Goal: Task Accomplishment & Management: Use online tool/utility

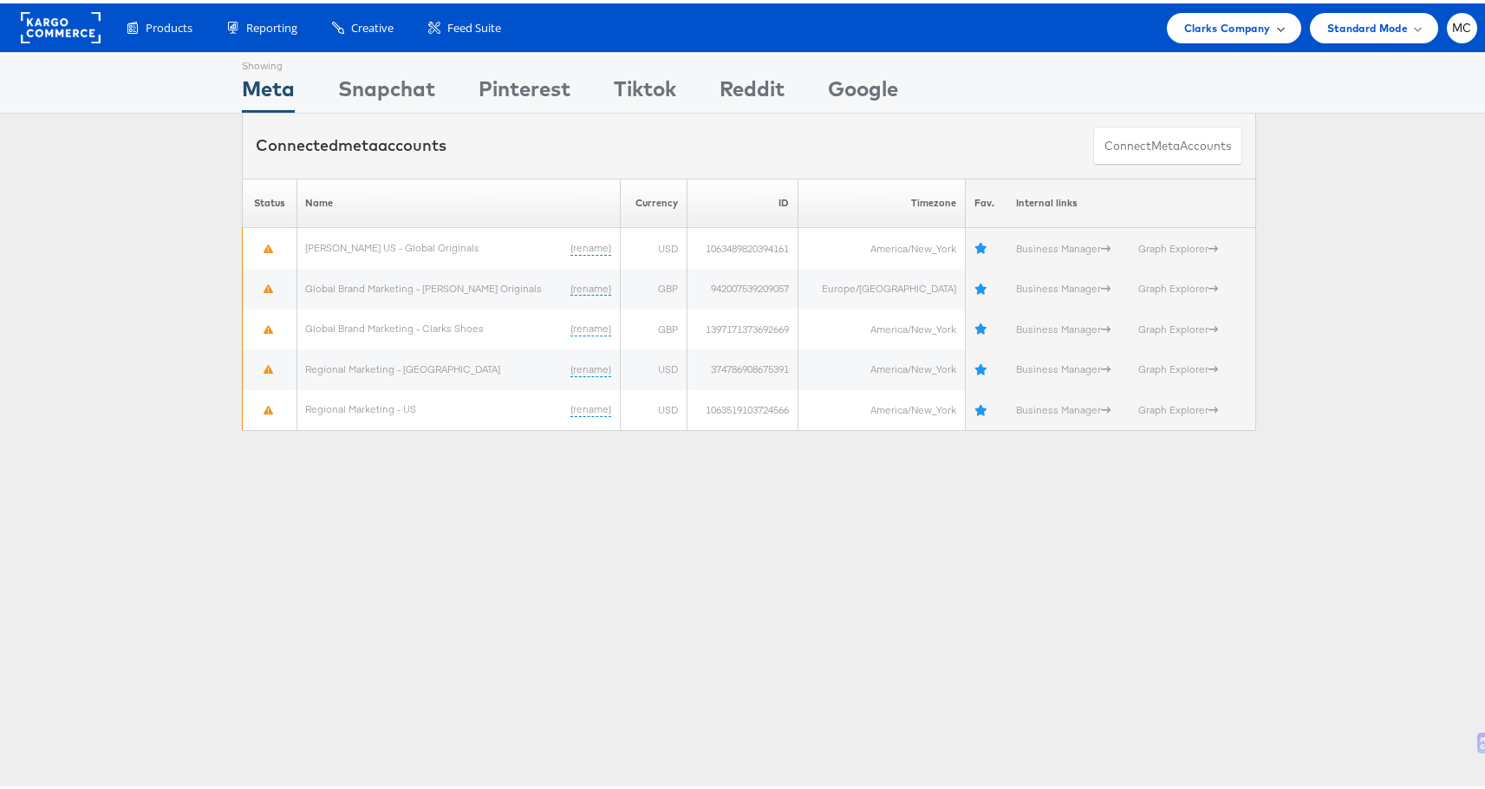
click at [1202, 19] on span "Clarks Company" at bounding box center [1227, 25] width 87 height 18
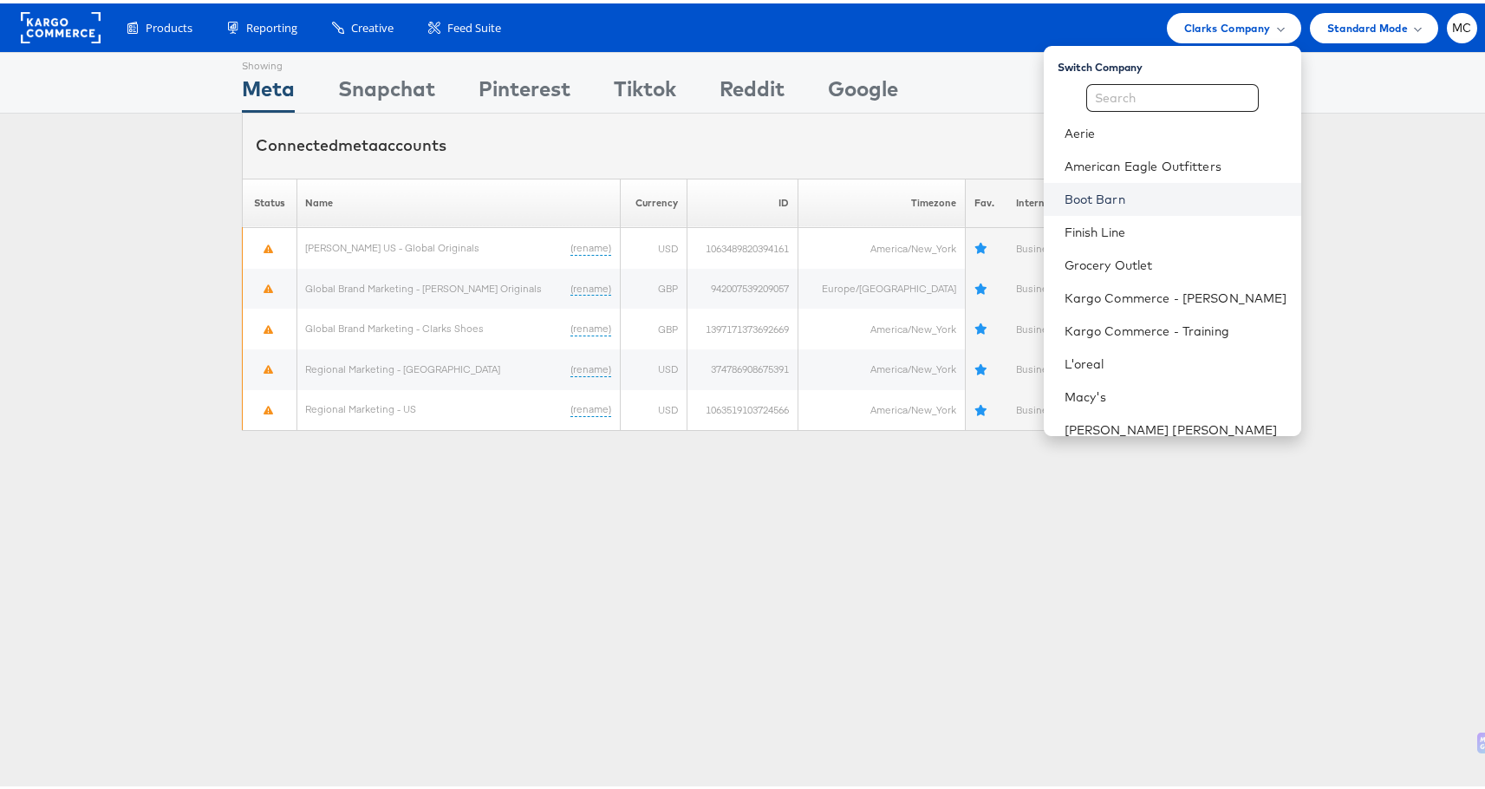
scroll to position [3, 0]
click at [1140, 155] on link "American Eagle Outfitters" at bounding box center [1175, 159] width 223 height 17
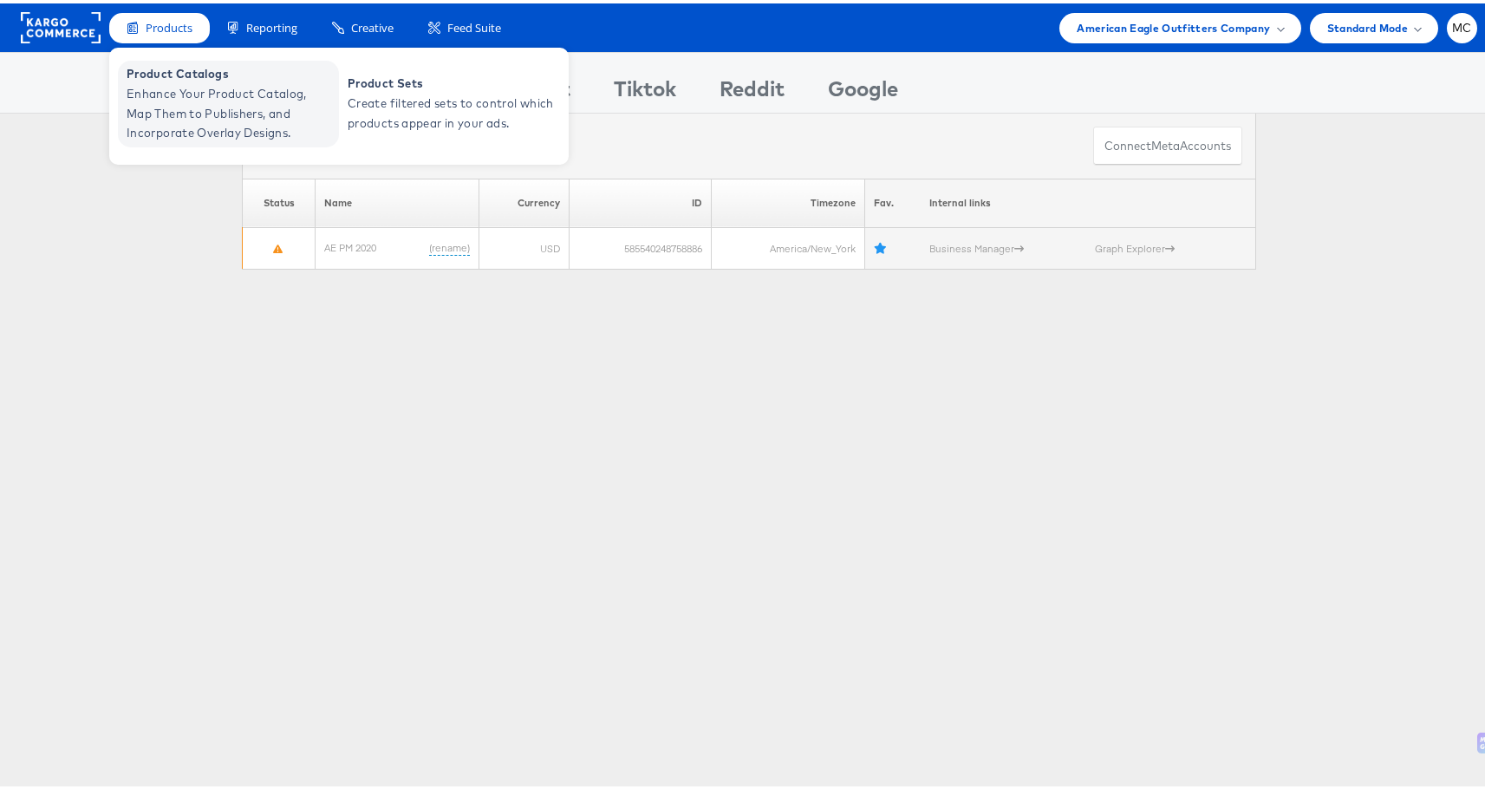
click at [175, 125] on span "Enhance Your Product Catalog, Map Them to Publishers, and Incorporate Overlay D…" at bounding box center [231, 110] width 208 height 59
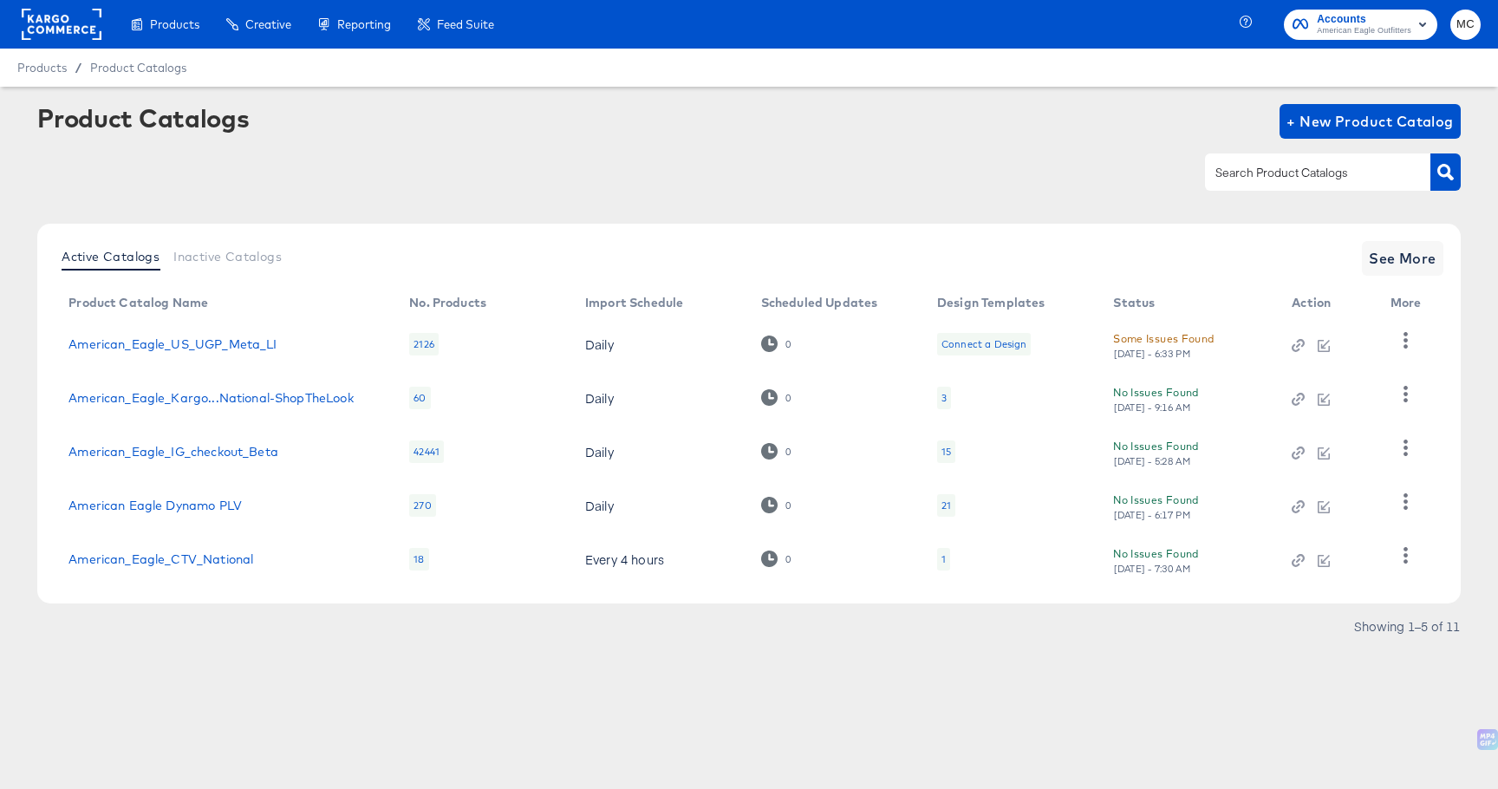
click at [207, 494] on td "American Eagle Dynamo PLV" at bounding box center [225, 505] width 341 height 54
click at [205, 498] on link "American Eagle Dynamo PLV" at bounding box center [154, 505] width 173 height 14
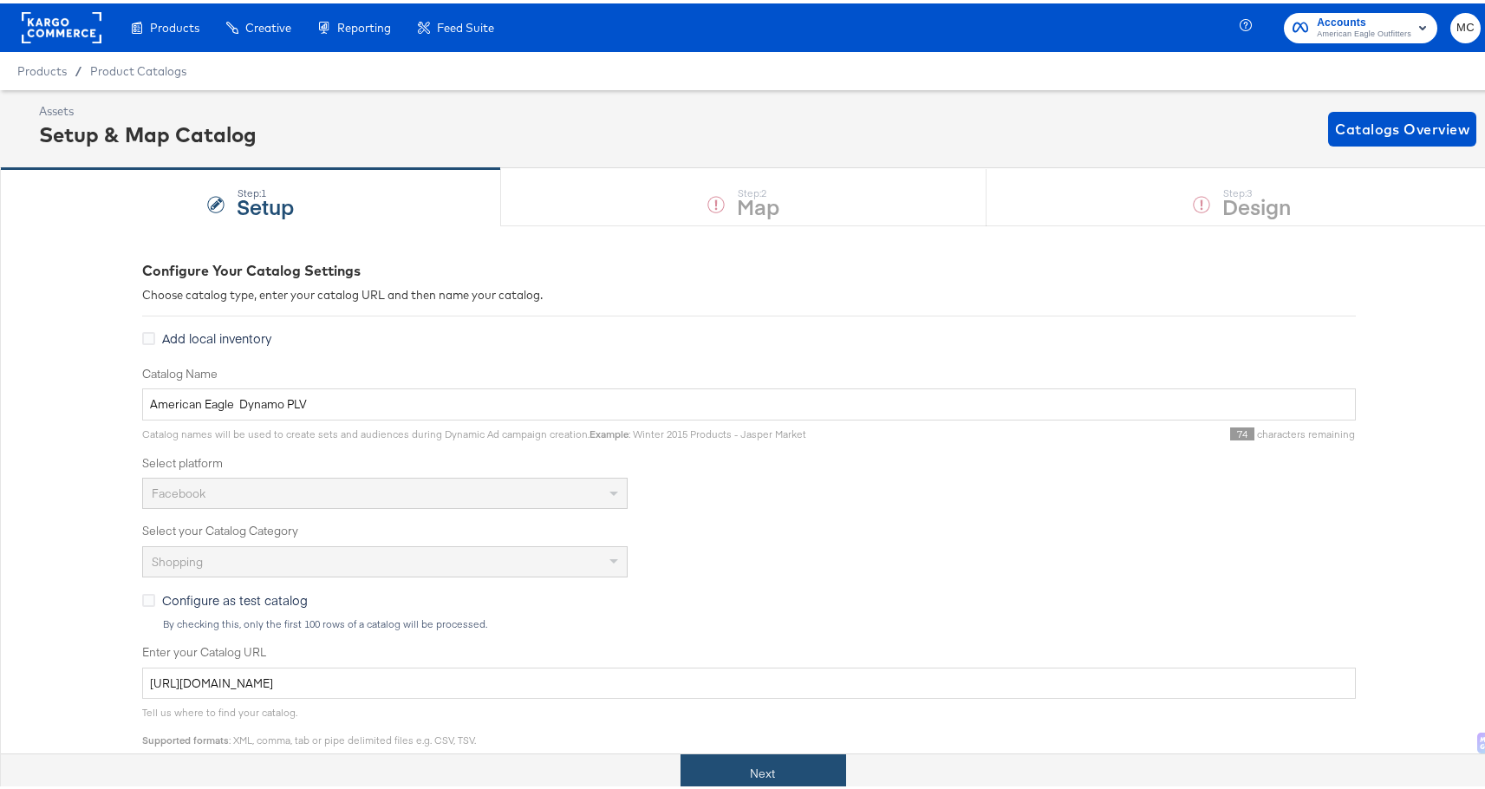
click at [704, 758] on button "Next" at bounding box center [763, 770] width 166 height 39
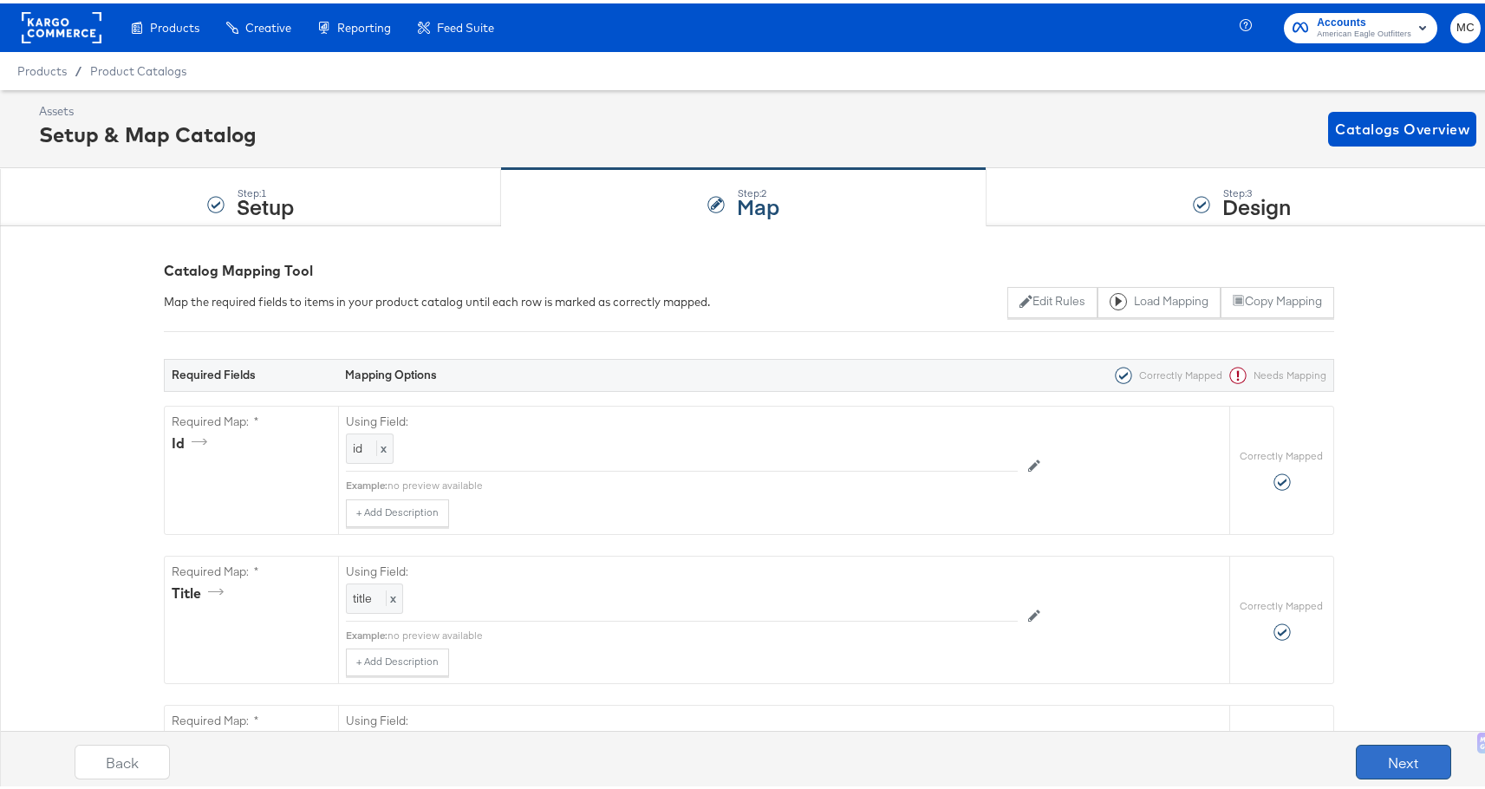
click at [1369, 747] on button "Next" at bounding box center [1403, 758] width 95 height 35
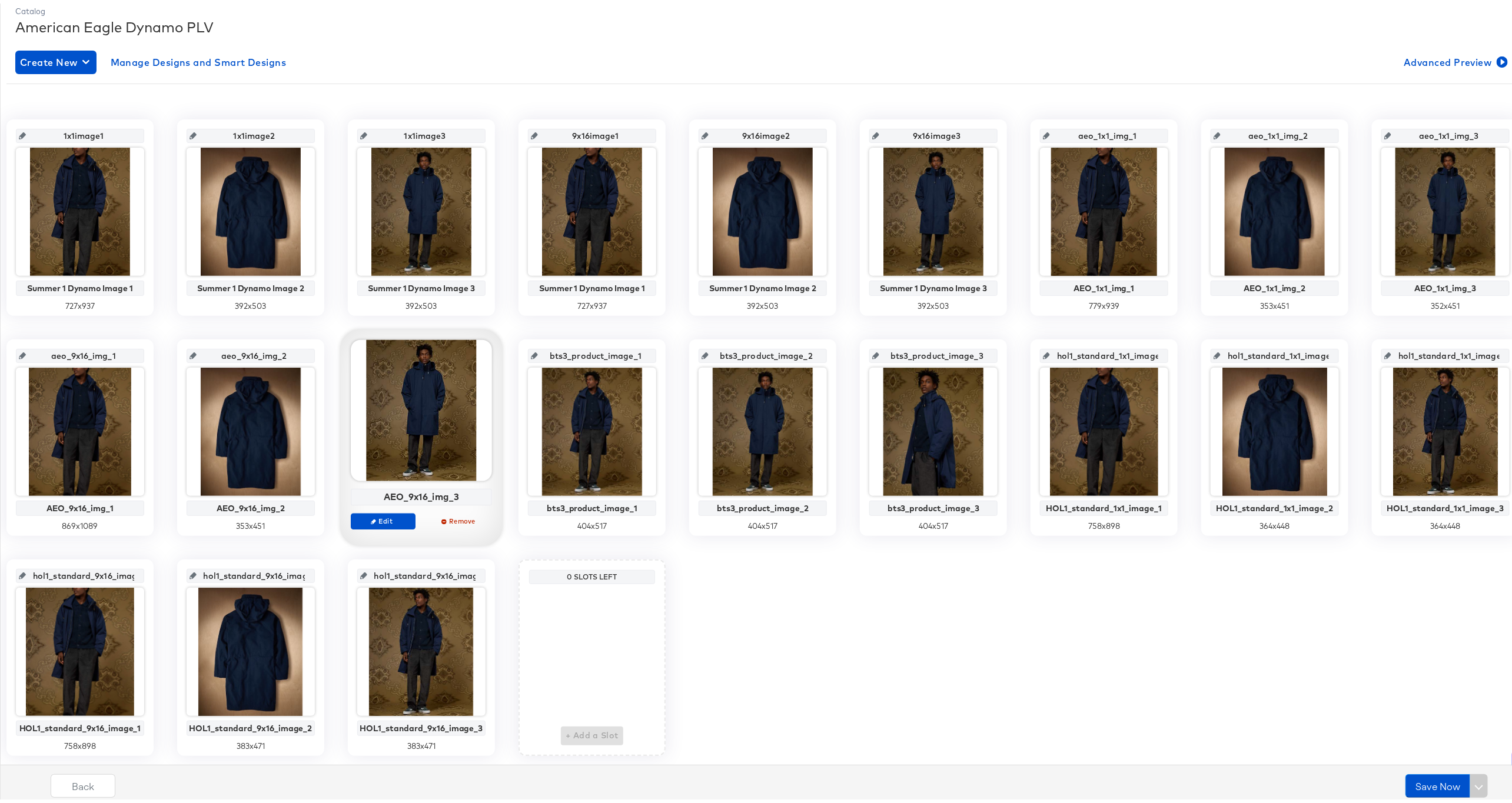
scroll to position [160, 0]
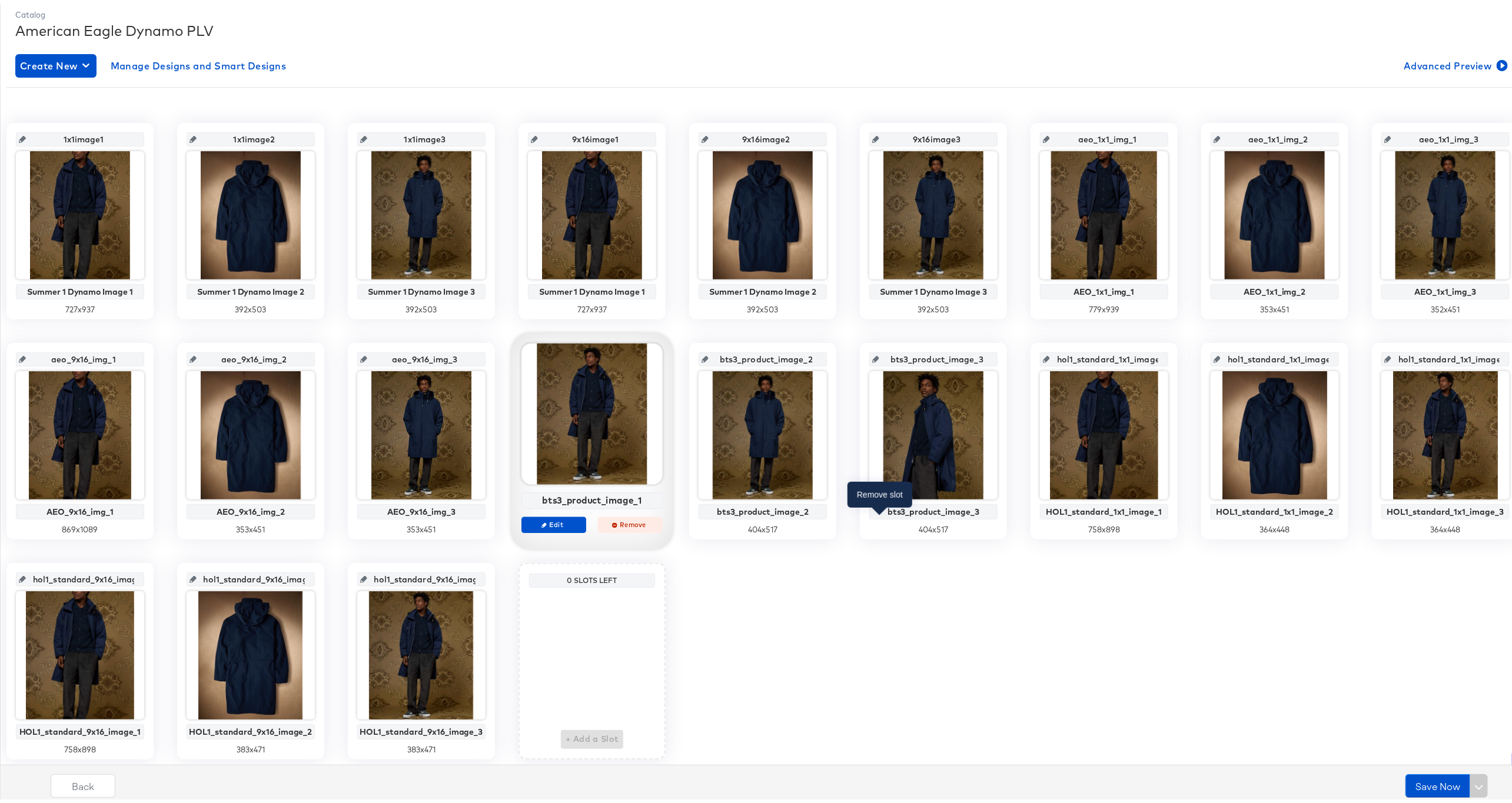
click at [657, 517] on span "Remove" at bounding box center [630, 521] width 54 height 9
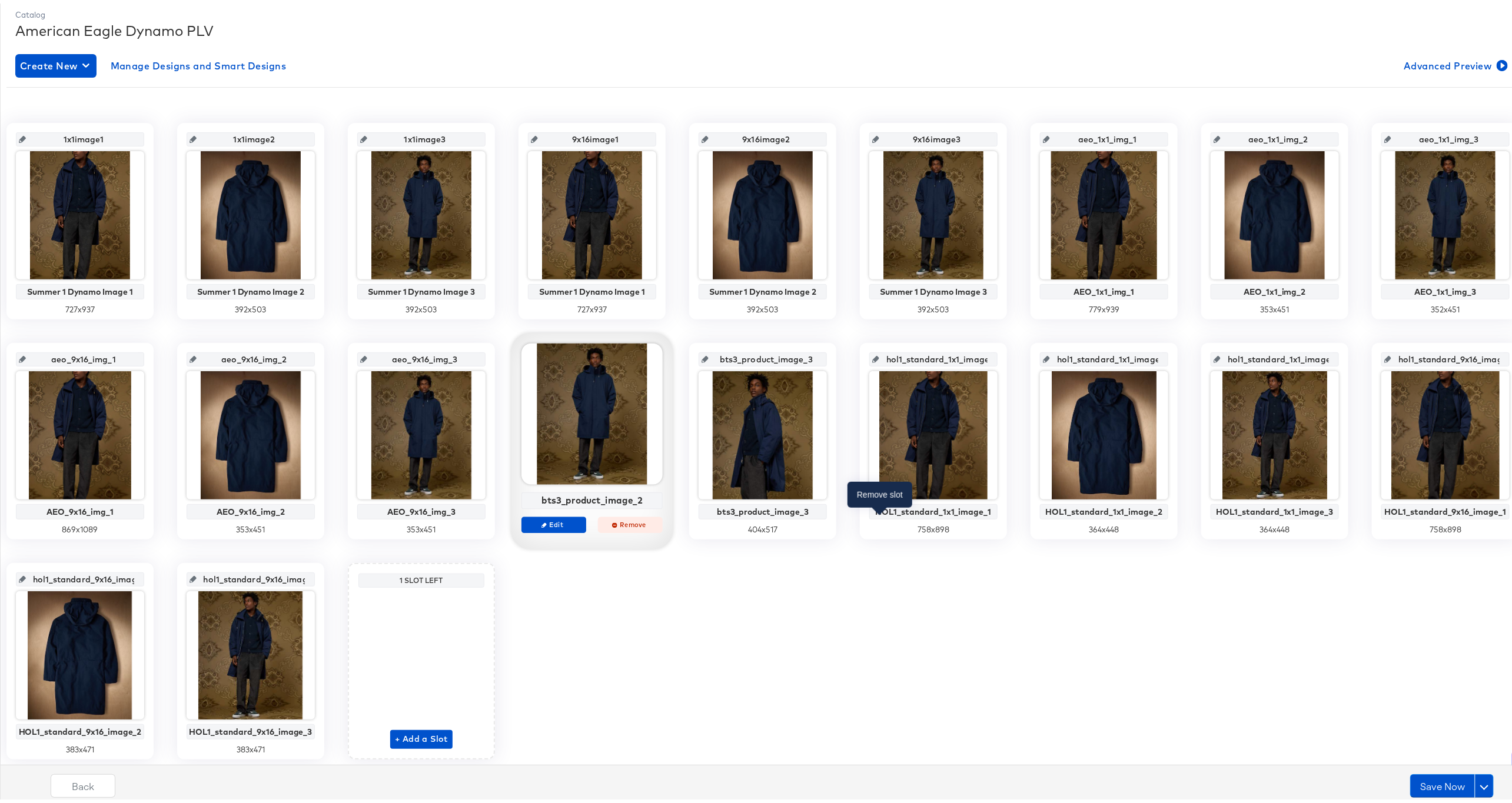
click at [657, 521] on span "Remove" at bounding box center [630, 521] width 54 height 9
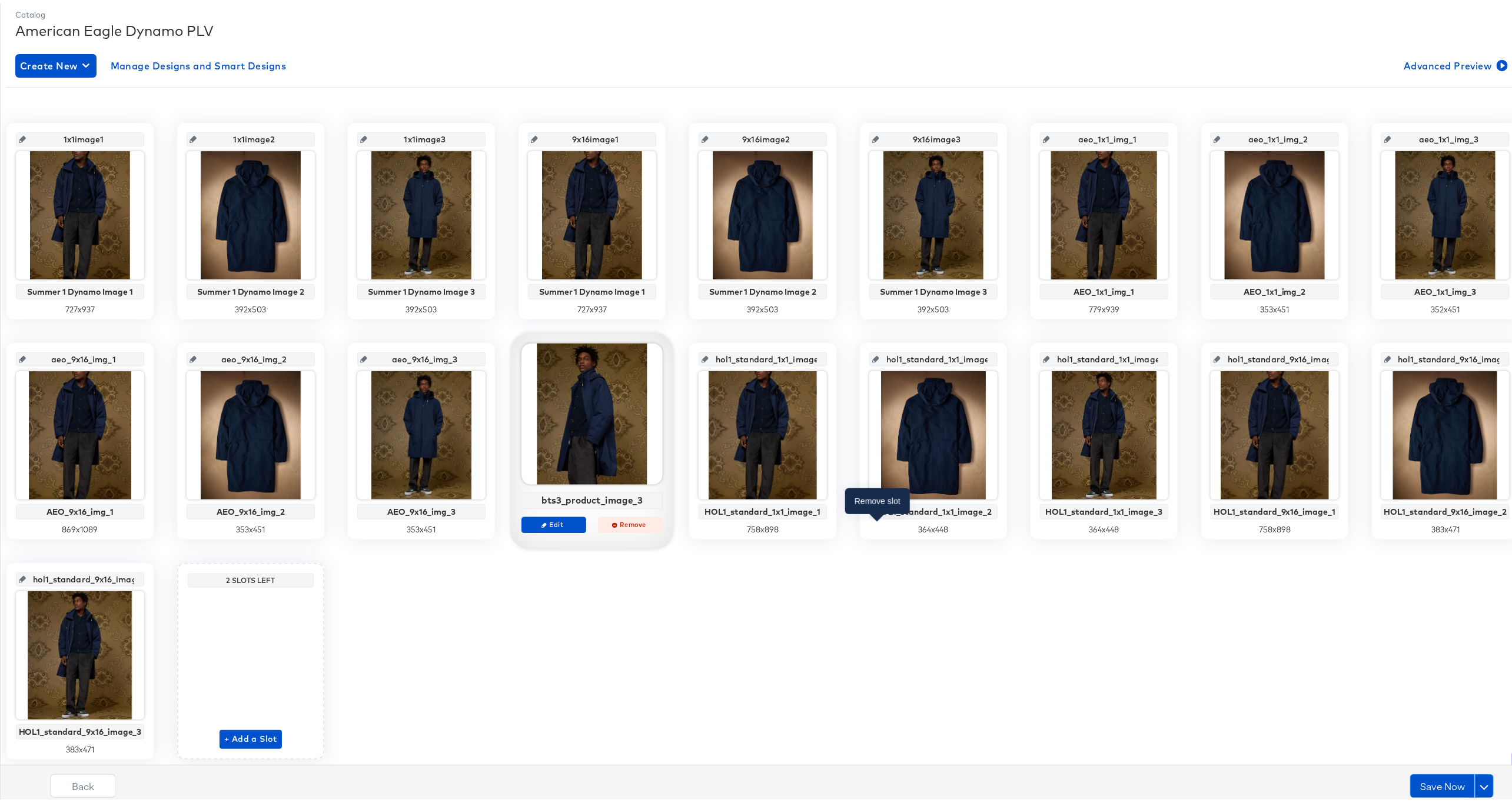
click at [657, 523] on span "Remove" at bounding box center [630, 521] width 54 height 9
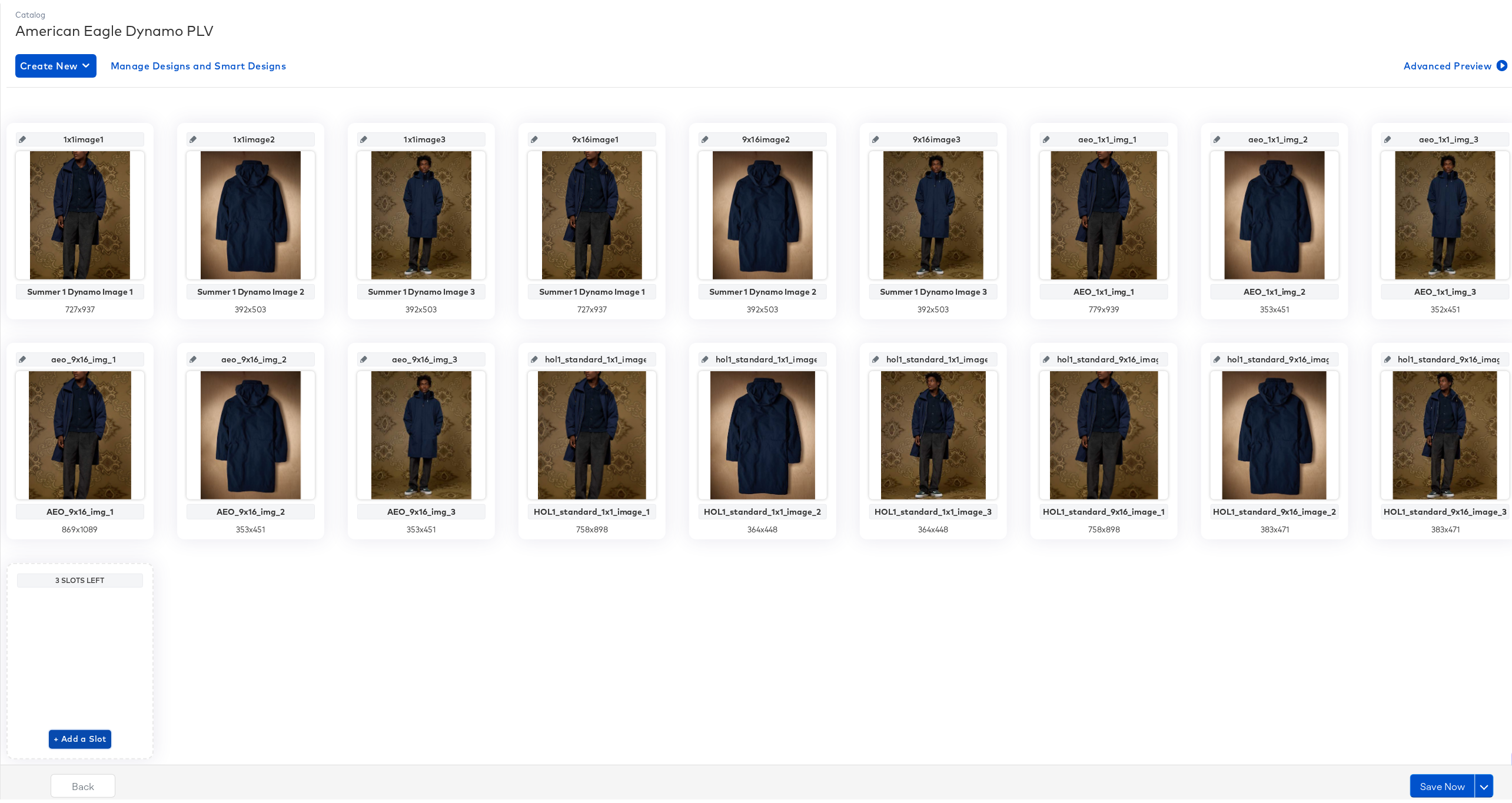
click at [107, 535] on span "+ Add a Slot" at bounding box center [80, 736] width 53 height 15
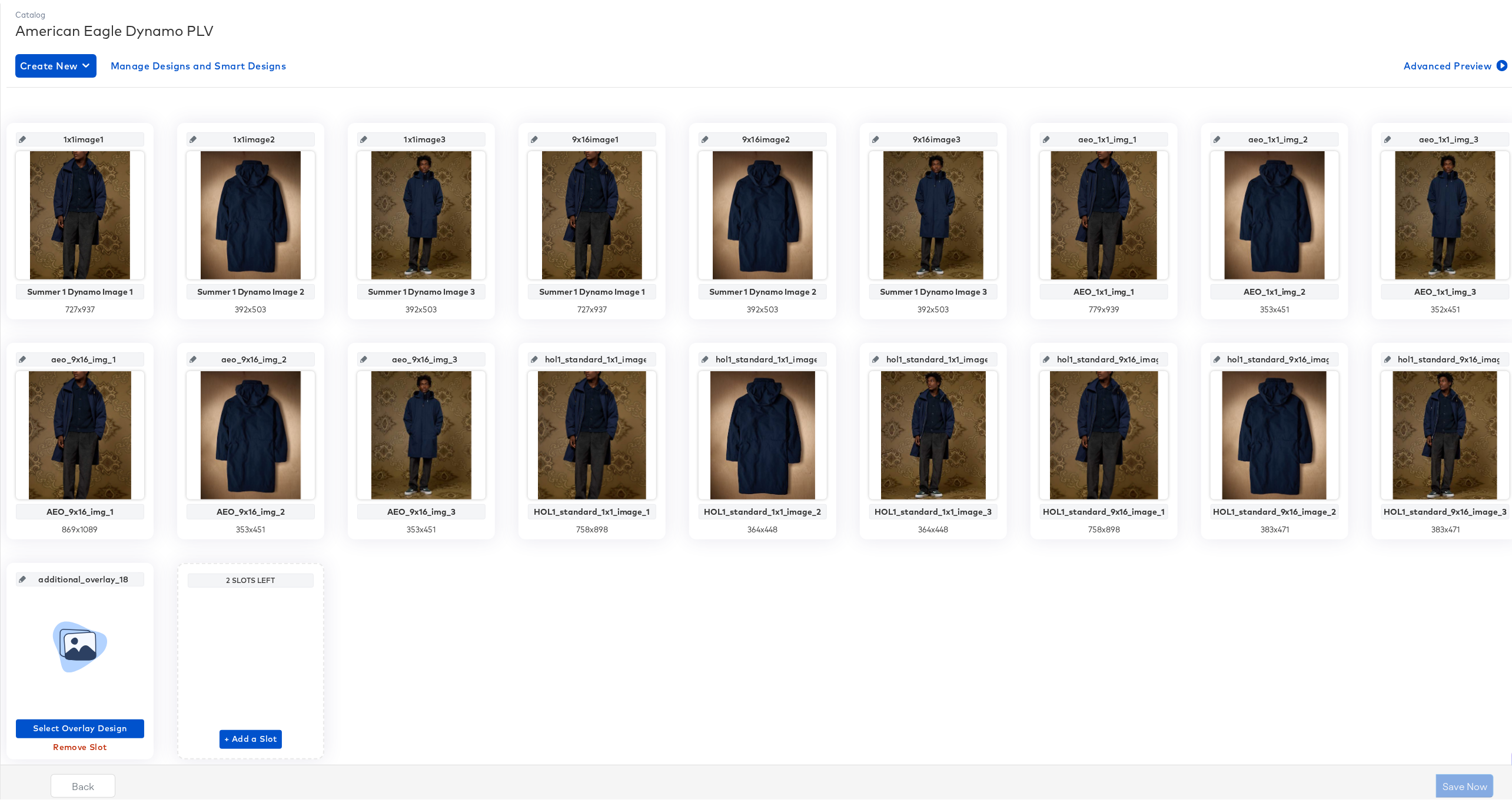
drag, startPoint x: 551, startPoint y: 577, endPoint x: 413, endPoint y: 567, distance: 138.4
click at [413, 535] on div "1x1image1 Summer 1 Dynamo Image 1 727 x 937 1x1image2 Summer 1 Dynamo Image 2 3…" at bounding box center [763, 438] width 1513 height 637
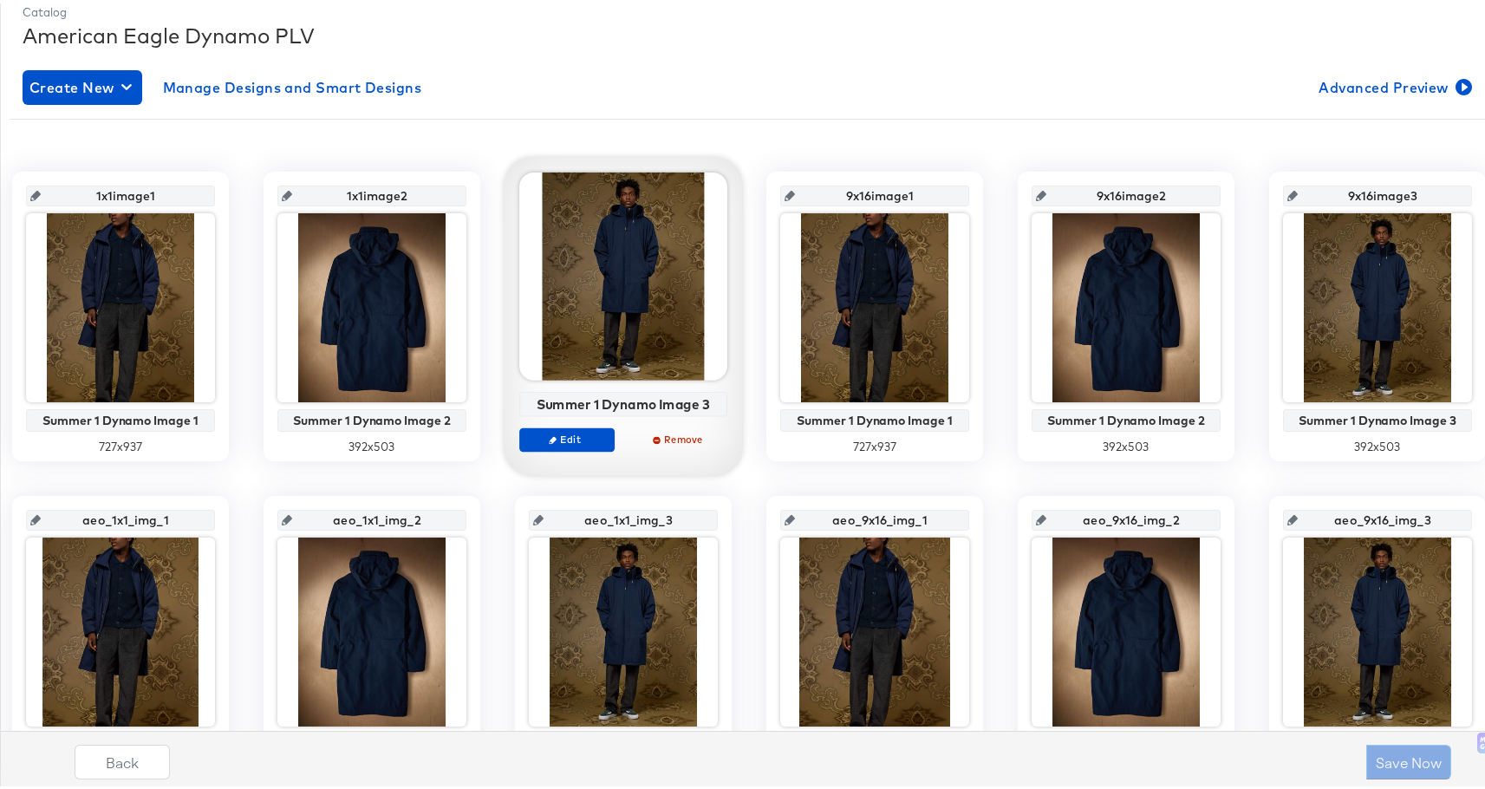
scroll to position [1010, 0]
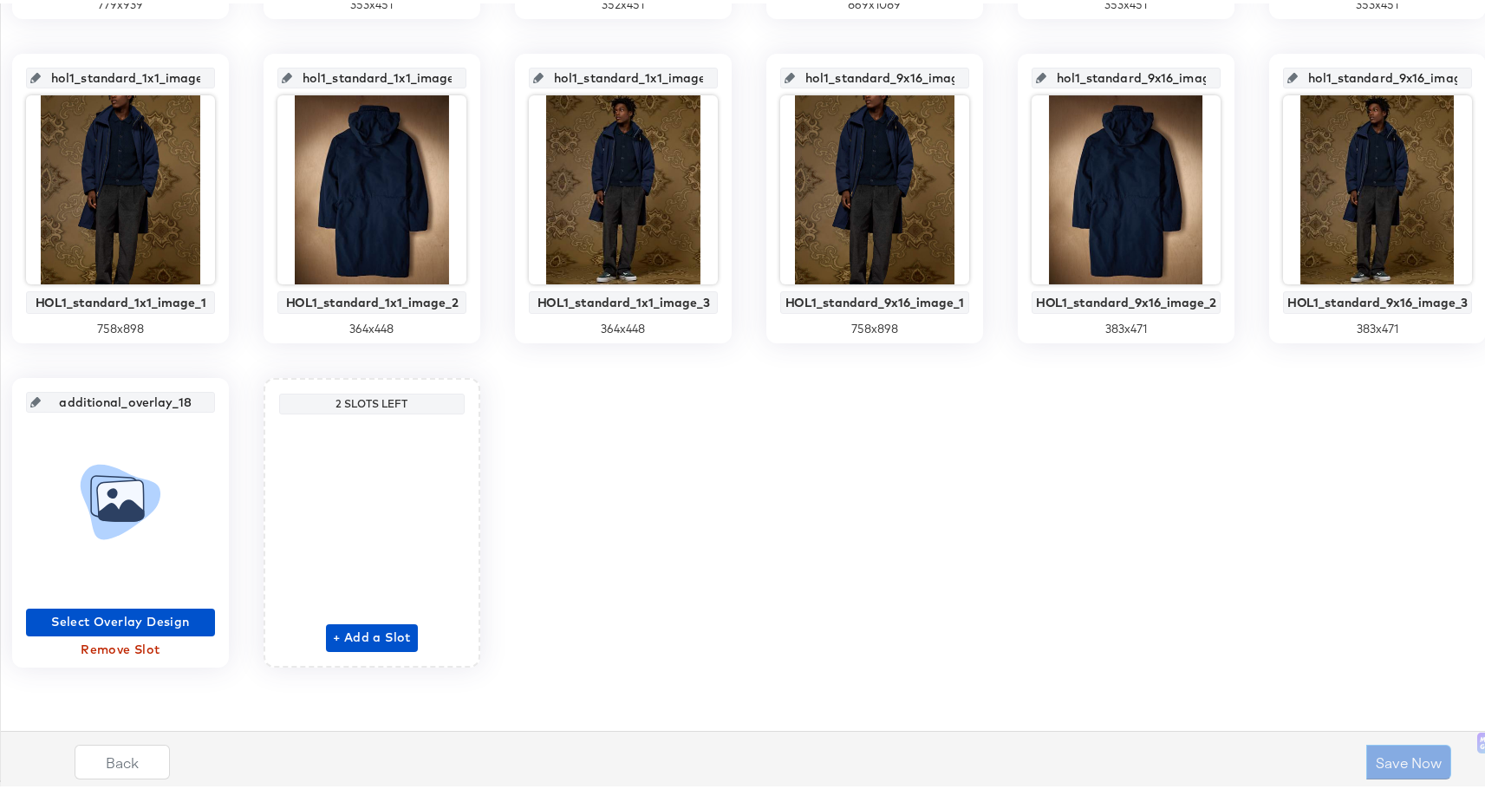
click at [211, 402] on input "additional_overlay_18" at bounding box center [126, 391] width 170 height 47
drag, startPoint x: 1071, startPoint y: 397, endPoint x: 880, endPoint y: 406, distance: 191.8
click at [880, 406] on div "1x1image1 Summer 1 Dynamo Image 1 727 x 937 1x1image2 Summer 1 Dynamo Image 2 3…" at bounding box center [749, 33] width 1479 height 1262
drag, startPoint x: 1073, startPoint y: 402, endPoint x: 837, endPoint y: 398, distance: 235.8
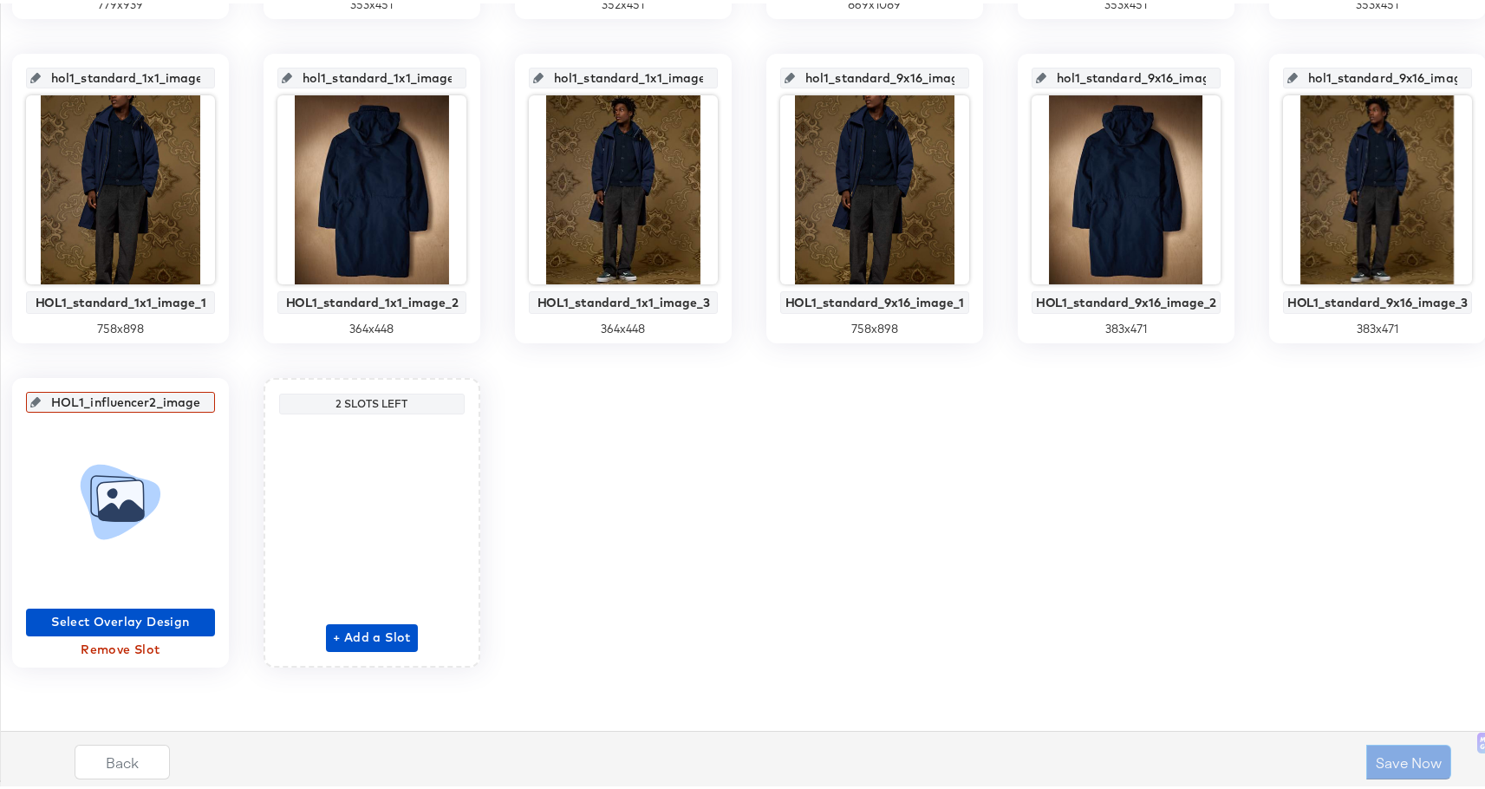
click at [837, 398] on div "1x1image1 Summer 1 Dynamo Image 1 727 x 937 1x1image2 Summer 1 Dynamo Image 2 3…" at bounding box center [749, 33] width 1479 height 1262
click at [1404, 479] on div "1x1image1 Summer 1 Dynamo Image 1 727 x 937 1x1image2 Summer 1 Dynamo Image 2 3…" at bounding box center [749, 33] width 1479 height 1262
click at [208, 644] on span "Remove Slot" at bounding box center [120, 646] width 175 height 22
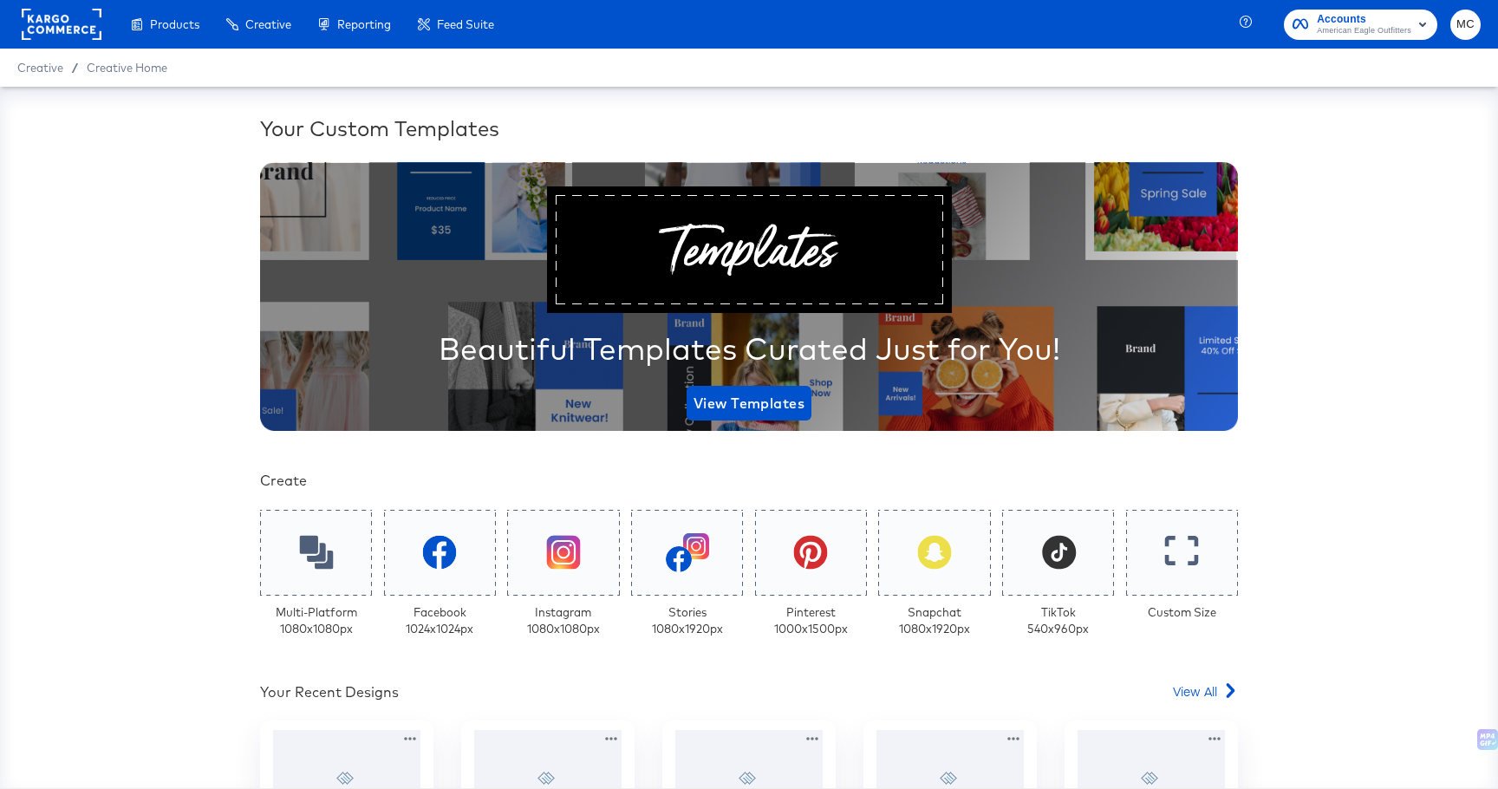
click at [1200, 677] on div "Your Custom Templates Beautiful Templates Curated Just for You! View Templates …" at bounding box center [749, 704] width 978 height 1180
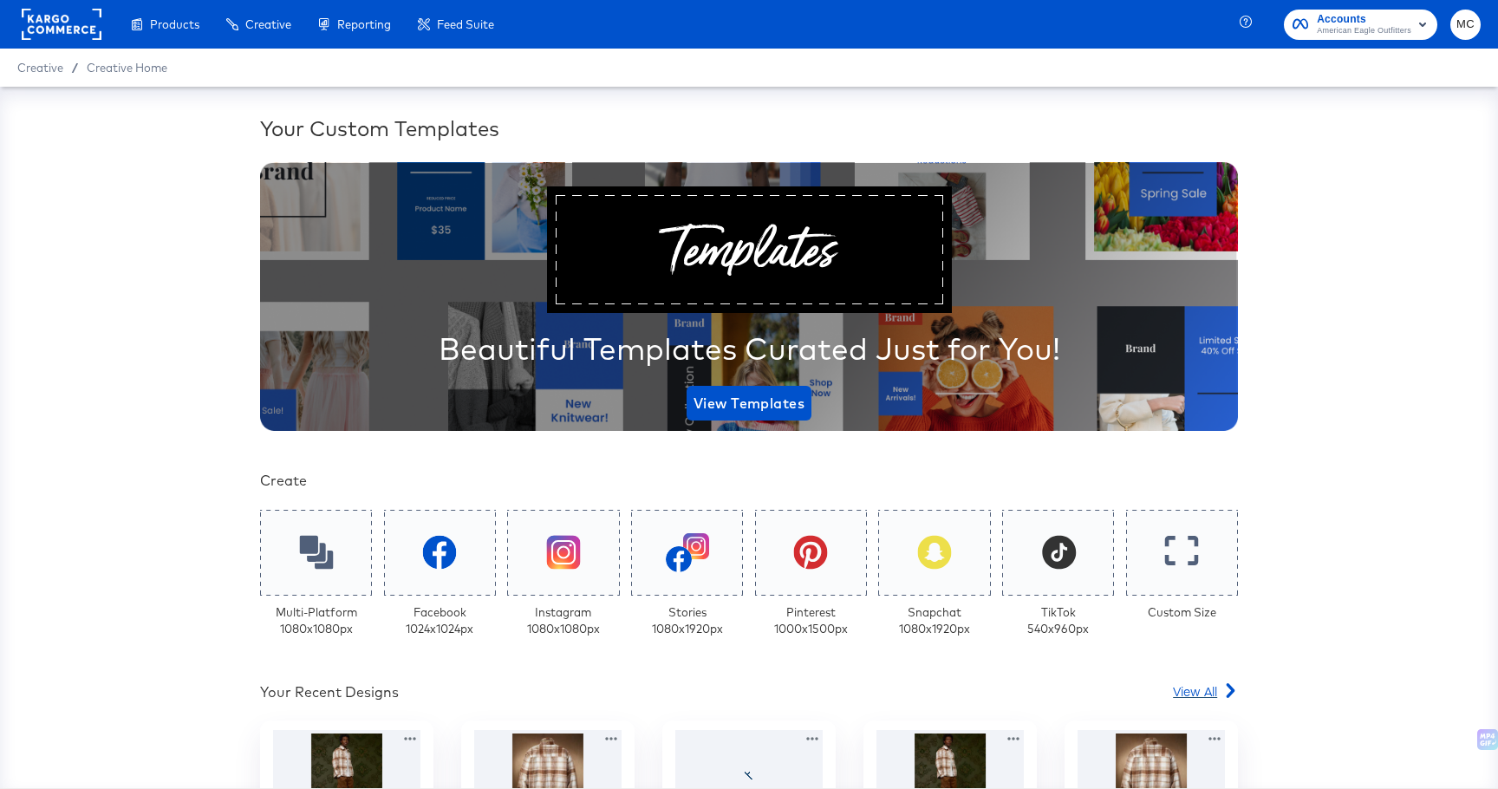
click at [1201, 699] on span "View All" at bounding box center [1195, 690] width 44 height 17
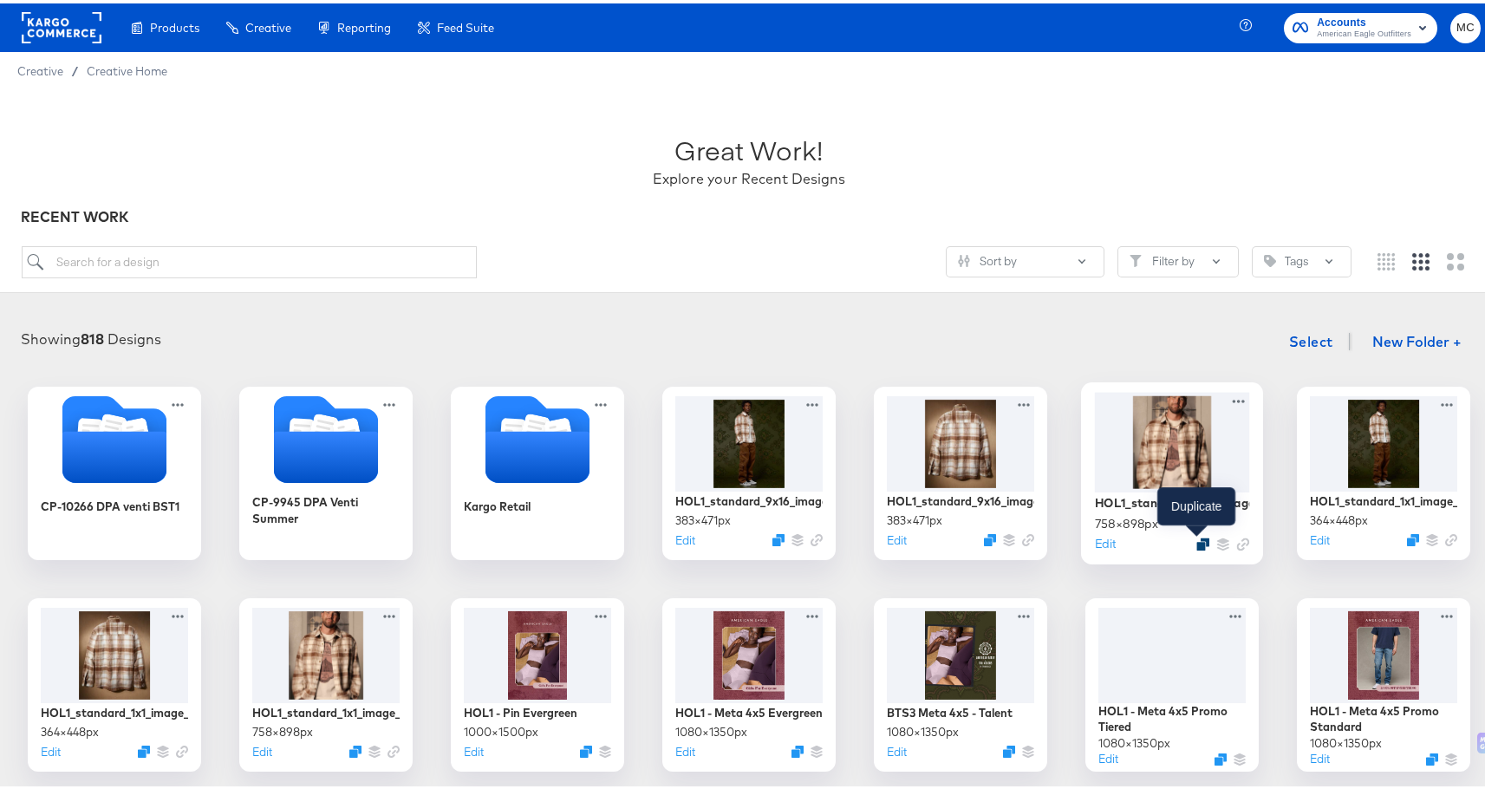
click at [1196, 540] on icon "Duplicate" at bounding box center [1202, 540] width 13 height 13
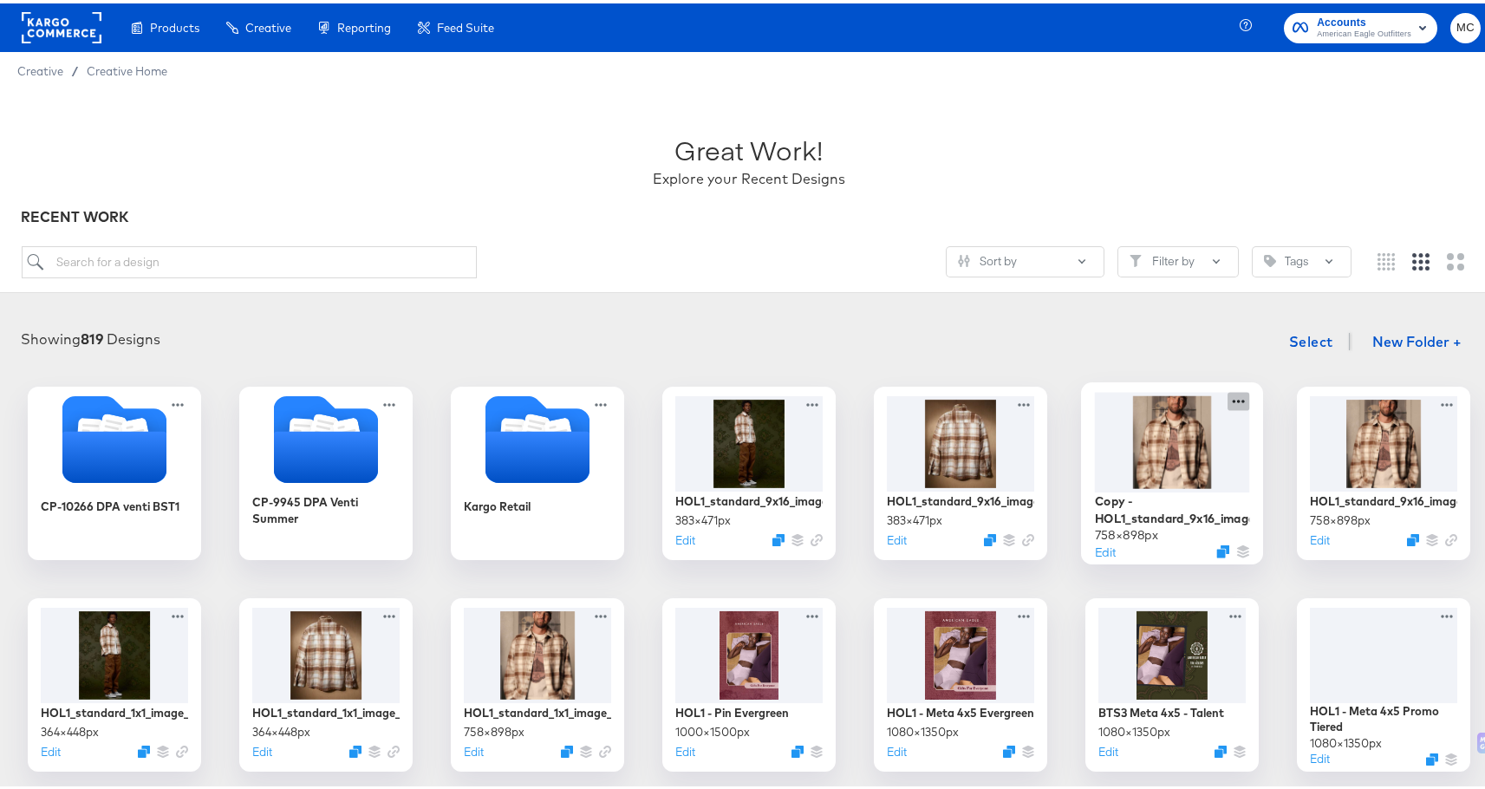
click at [1233, 397] on icon at bounding box center [1239, 397] width 12 height 3
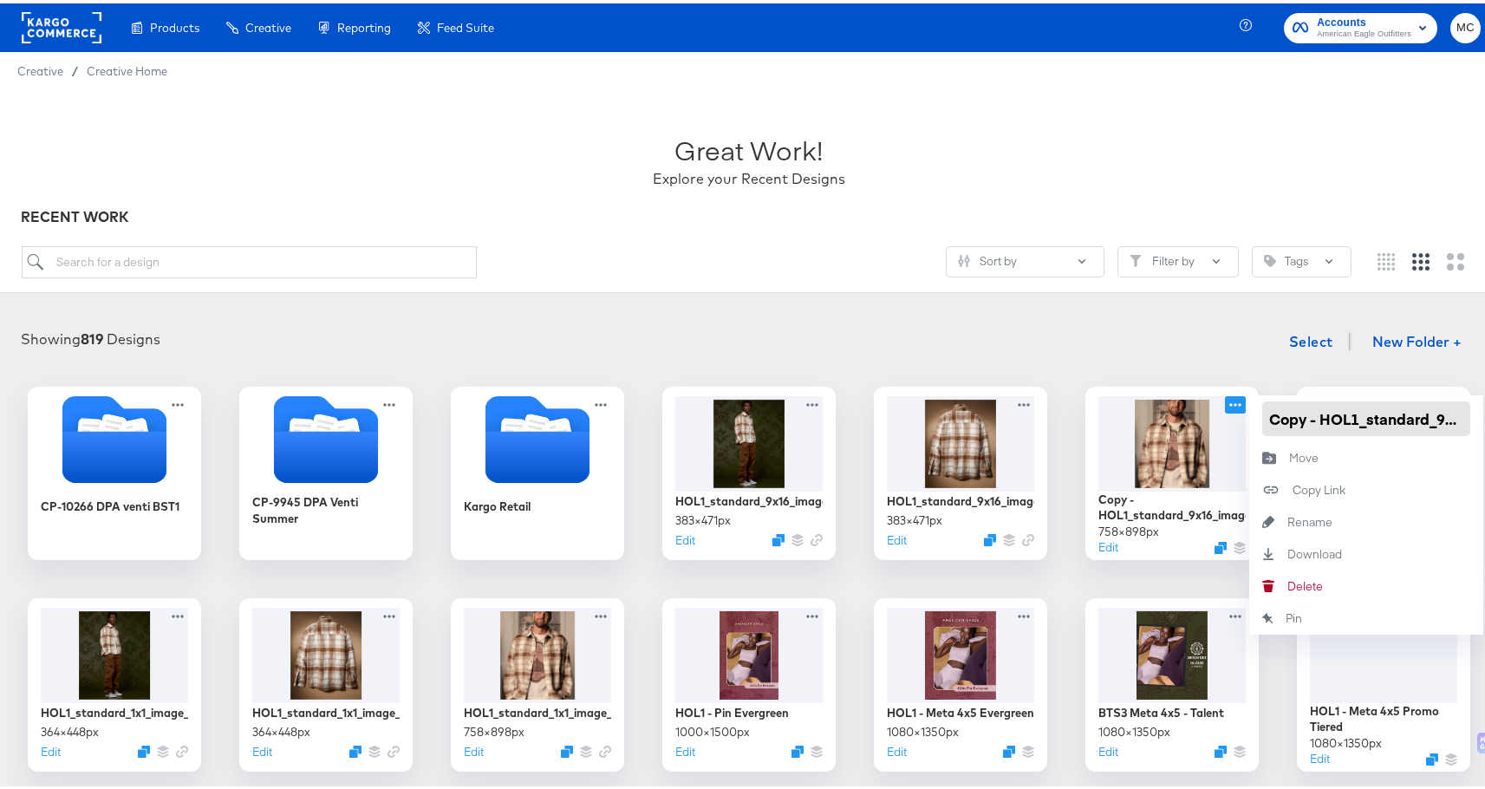
scroll to position [0, 75]
drag, startPoint x: 1263, startPoint y: 416, endPoint x: 1493, endPoint y: 414, distance: 229.7
click at [1493, 414] on html "Products Creative Reporting Feed Suite Accounts American Eagle Outfitters MC Cr…" at bounding box center [749, 394] width 1498 height 789
paste input "HOL1_influencer2"
type input "HOL1_influencer2_image_1"
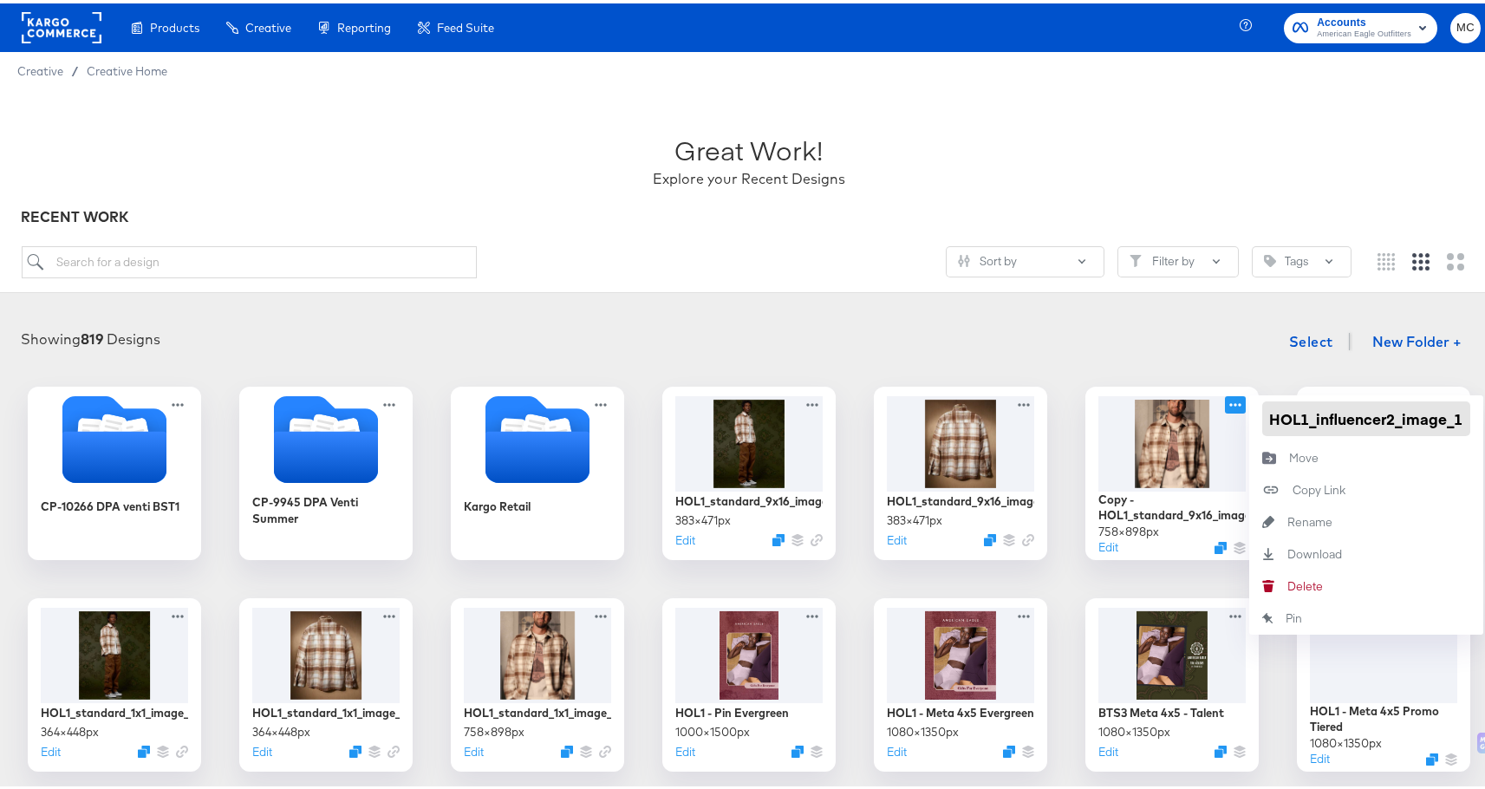
scroll to position [0, 0]
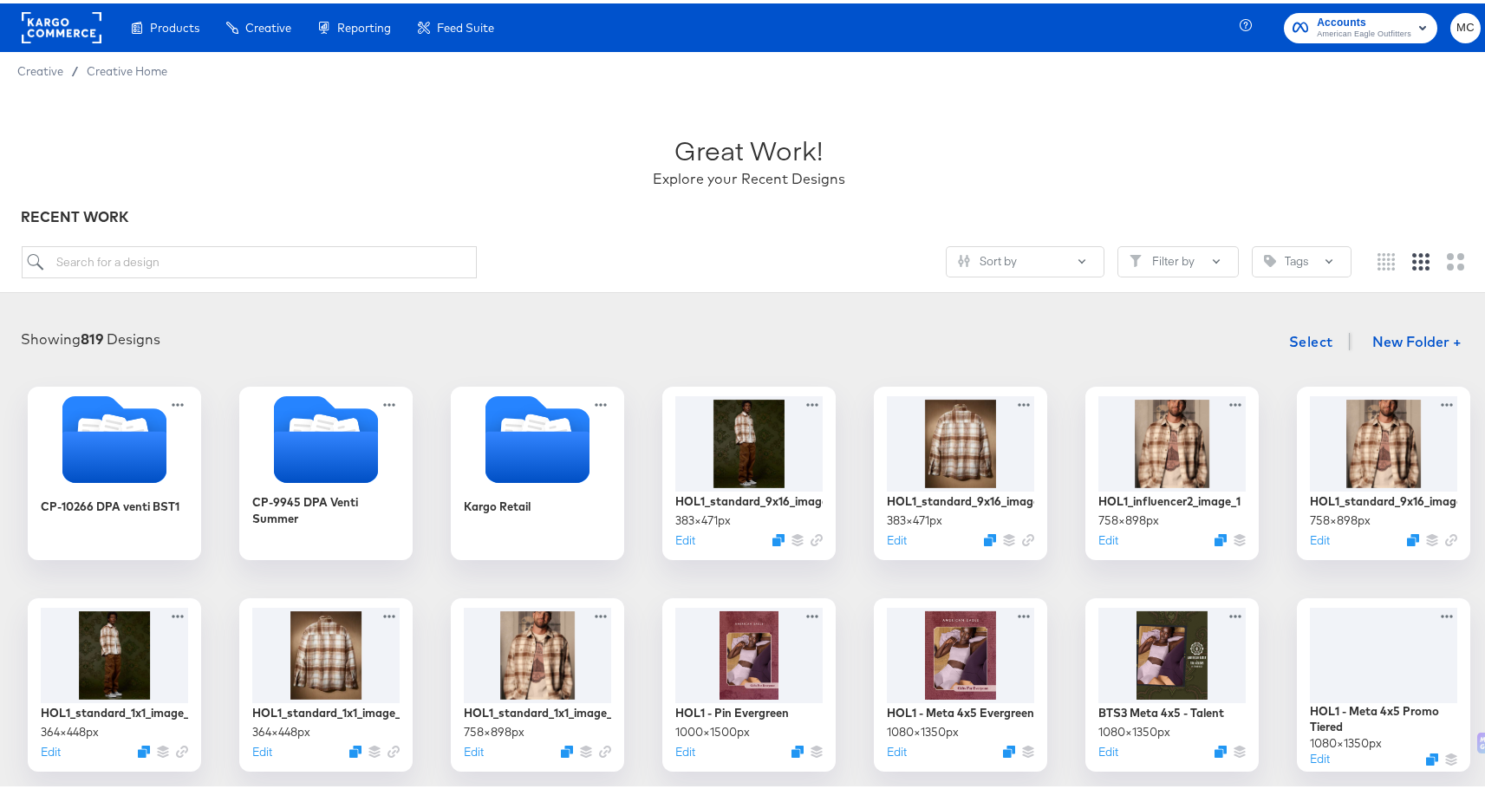
click at [1101, 332] on div "Showing 819 Designs Select New Folder +" at bounding box center [748, 339] width 1463 height 36
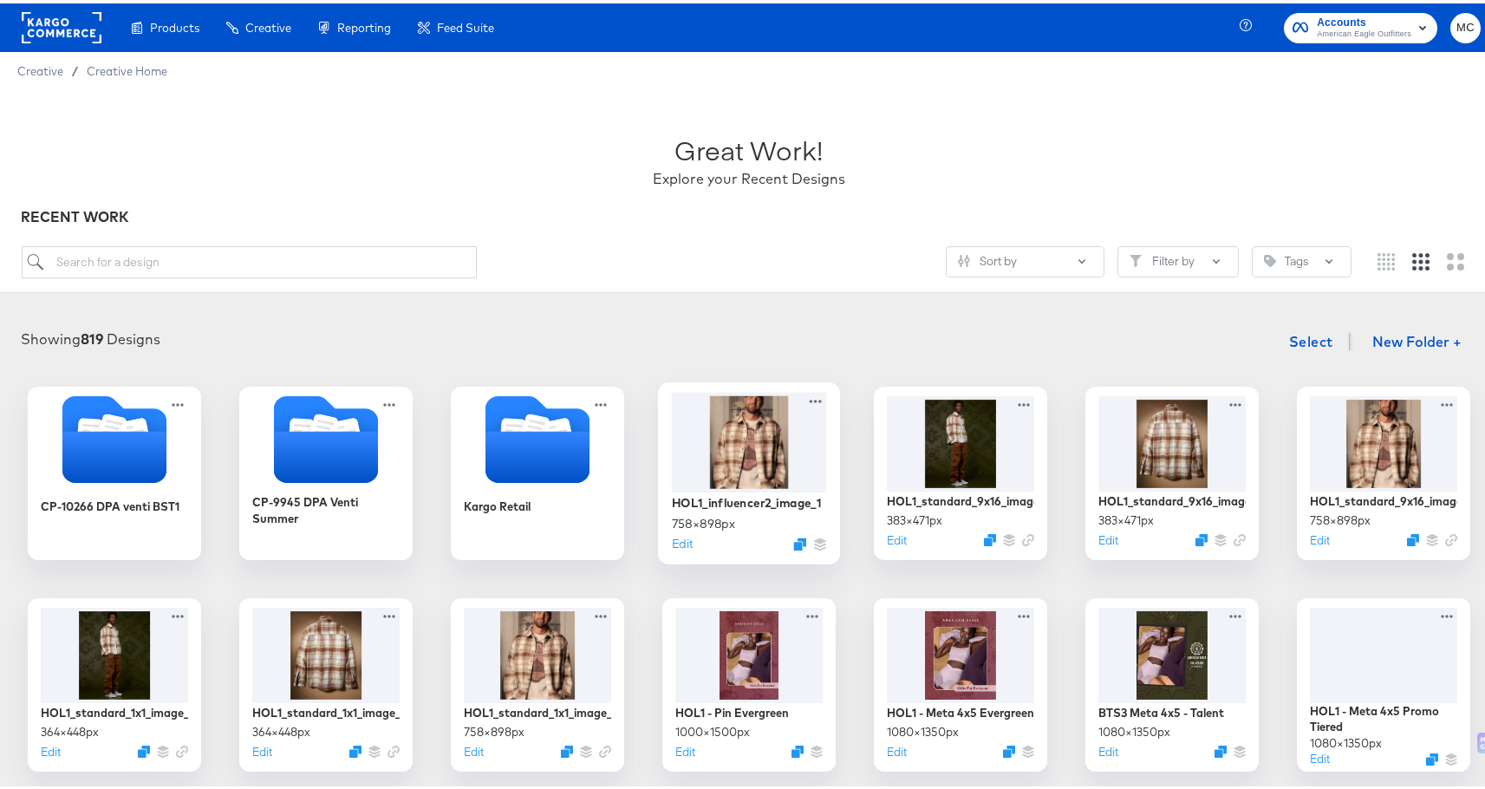
click at [728, 428] on div at bounding box center [749, 438] width 155 height 100
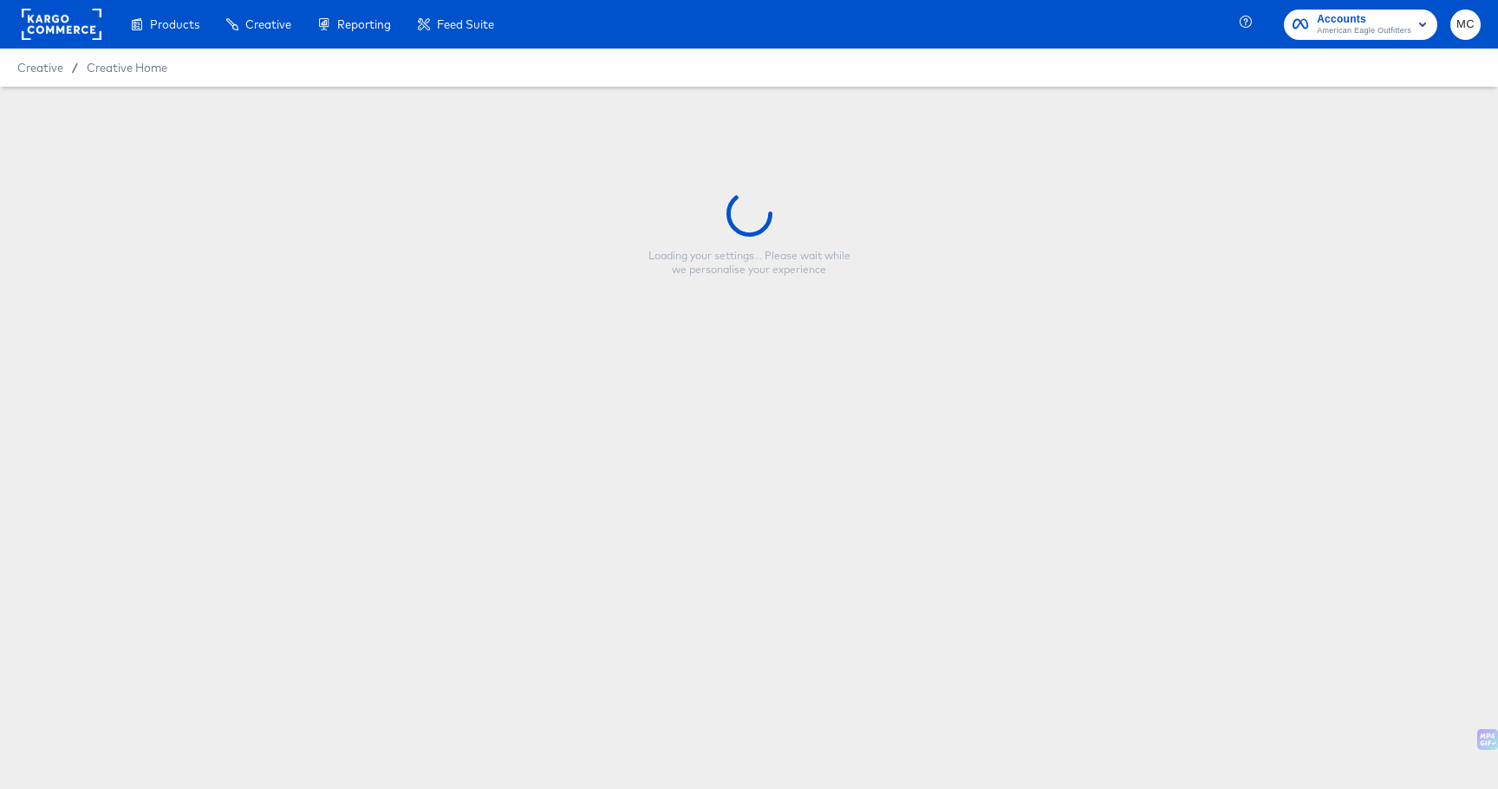
type input "HOL1_influencer2_image_1"
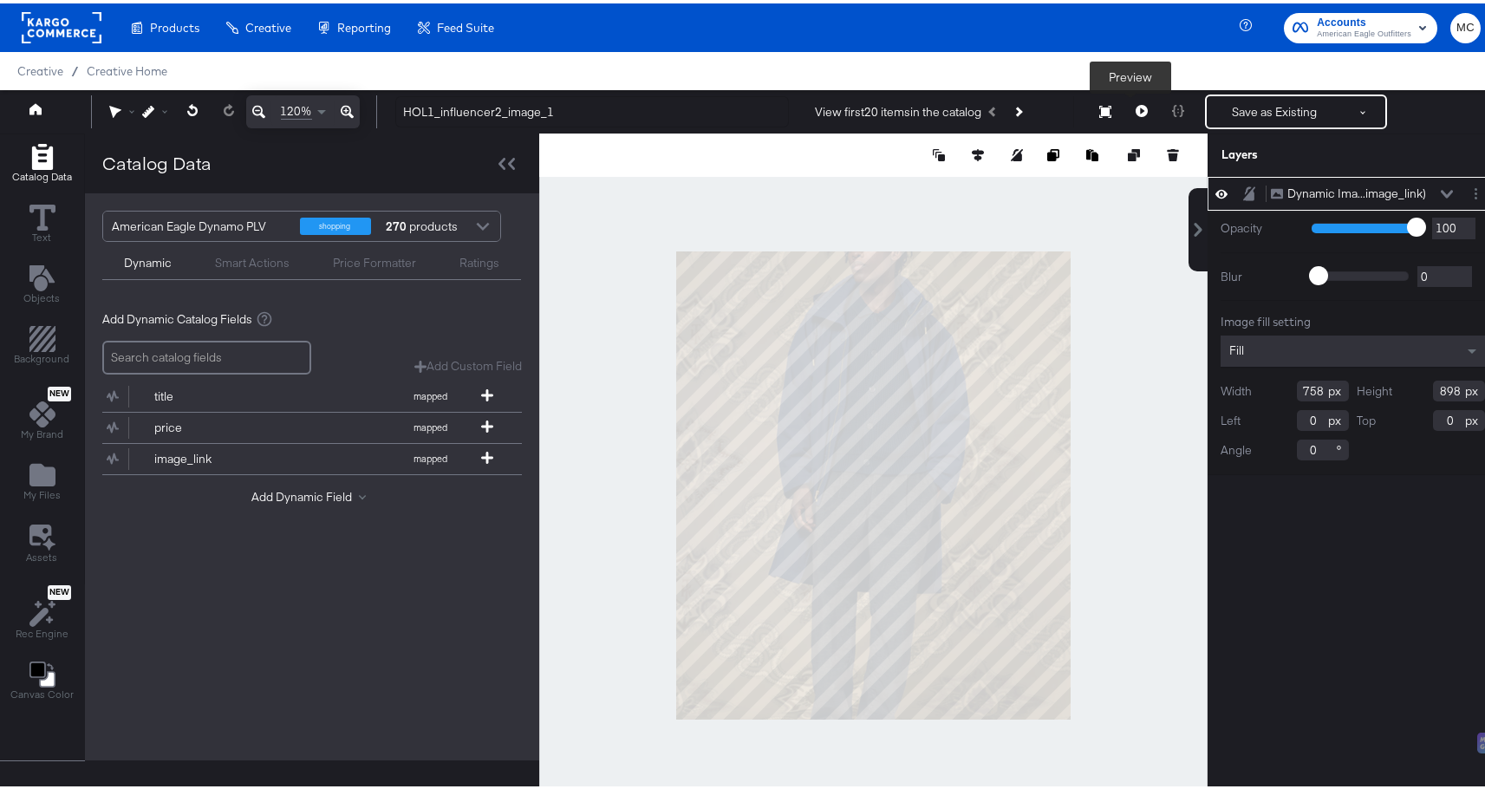
click at [1099, 106] on icon at bounding box center [1105, 108] width 12 height 12
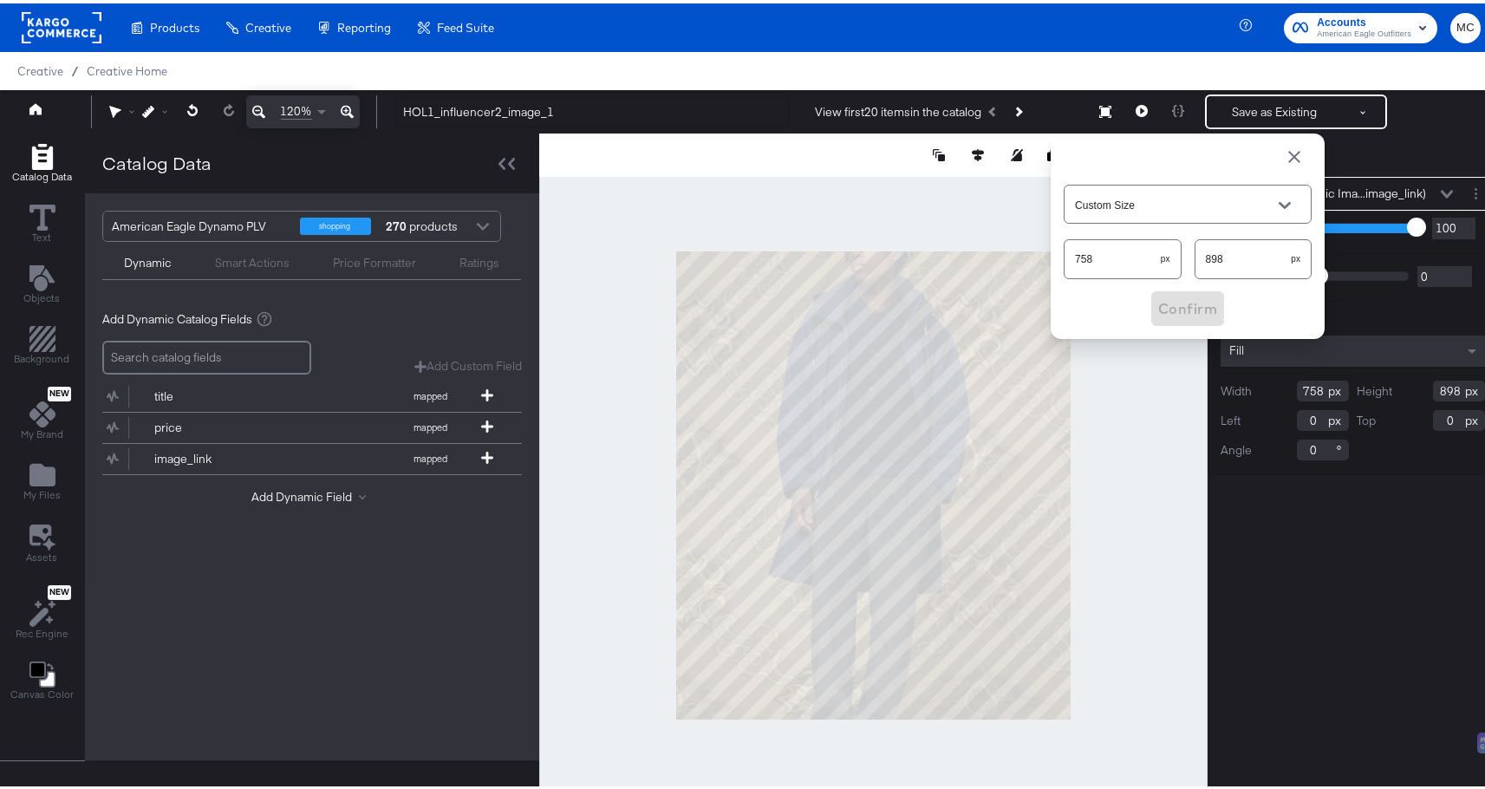
click at [1084, 257] on input "758" at bounding box center [1112, 248] width 96 height 37
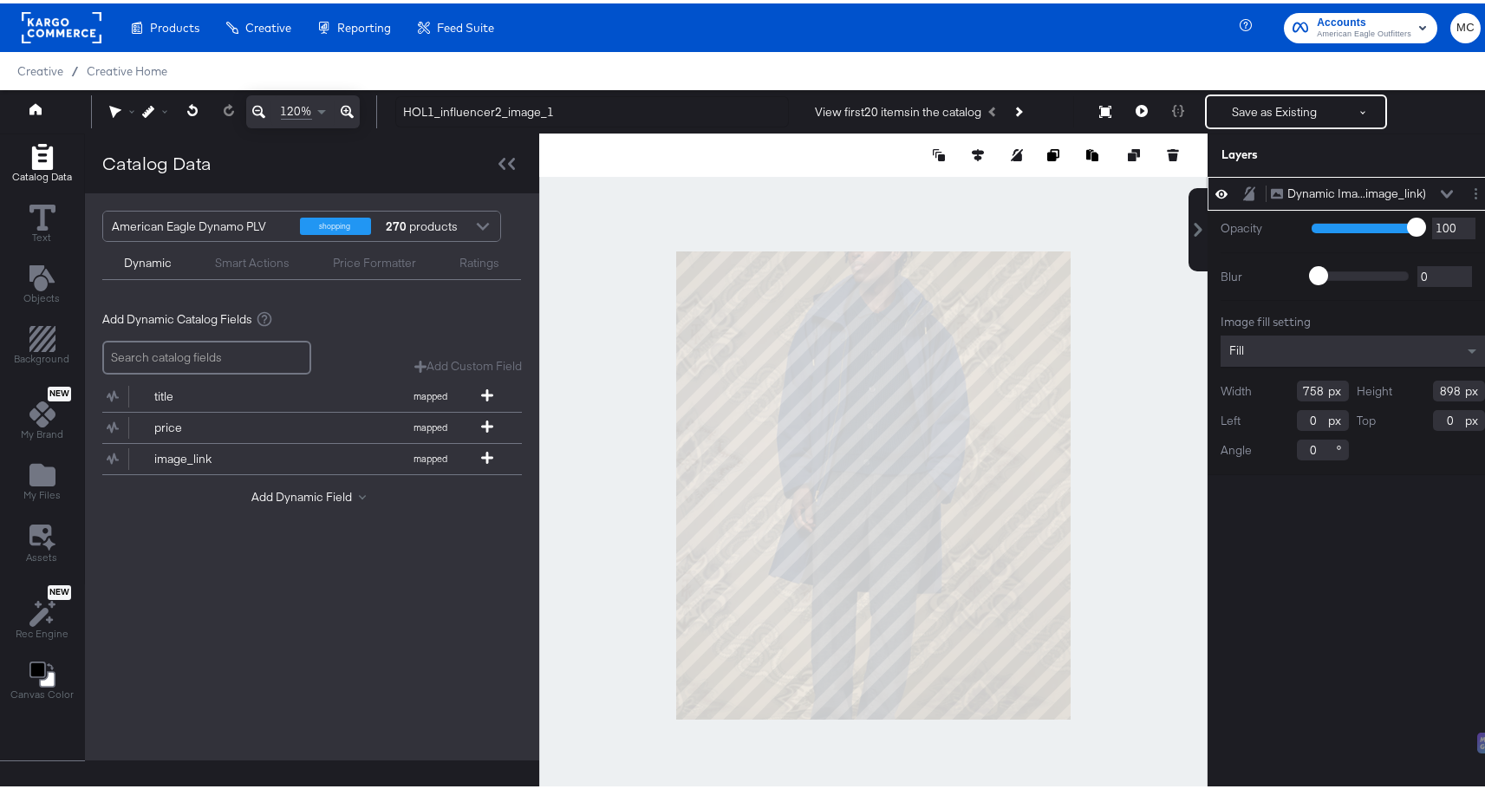
click at [1312, 389] on input "758" at bounding box center [1323, 387] width 52 height 21
drag, startPoint x: 1311, startPoint y: 389, endPoint x: 1285, endPoint y: 389, distance: 26.0
click at [1297, 389] on input "758" at bounding box center [1323, 387] width 52 height 21
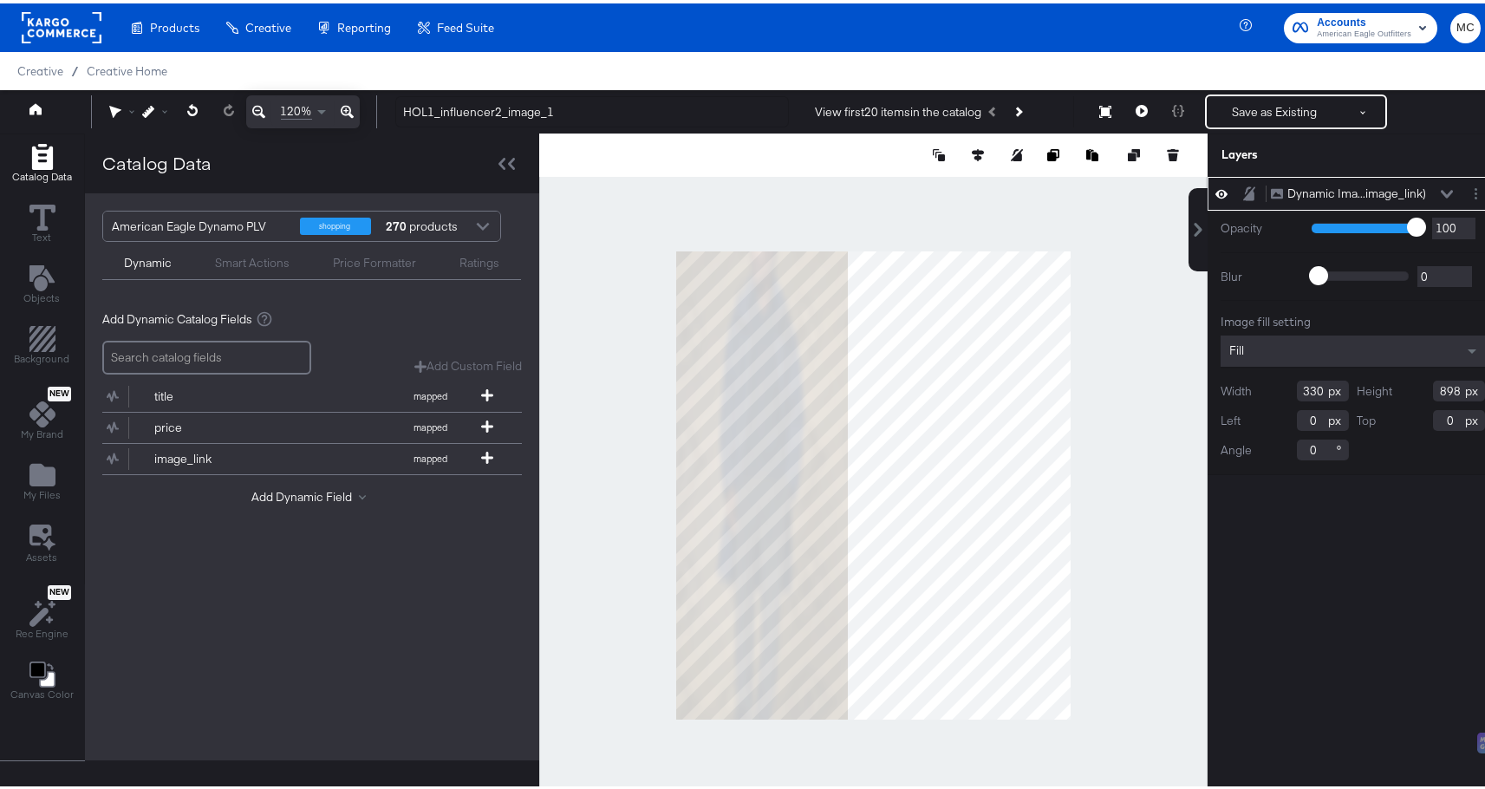
type input "330"
drag, startPoint x: 1448, startPoint y: 388, endPoint x: 1344, endPoint y: 387, distance: 104.9
click at [1357, 387] on div "Height 898" at bounding box center [1421, 387] width 128 height 21
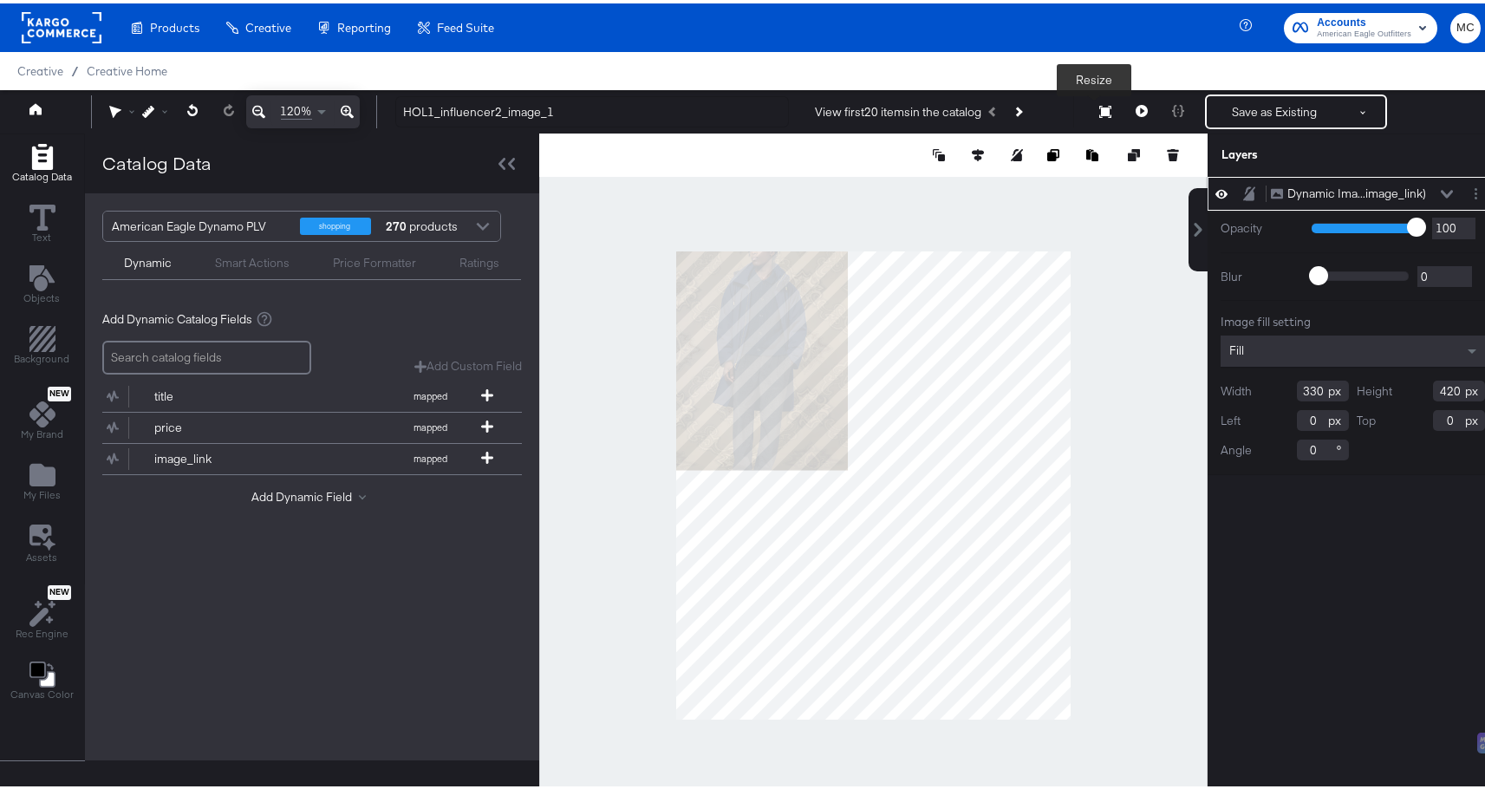
type input "420"
click at [1099, 108] on icon at bounding box center [1105, 108] width 12 height 12
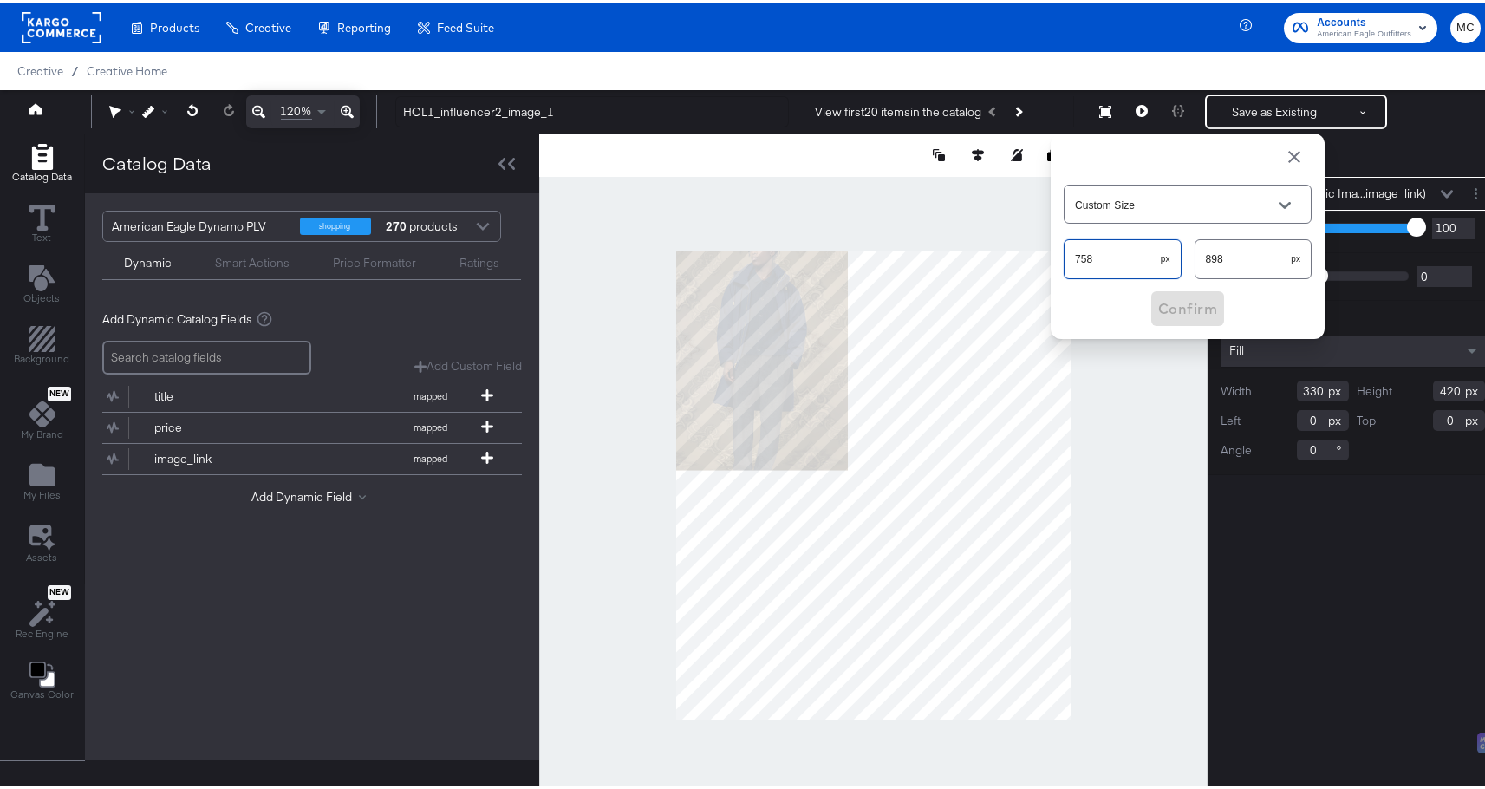
click at [1018, 130] on div "120% HOL1_influencer2_image_1 View first 20 items in the catalog Next Product R…" at bounding box center [749, 108] width 1498 height 43
type input "330"
drag, startPoint x: 1116, startPoint y: 251, endPoint x: 1261, endPoint y: 271, distance: 147.0
click at [1260, 271] on div "898 px" at bounding box center [1253, 255] width 118 height 39
type input "420"
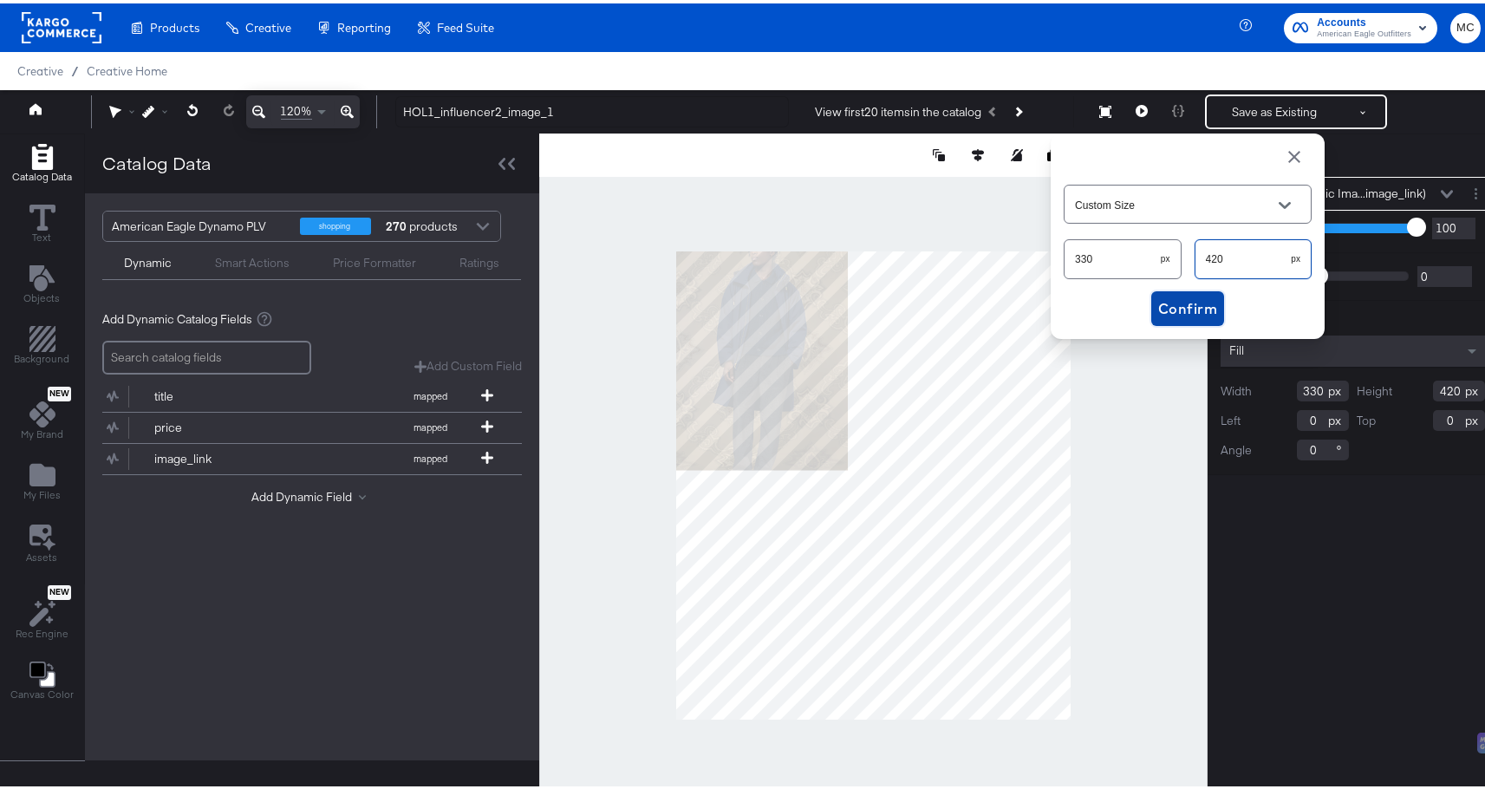
click at [1186, 297] on span "Confirm" at bounding box center [1187, 305] width 59 height 24
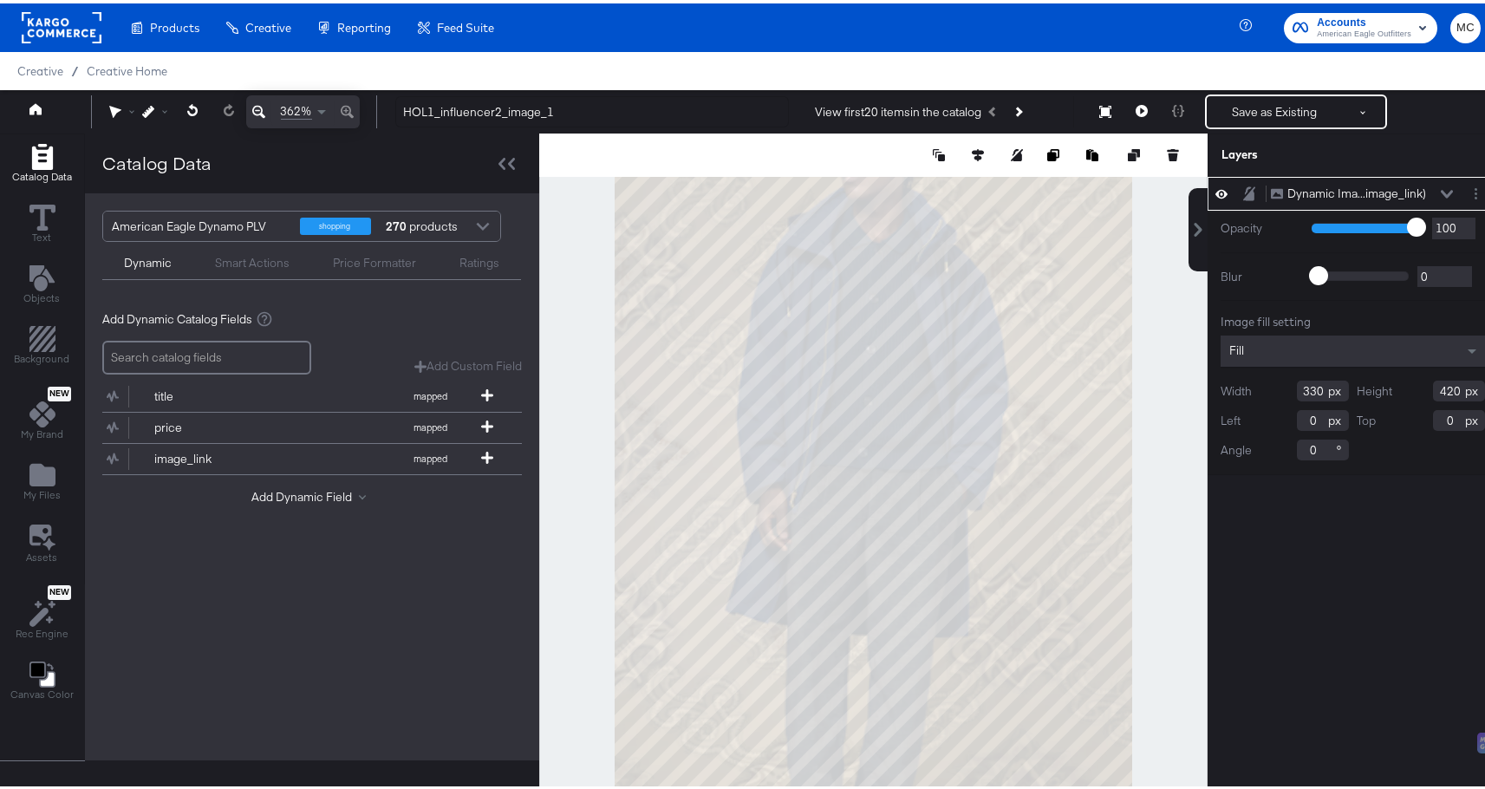
click at [261, 107] on icon at bounding box center [258, 108] width 13 height 13
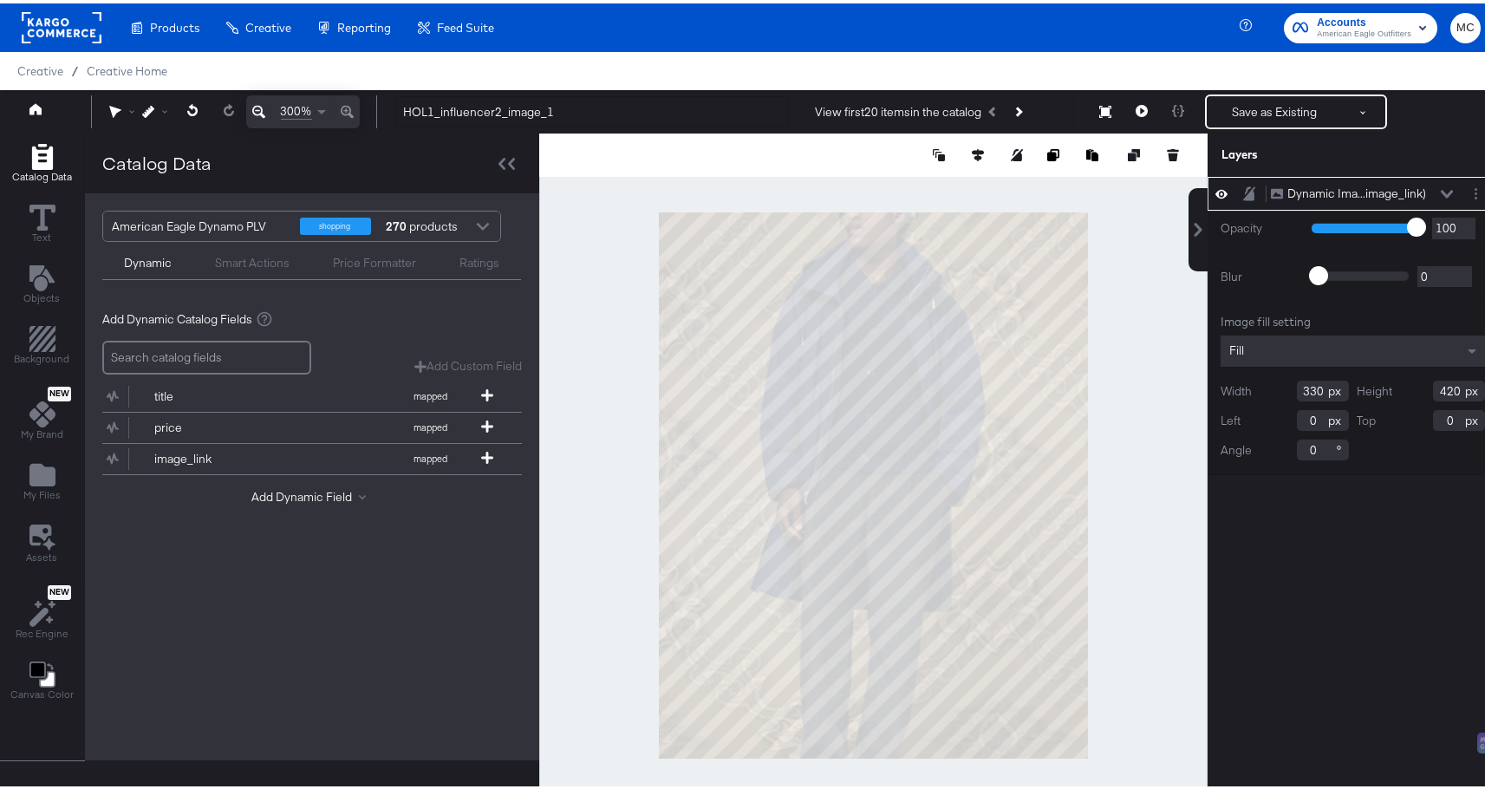
click at [261, 107] on icon at bounding box center [258, 108] width 13 height 21
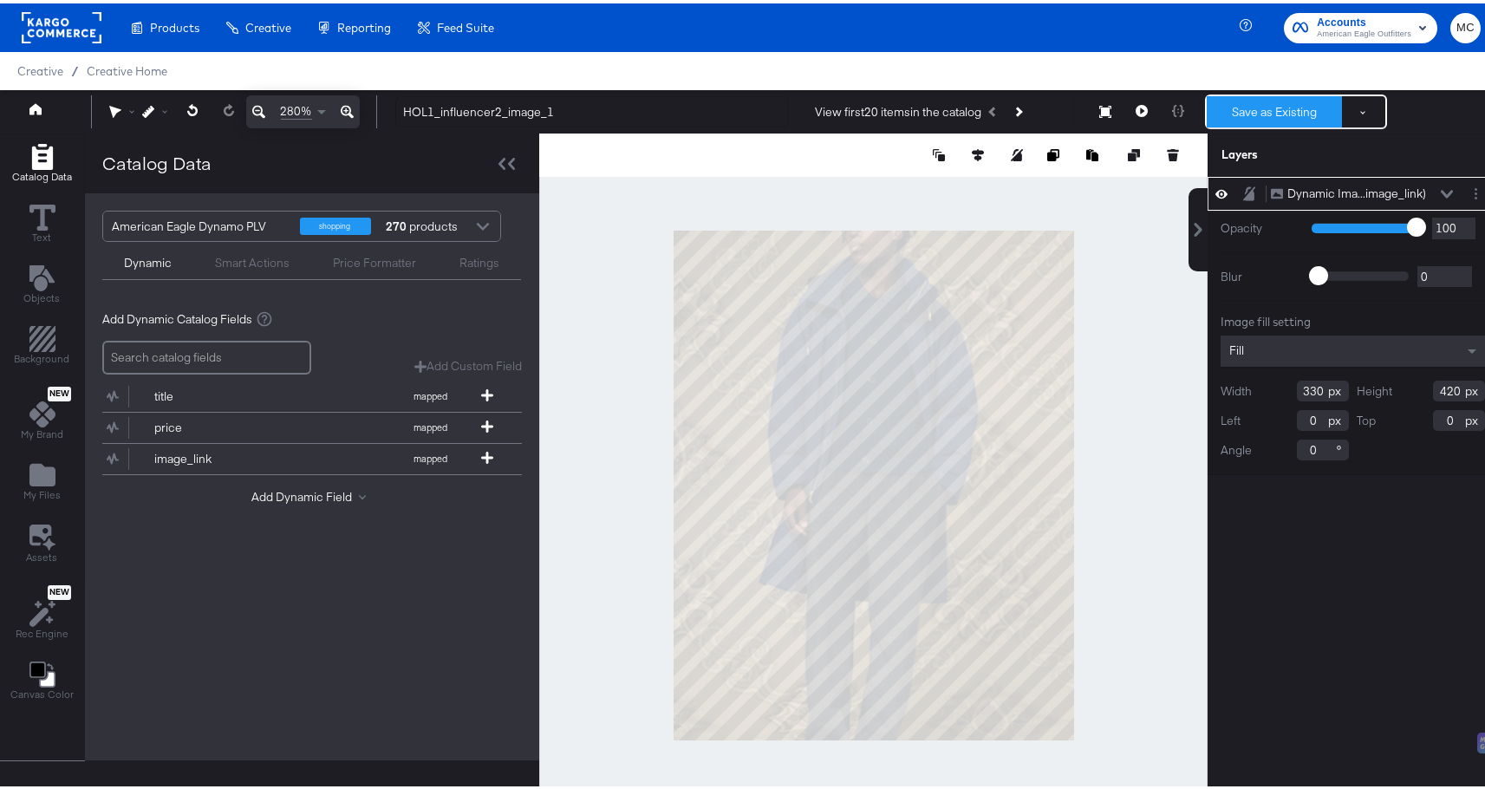
click at [1251, 107] on button "Save as Existing" at bounding box center [1274, 108] width 135 height 31
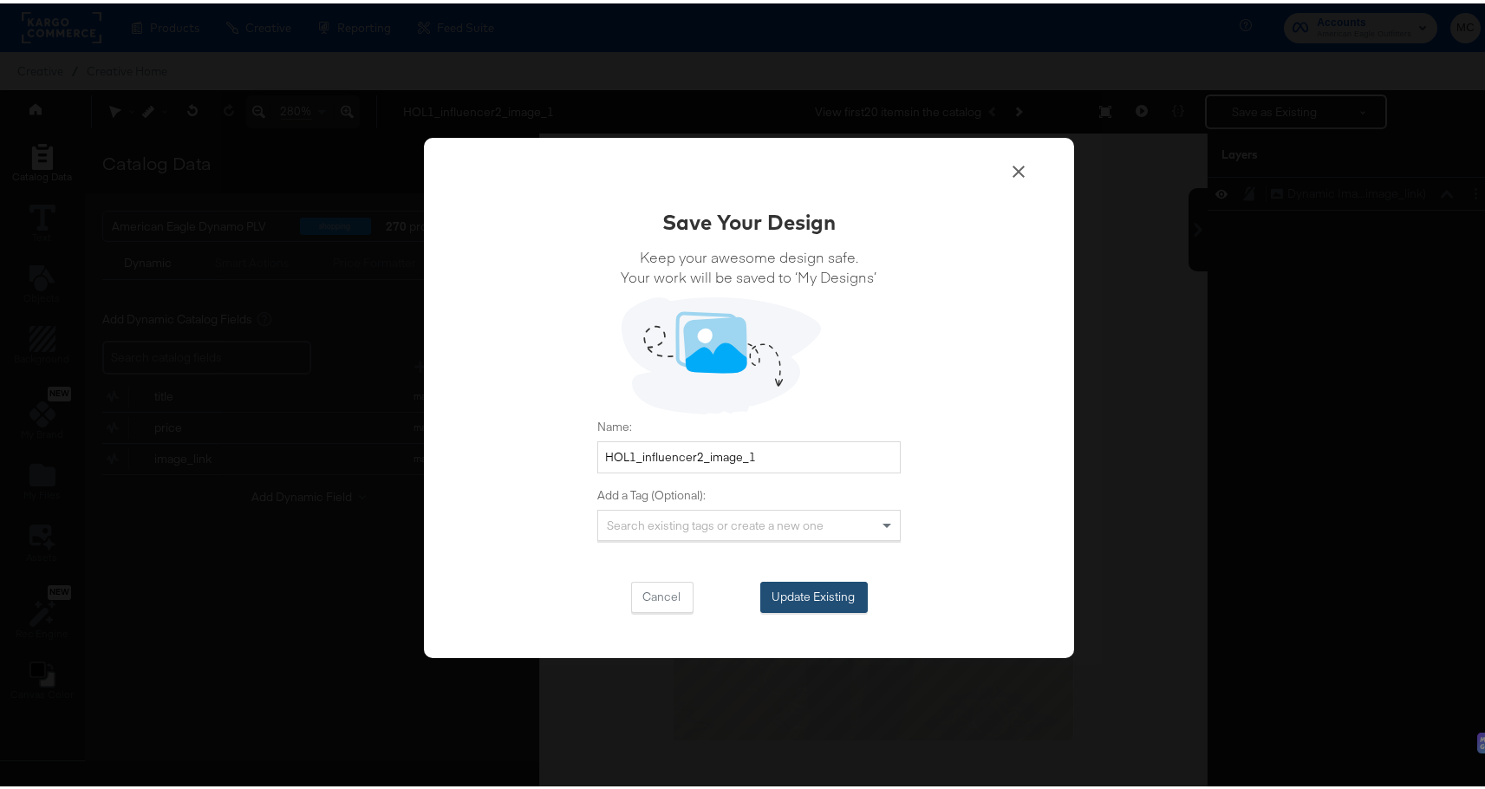
click at [804, 588] on button "Update Existing" at bounding box center [813, 593] width 107 height 31
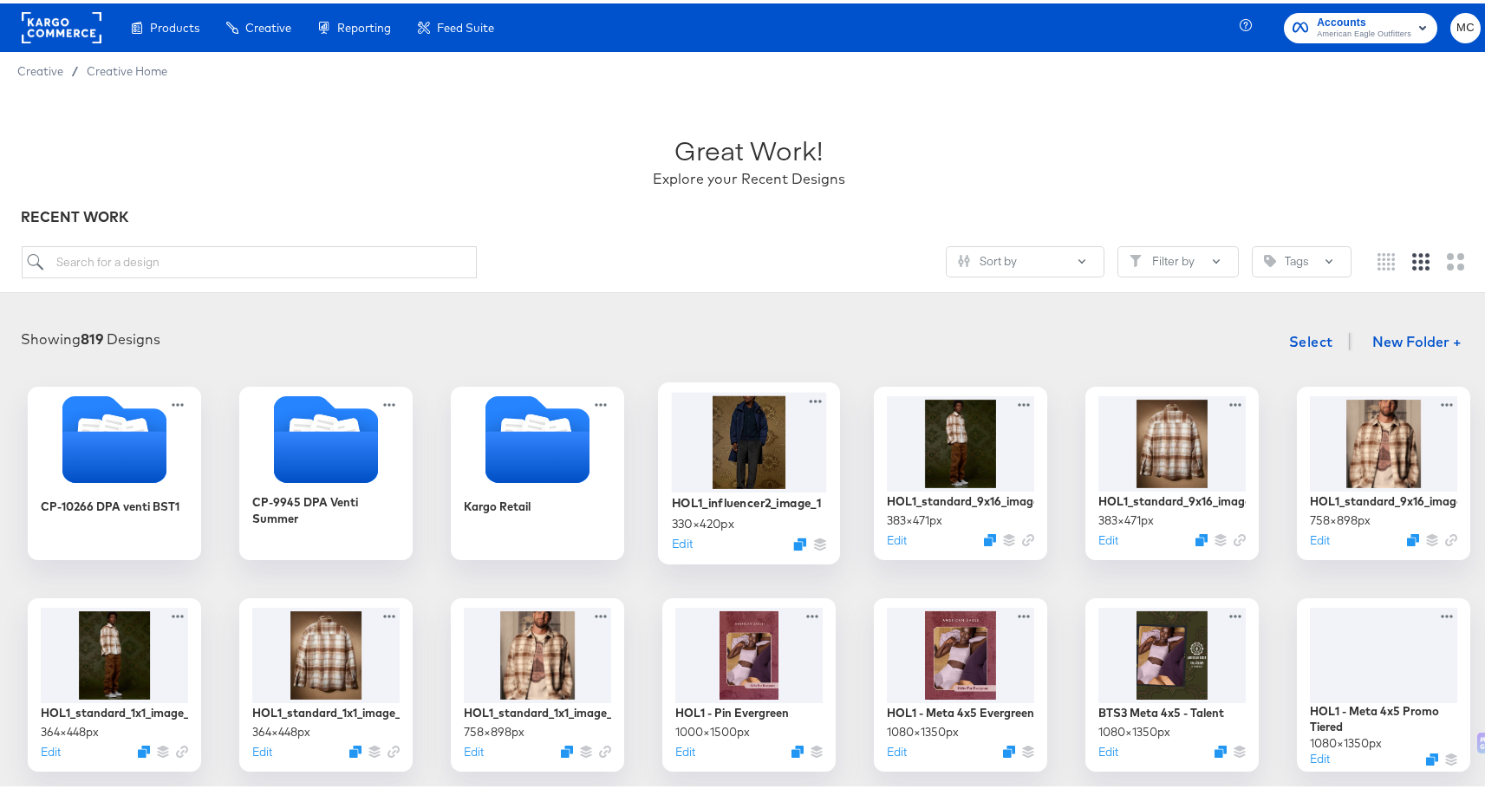
click at [767, 452] on div at bounding box center [749, 438] width 155 height 100
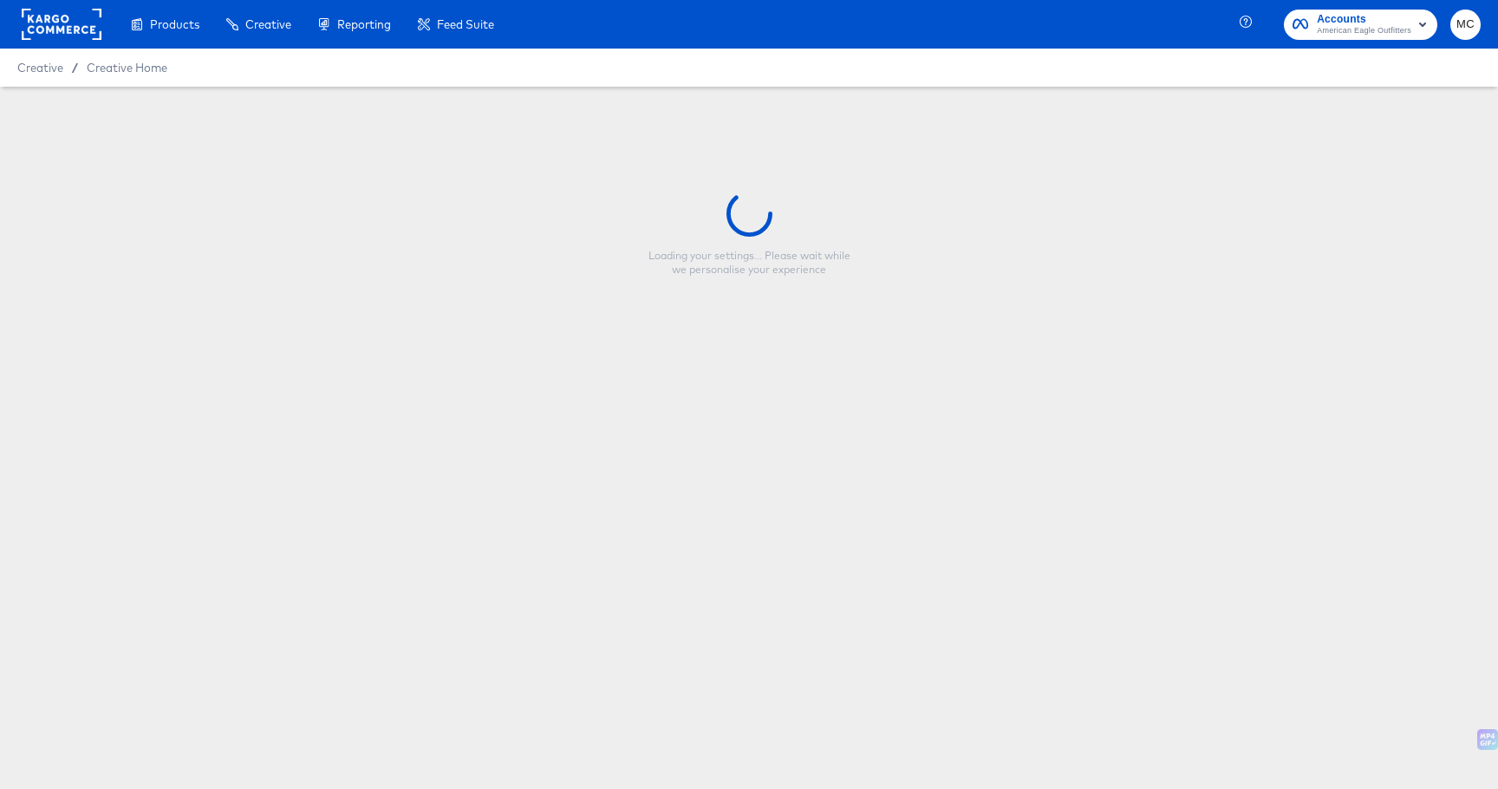
type input "HOL1_influencer2_image_1"
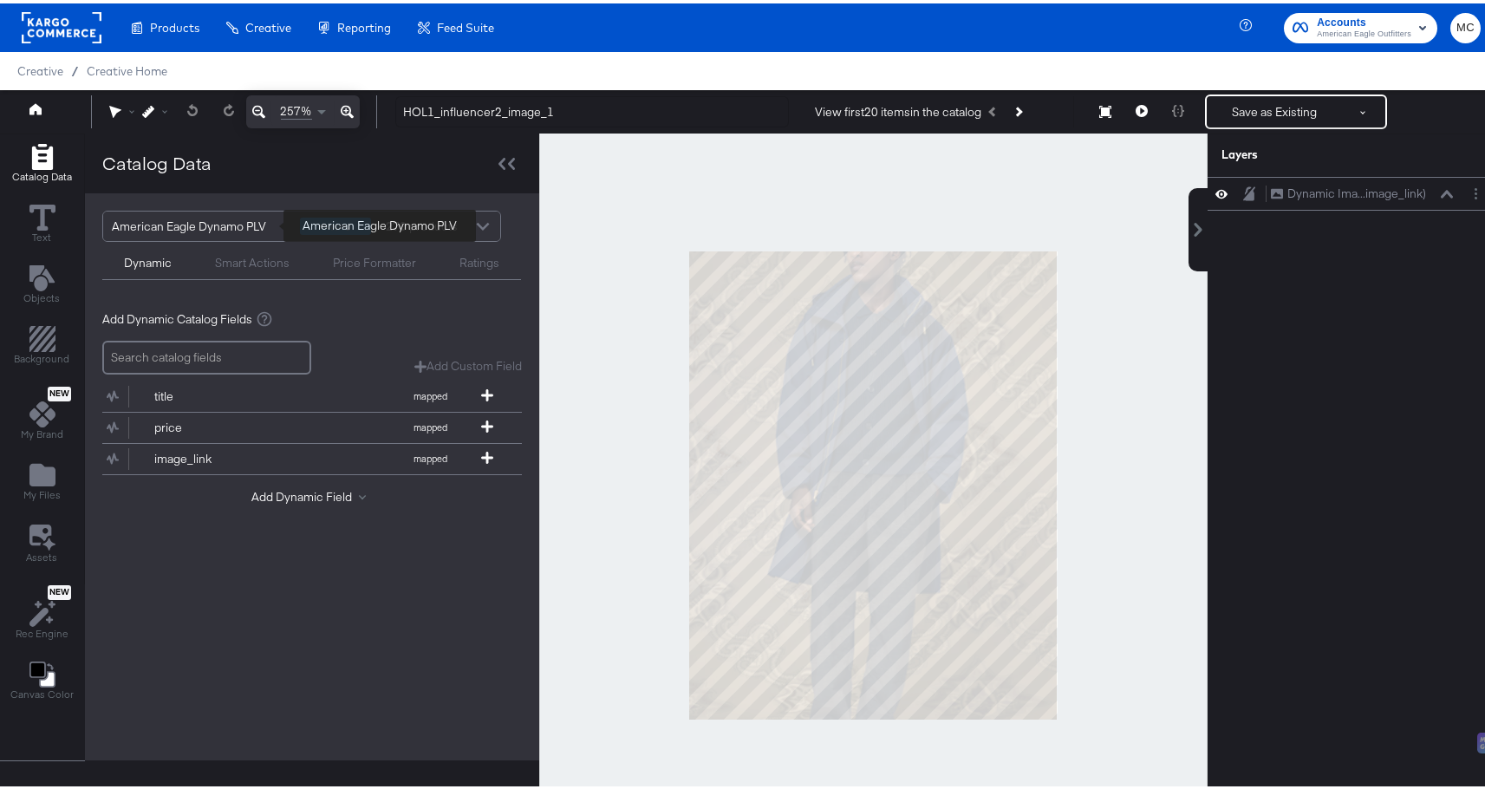
click at [207, 217] on div "American Eagle Dynamo PLV" at bounding box center [199, 222] width 175 height 29
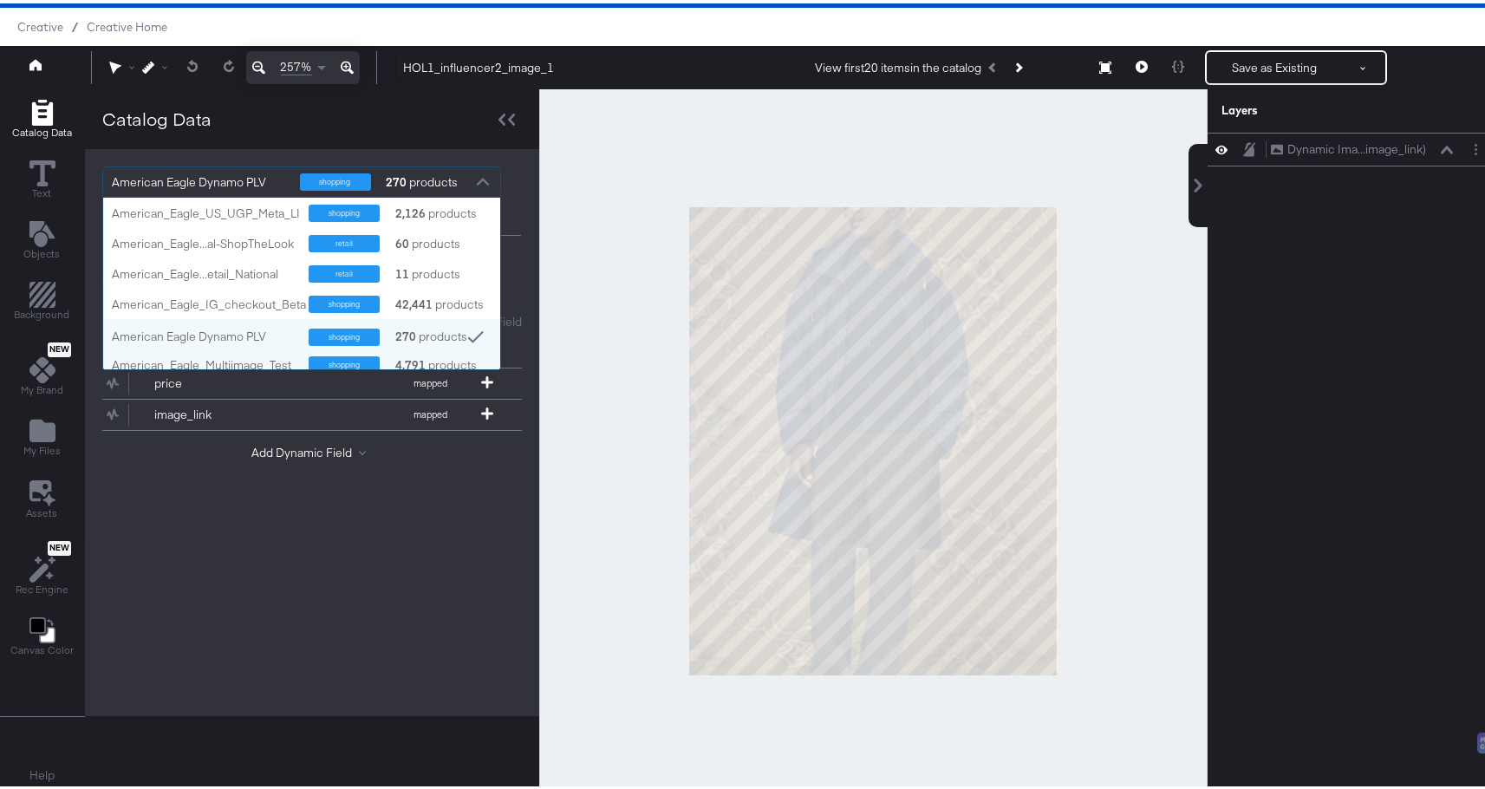
scroll to position [9, 0]
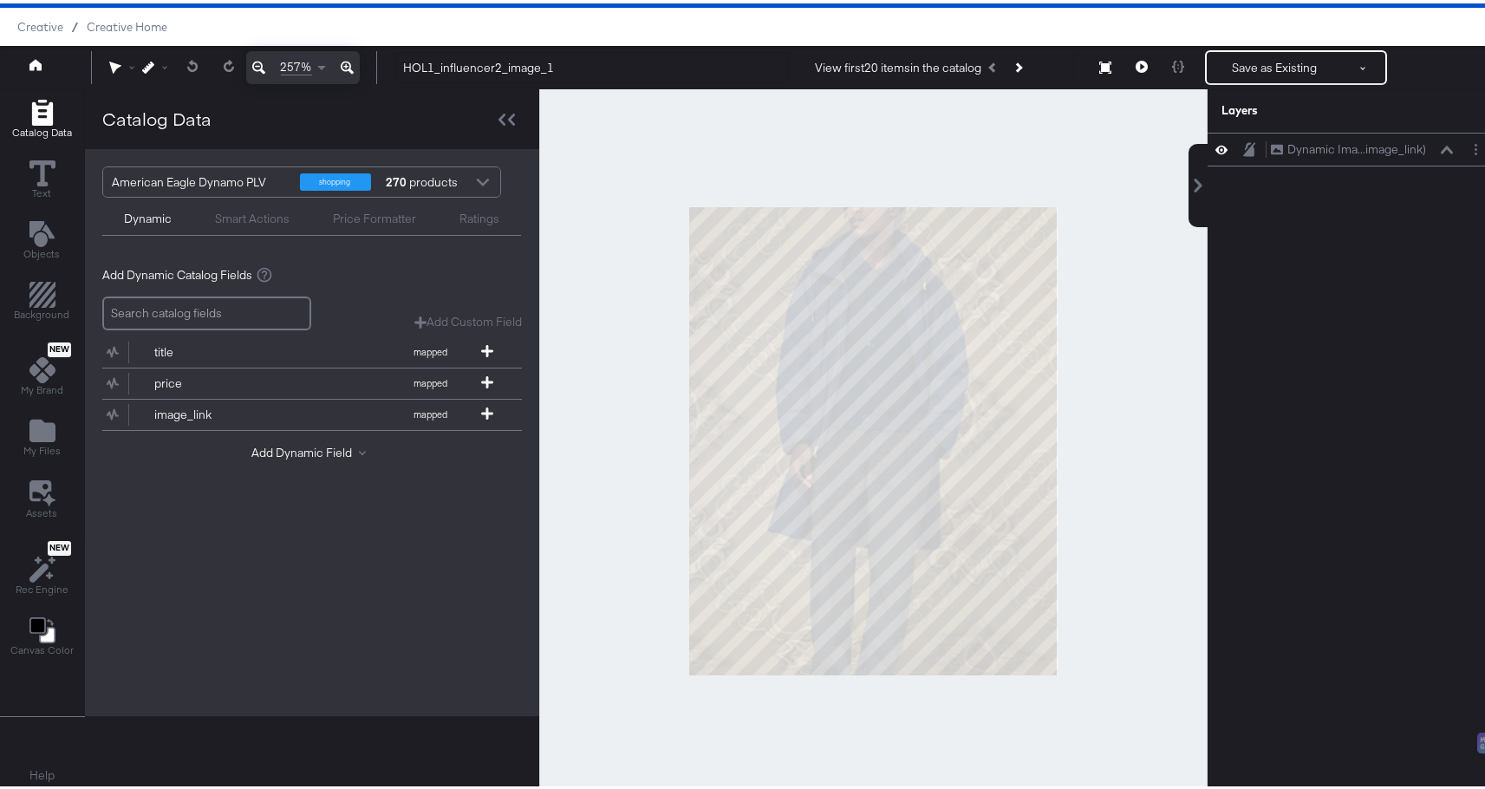
click at [417, 579] on div "American Eagle Dynamo PLV shopping 270 products Dynamic Smart Actions Price For…" at bounding box center [312, 429] width 454 height 567
click at [994, 199] on div at bounding box center [873, 437] width 668 height 703
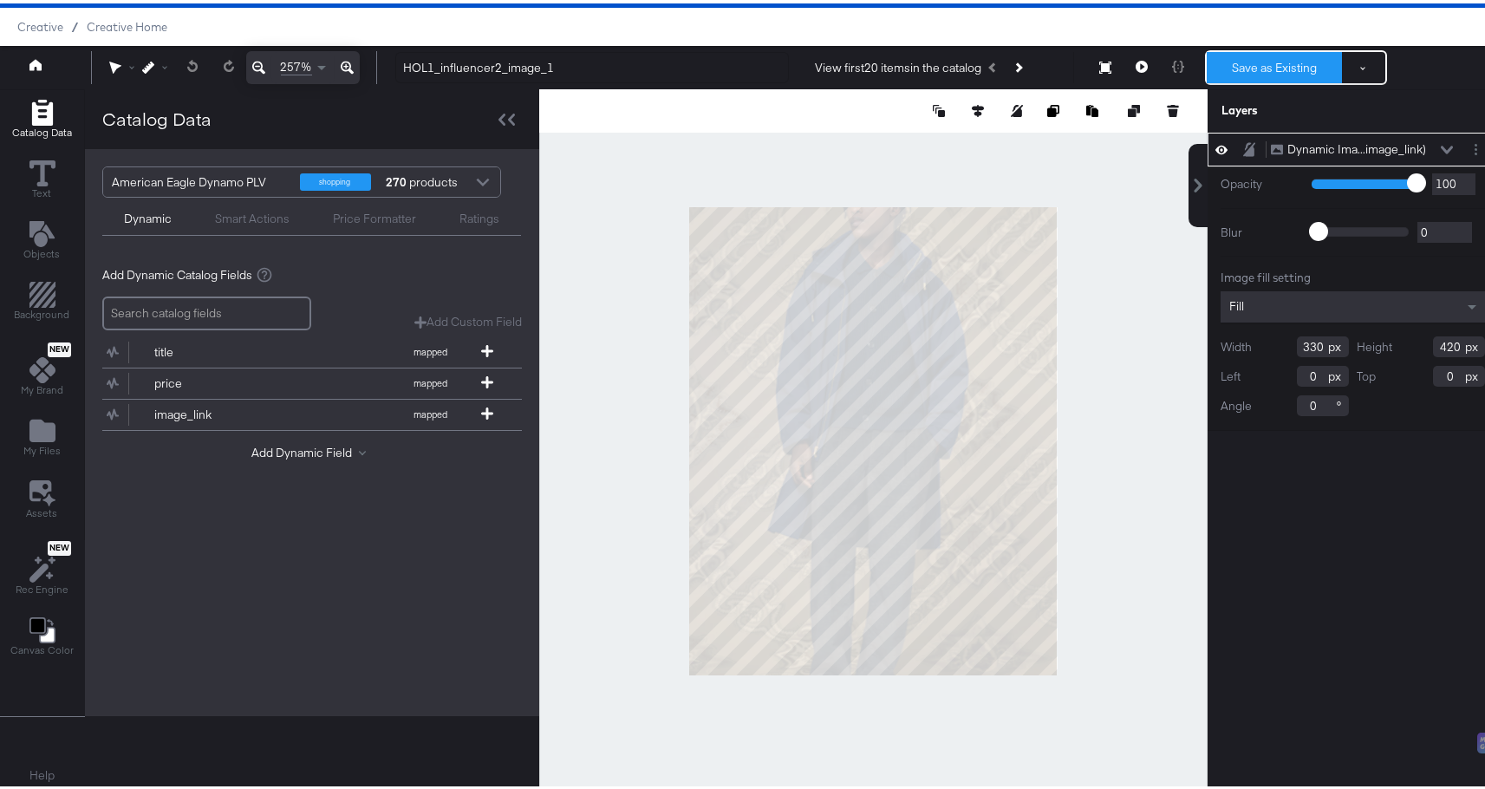
click at [1289, 55] on button "Save as Existing" at bounding box center [1274, 64] width 135 height 31
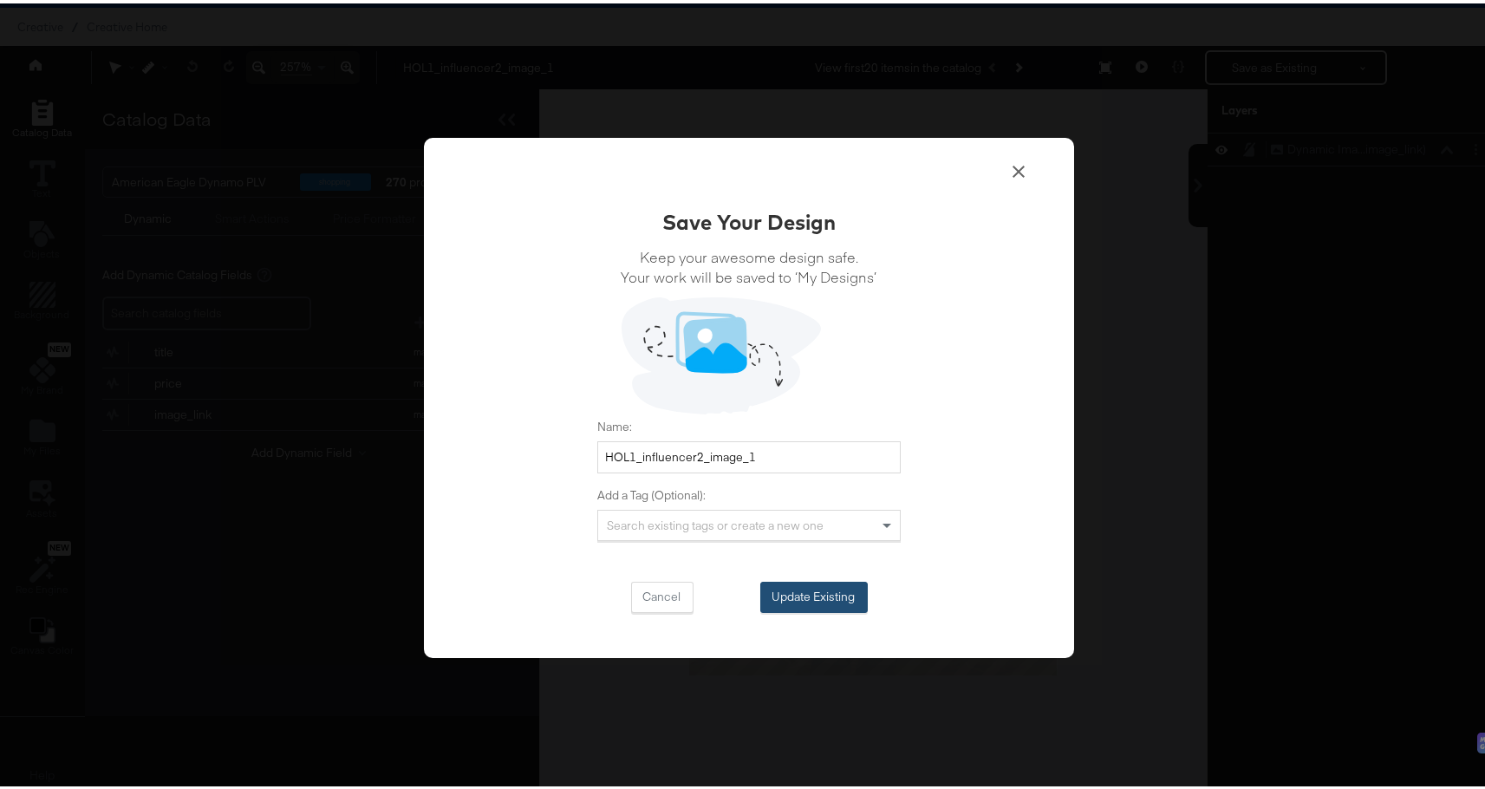
click at [819, 588] on button "Update Existing" at bounding box center [813, 593] width 107 height 31
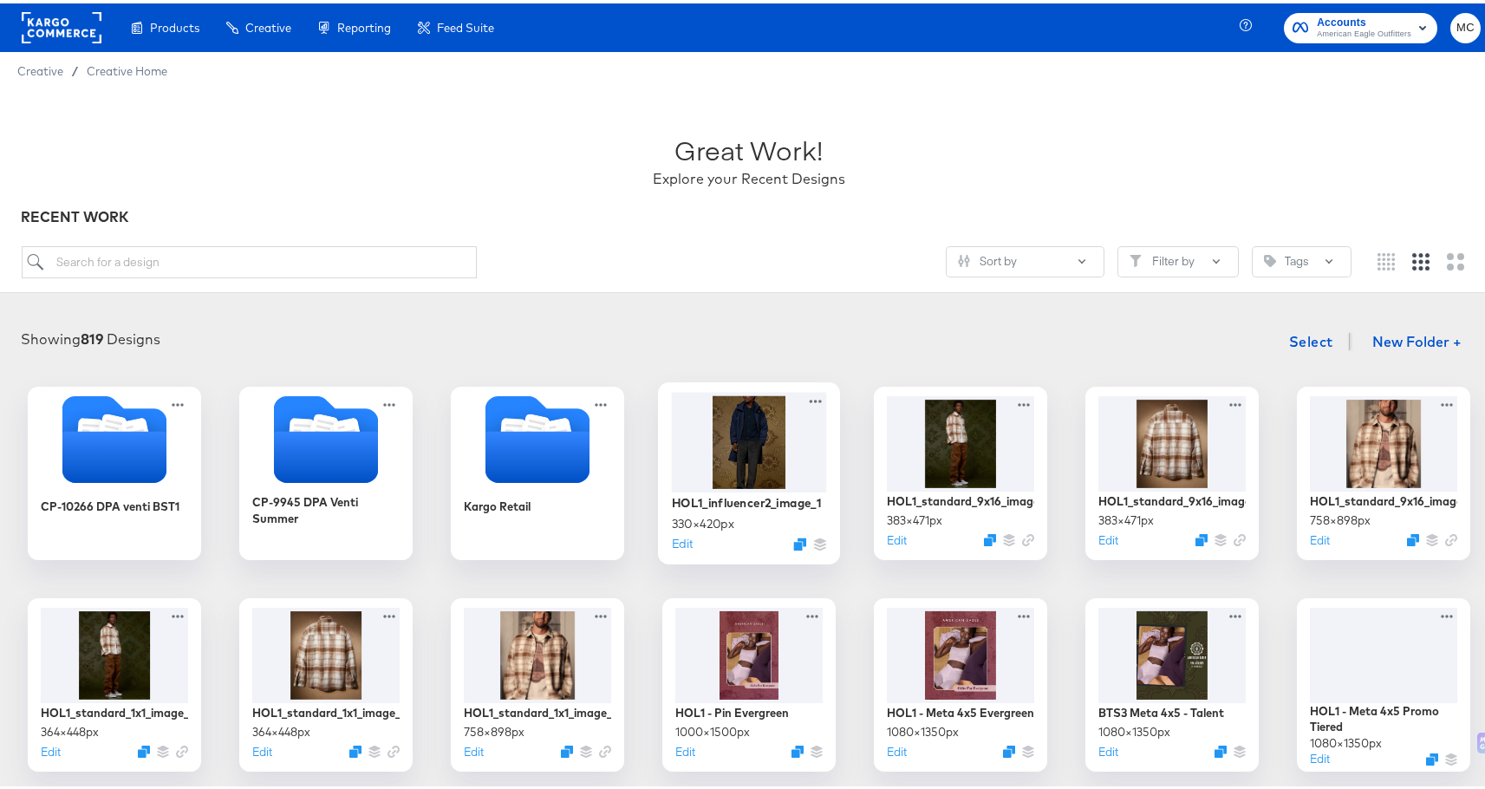
click at [775, 472] on div at bounding box center [749, 438] width 155 height 100
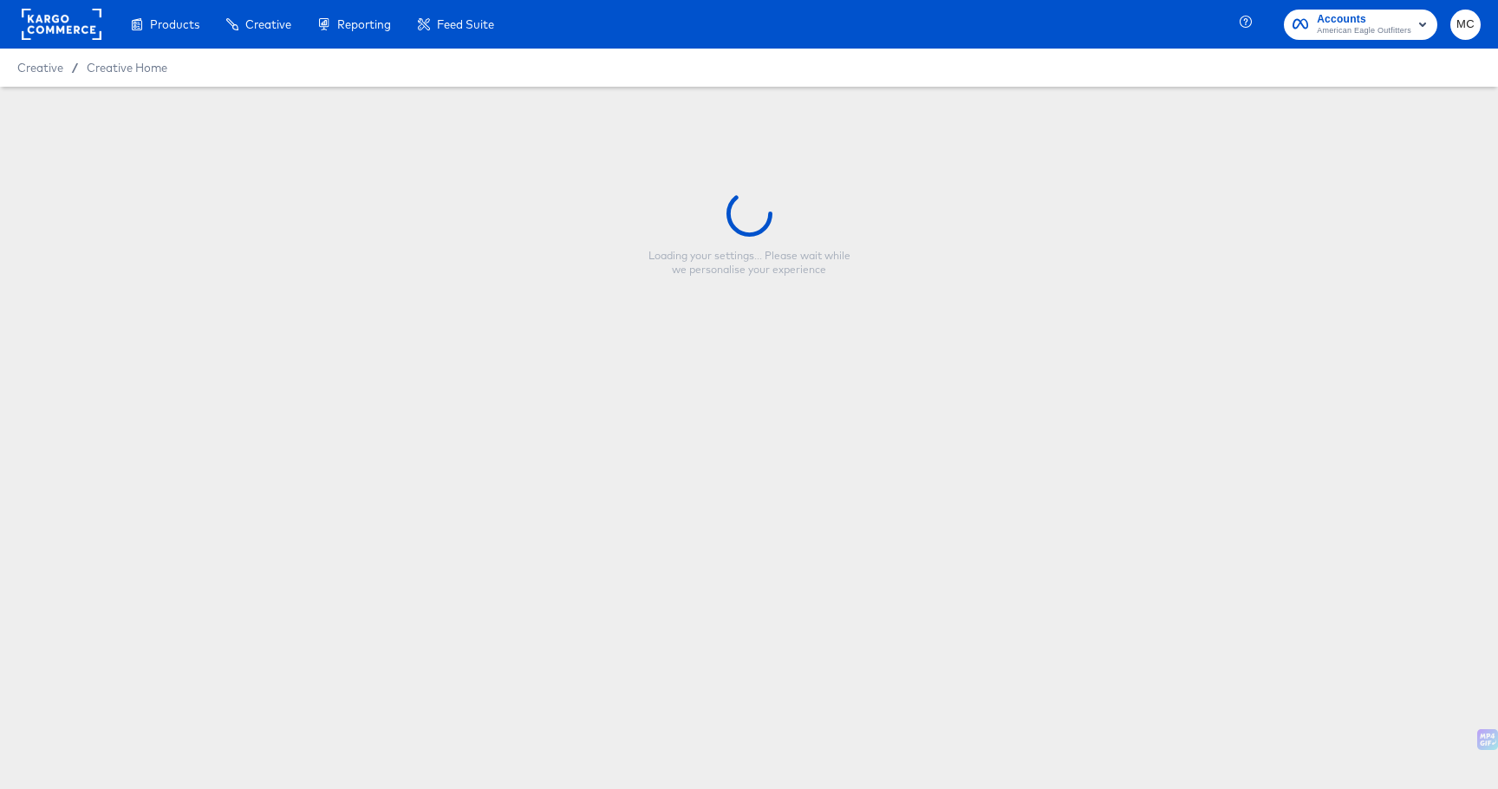
type input "HOL1_influencer2_image_1"
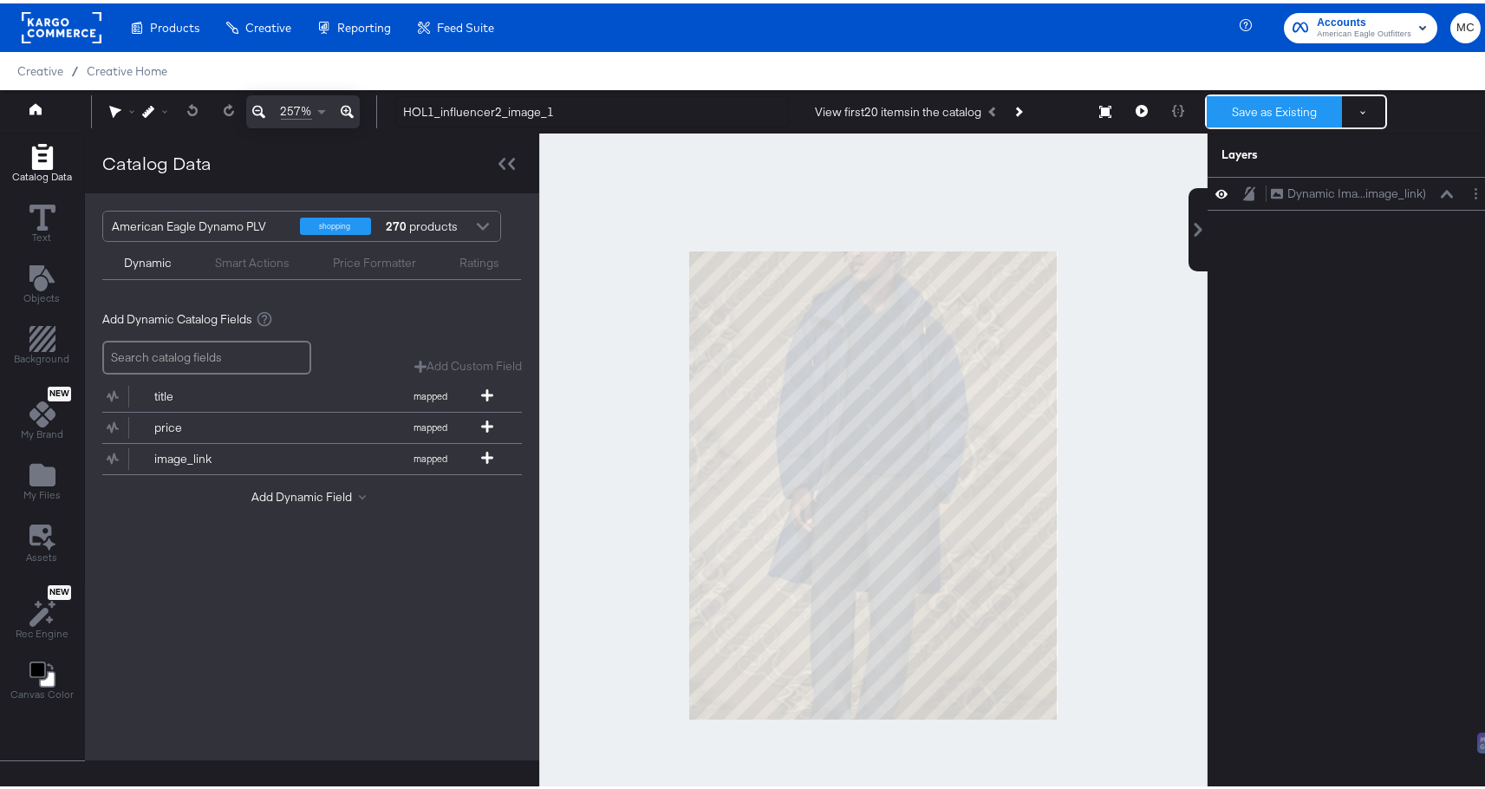
click at [1279, 109] on button "Save as Existing" at bounding box center [1274, 108] width 135 height 31
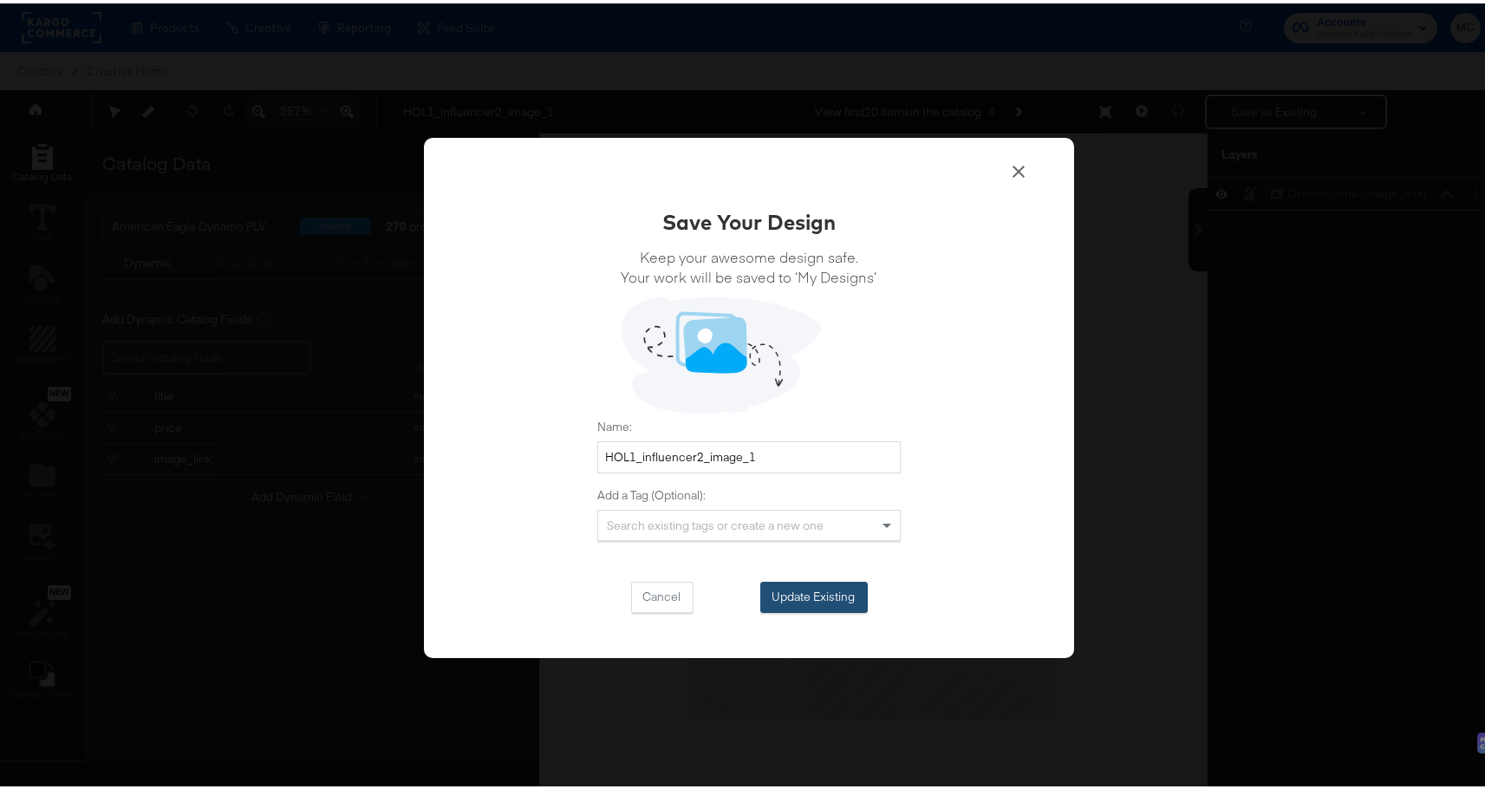
click at [830, 591] on button "Update Existing" at bounding box center [813, 593] width 107 height 31
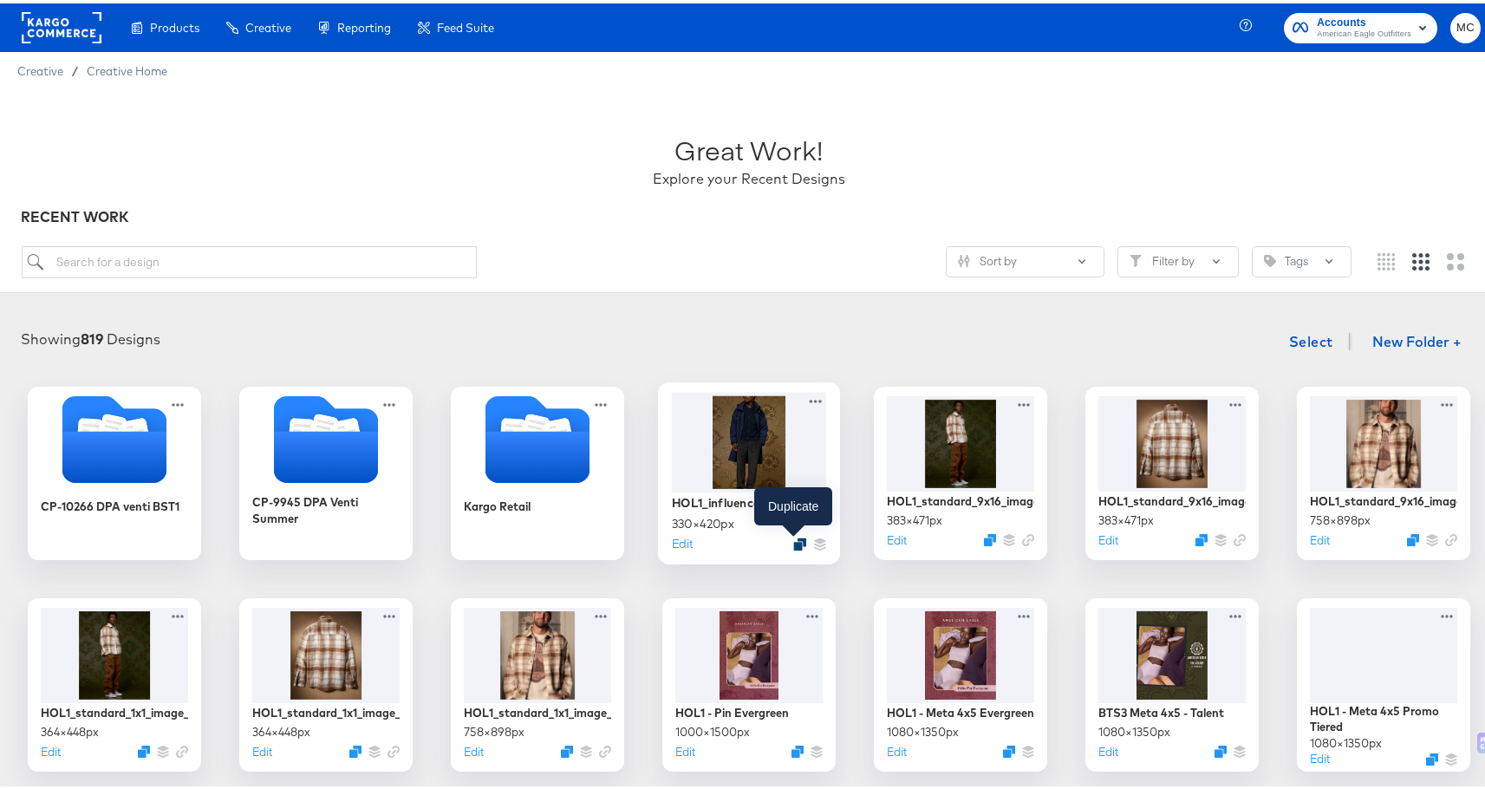
click at [796, 541] on icon "Duplicate" at bounding box center [799, 540] width 13 height 13
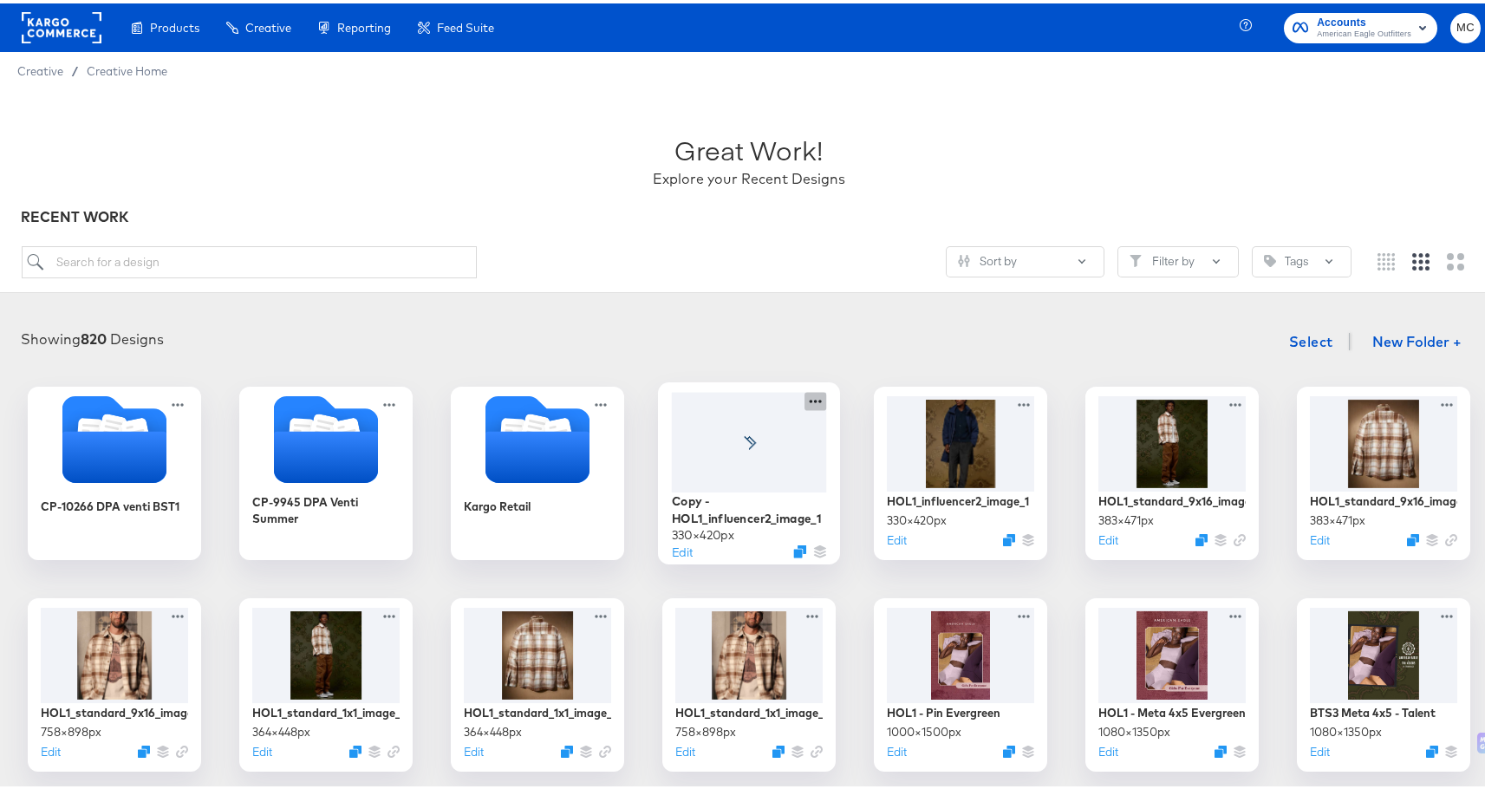
click at [812, 394] on icon at bounding box center [815, 397] width 22 height 18
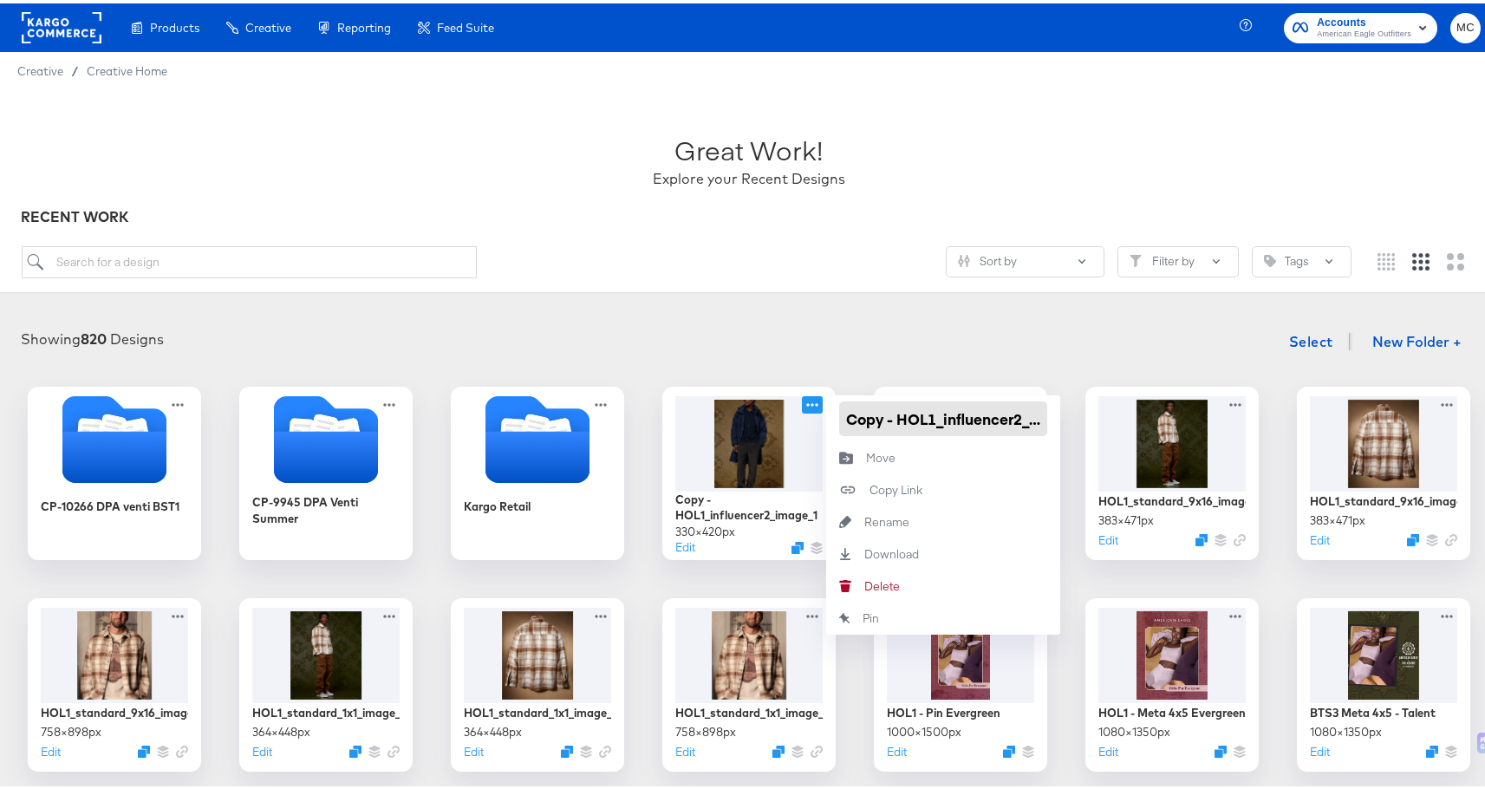
drag, startPoint x: 895, startPoint y: 415, endPoint x: 832, endPoint y: 416, distance: 63.3
click at [839, 416] on input "Copy - HOL1_influencer2_image_1" at bounding box center [943, 415] width 208 height 35
type input "HOL1_influencer2_image_2"
click at [715, 293] on article "Great Work! Explore your Recent Designs RECENT WORK Sort by Filter by Tags Show…" at bounding box center [749, 681] width 1498 height 1188
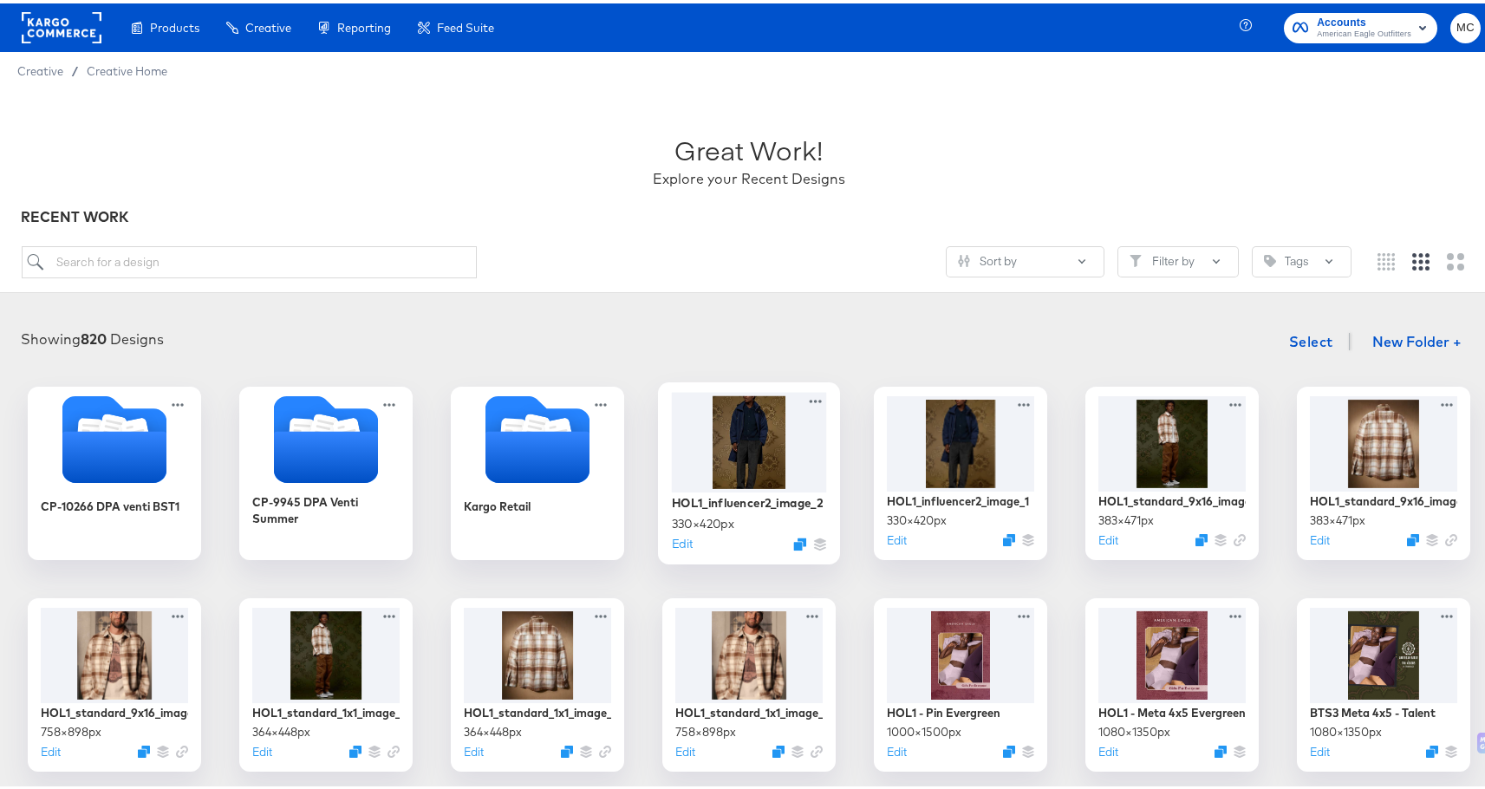
click at [732, 432] on div at bounding box center [749, 438] width 155 height 100
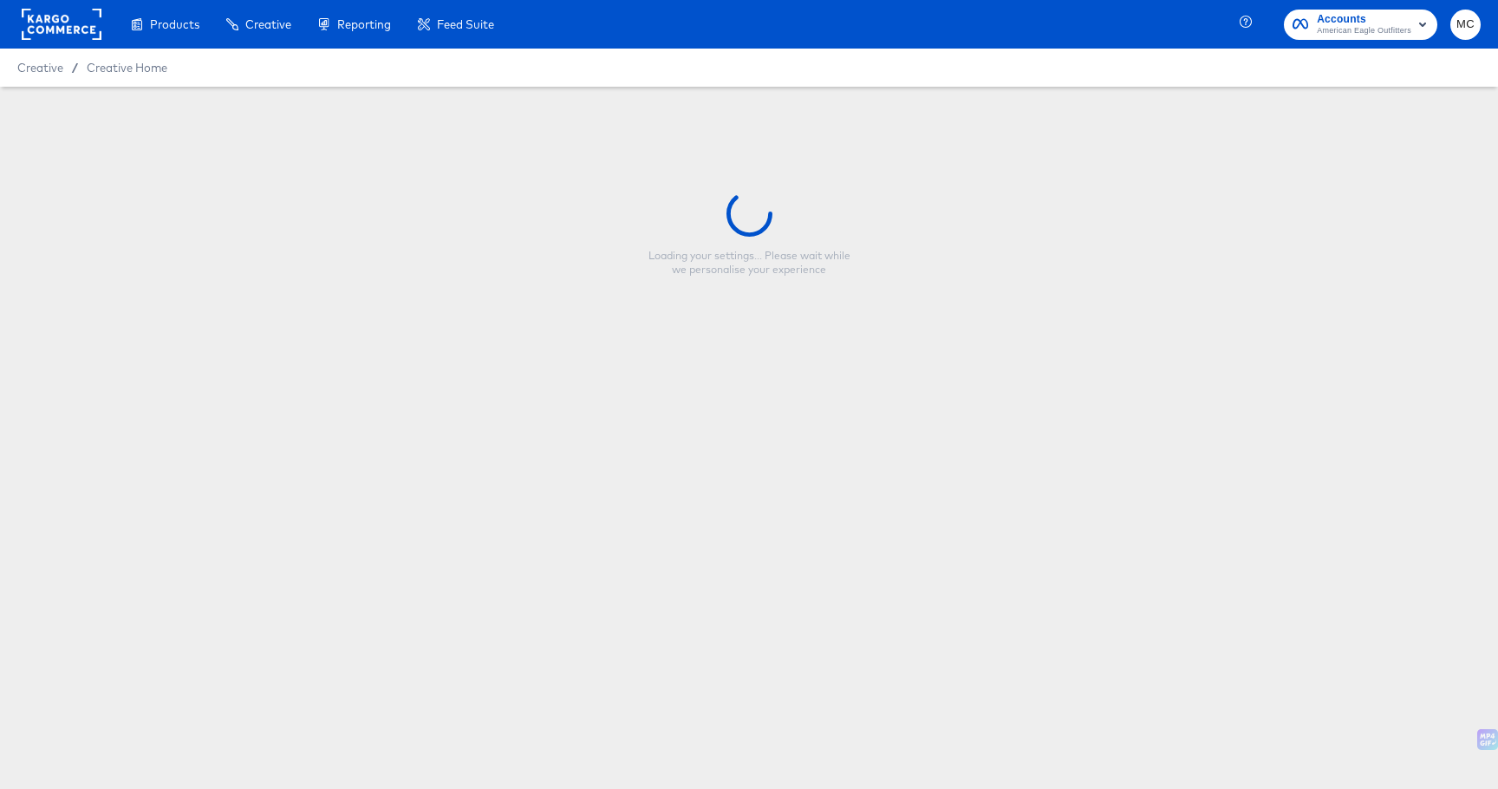
type input "HOL1_influencer2_image_2"
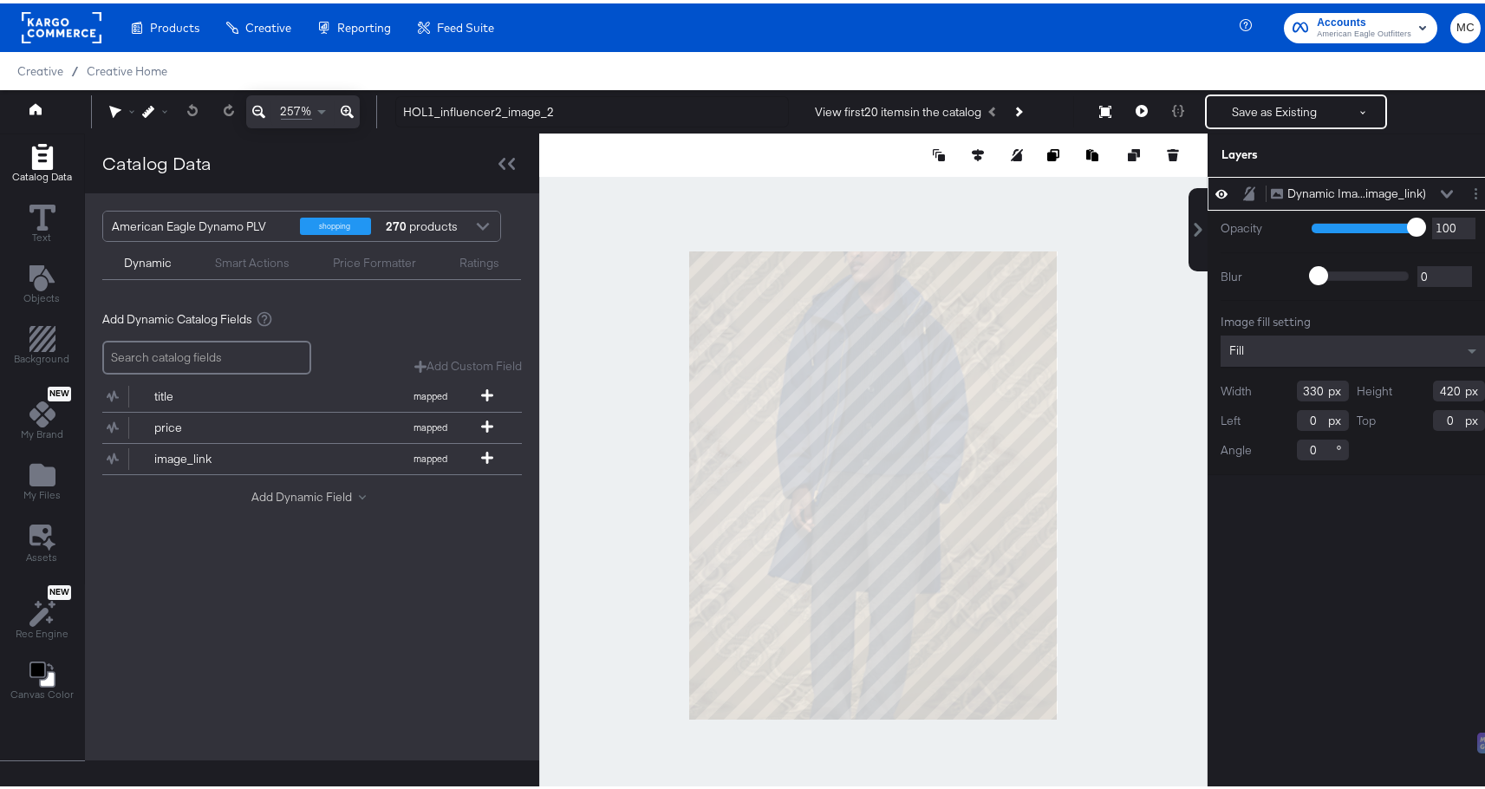
click at [294, 485] on div "Add Dynamic Field" at bounding box center [311, 493] width 121 height 16
click at [312, 491] on button "Add Dynamic Field" at bounding box center [311, 493] width 121 height 16
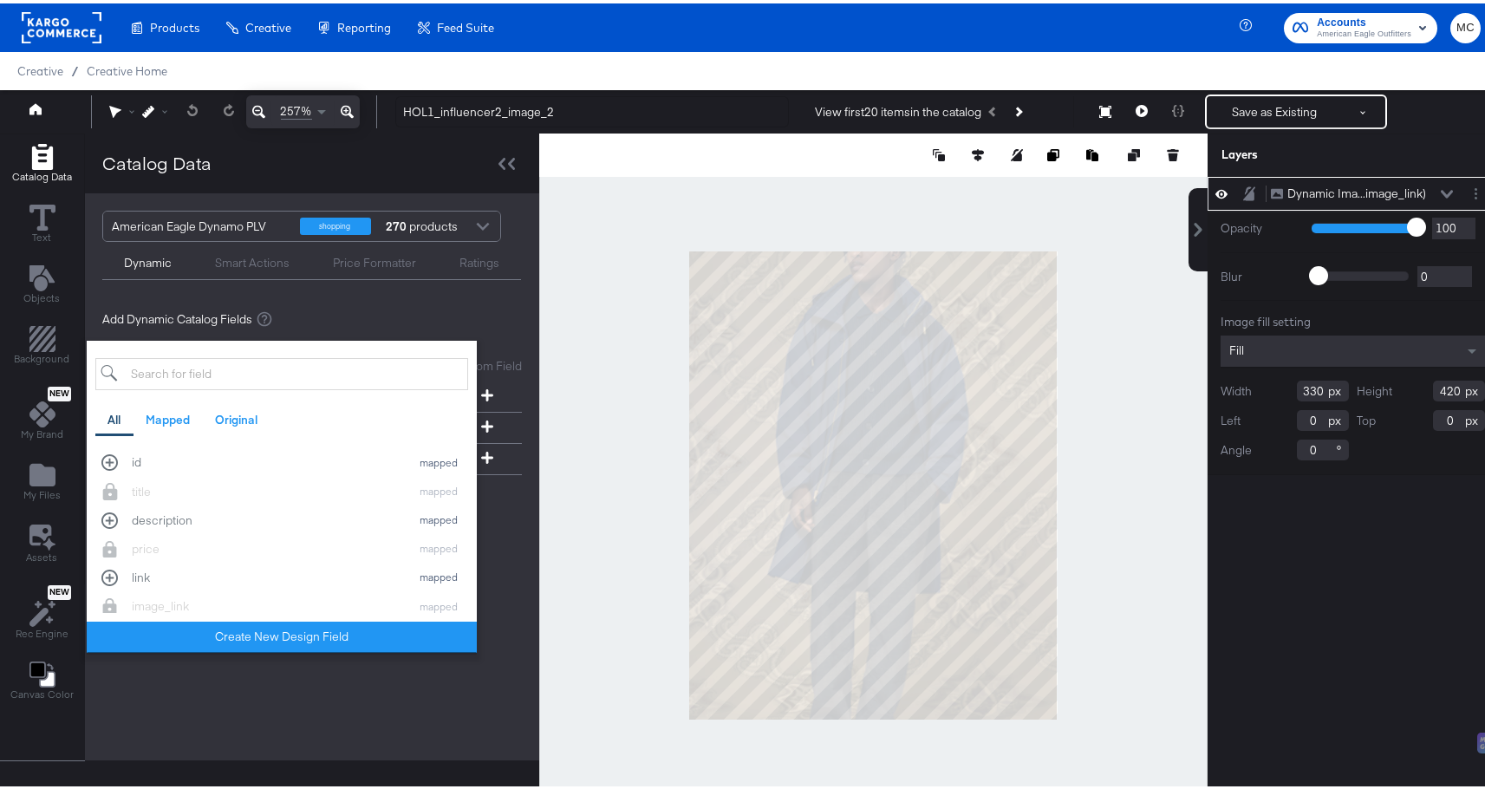
click at [232, 372] on input "search" at bounding box center [281, 371] width 373 height 32
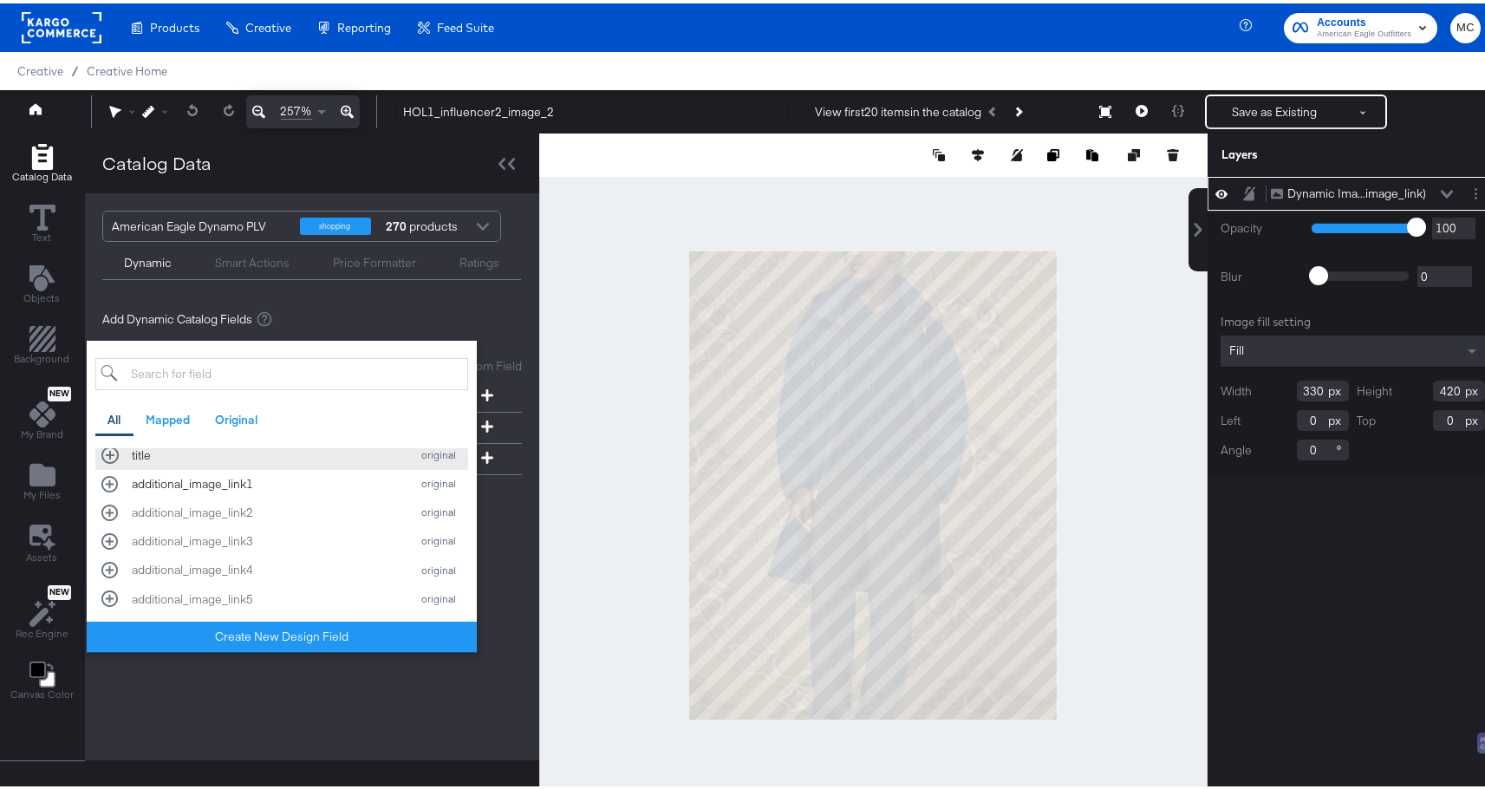
click at [185, 478] on div "additional_image_link1" at bounding box center [267, 480] width 270 height 16
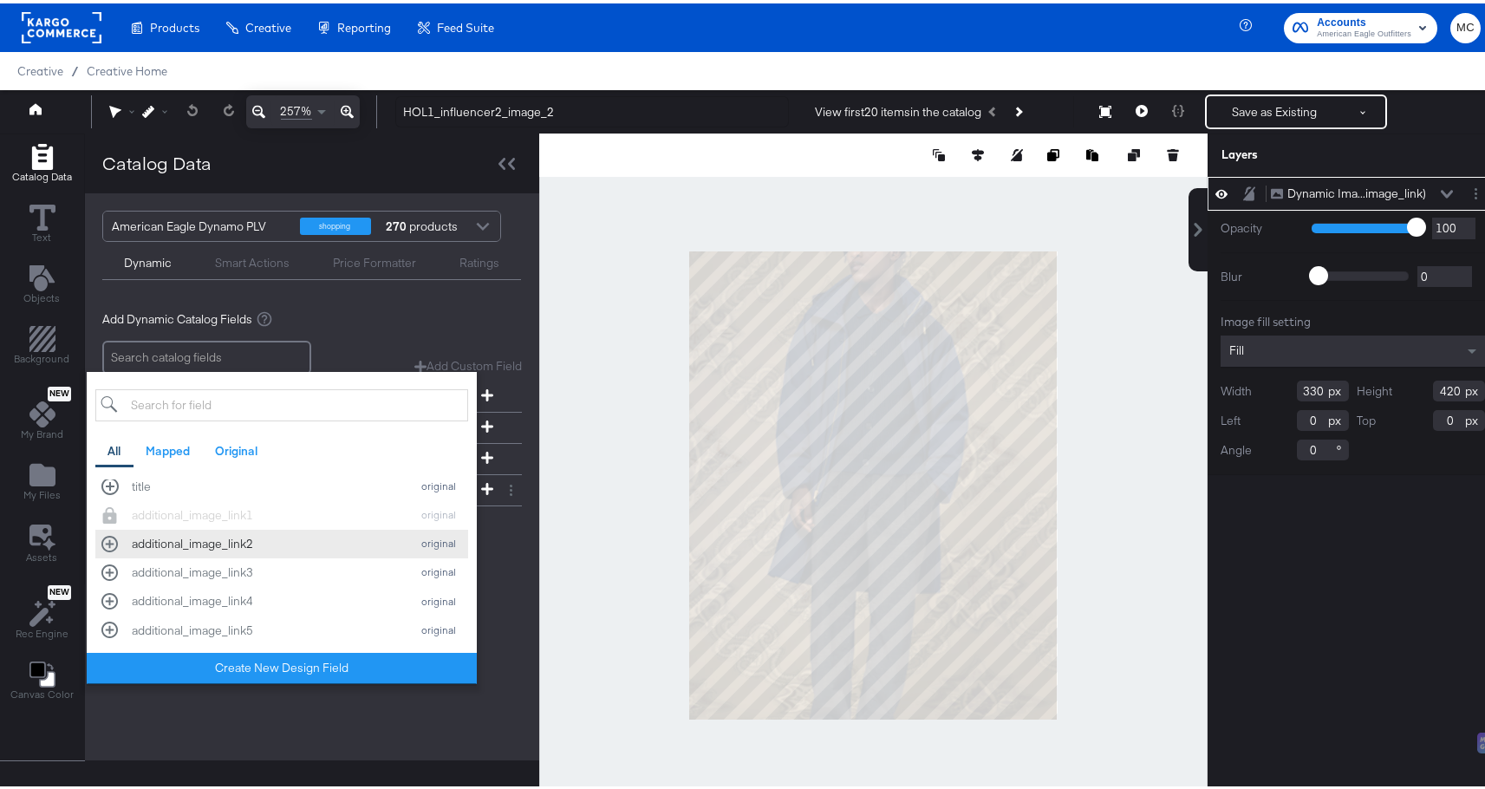
click at [243, 540] on div "additional_image_link2" at bounding box center [267, 540] width 270 height 16
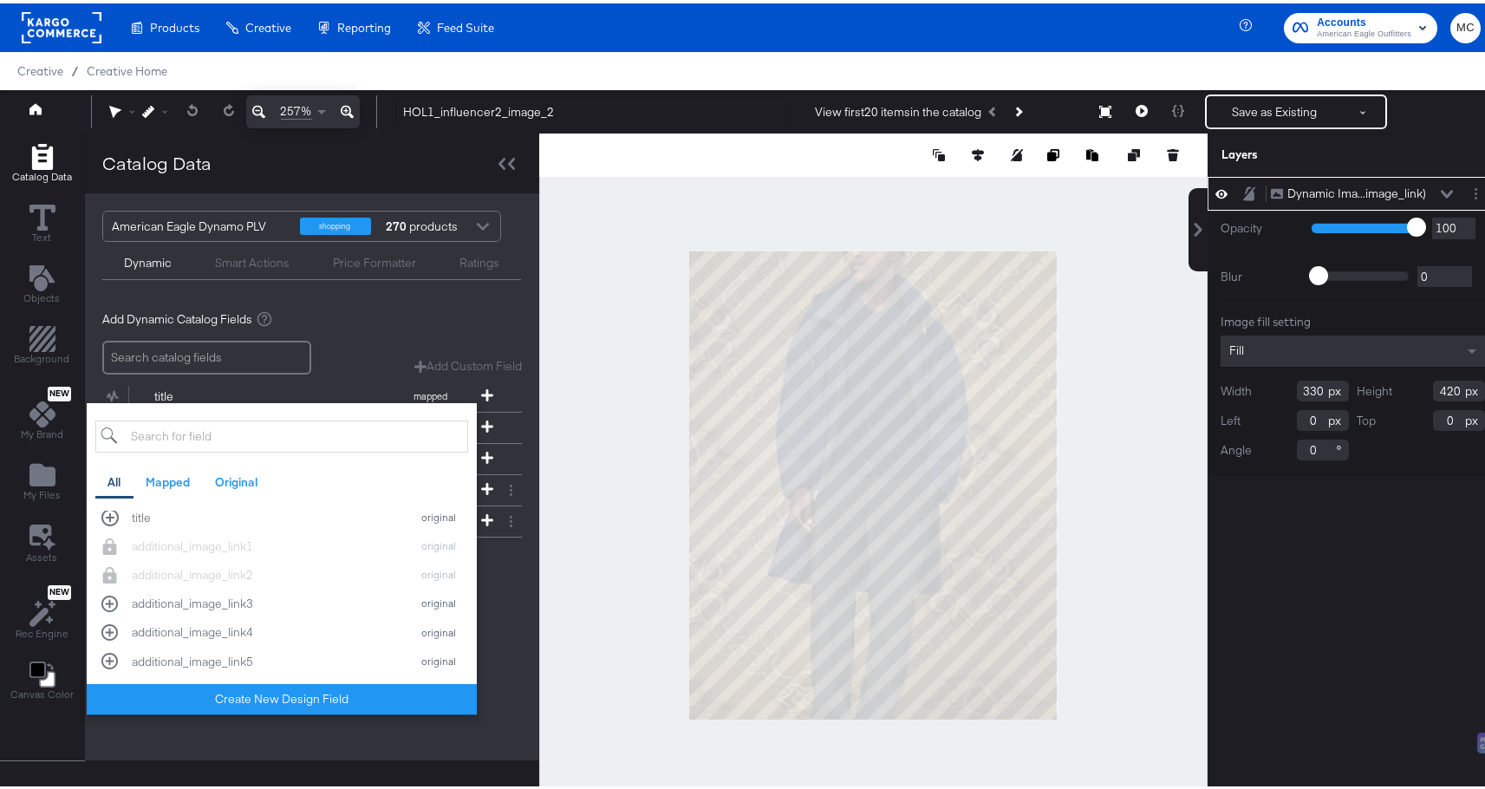
click at [504, 549] on div "Add Dynamic Field All Mapped Original Add a field from your catalog to use in y…" at bounding box center [312, 559] width 420 height 23
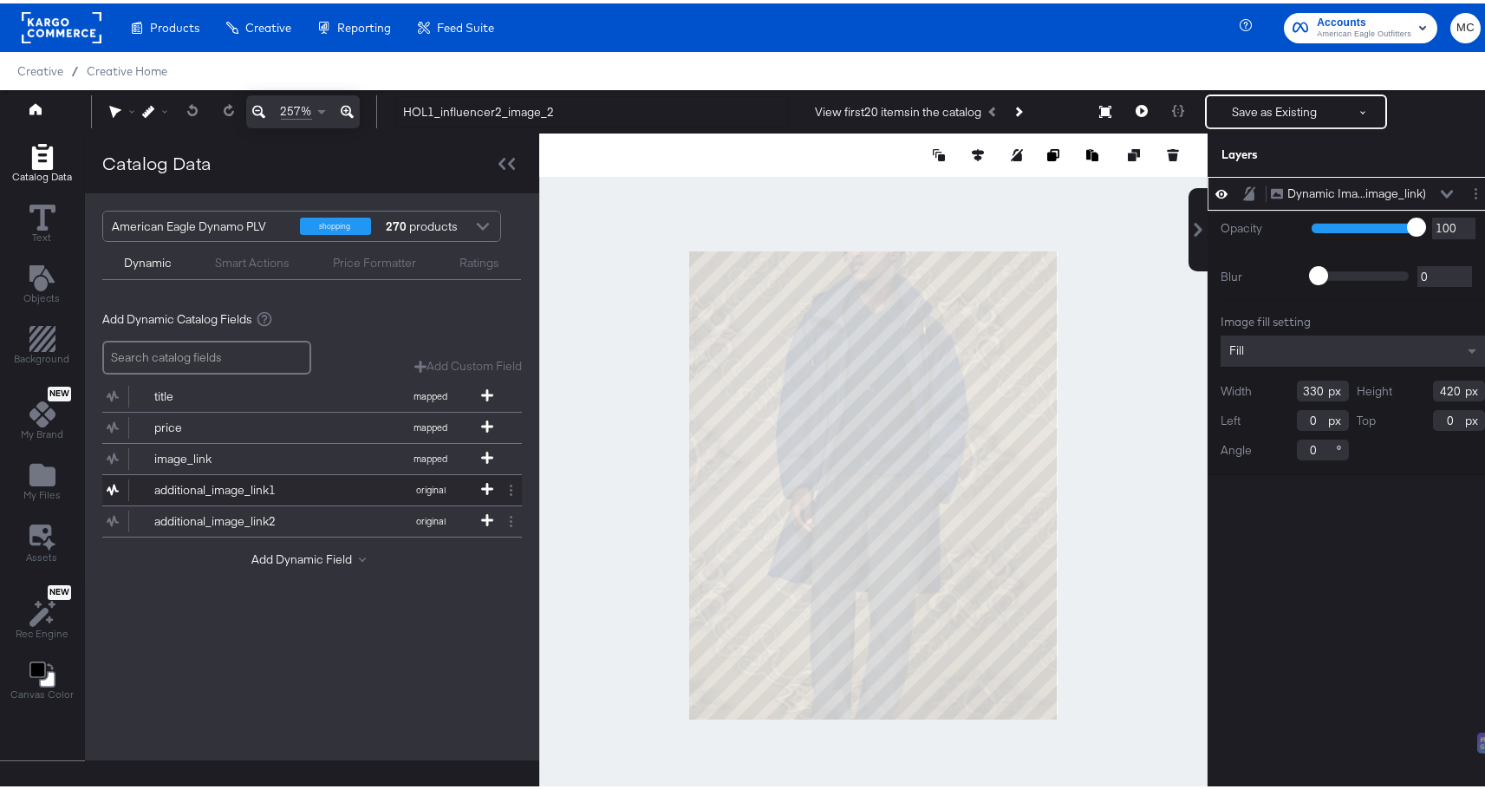
click at [243, 489] on div "additional_image_link1" at bounding box center [217, 486] width 126 height 16
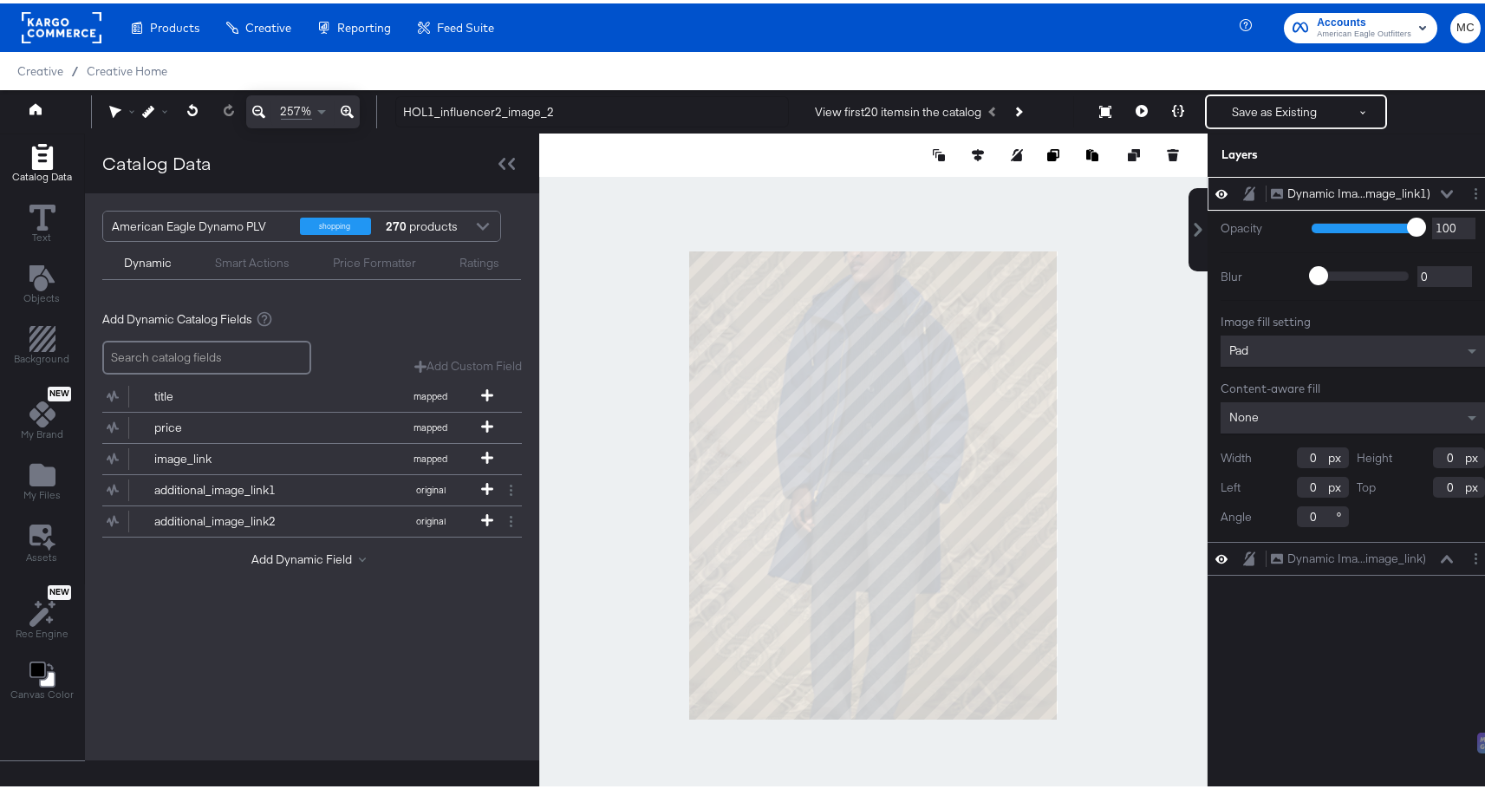
type input "1"
click at [1215, 195] on icon at bounding box center [1221, 190] width 12 height 15
click at [1215, 195] on icon at bounding box center [1221, 190] width 12 height 11
click at [264, 519] on div "additional_image_link2" at bounding box center [217, 518] width 126 height 16
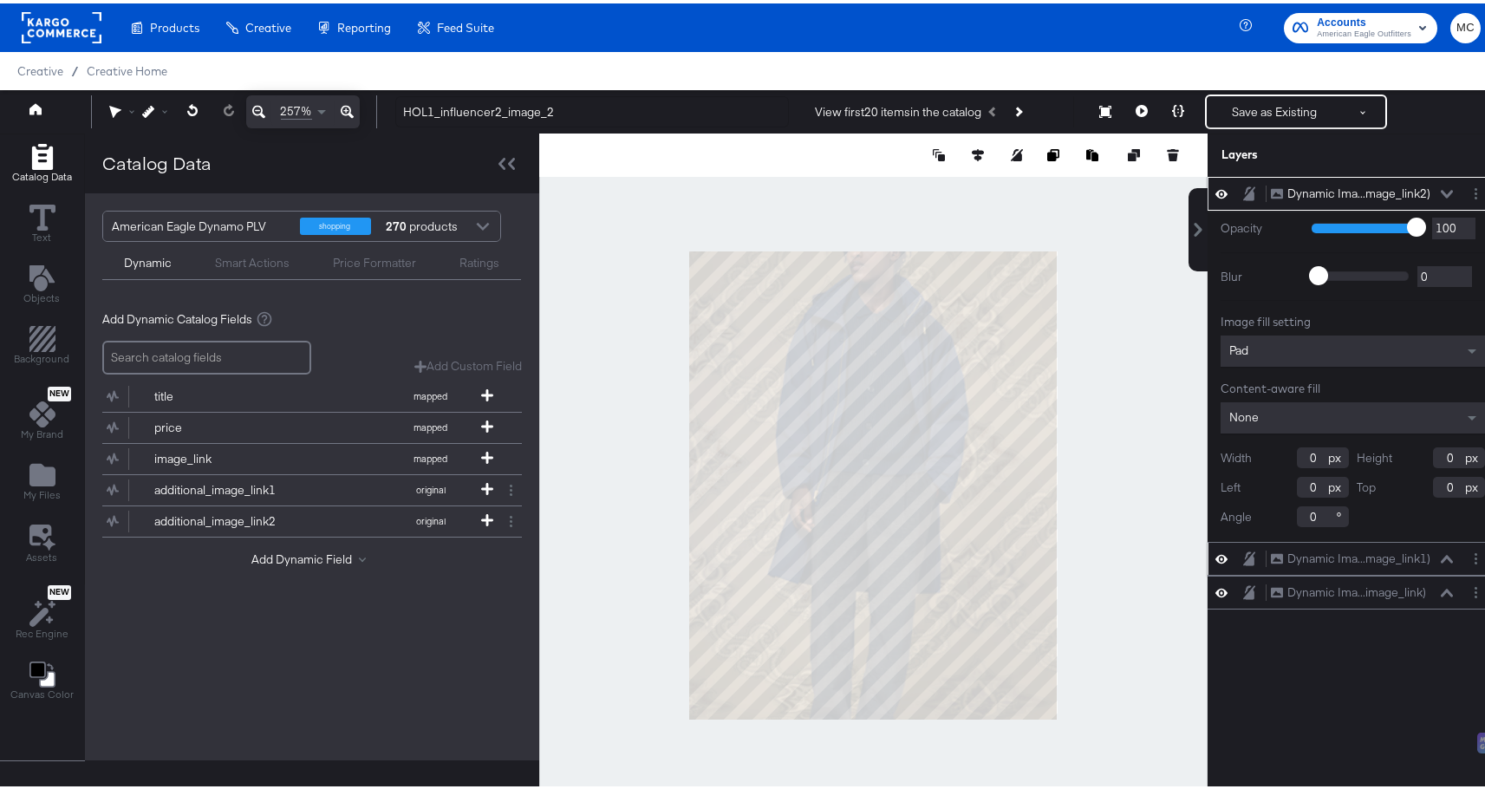
type input "1"
click at [1458, 179] on div "Dynamic Ima...mage_link2) Dynamic Image (additional_image_link2)" at bounding box center [1352, 190] width 290 height 34
click at [1467, 182] on button "Layer Options" at bounding box center [1476, 190] width 18 height 18
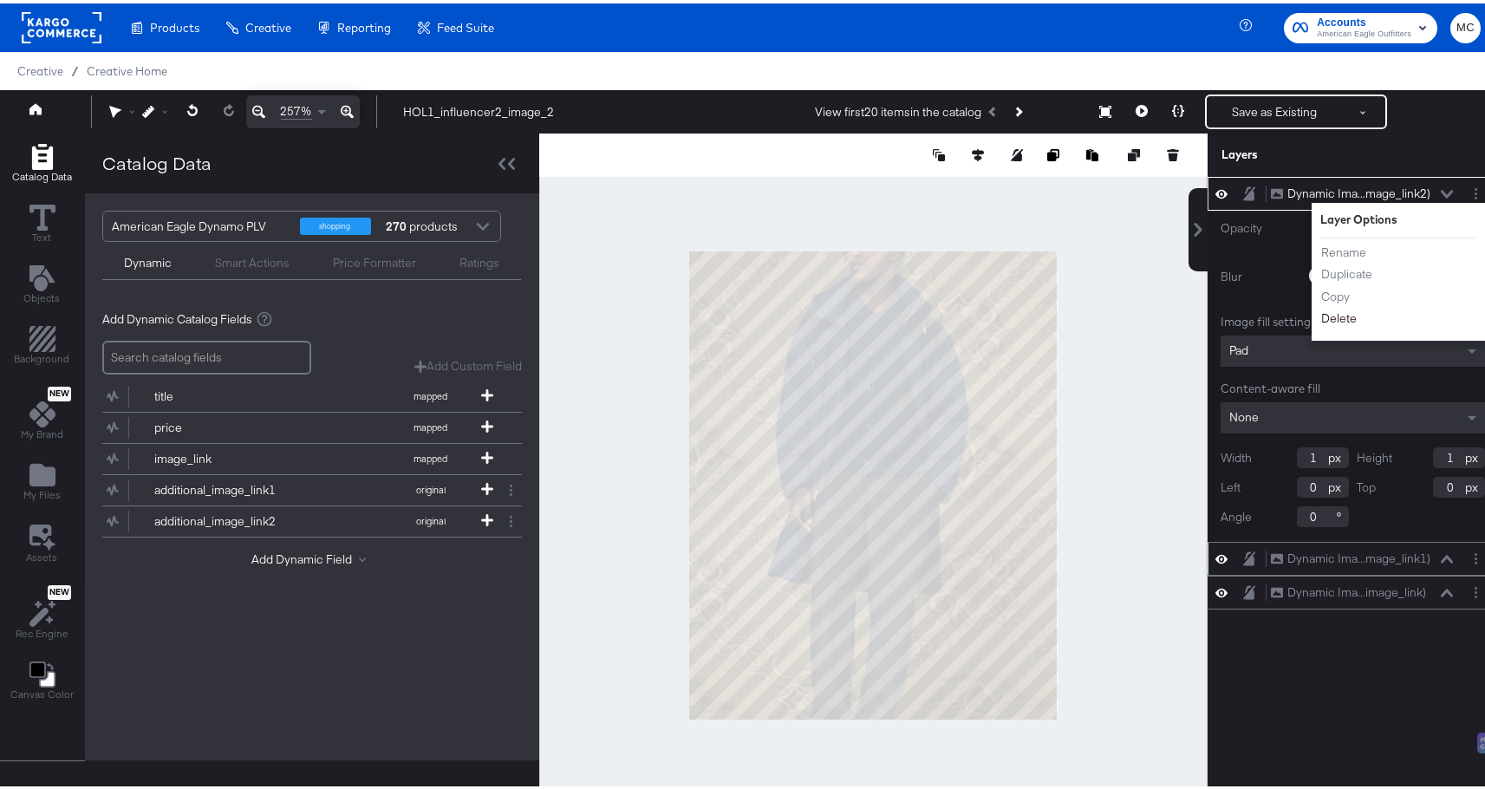
click at [1329, 307] on button "Delete" at bounding box center [1338, 315] width 37 height 18
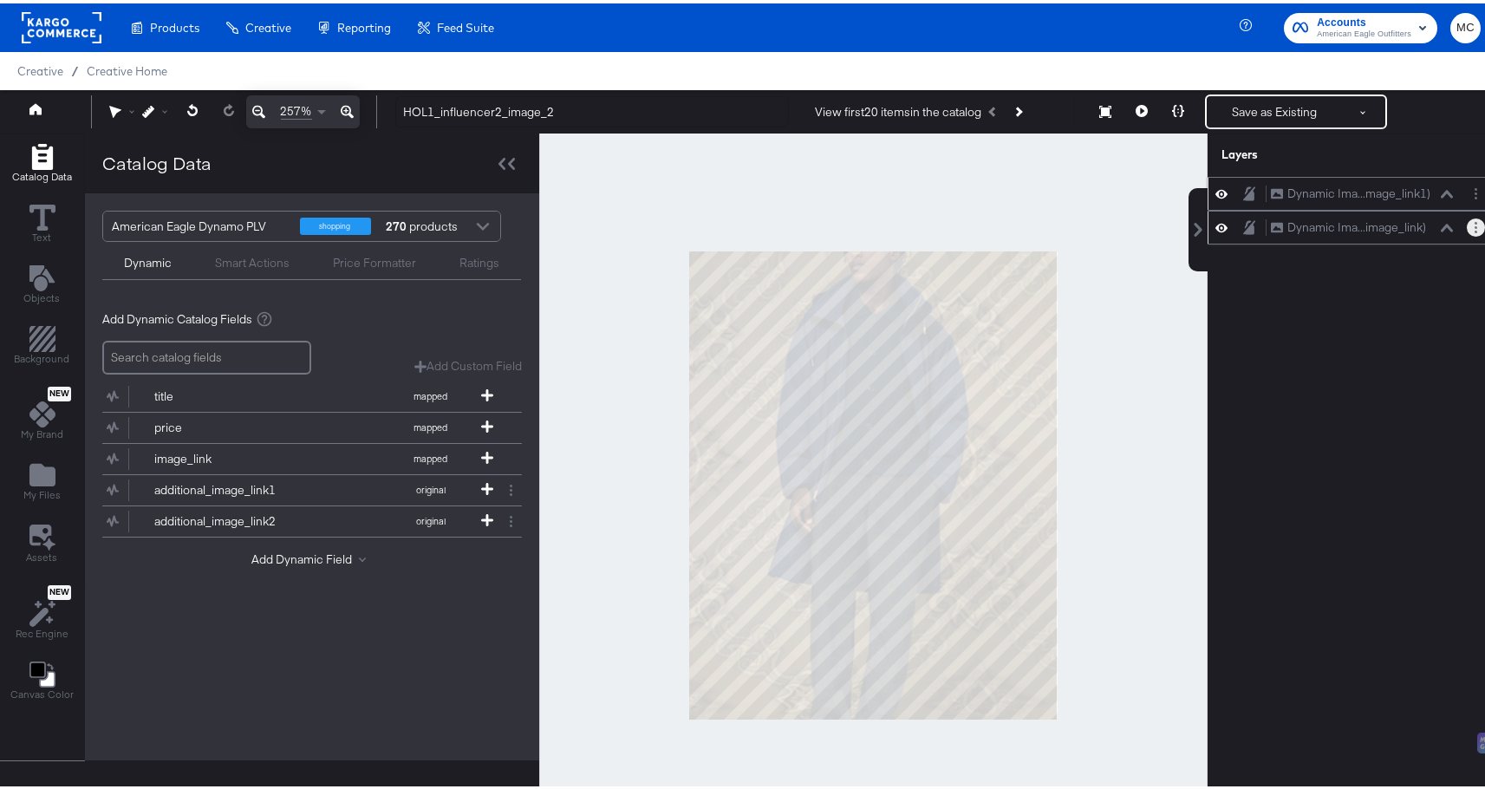
click at [1474, 222] on icon "Layer Options" at bounding box center [1475, 223] width 3 height 11
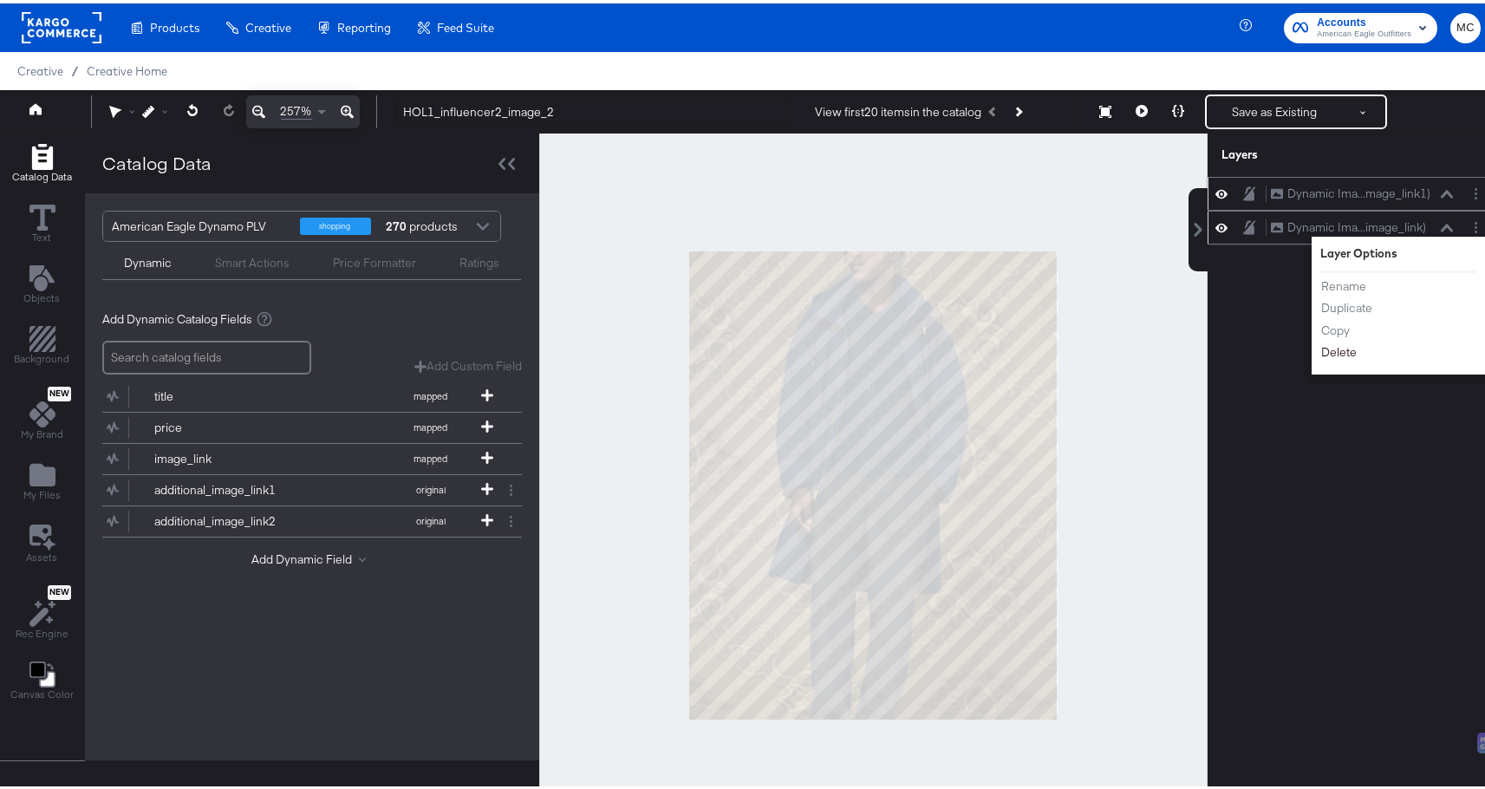
click at [1330, 348] on button "Delete" at bounding box center [1338, 349] width 37 height 18
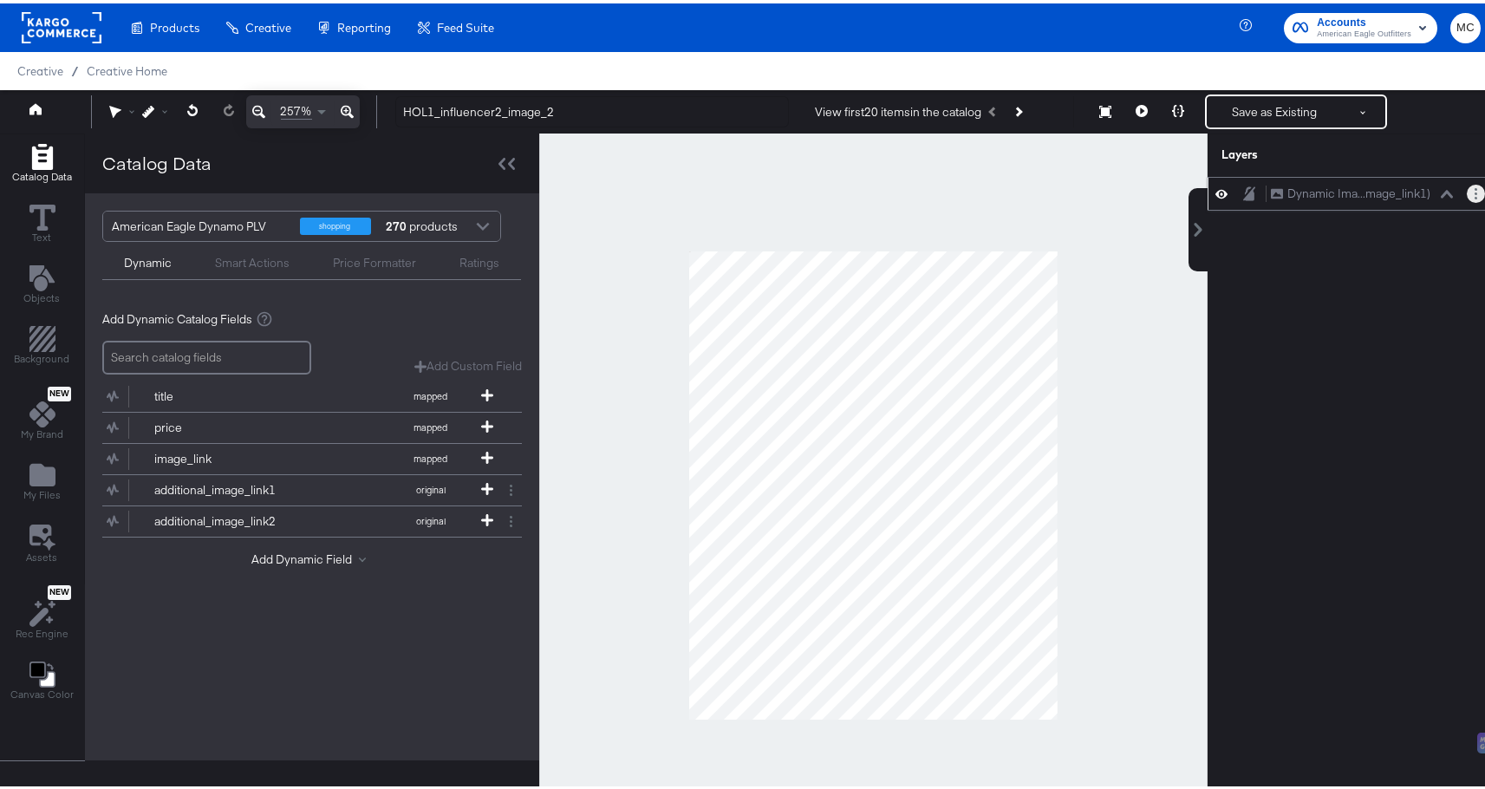
click at [1467, 189] on button "Layer Options" at bounding box center [1476, 190] width 18 height 18
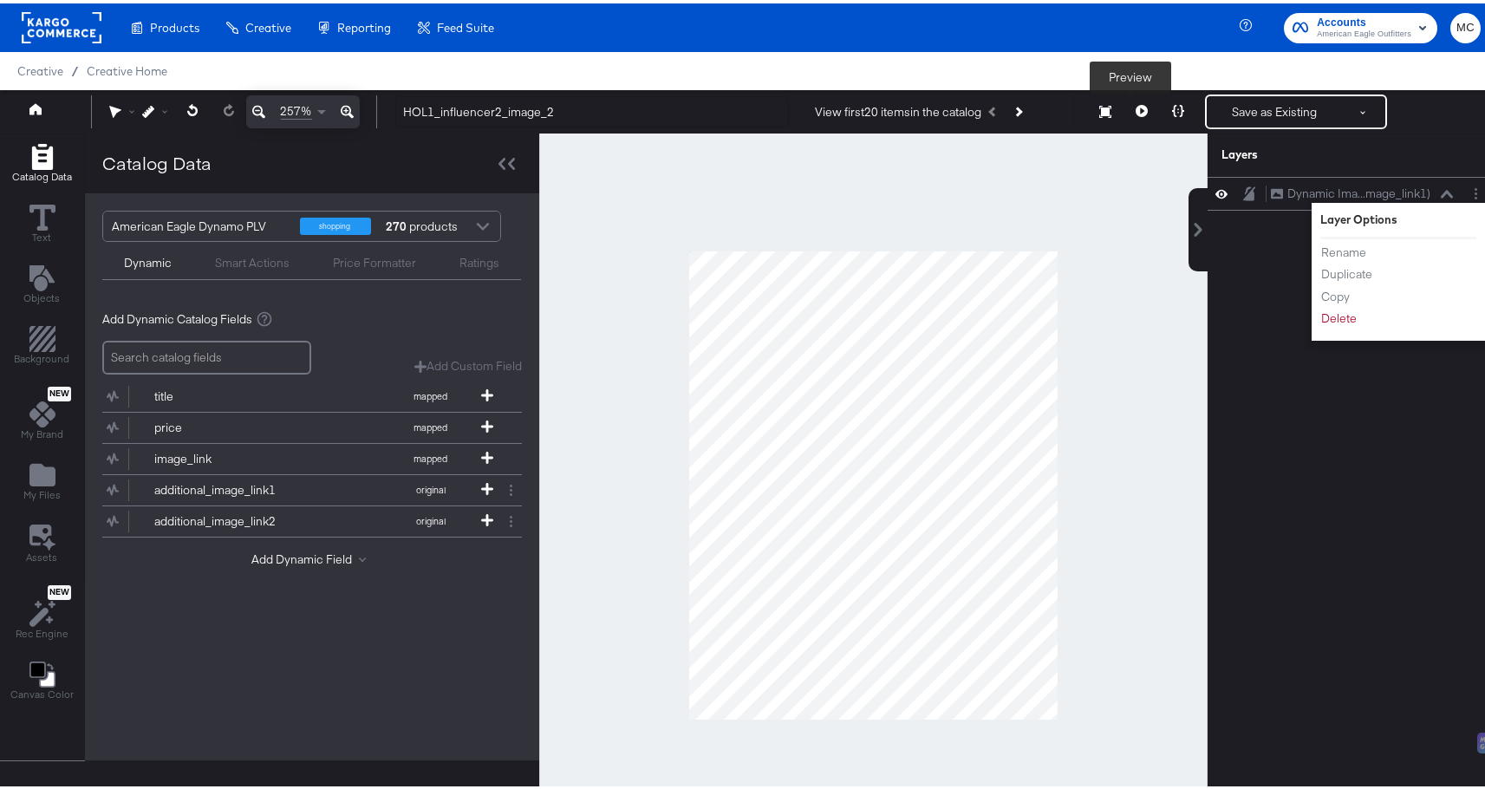
click at [1136, 110] on button at bounding box center [1141, 108] width 36 height 35
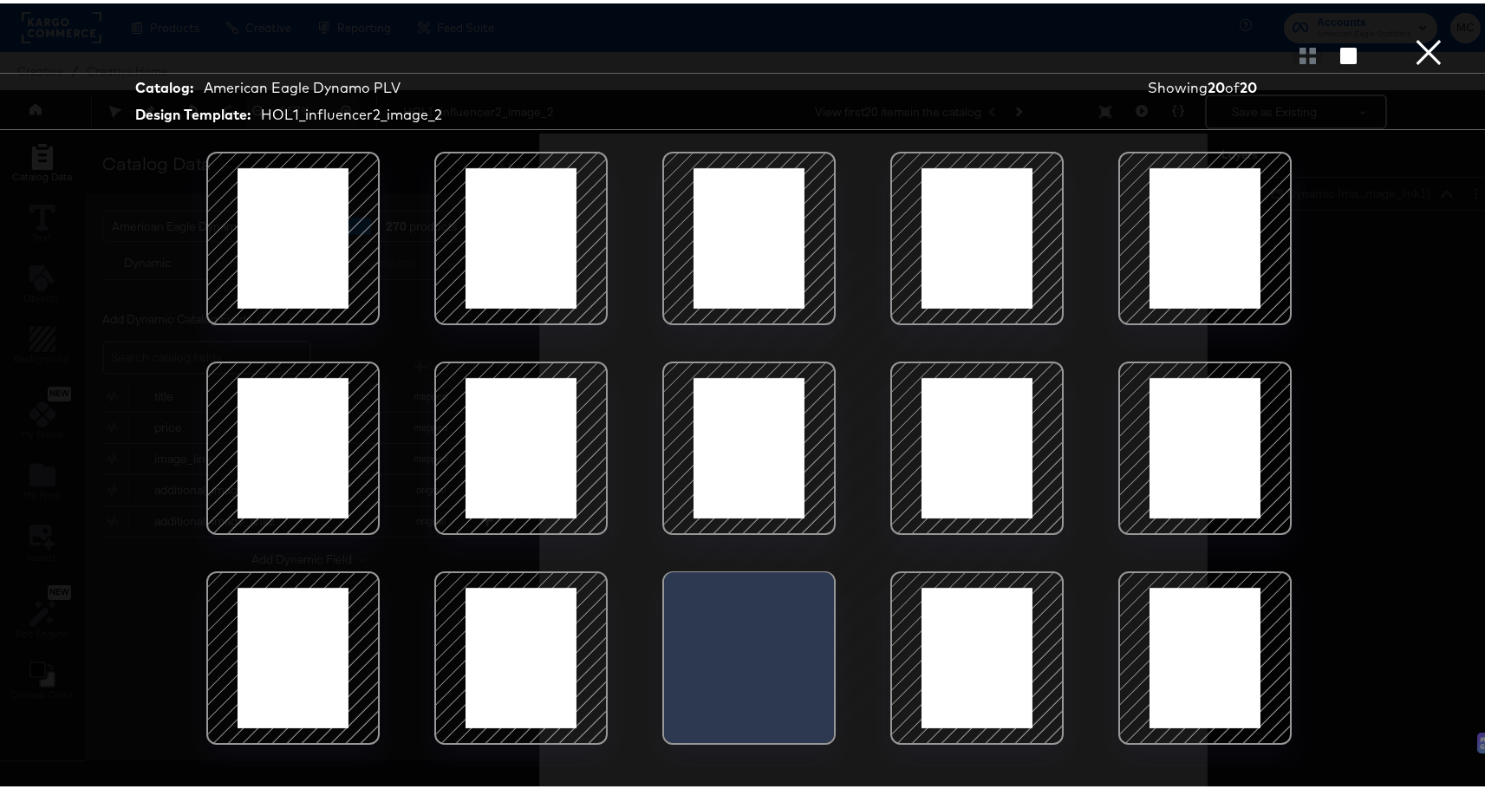
click at [1412, 35] on button "×" at bounding box center [1428, 17] width 35 height 35
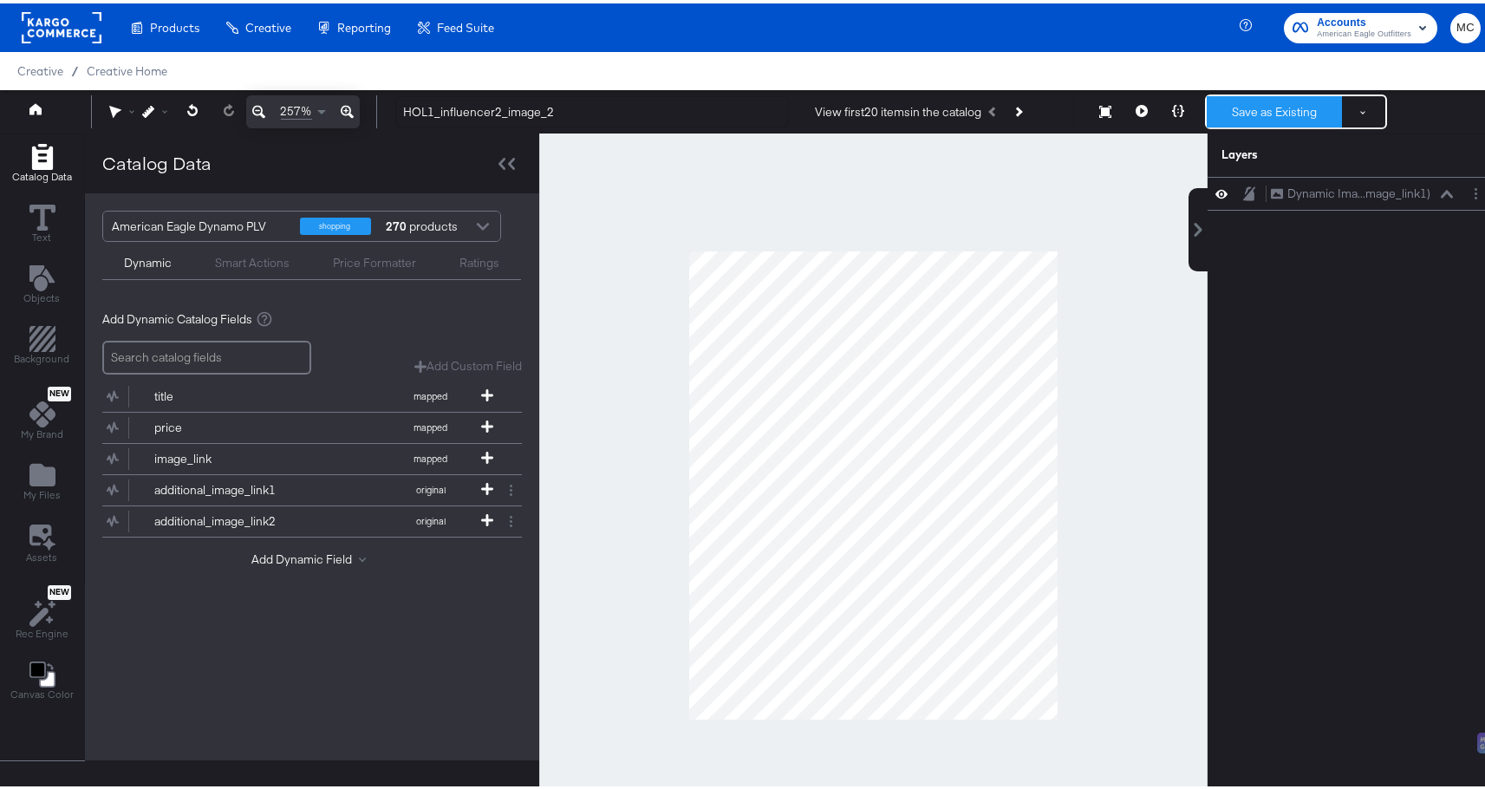
click at [1249, 103] on button "Save as Existing" at bounding box center [1274, 108] width 135 height 31
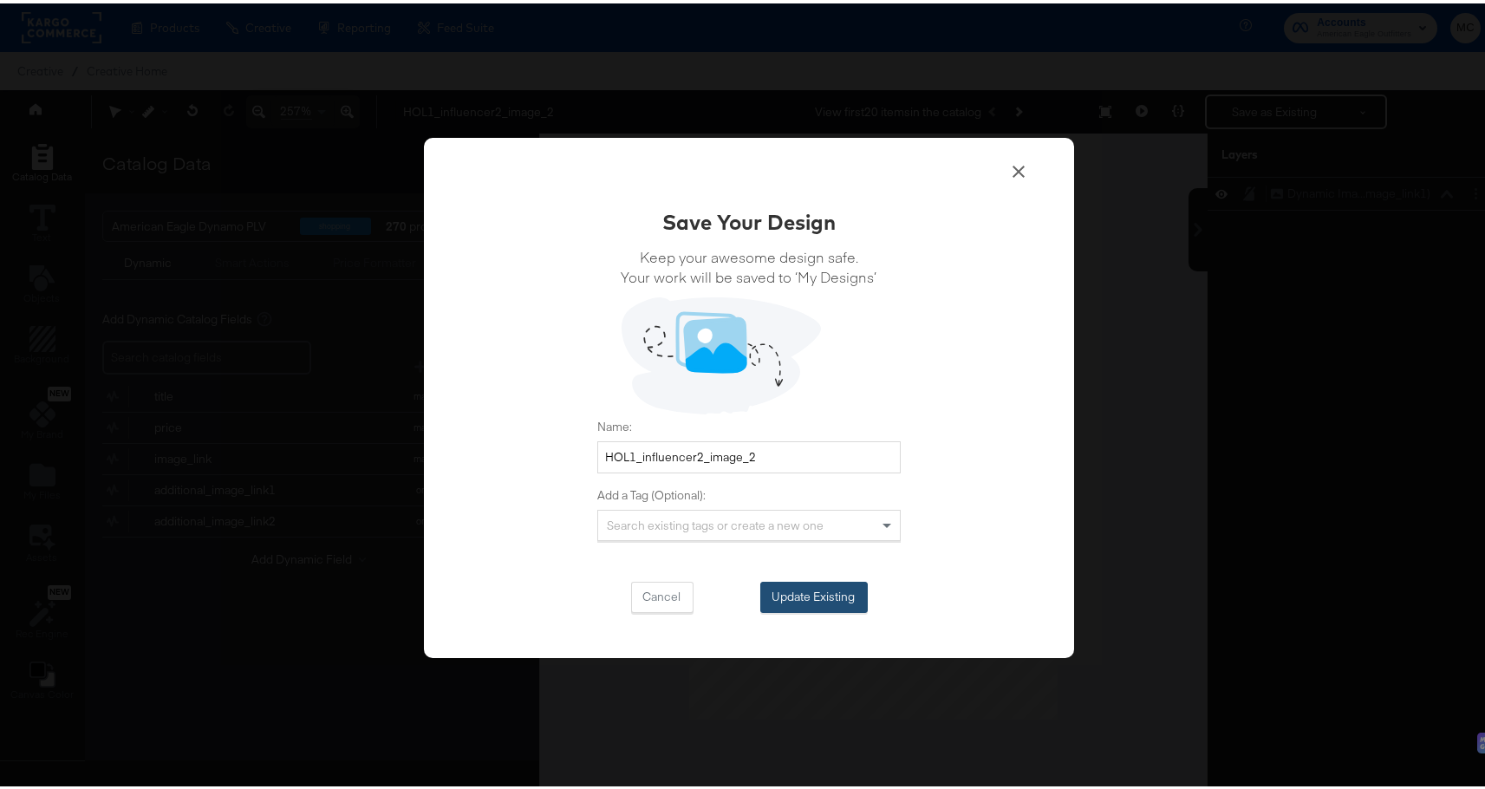
click at [800, 593] on button "Update Existing" at bounding box center [813, 593] width 107 height 31
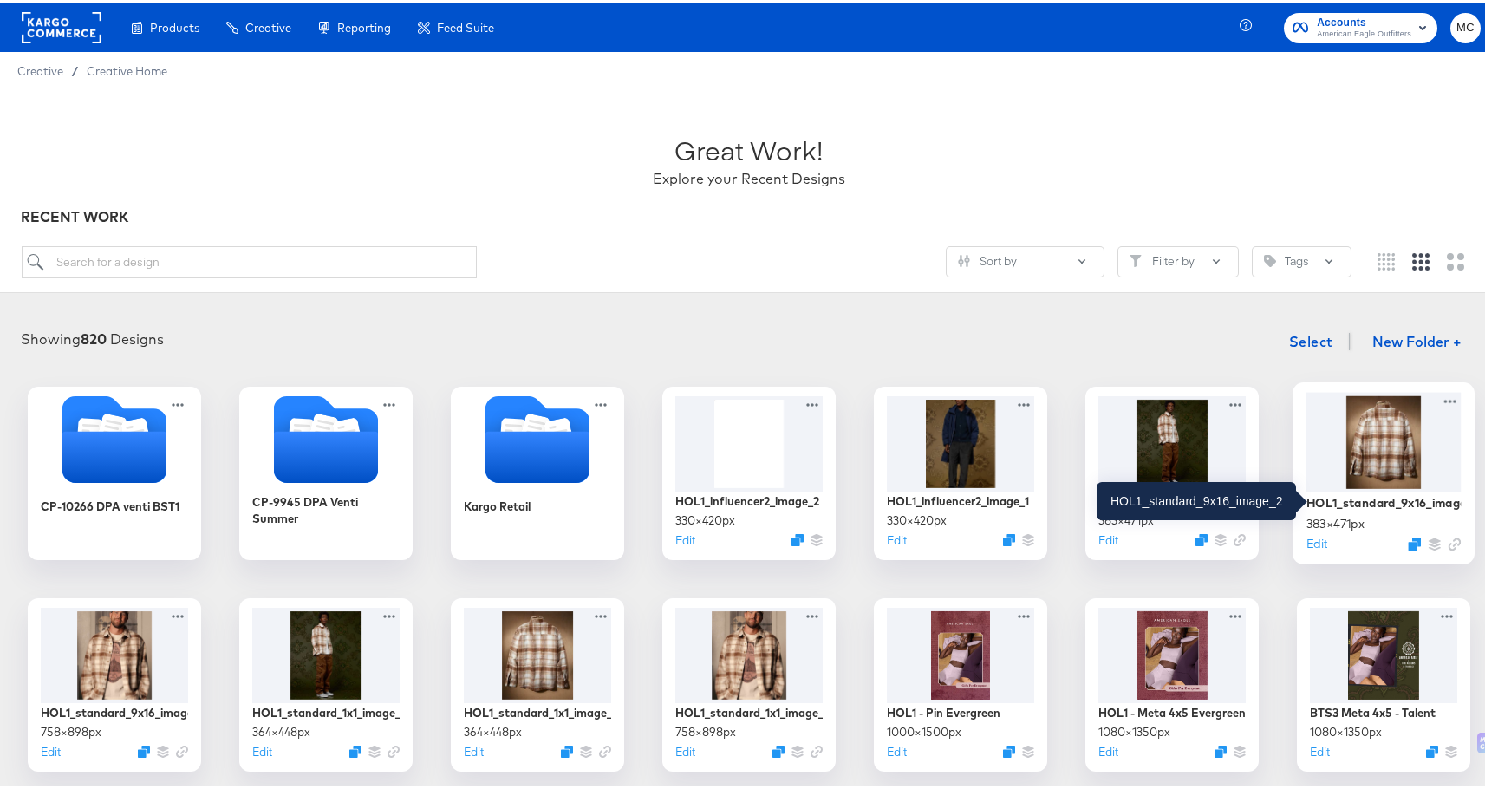
click at [1374, 499] on div "HOL1_standard_9x16_image_2" at bounding box center [1383, 499] width 155 height 16
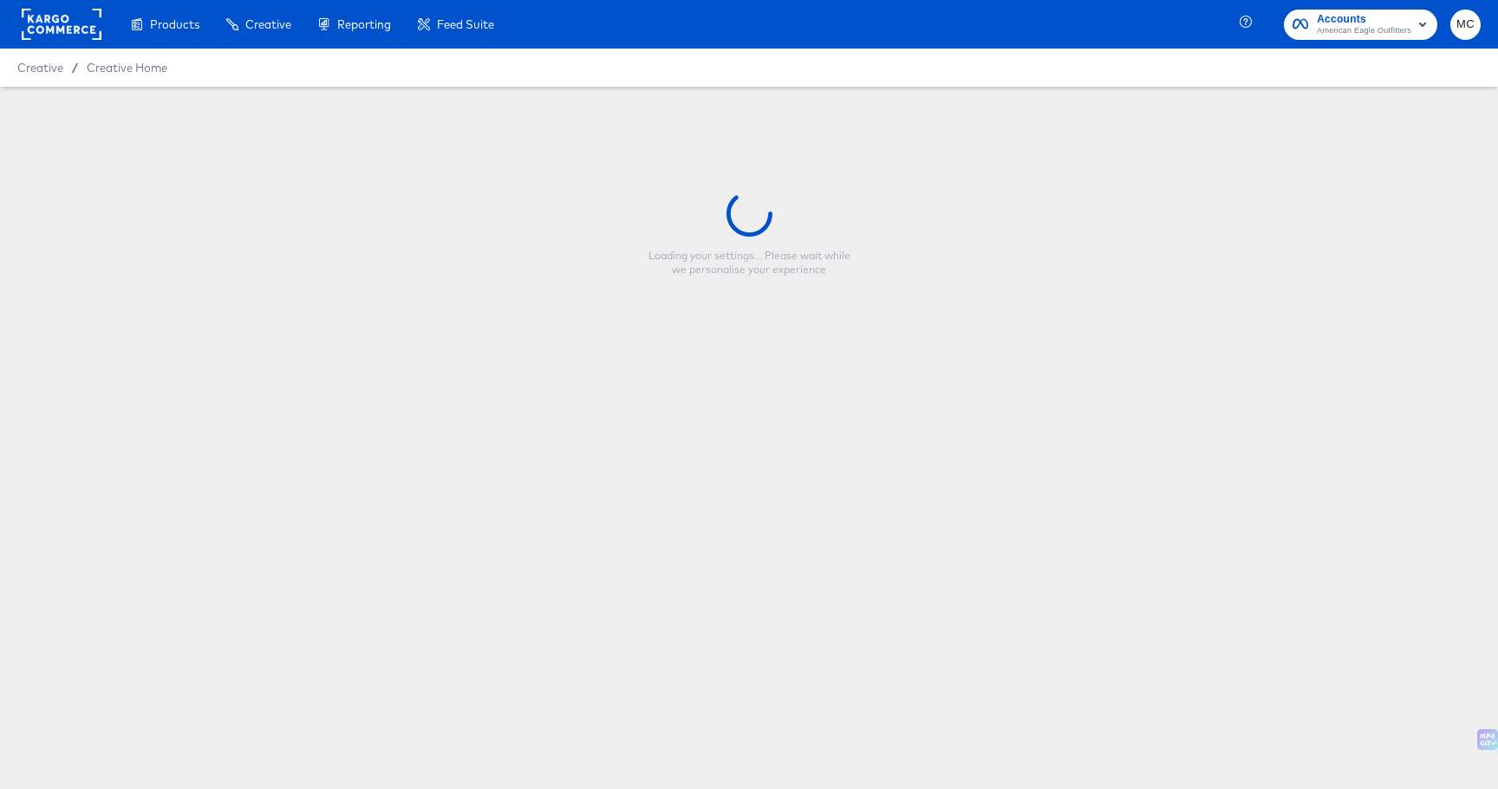
type input "HOL1_standard_9x16_image_2"
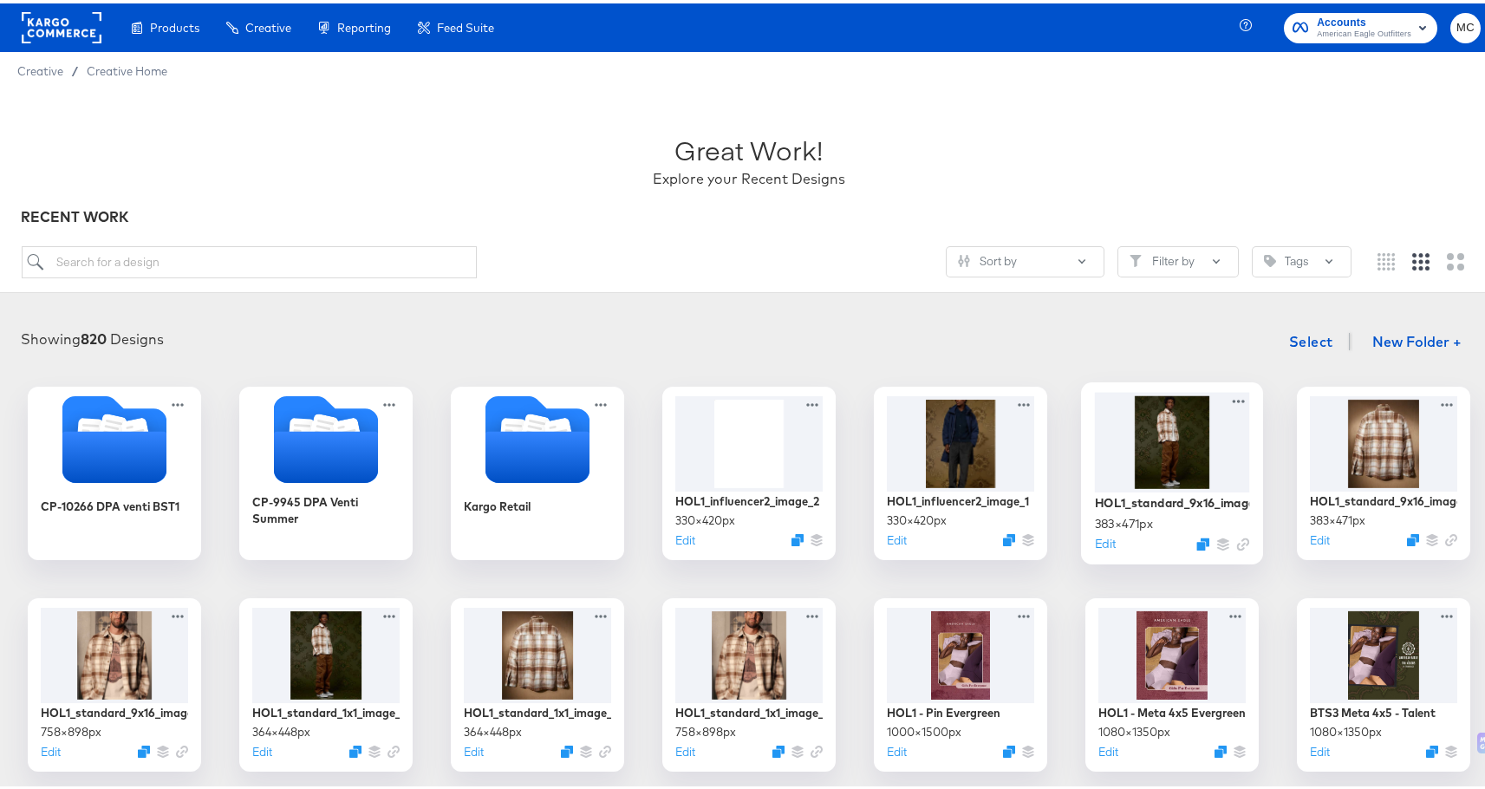
click at [1152, 430] on div at bounding box center [1172, 438] width 155 height 100
click at [120, 672] on div at bounding box center [114, 650] width 155 height 101
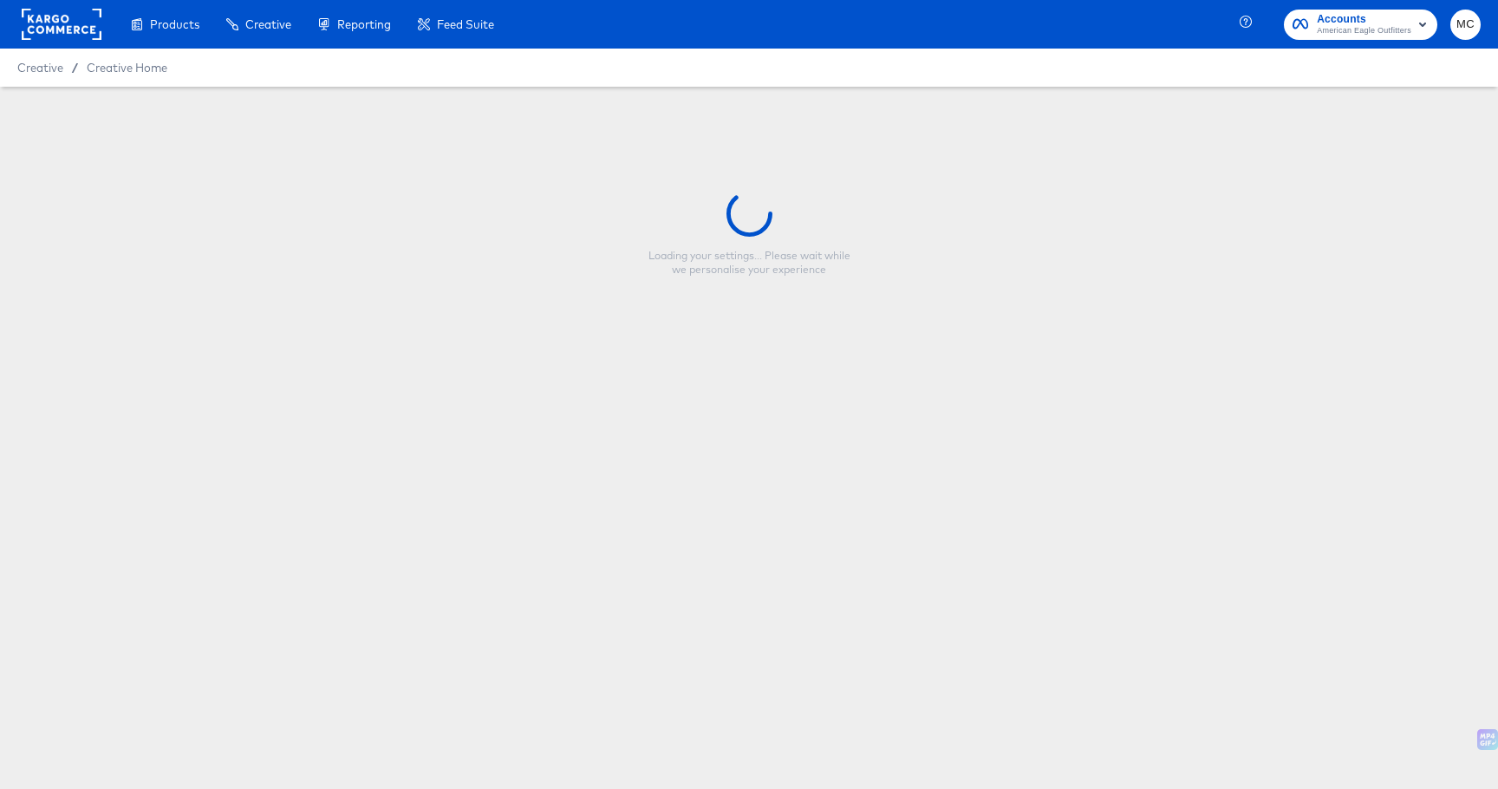
type input "HOL1_standard_9x16_image_1"
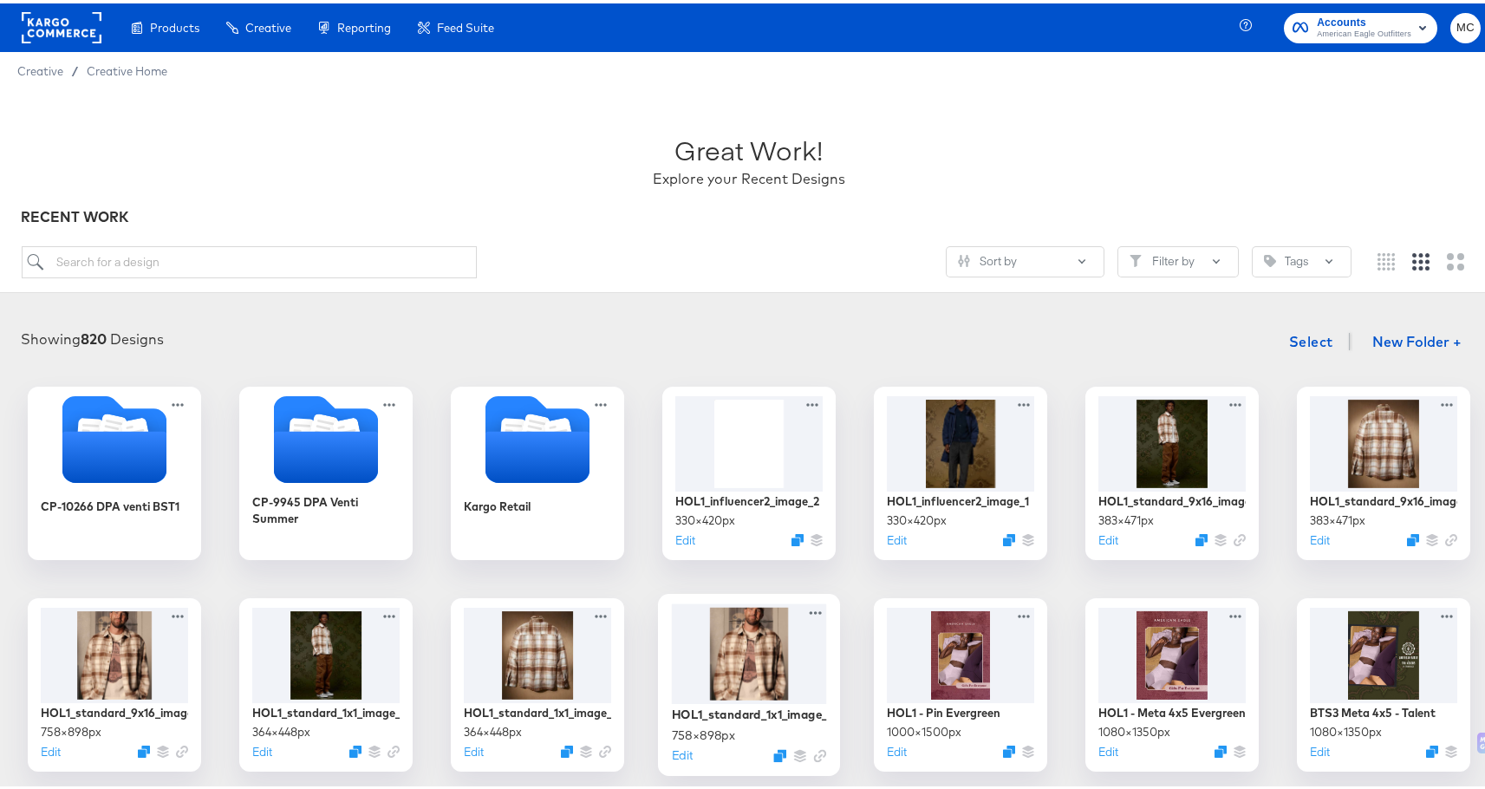
click at [753, 622] on div at bounding box center [749, 650] width 155 height 101
click at [965, 474] on div at bounding box center [960, 438] width 155 height 100
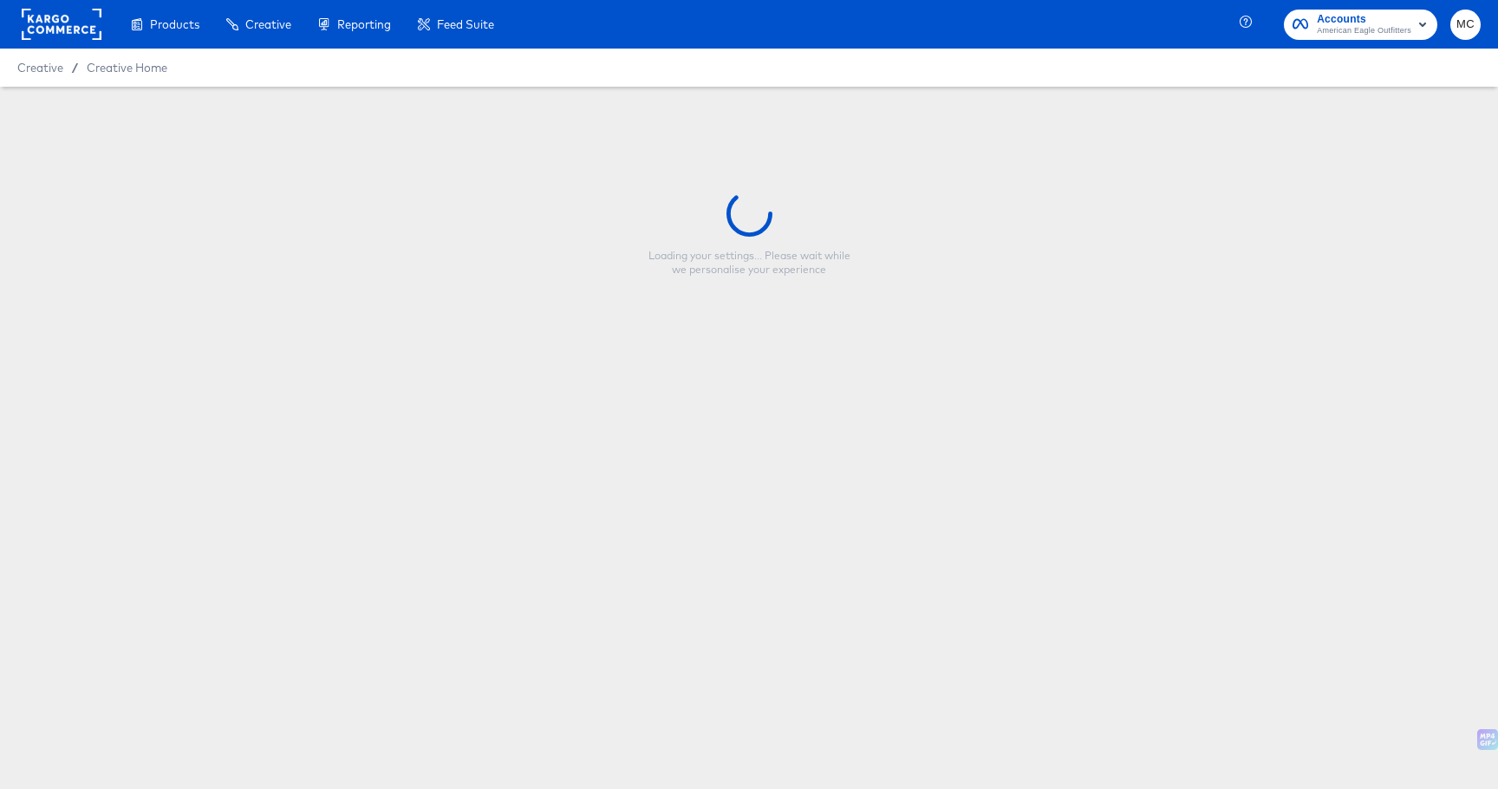
type input "HOL1_influencer2_image_1"
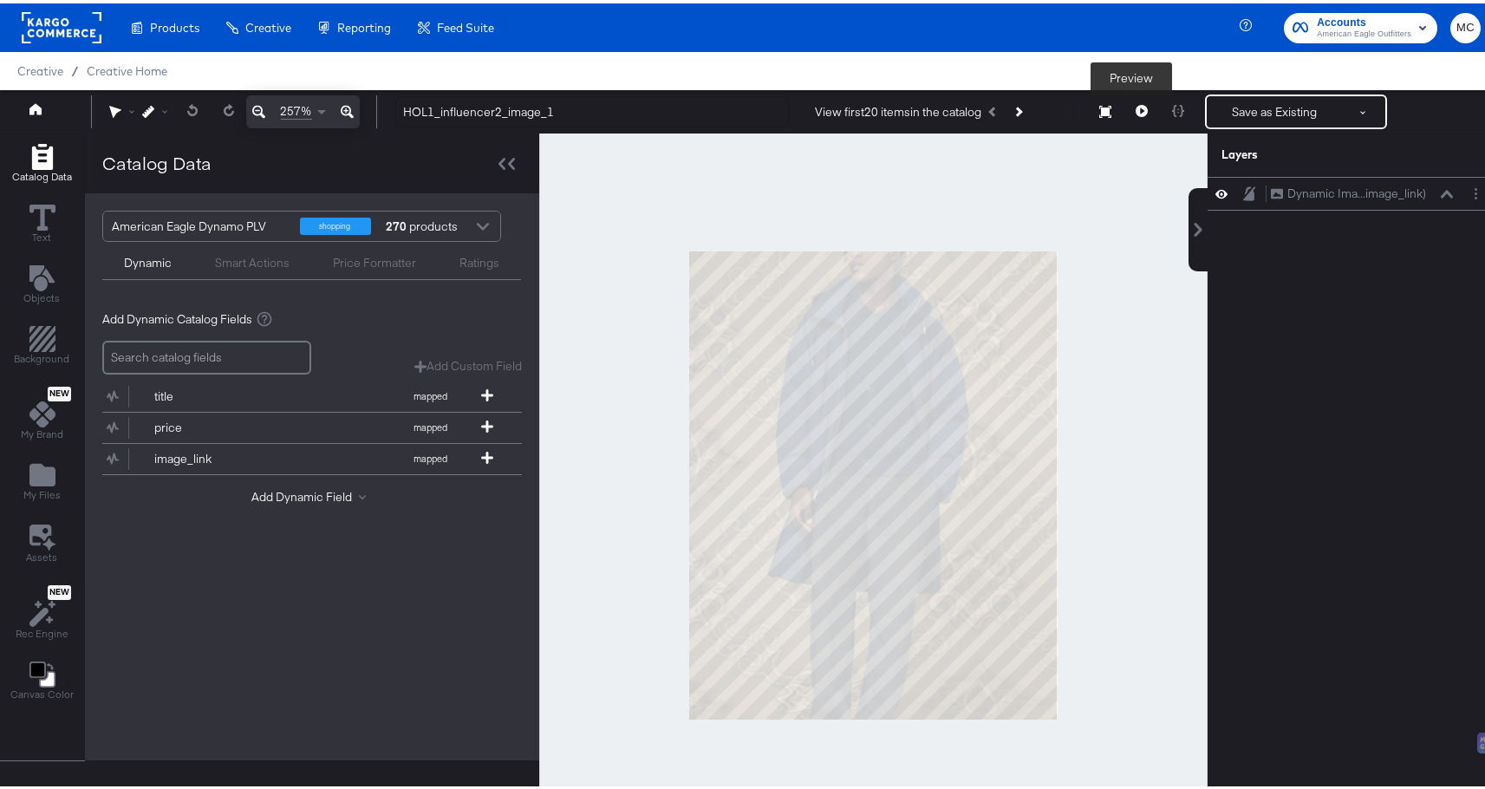
click at [1136, 111] on icon at bounding box center [1142, 107] width 12 height 12
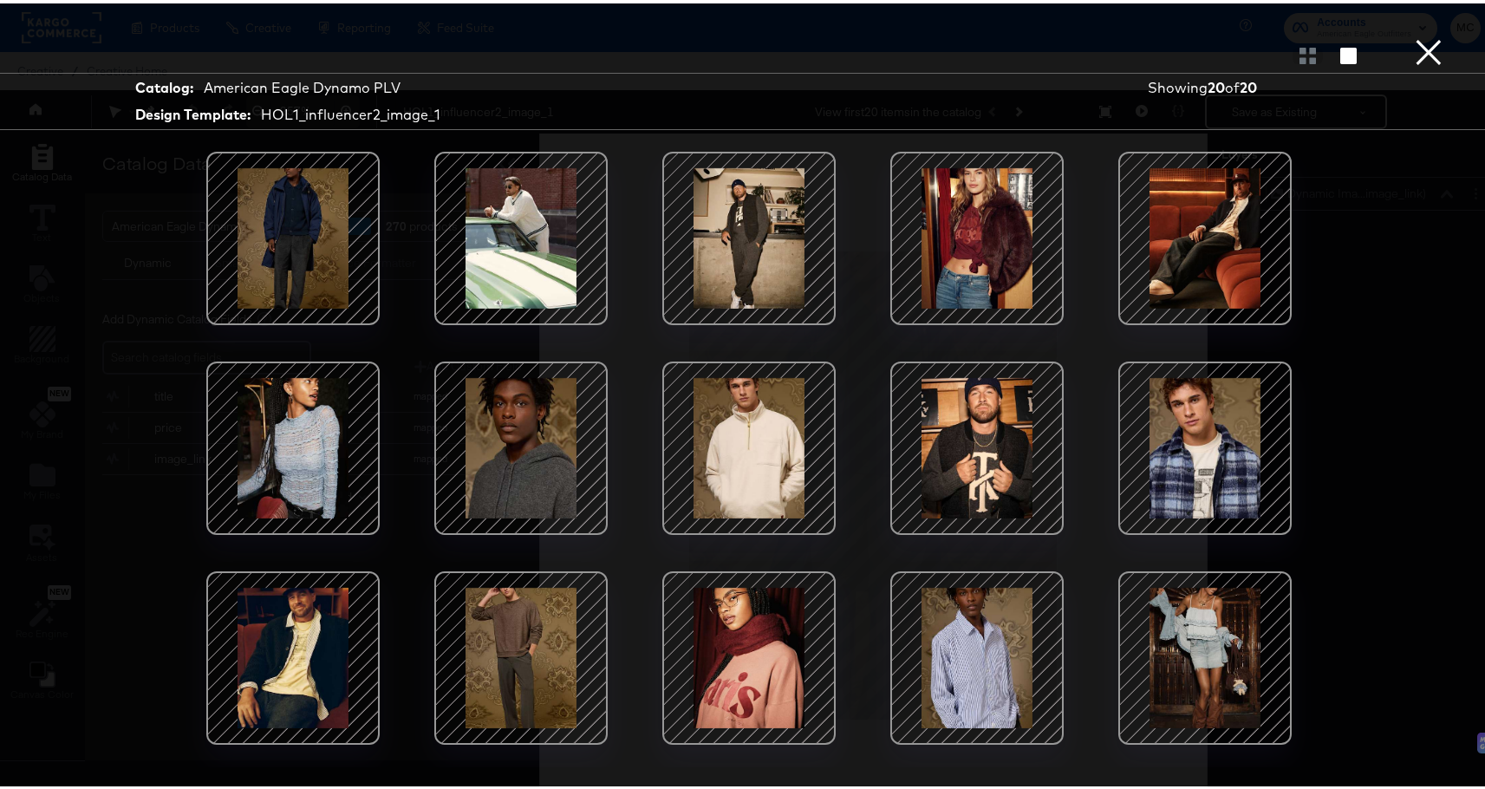
click at [531, 258] on div at bounding box center [520, 234] width 147 height 147
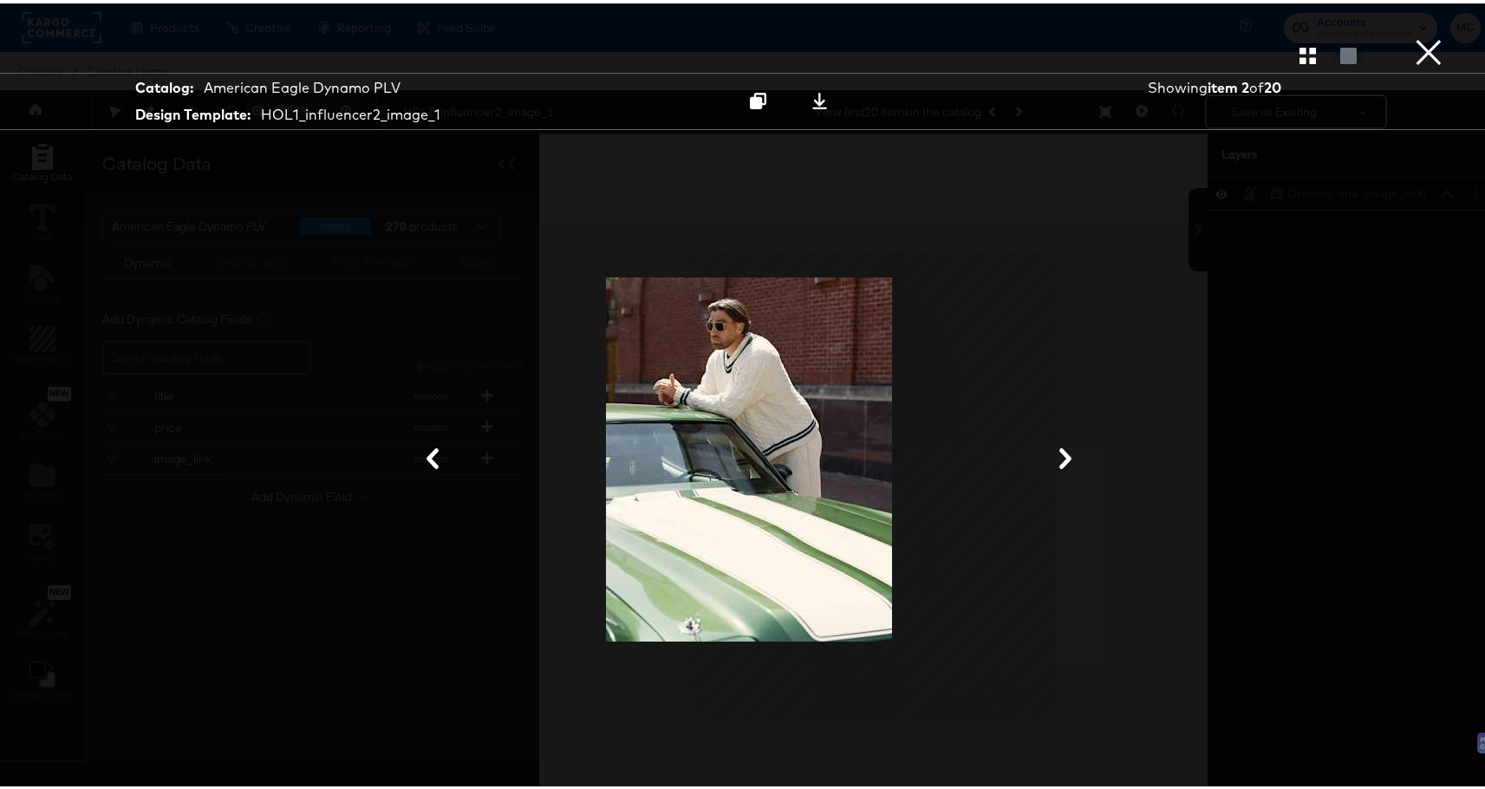
click at [1059, 460] on icon at bounding box center [1065, 455] width 12 height 21
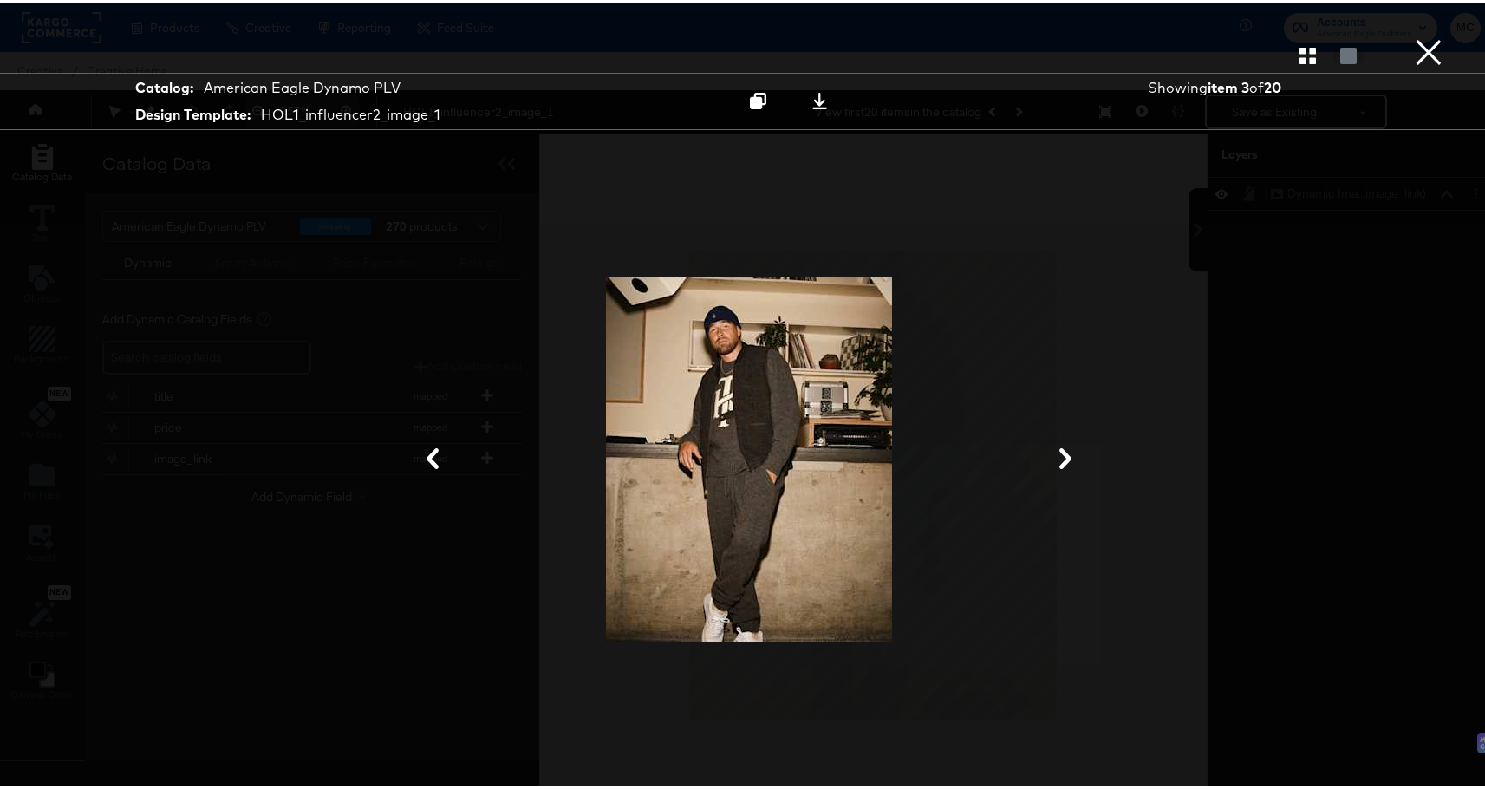
click at [1059, 460] on icon at bounding box center [1065, 455] width 12 height 21
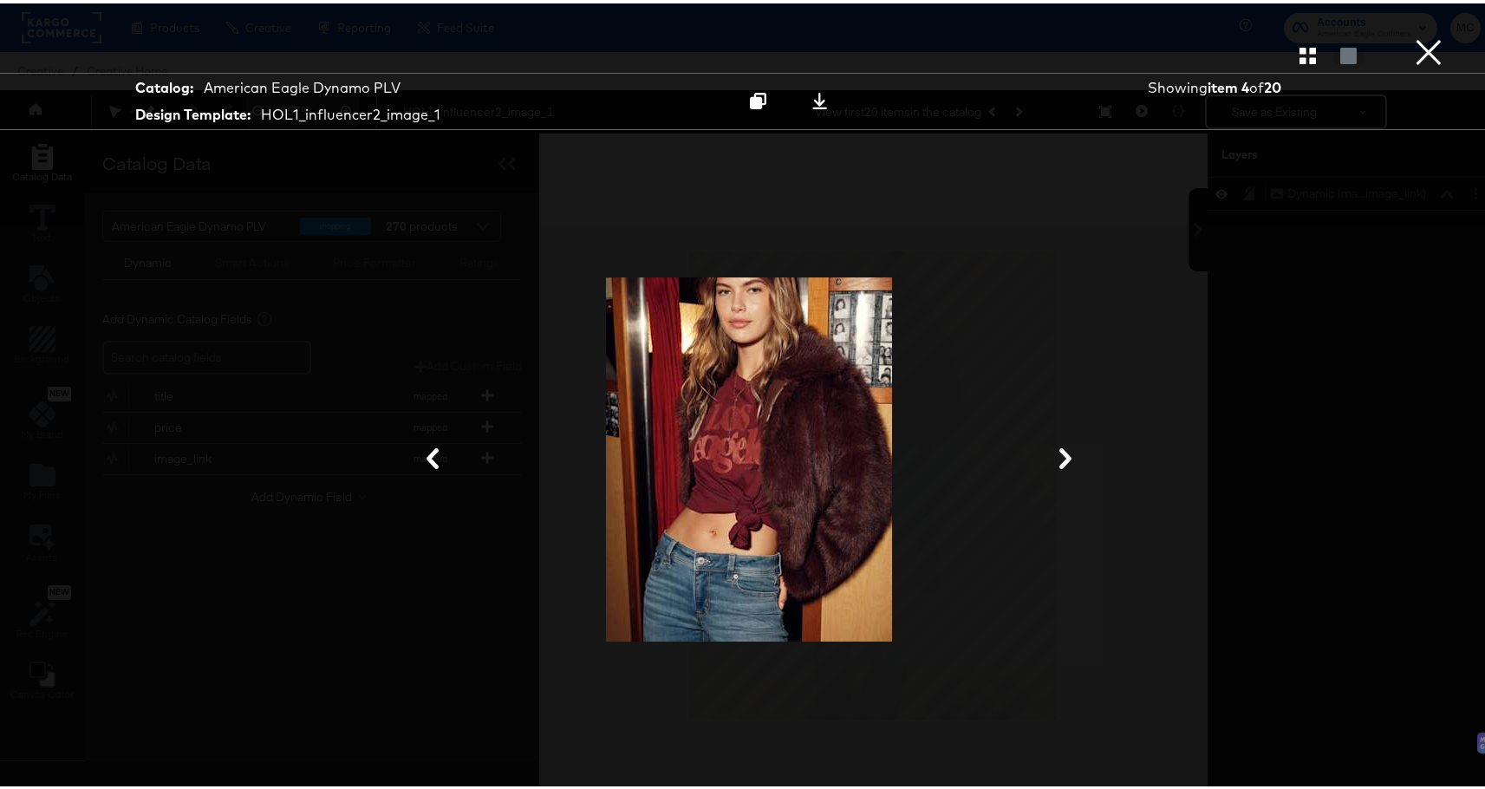
click at [1059, 460] on icon at bounding box center [1065, 455] width 12 height 21
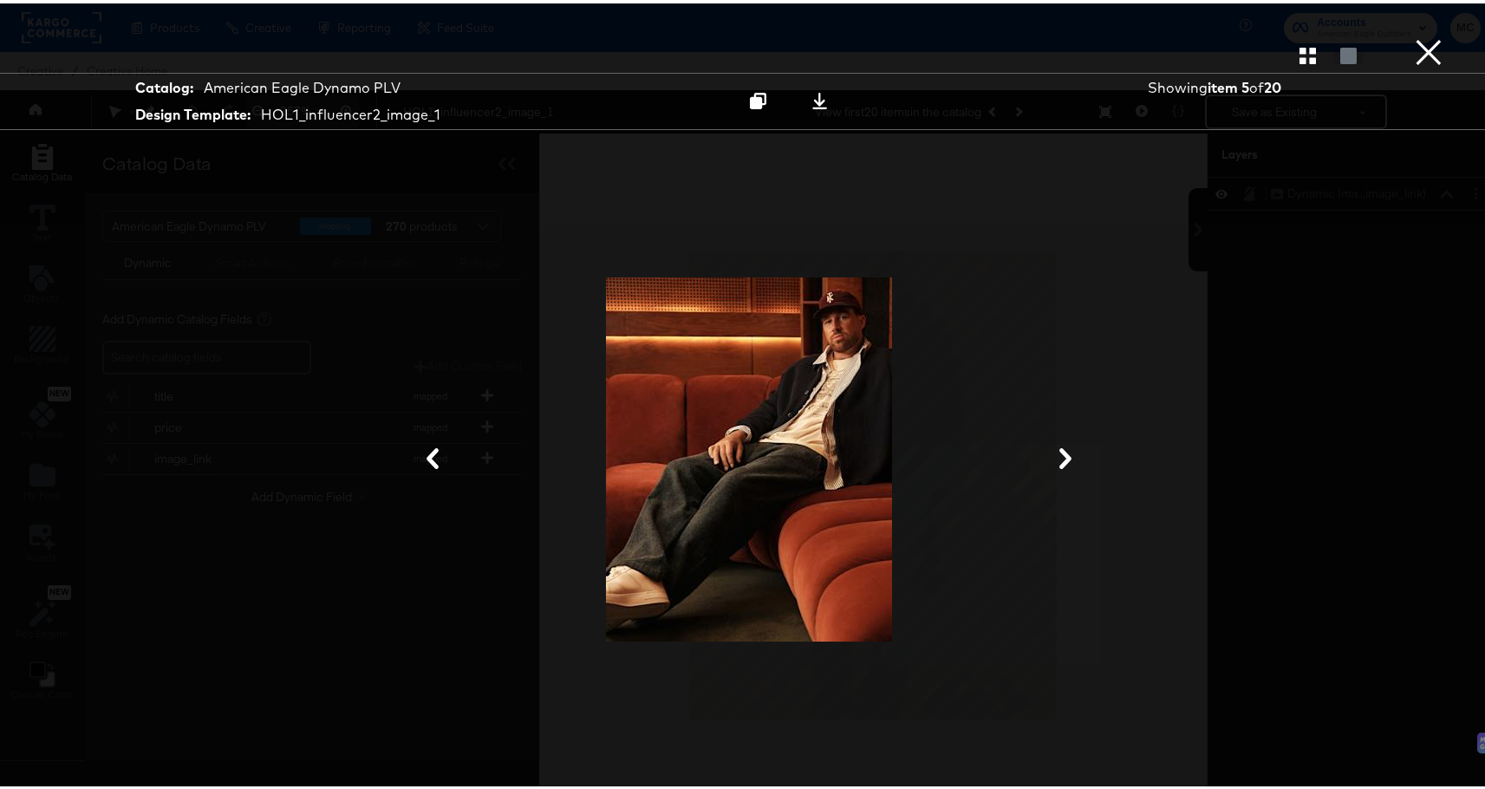
click at [1418, 35] on button "×" at bounding box center [1428, 17] width 35 height 35
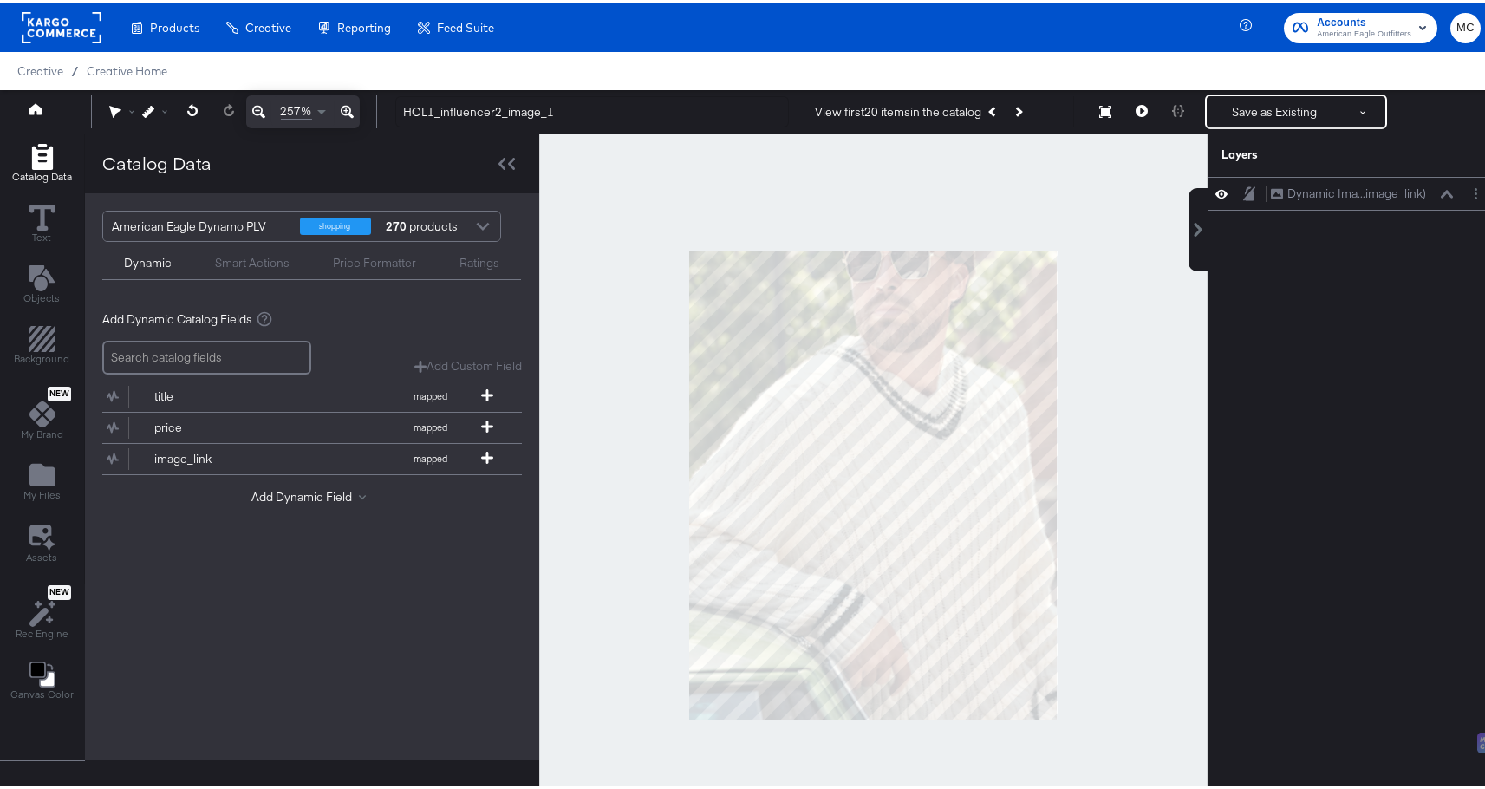
click at [1233, 87] on div "257% HOL1_influencer2_image_1 View first 20 items in the catalog Resize Save as…" at bounding box center [749, 108] width 1498 height 43
click at [1237, 107] on button "Save as Existing" at bounding box center [1274, 108] width 135 height 31
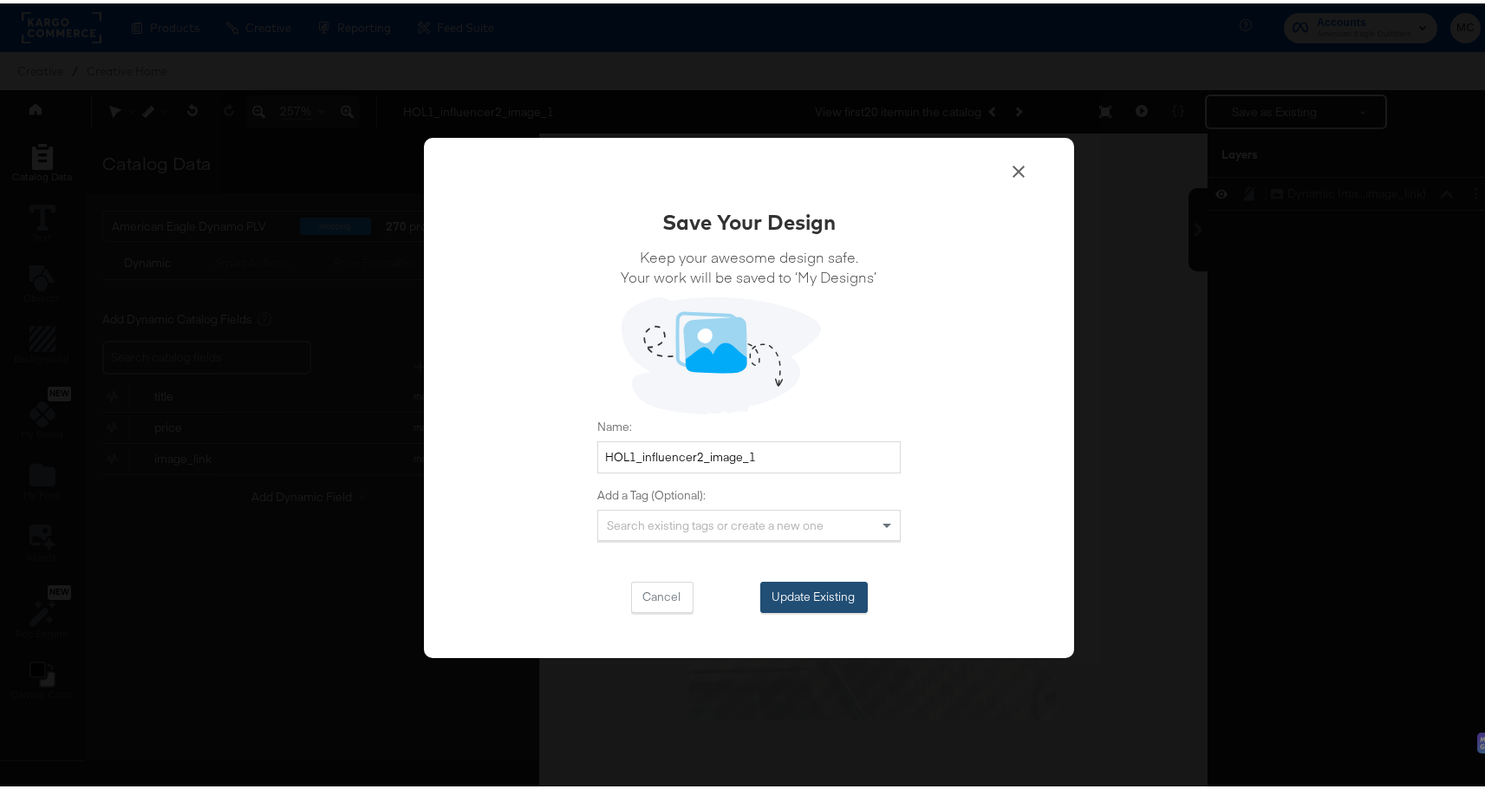
click at [784, 582] on button "Update Existing" at bounding box center [813, 593] width 107 height 31
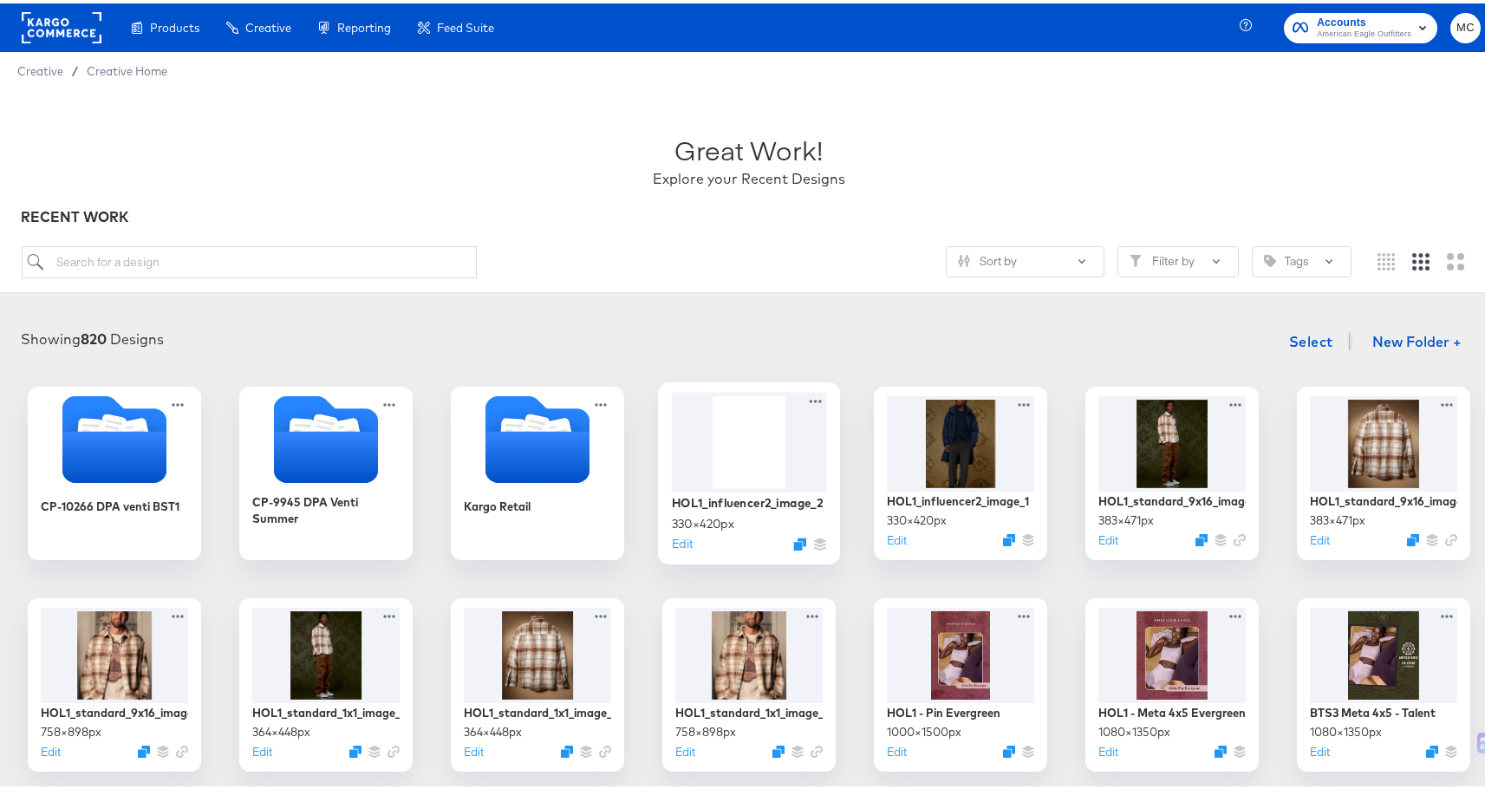
click at [736, 486] on div at bounding box center [749, 438] width 155 height 100
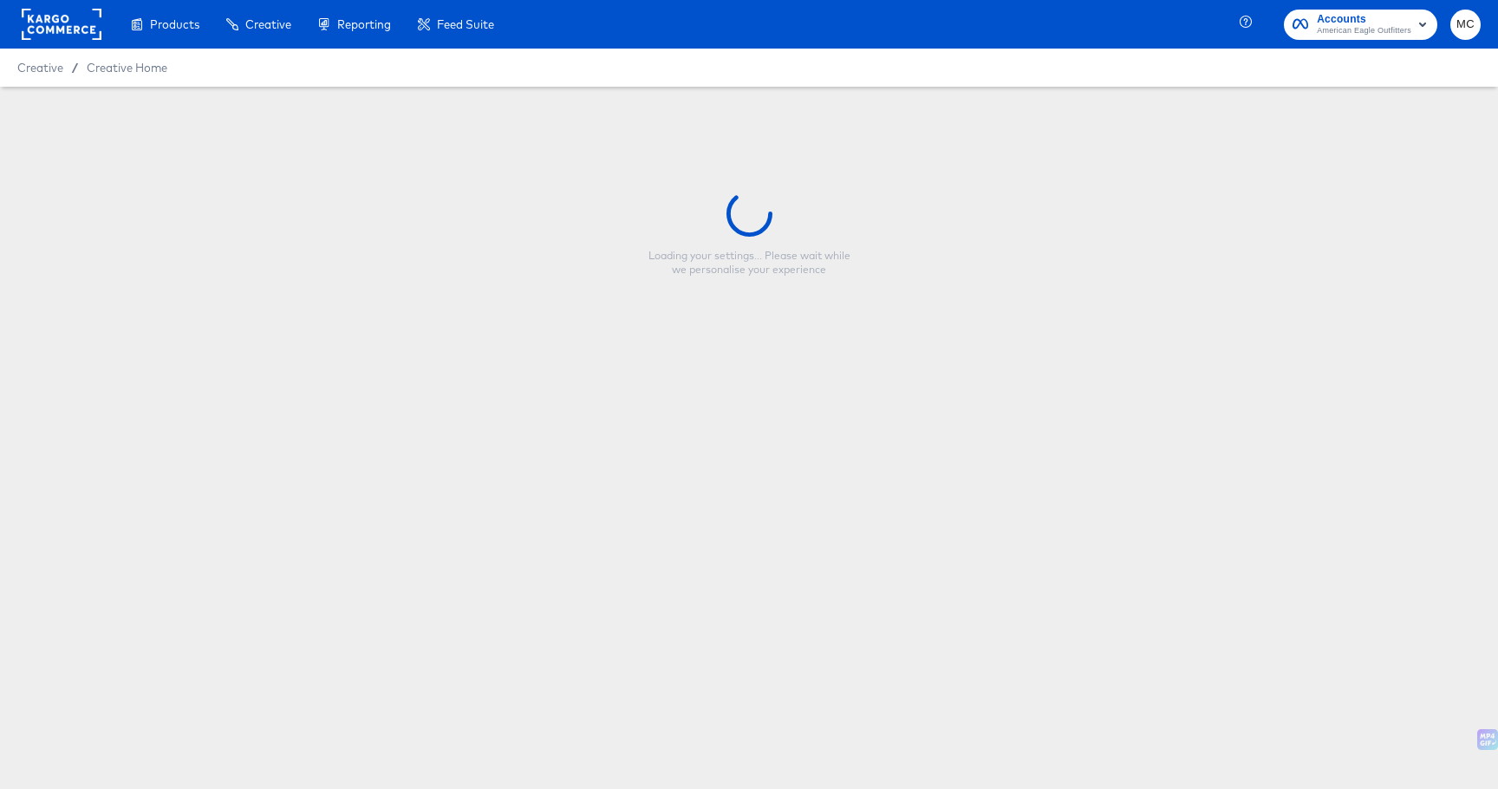
type input "HOL1_influencer2_image_2"
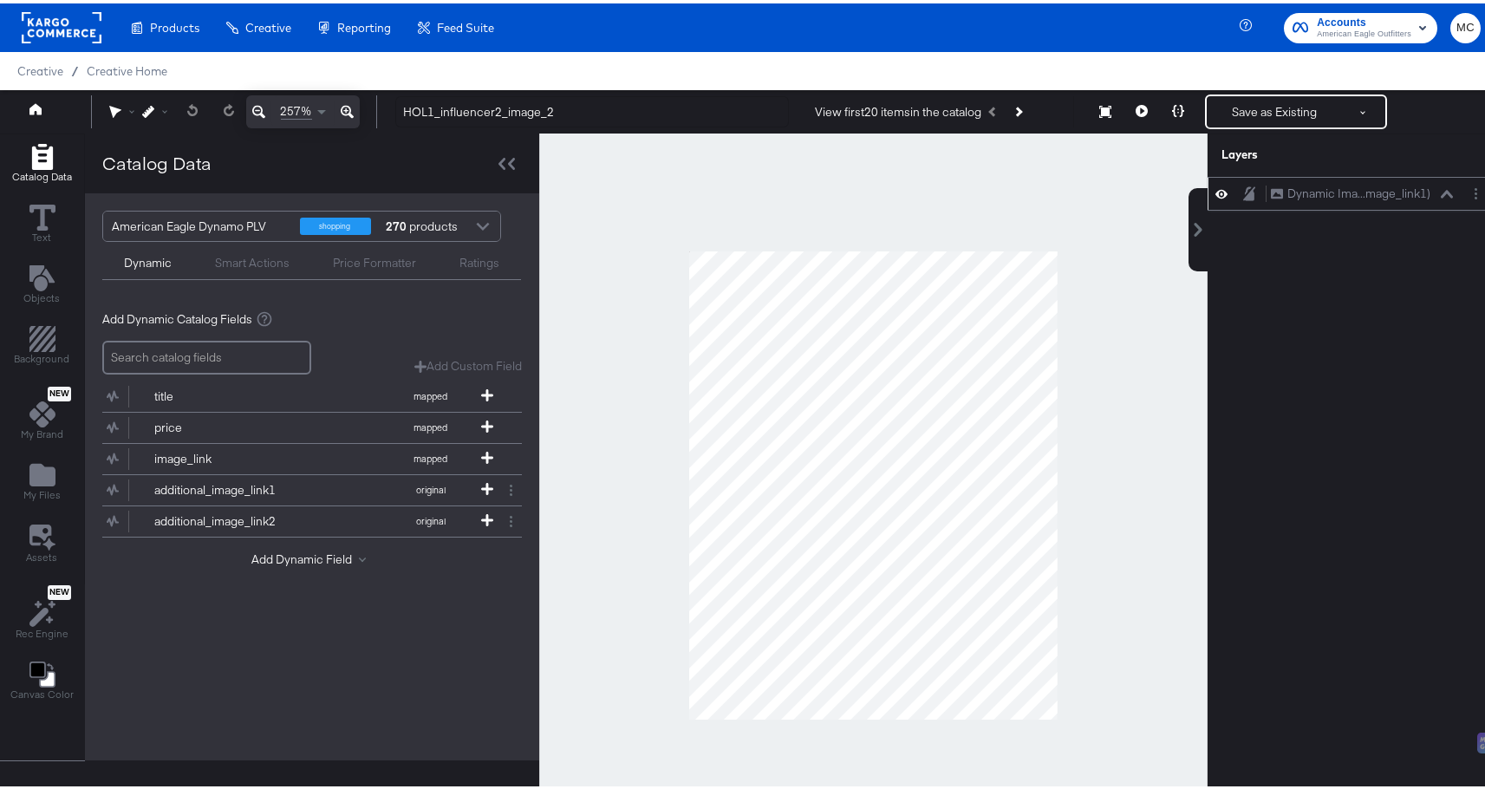
click at [1474, 191] on div at bounding box center [1479, 190] width 24 height 18
click at [1468, 191] on button "Layer Options" at bounding box center [1476, 190] width 18 height 18
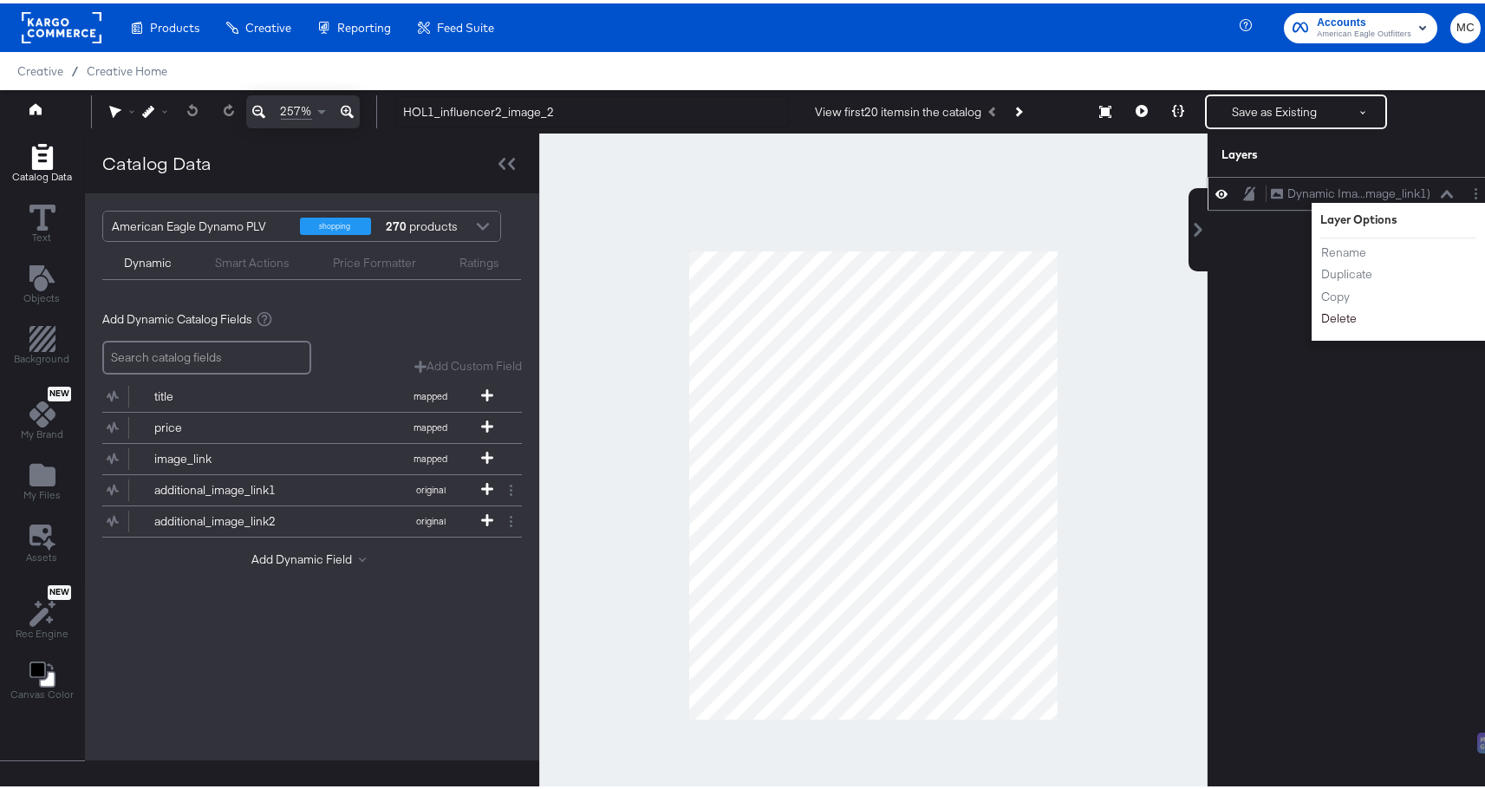
click at [1331, 317] on button "Delete" at bounding box center [1338, 315] width 37 height 18
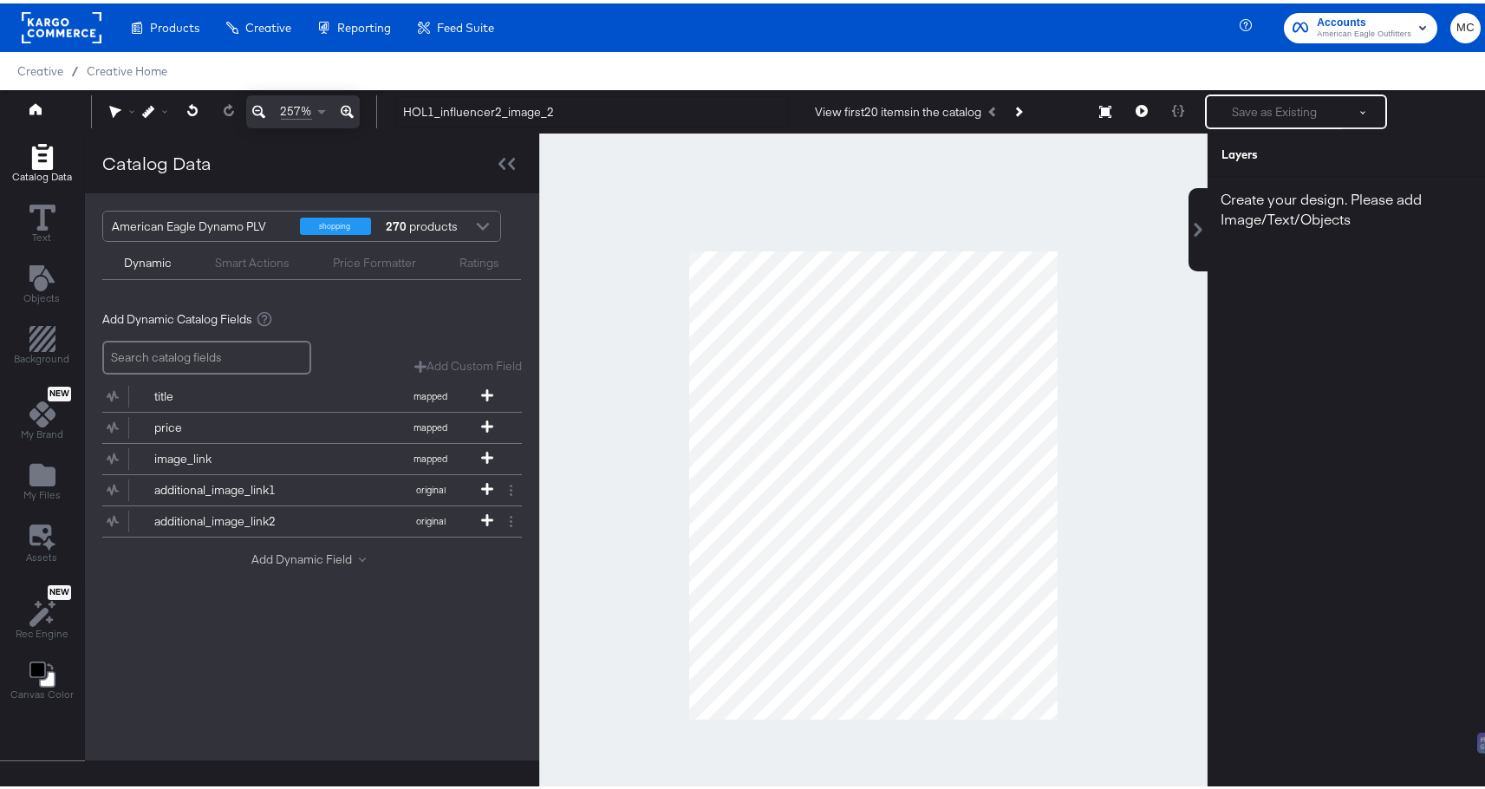
click at [310, 549] on button "Add Dynamic Field" at bounding box center [311, 556] width 121 height 16
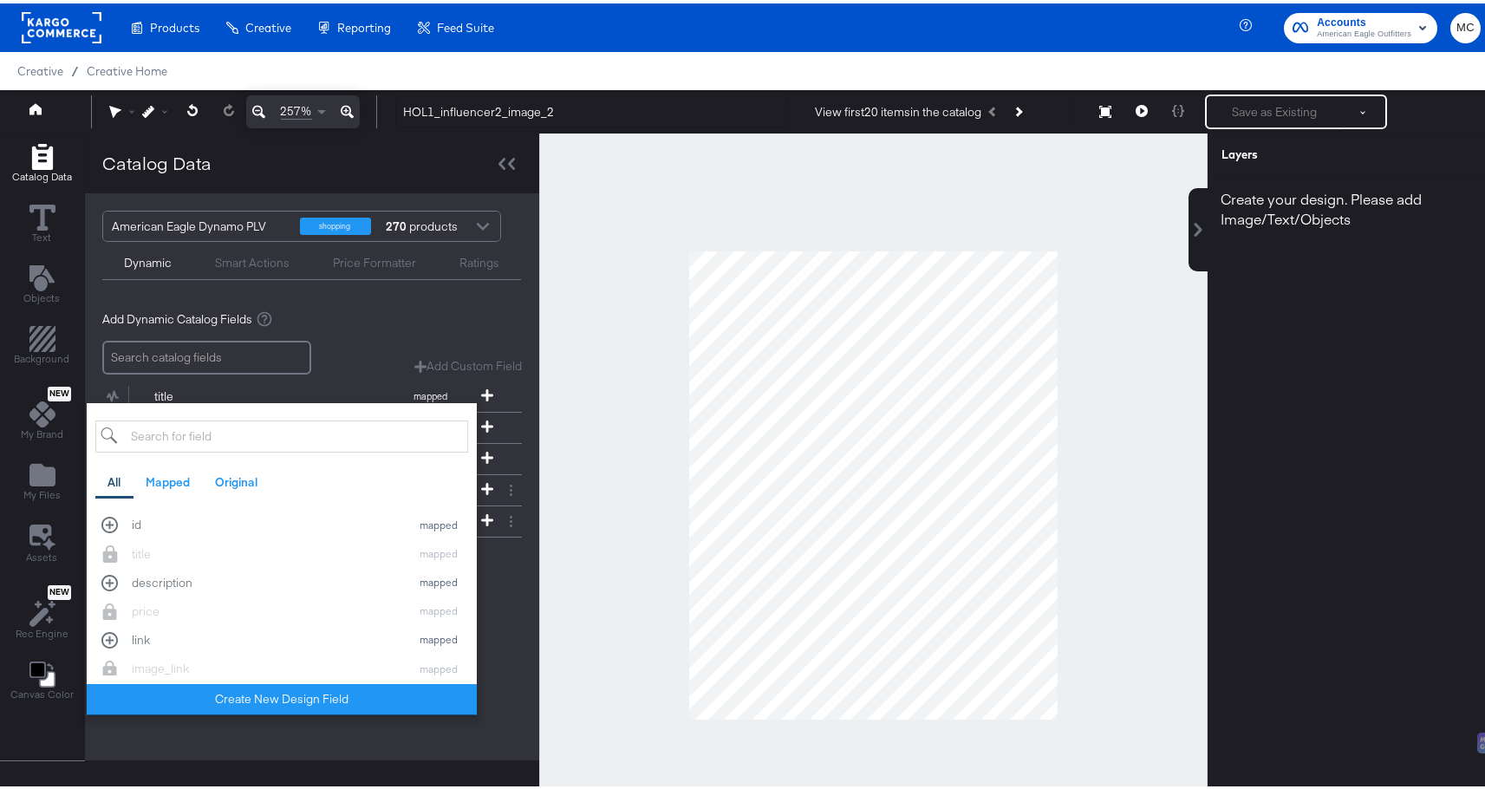
click at [257, 443] on input "search" at bounding box center [281, 433] width 373 height 32
type input "addi"
drag, startPoint x: 509, startPoint y: 680, endPoint x: 319, endPoint y: 569, distance: 219.9
click at [509, 679] on div "American Eagle Dynamo PLV shopping 270 products Dynamic Smart Actions Price For…" at bounding box center [312, 473] width 454 height 567
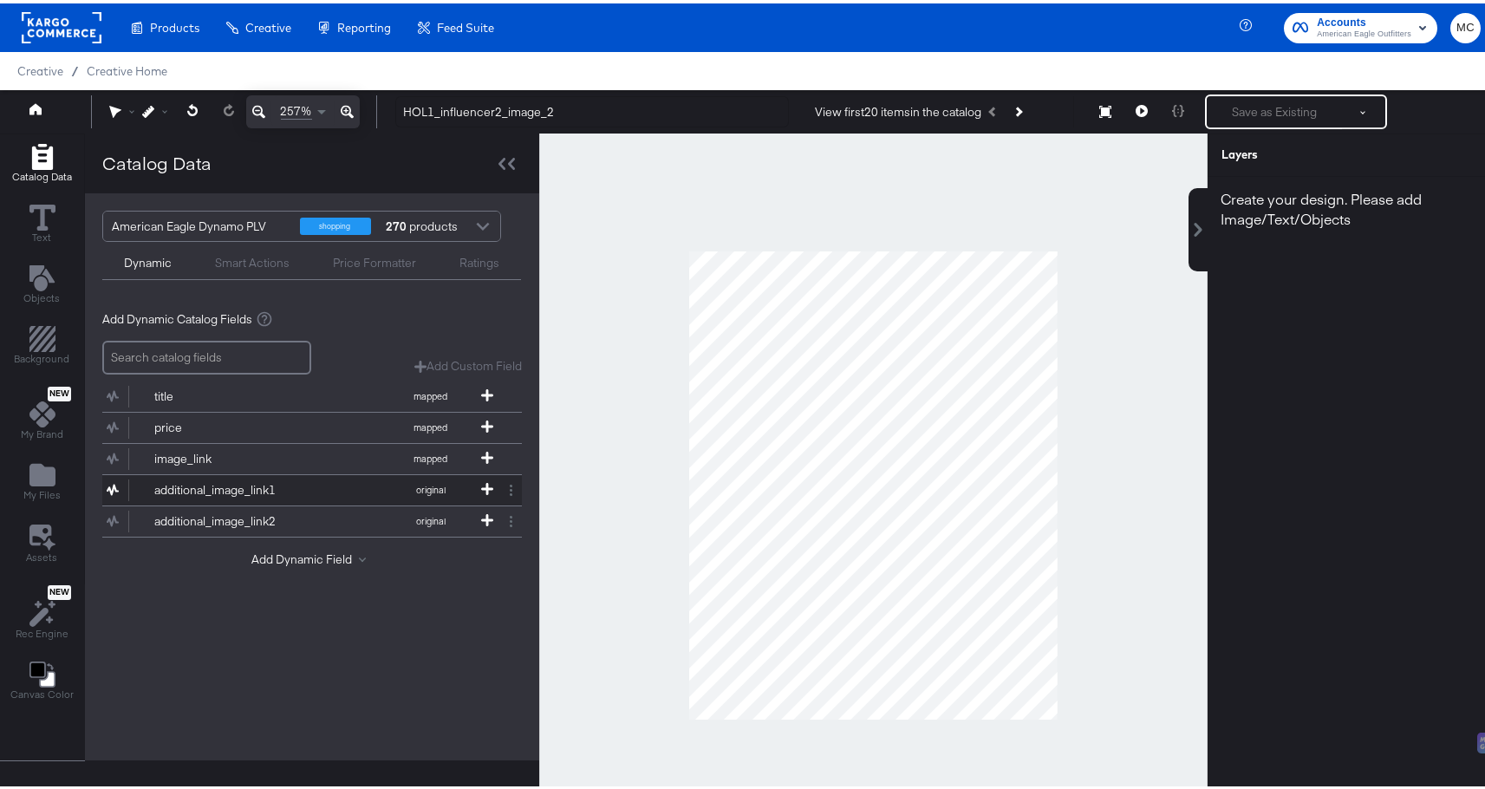
click at [244, 488] on div "additional_image_link1" at bounding box center [217, 486] width 126 height 16
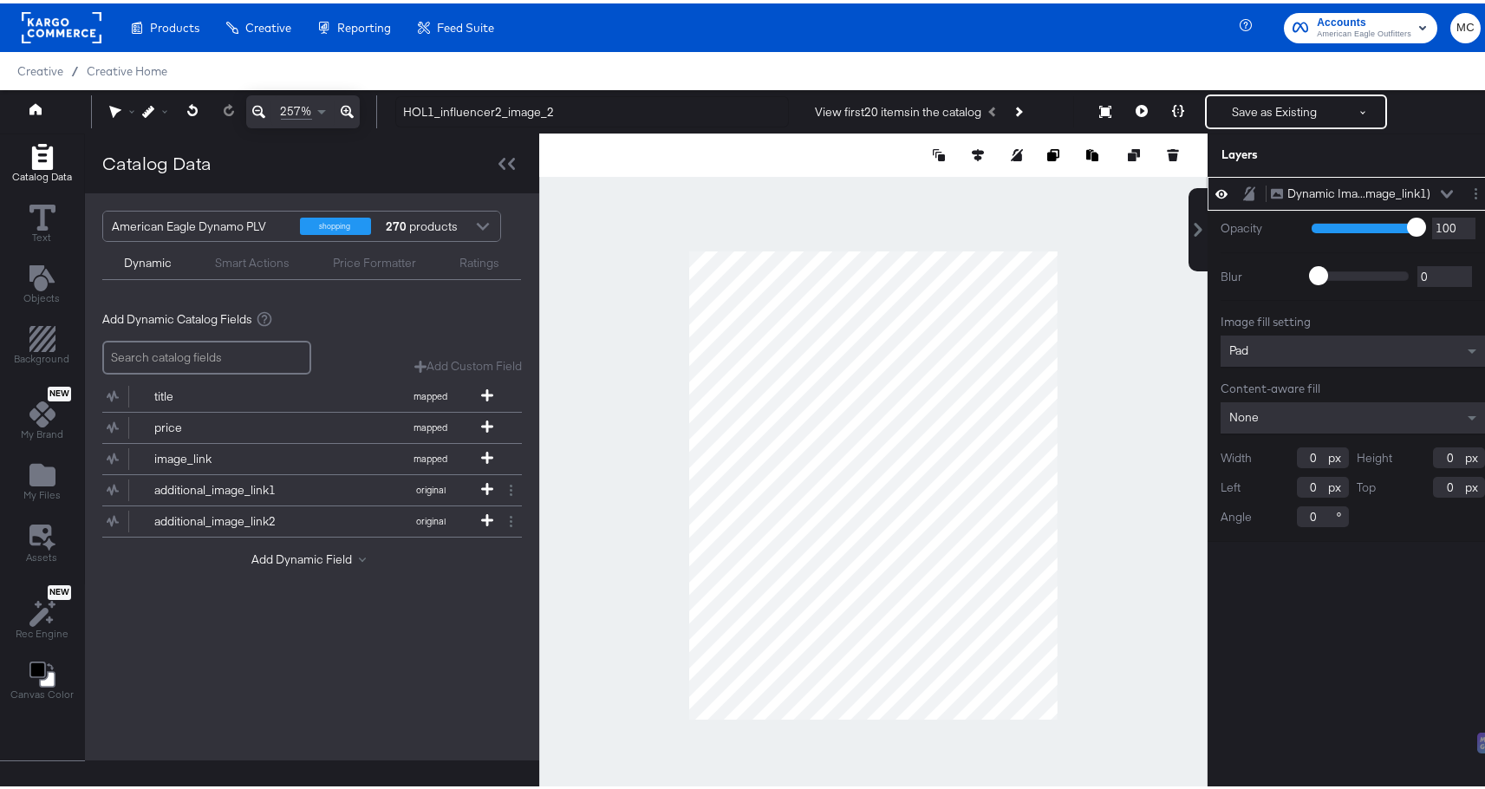
type input "1"
click at [1306, 456] on input "1" at bounding box center [1323, 454] width 52 height 21
click at [1305, 456] on input "1" at bounding box center [1323, 454] width 52 height 21
click at [186, 106] on button at bounding box center [193, 107] width 36 height 31
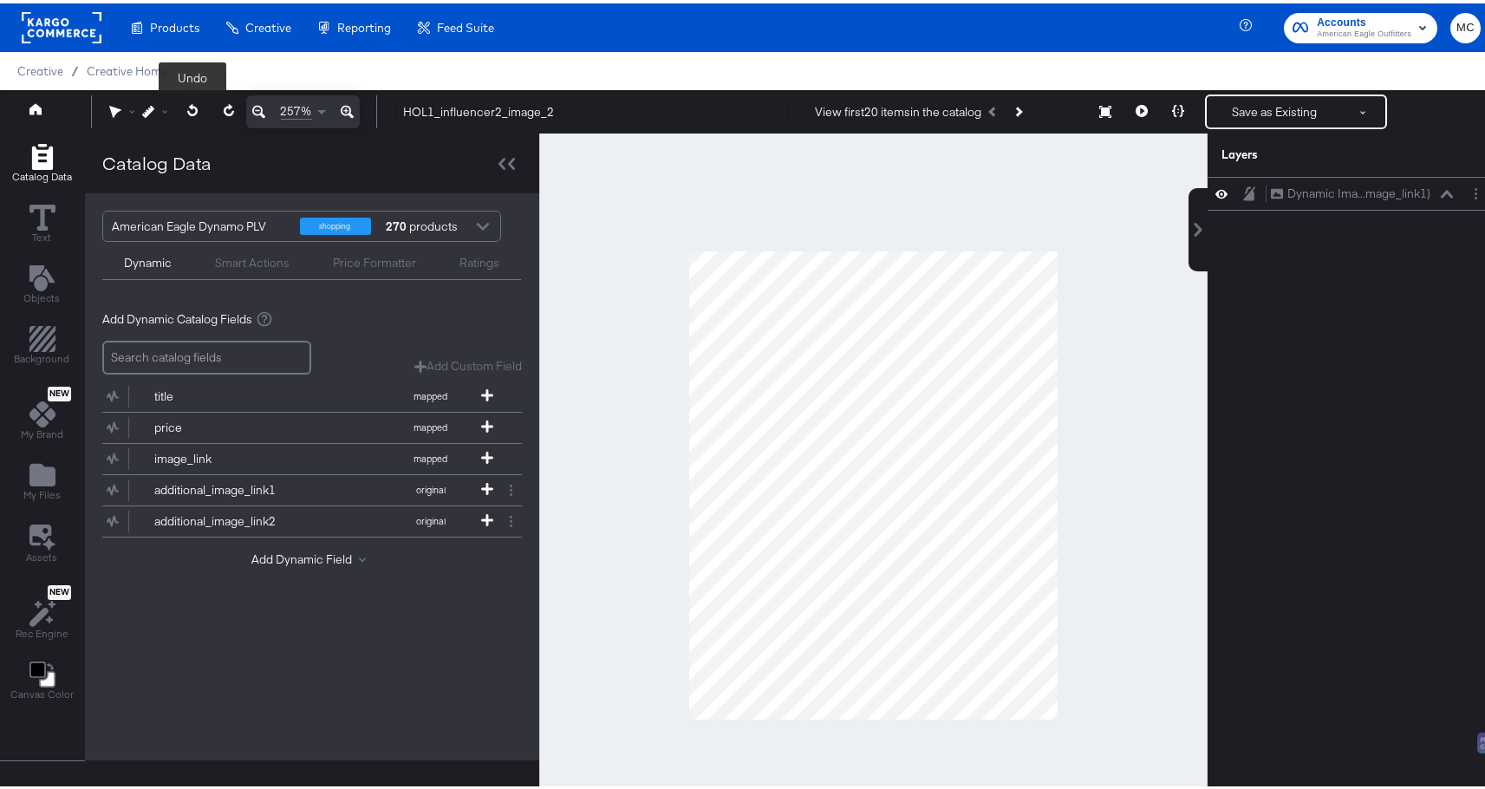
click at [190, 106] on icon at bounding box center [192, 107] width 11 height 12
click at [228, 103] on icon at bounding box center [228, 107] width 10 height 12
click at [177, 106] on button at bounding box center [193, 107] width 36 height 31
click at [182, 112] on button at bounding box center [193, 107] width 36 height 31
click at [1359, 192] on div "Dynamic Ima...mage_link1)" at bounding box center [1358, 190] width 143 height 16
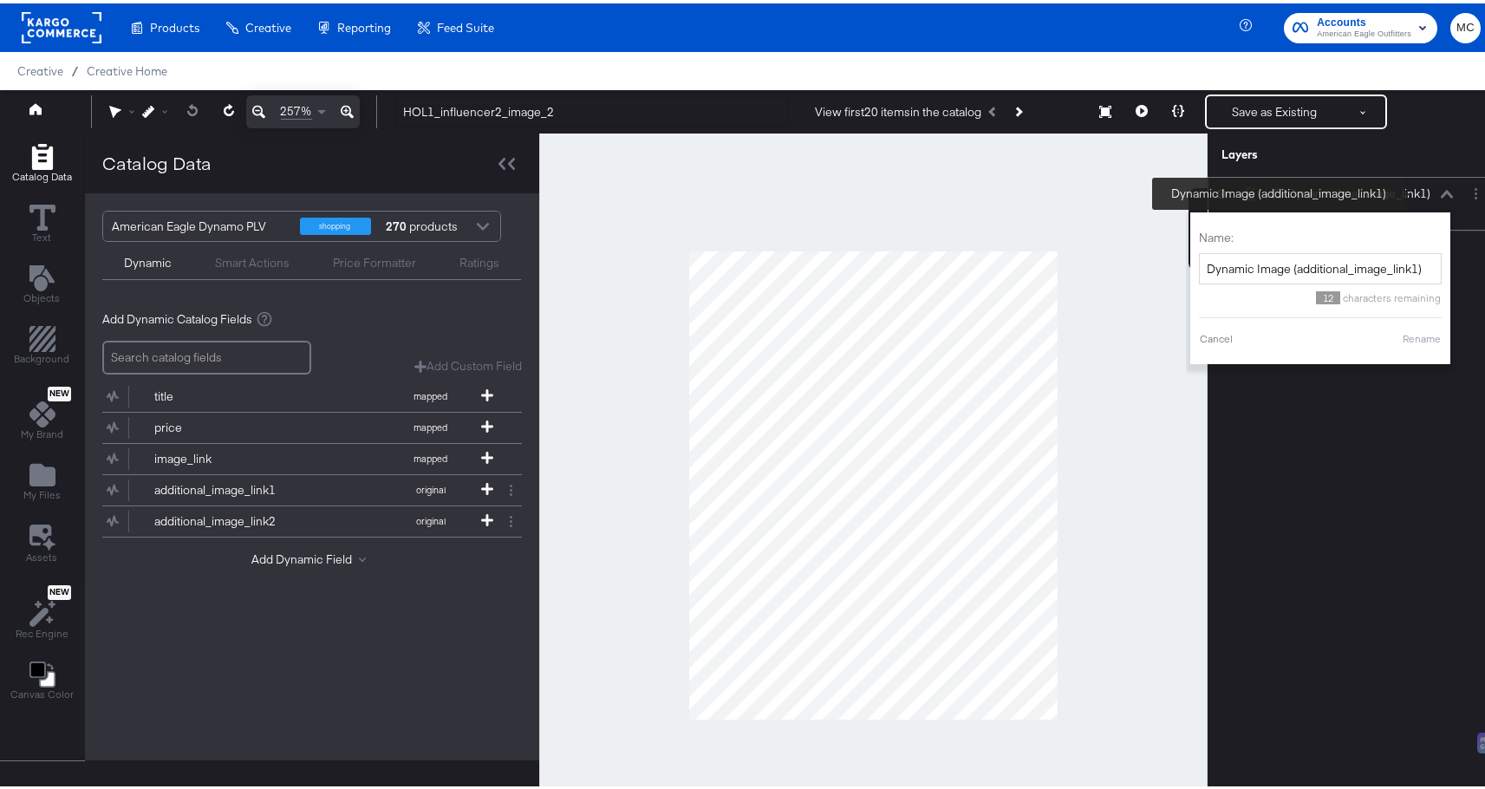
click at [1394, 186] on div "Dynamic Ima...mage_link1)" at bounding box center [1358, 190] width 143 height 16
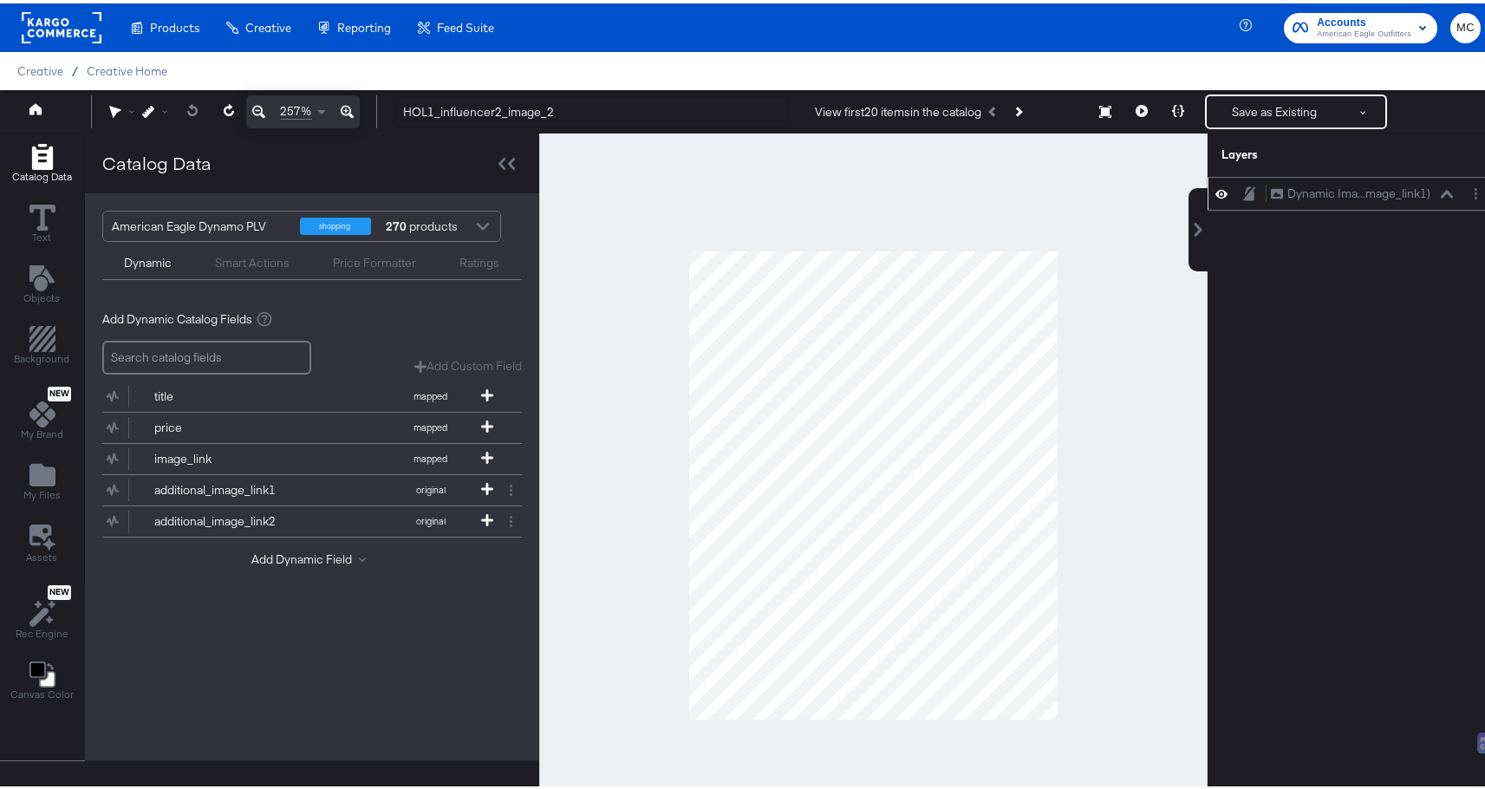
click at [1377, 179] on div "Dynamic Ima...mage_link1) Dynamic Image (additional_image_link1)" at bounding box center [1352, 190] width 290 height 34
click at [1409, 176] on div "Dynamic Ima...mage_link1) Dynamic Image (additional_image_link1)" at bounding box center [1352, 190] width 290 height 34
click at [1451, 172] on div "Layers" at bounding box center [1352, 151] width 290 height 43
click at [1442, 185] on div "Dynamic Ima...mage_link1) Dynamic Image (additional_image_link1)" at bounding box center [1366, 190] width 193 height 18
click at [1441, 192] on icon at bounding box center [1447, 190] width 12 height 8
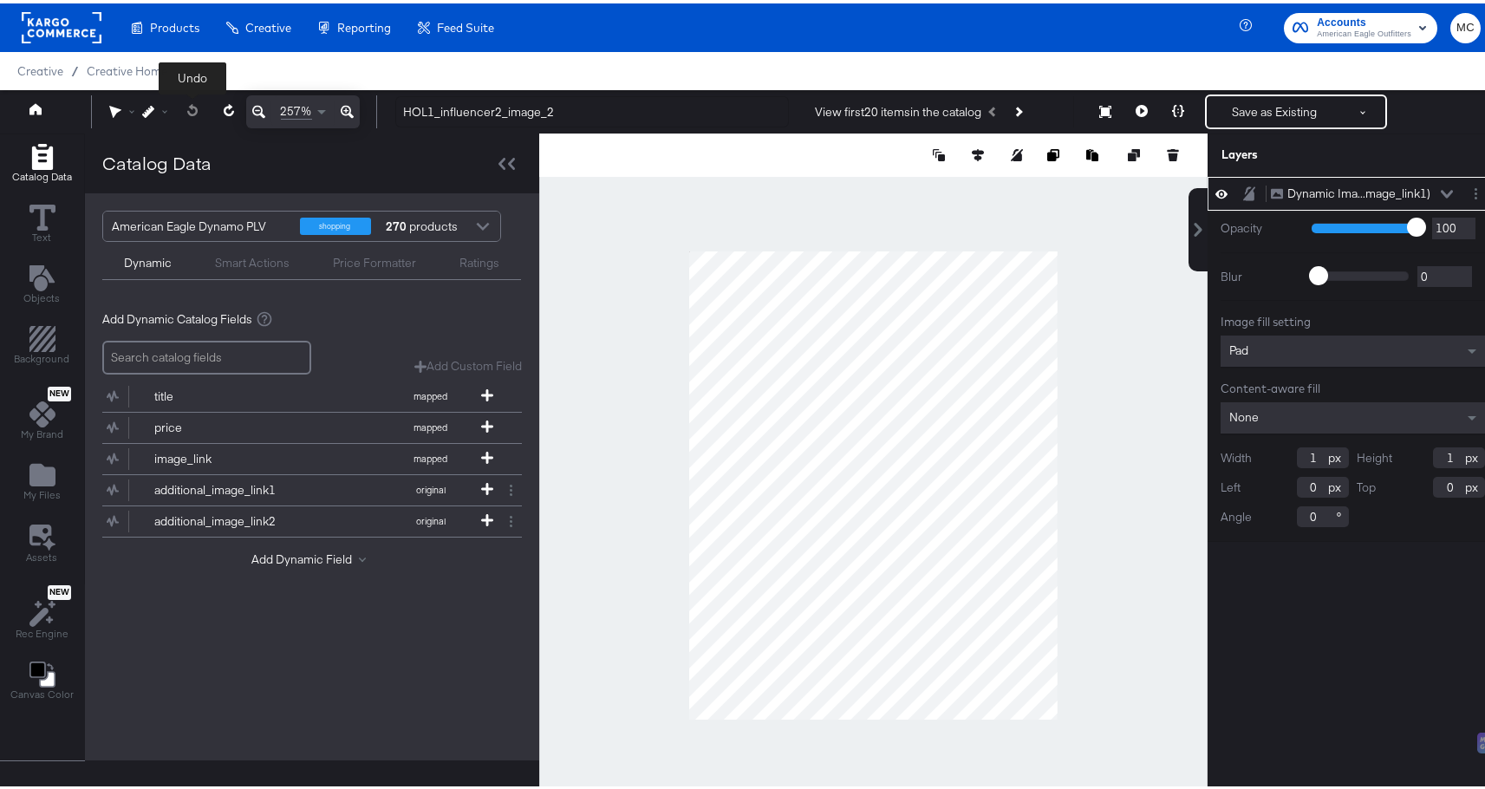
click at [191, 117] on span at bounding box center [193, 108] width 36 height 33
click at [190, 116] on span at bounding box center [193, 108] width 36 height 33
click at [1248, 109] on button "Save as Existing" at bounding box center [1274, 108] width 135 height 31
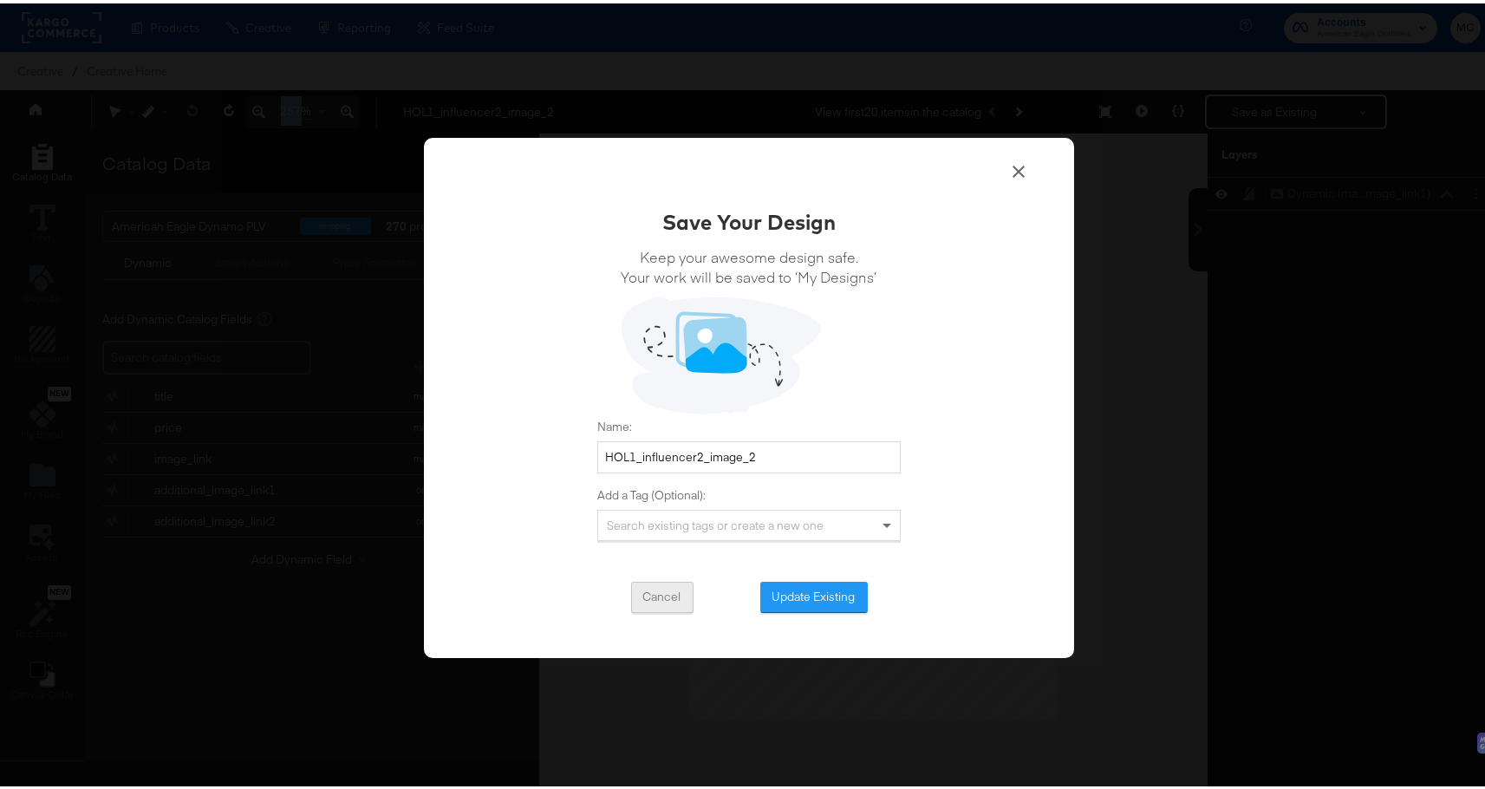
click at [653, 600] on button "Cancel" at bounding box center [662, 593] width 62 height 31
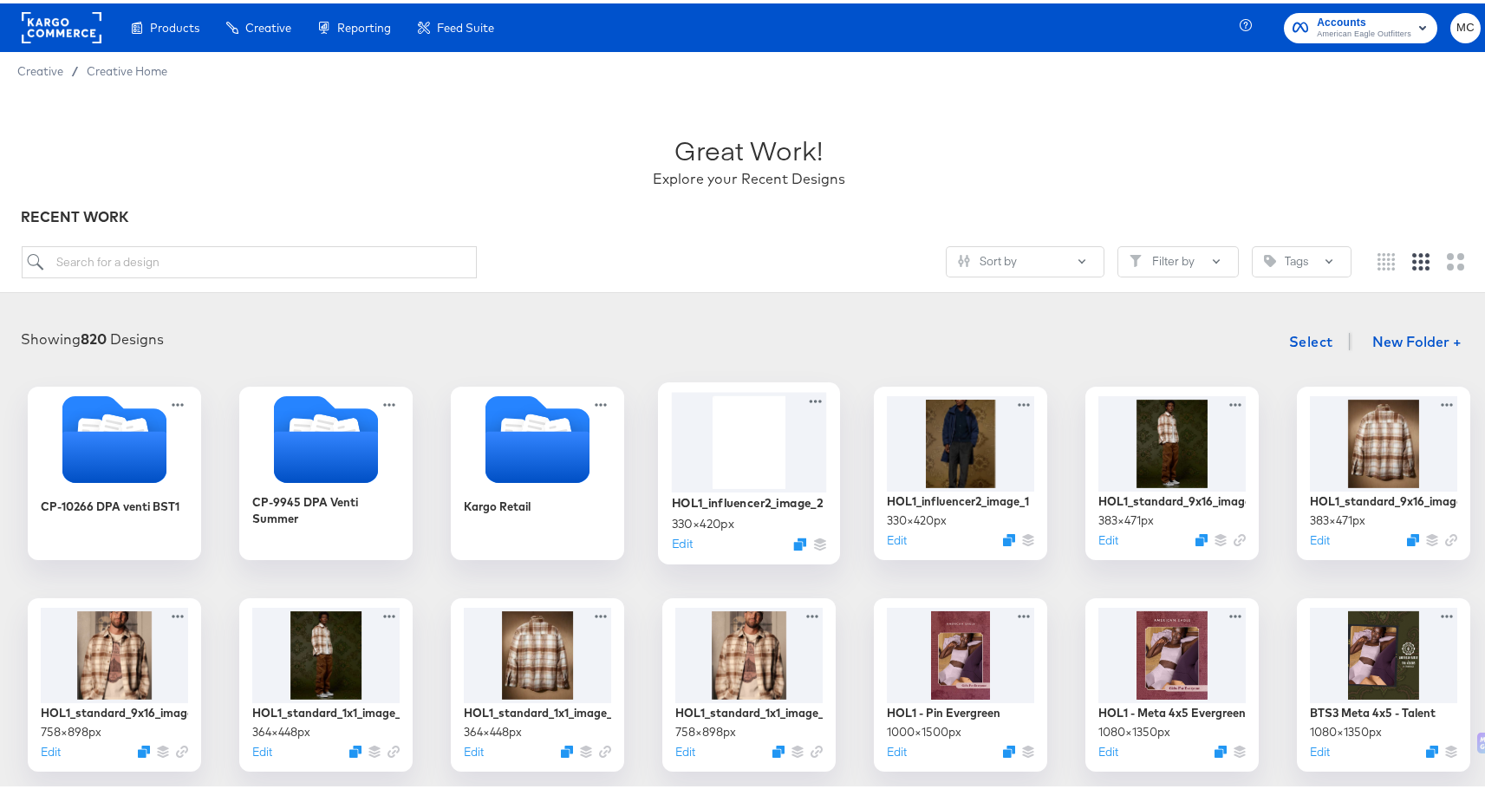
click at [722, 452] on div at bounding box center [749, 438] width 155 height 100
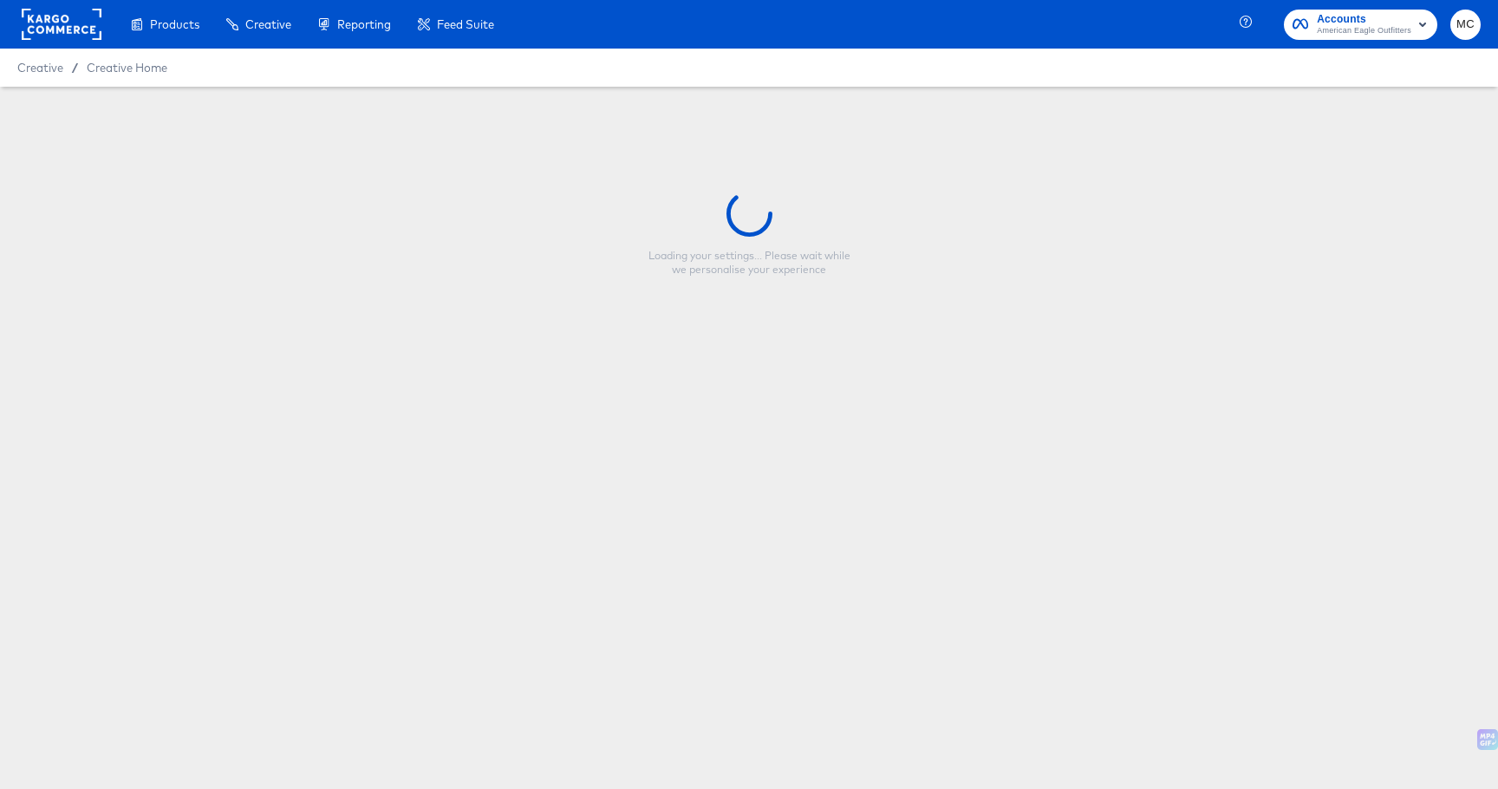
type input "HOL1_influencer2_image_2"
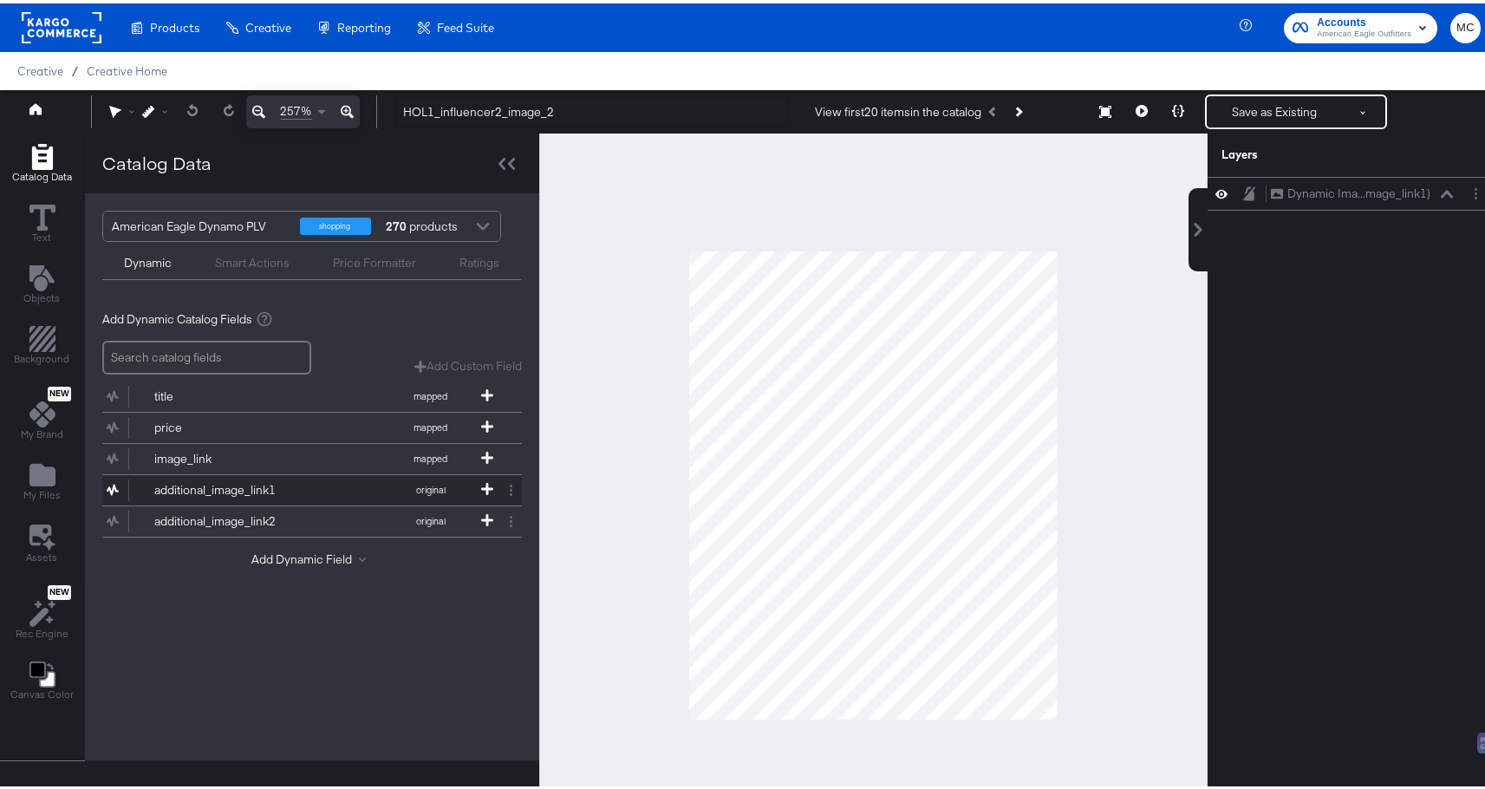
click at [226, 485] on div "additional_image_link1" at bounding box center [217, 486] width 126 height 16
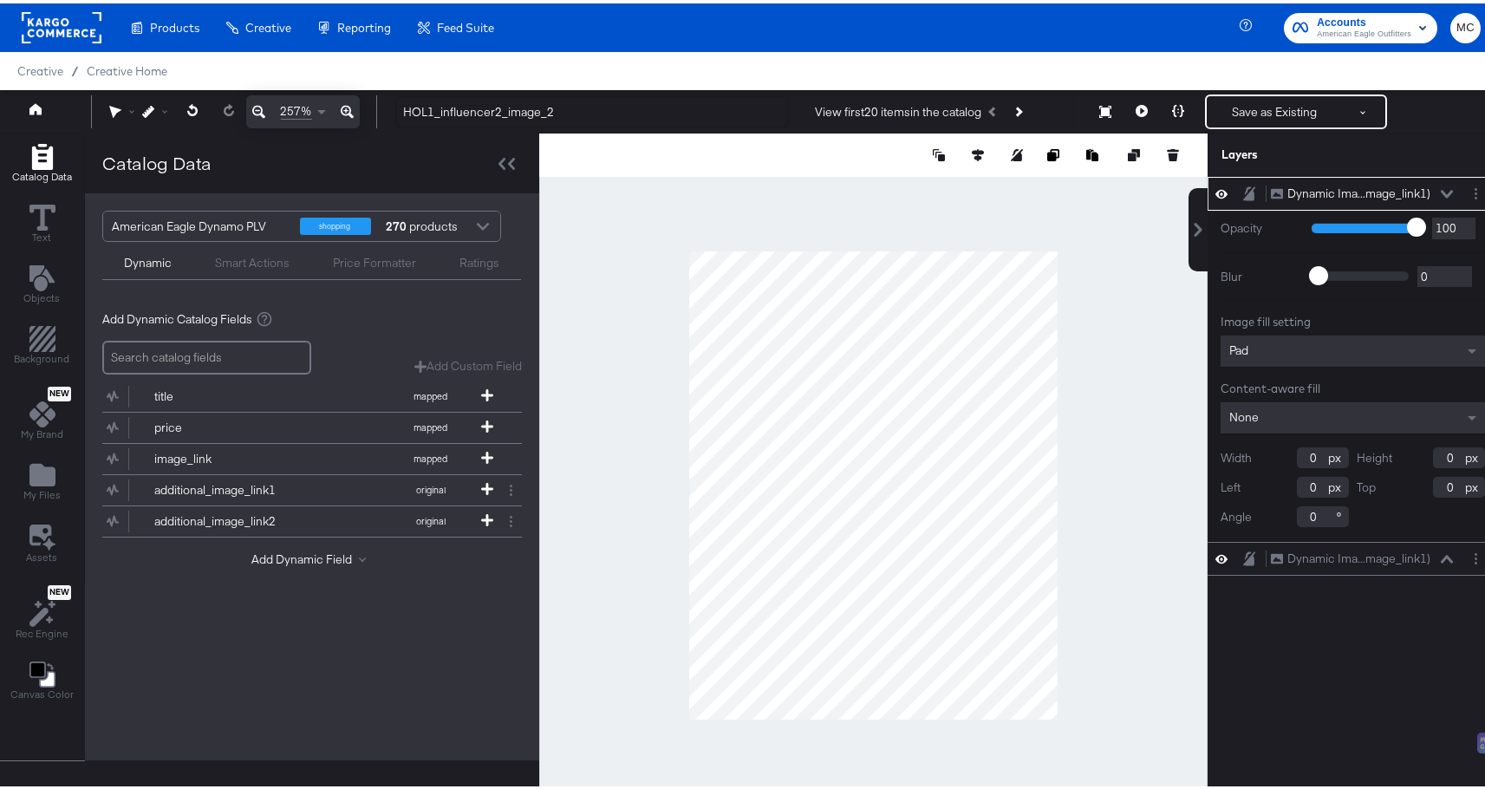
type input "1"
click at [1304, 455] on input "1" at bounding box center [1323, 454] width 52 height 21
type input "330"
drag, startPoint x: 1448, startPoint y: 456, endPoint x: 1391, endPoint y: 452, distance: 57.3
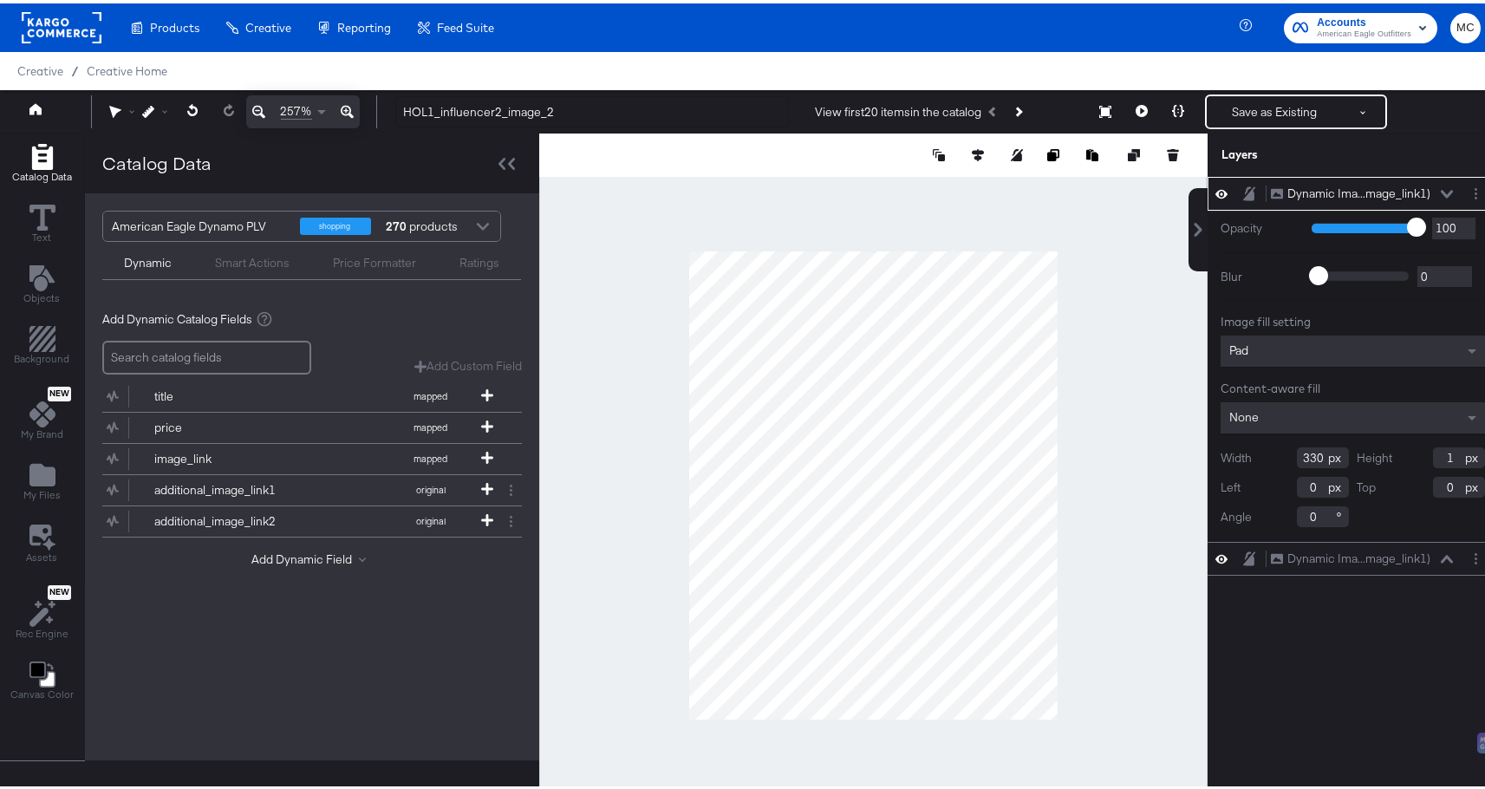
click at [1391, 452] on div "Height 1" at bounding box center [1421, 454] width 128 height 21
type input "420"
click at [1455, 638] on div "Dynamic Ima...mage_link1) Dynamic Image (additional_image_link1) Opacity 1 100 …" at bounding box center [1352, 489] width 290 height 633
click at [1344, 618] on div "Dynamic Ima...mage_link1) Dynamic Image (additional_image_link1) Opacity 1 100 …" at bounding box center [1352, 489] width 290 height 633
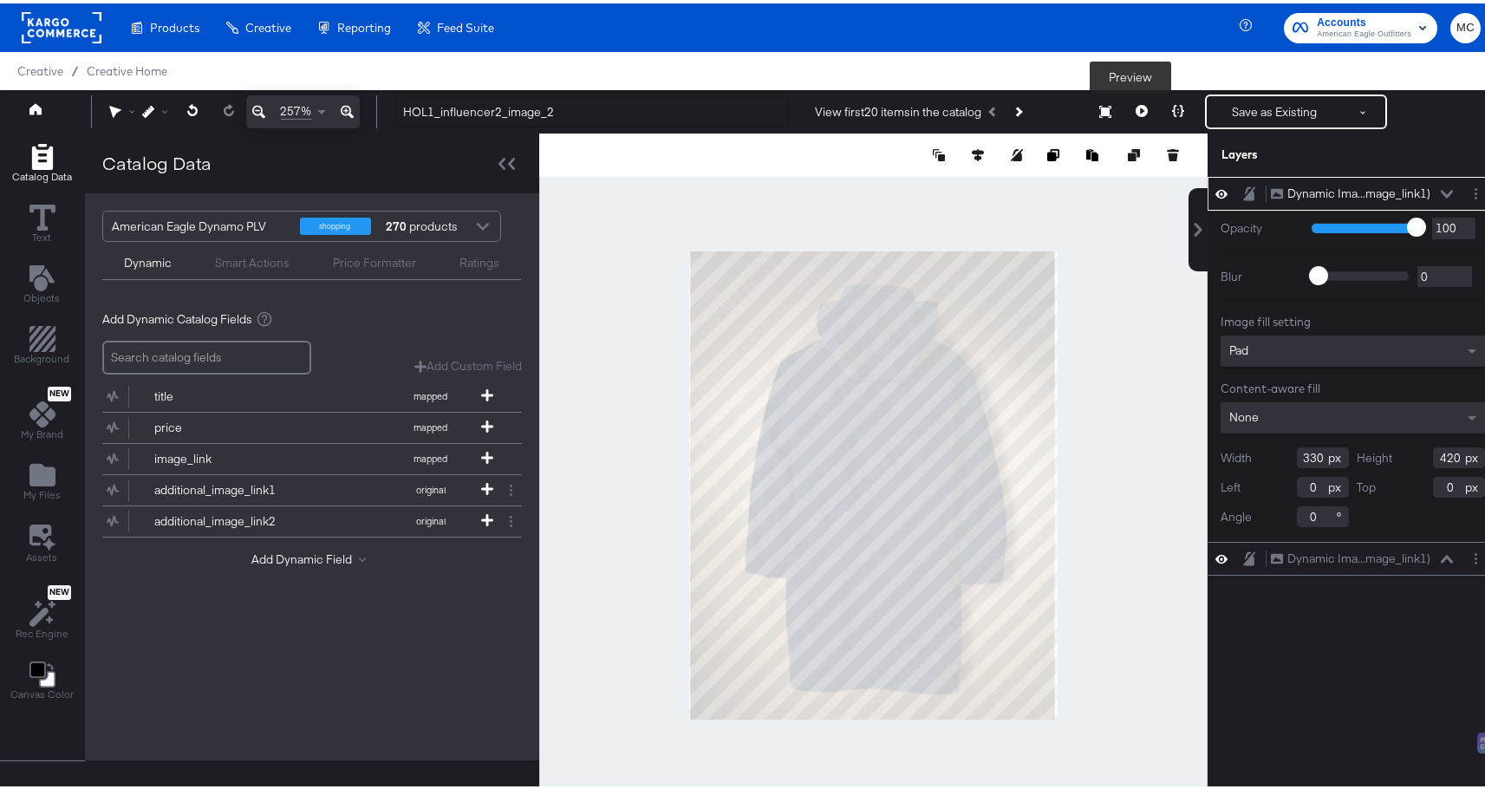
click at [1099, 110] on icon at bounding box center [1105, 108] width 12 height 12
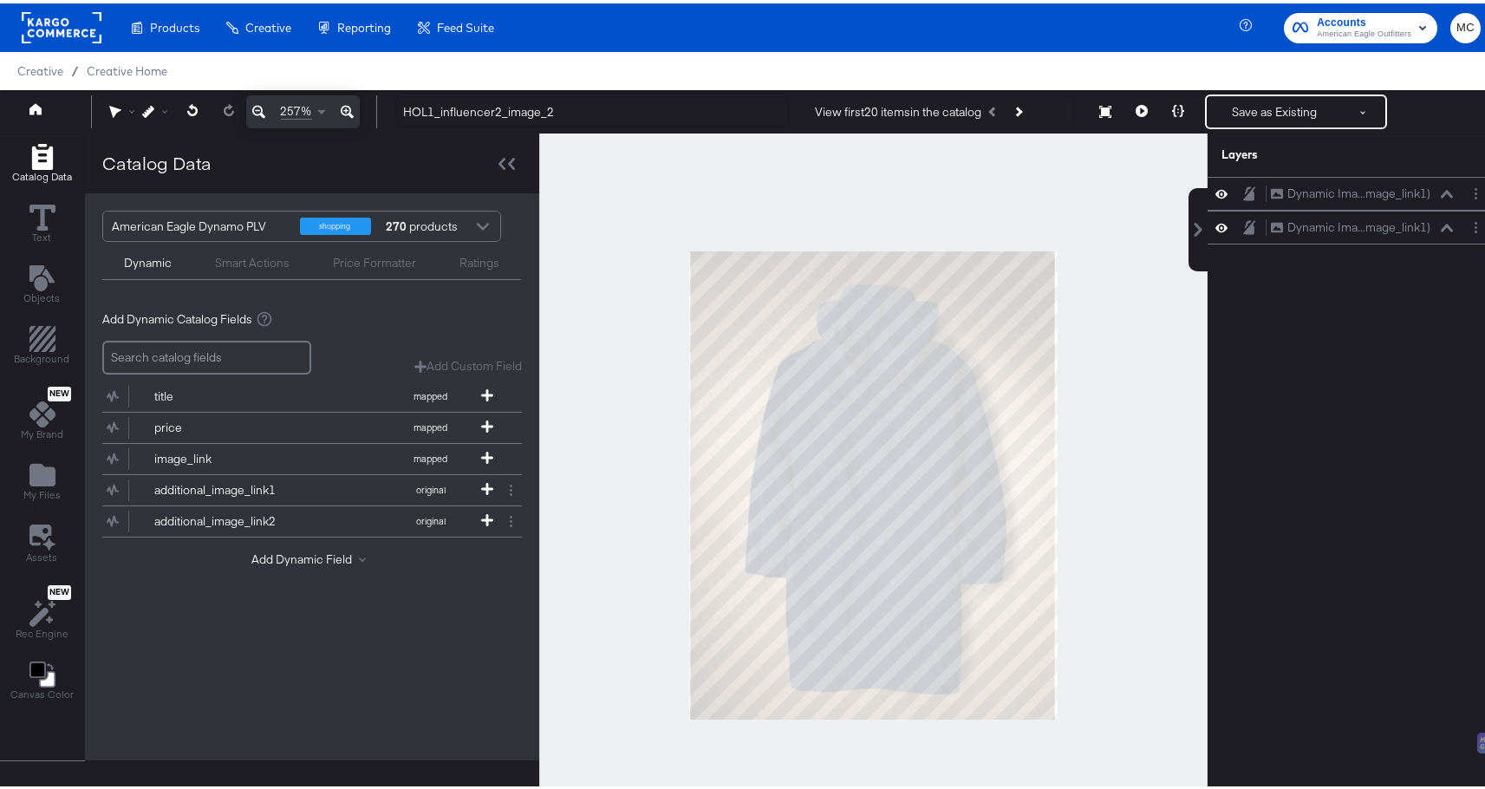
click at [1139, 404] on div at bounding box center [873, 481] width 668 height 703
click at [1395, 188] on div "Dynamic Ima...mage_link1)" at bounding box center [1358, 190] width 143 height 16
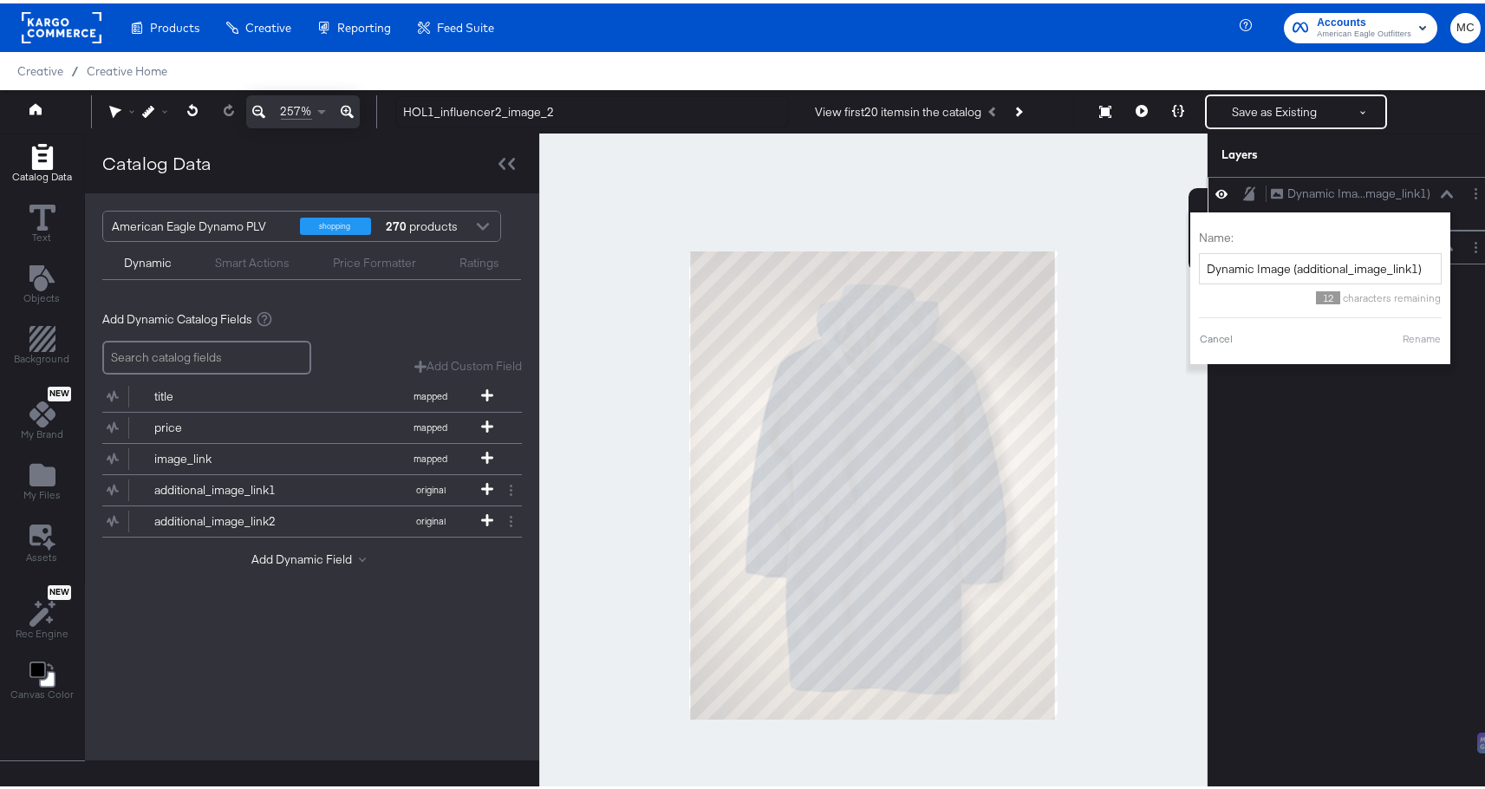
drag, startPoint x: 1428, startPoint y: 184, endPoint x: 1451, endPoint y: 194, distance: 25.6
click at [1429, 184] on div "Dynamic Ima...mage_link1) Dynamic Image (additional_image_link1)" at bounding box center [1362, 190] width 184 height 18
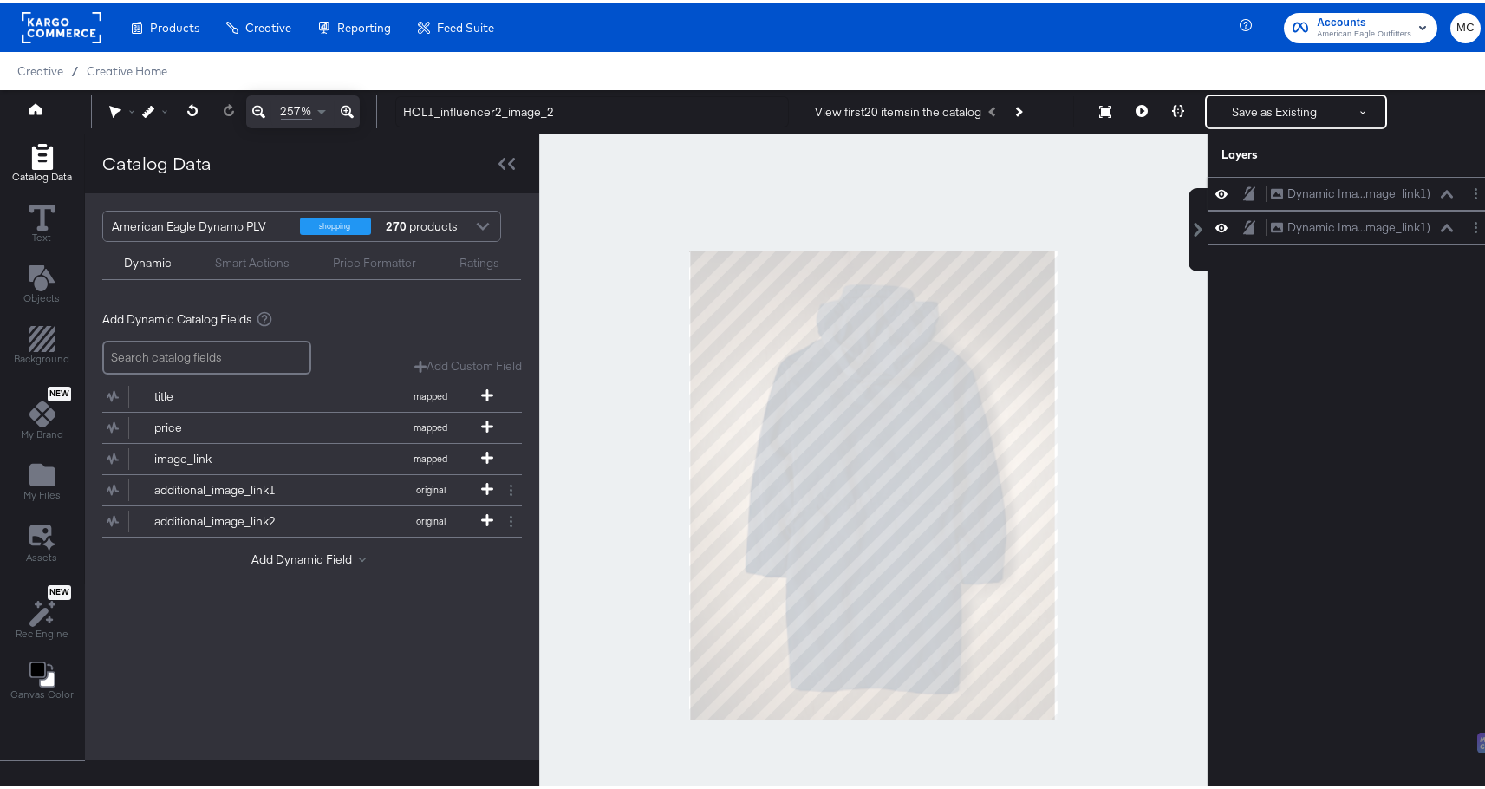
click at [1441, 188] on icon at bounding box center [1447, 190] width 12 height 9
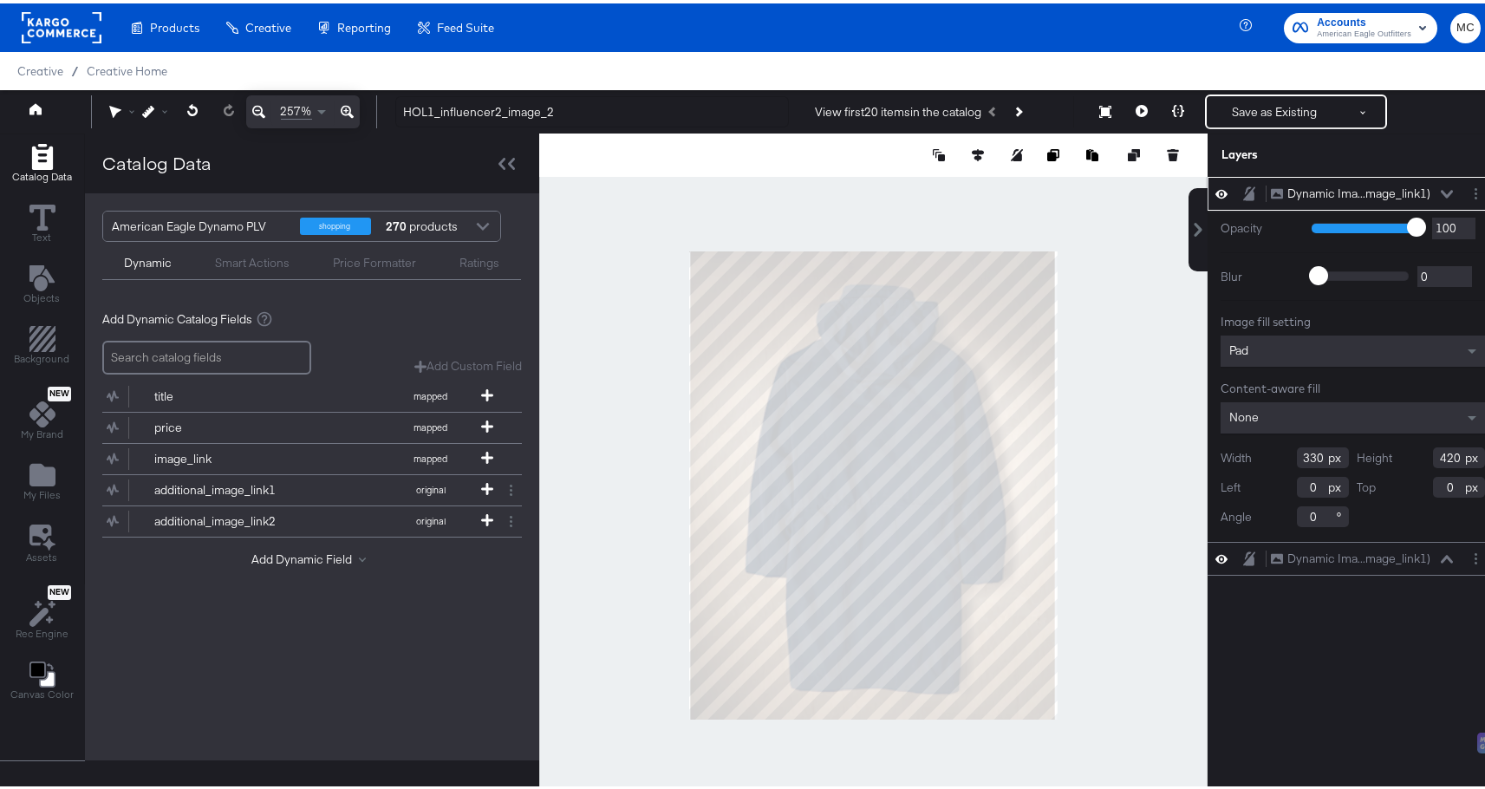
click at [1441, 188] on icon at bounding box center [1447, 190] width 12 height 9
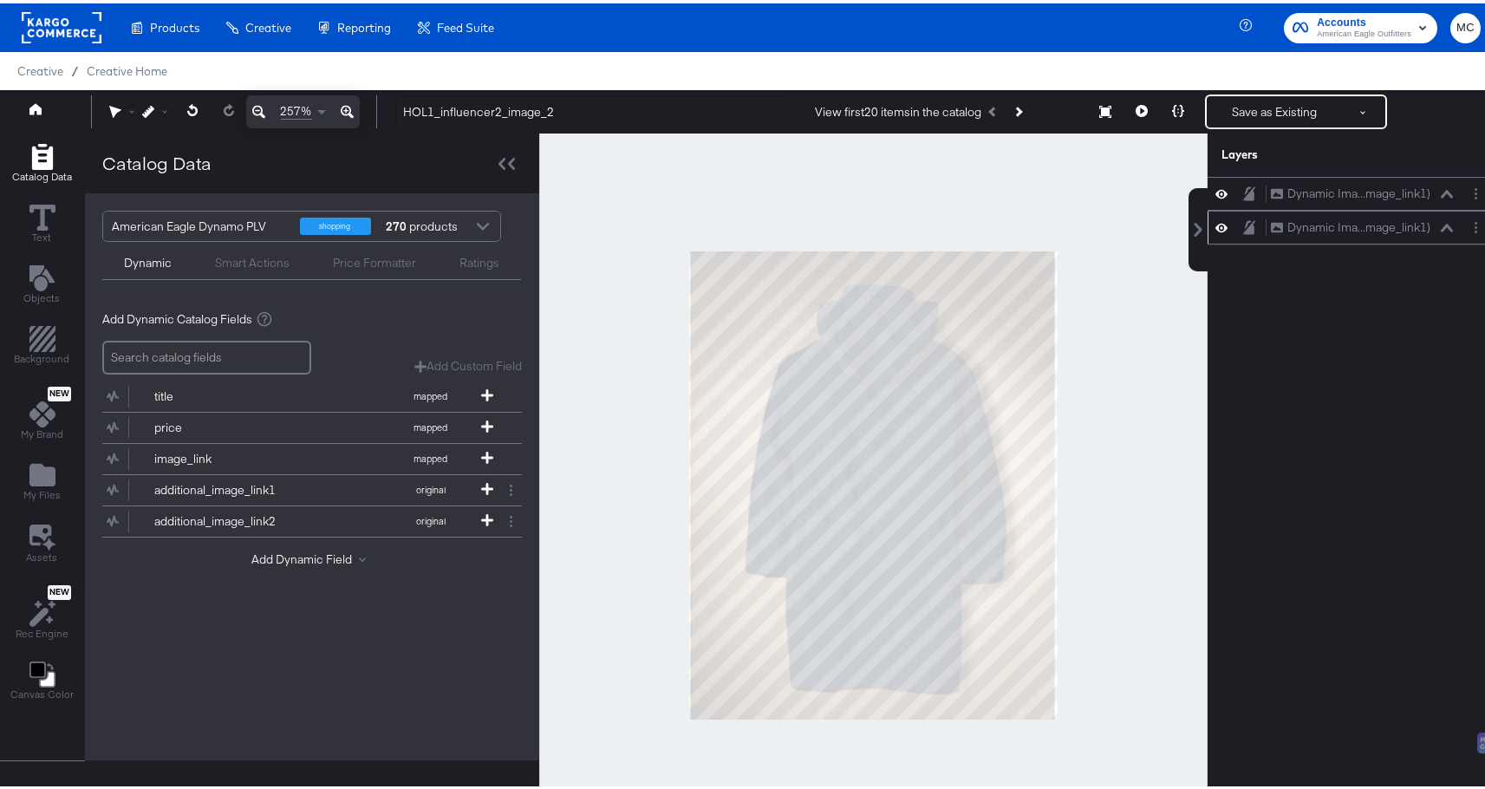
click at [1441, 224] on icon at bounding box center [1447, 224] width 12 height 8
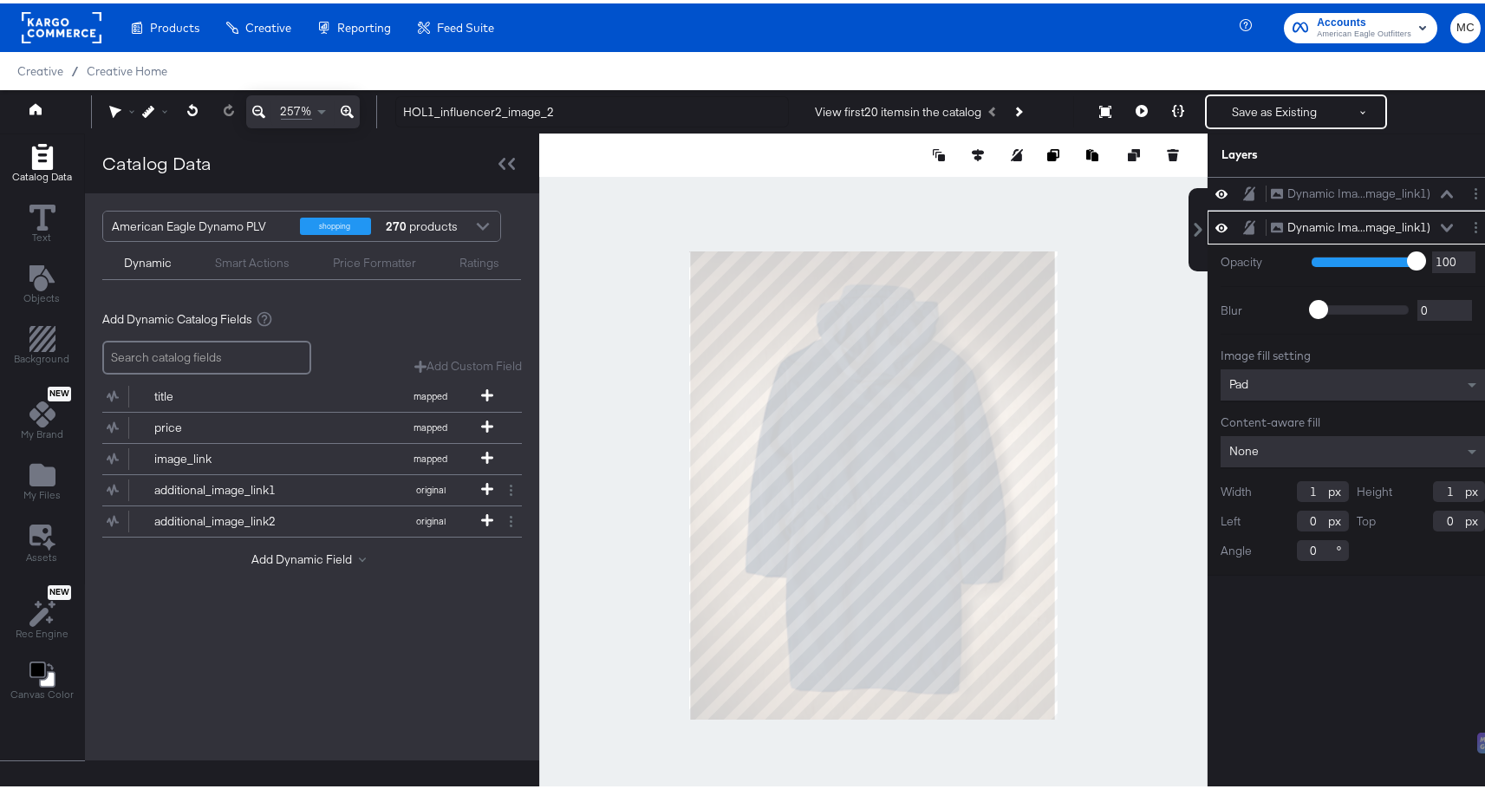
click at [1441, 225] on icon at bounding box center [1447, 224] width 12 height 8
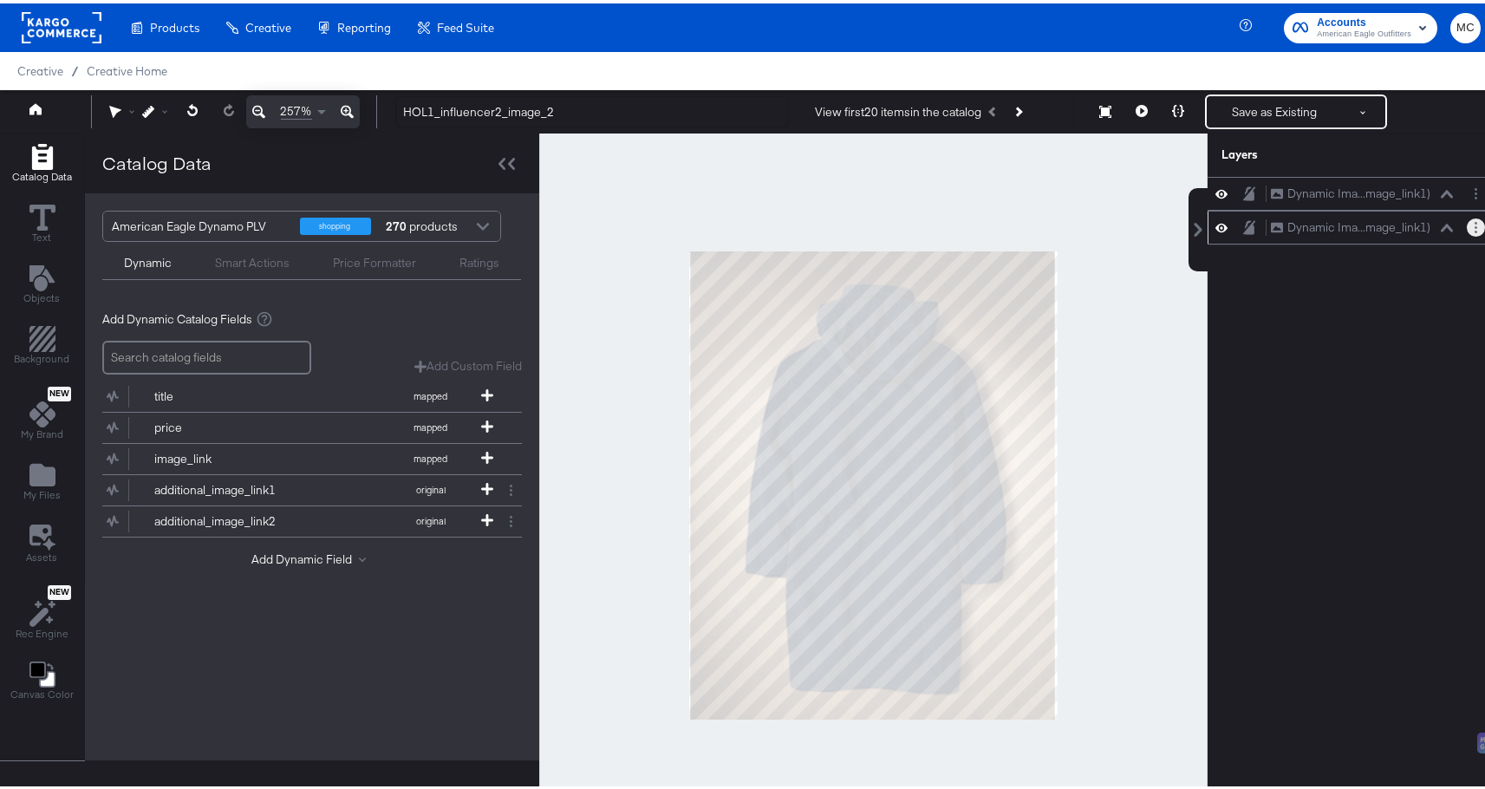
click at [1469, 226] on button "Layer Options" at bounding box center [1476, 224] width 18 height 18
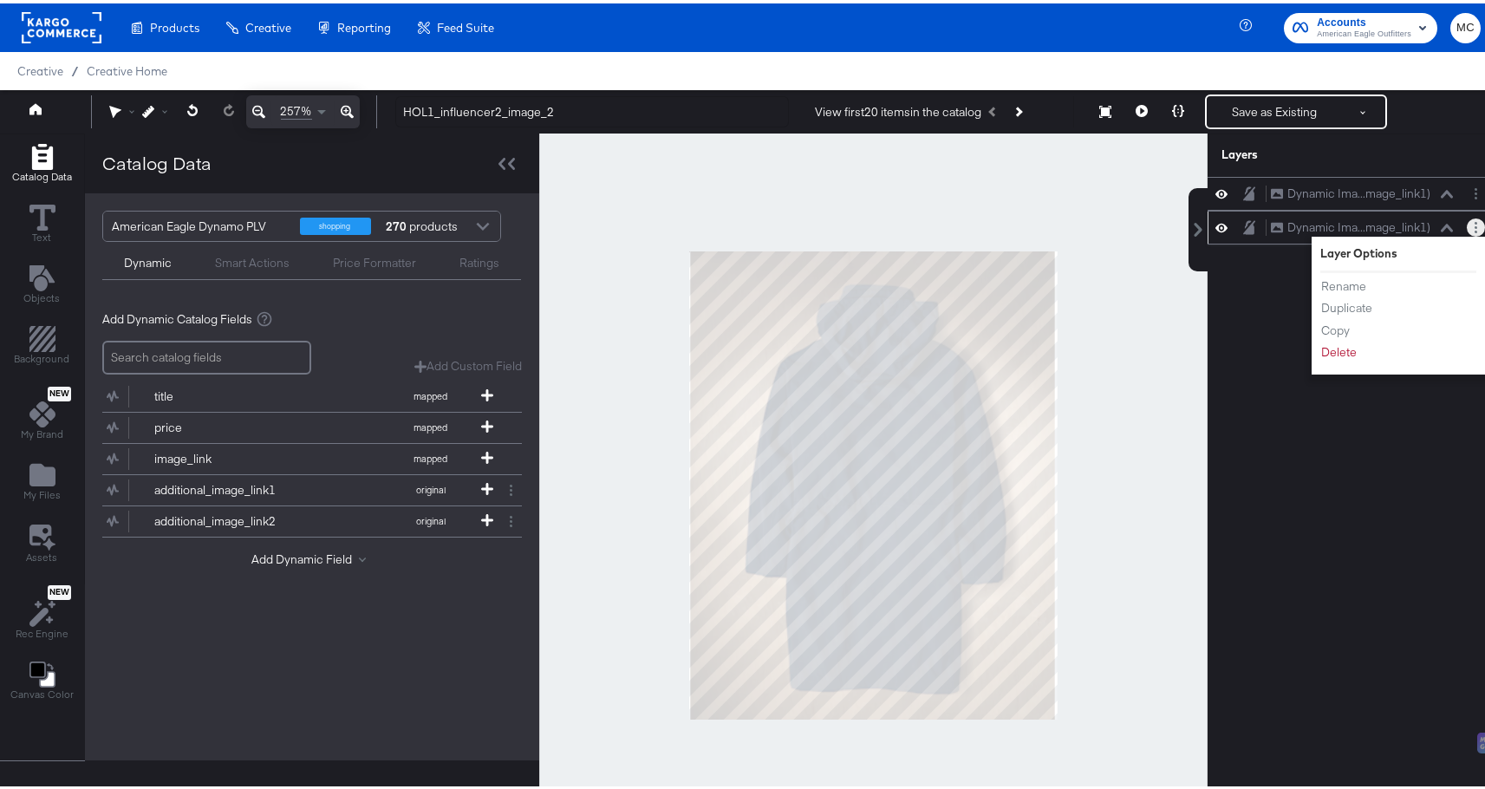
click at [1327, 335] on ul "Rename Duplicate Copy Delete" at bounding box center [1367, 316] width 95 height 84
click at [1326, 342] on button "Delete" at bounding box center [1338, 349] width 37 height 18
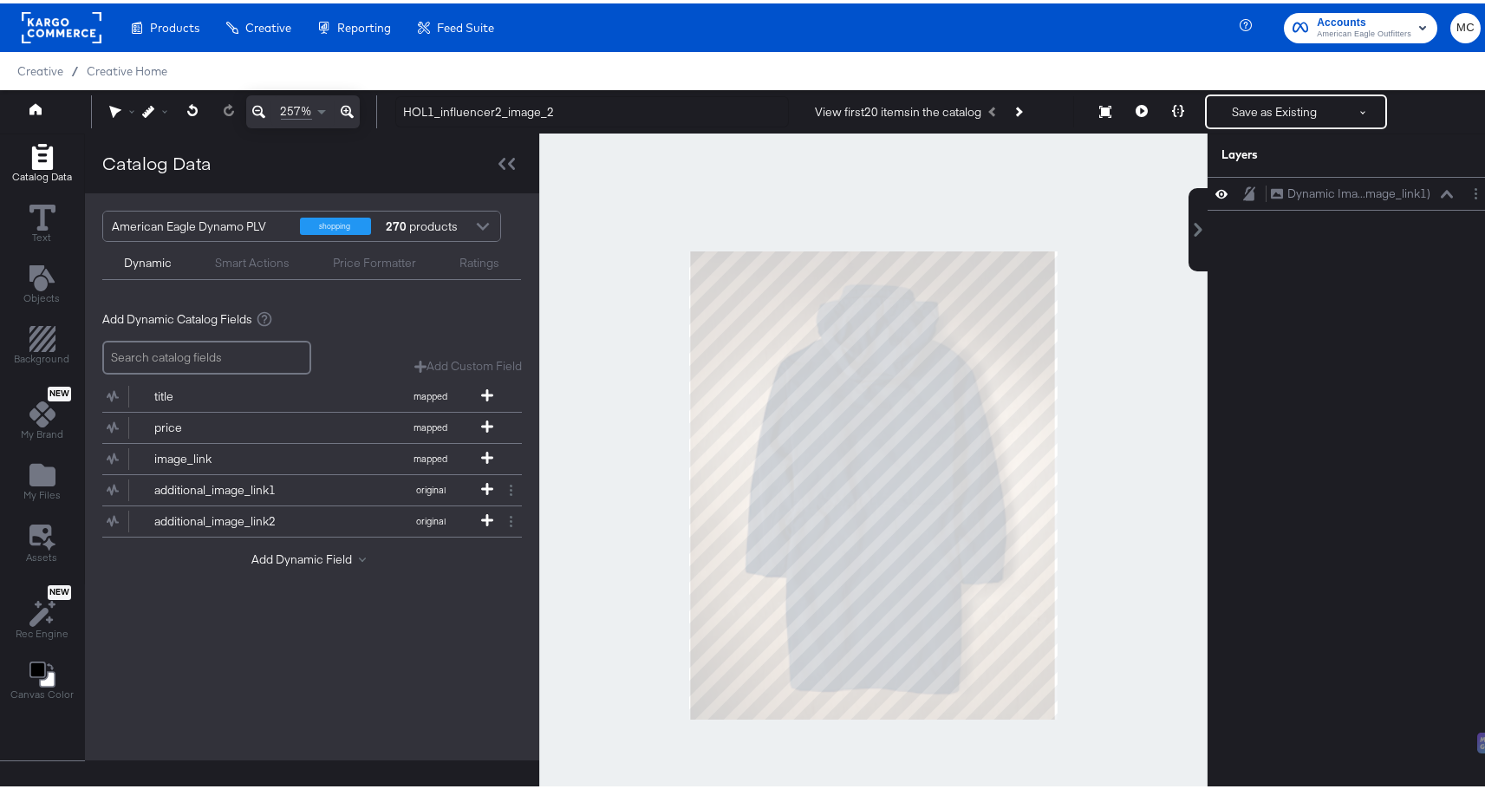
drag, startPoint x: 1292, startPoint y: 361, endPoint x: 1253, endPoint y: 132, distance: 233.1
click at [1293, 361] on div "Dynamic Ima...mage_link1) Dynamic Image (additional_image_link1)" at bounding box center [1342, 489] width 312 height 633
click at [1253, 101] on button "Save as Existing" at bounding box center [1274, 108] width 135 height 31
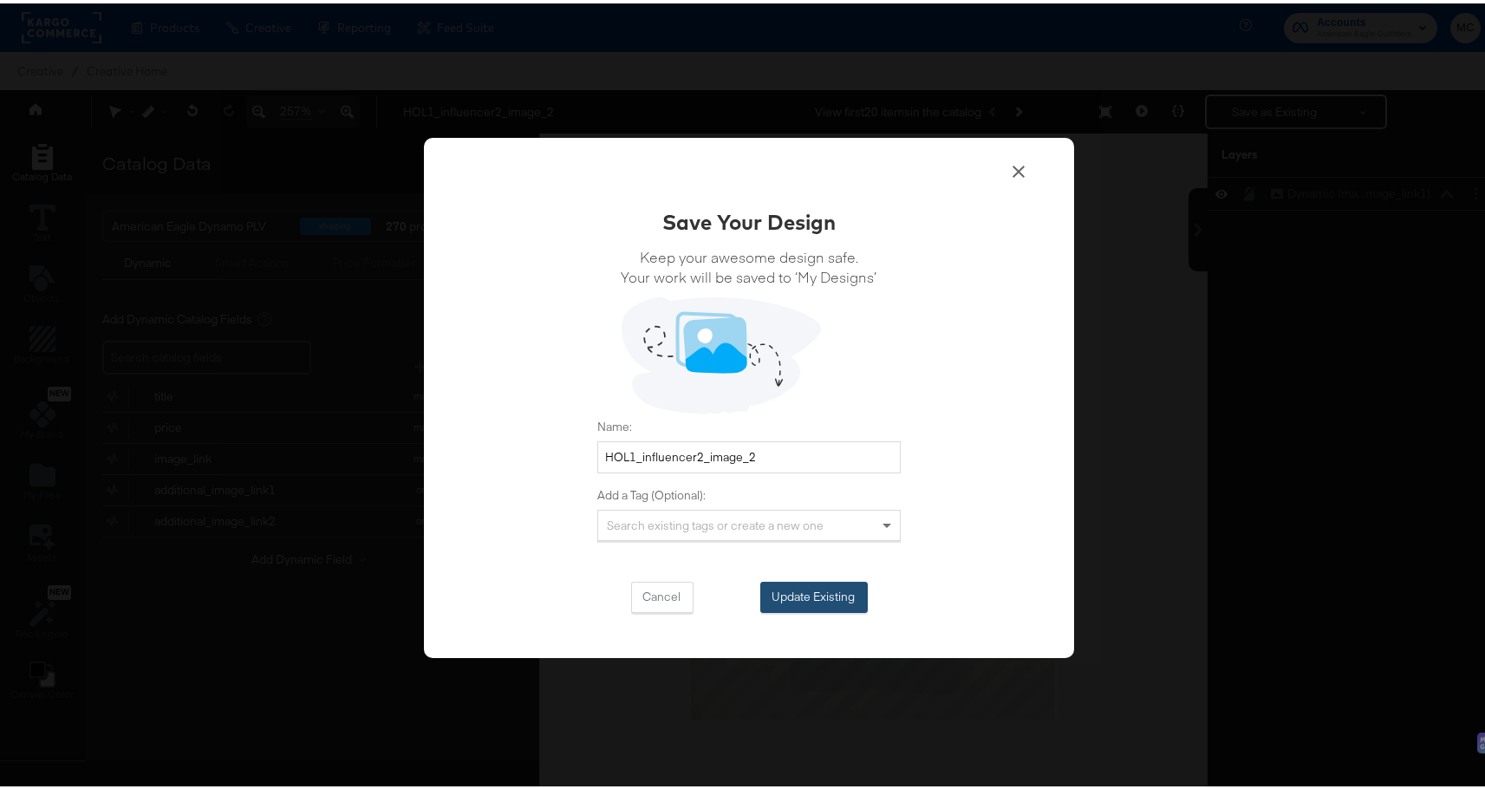
click at [838, 587] on button "Update Existing" at bounding box center [813, 593] width 107 height 31
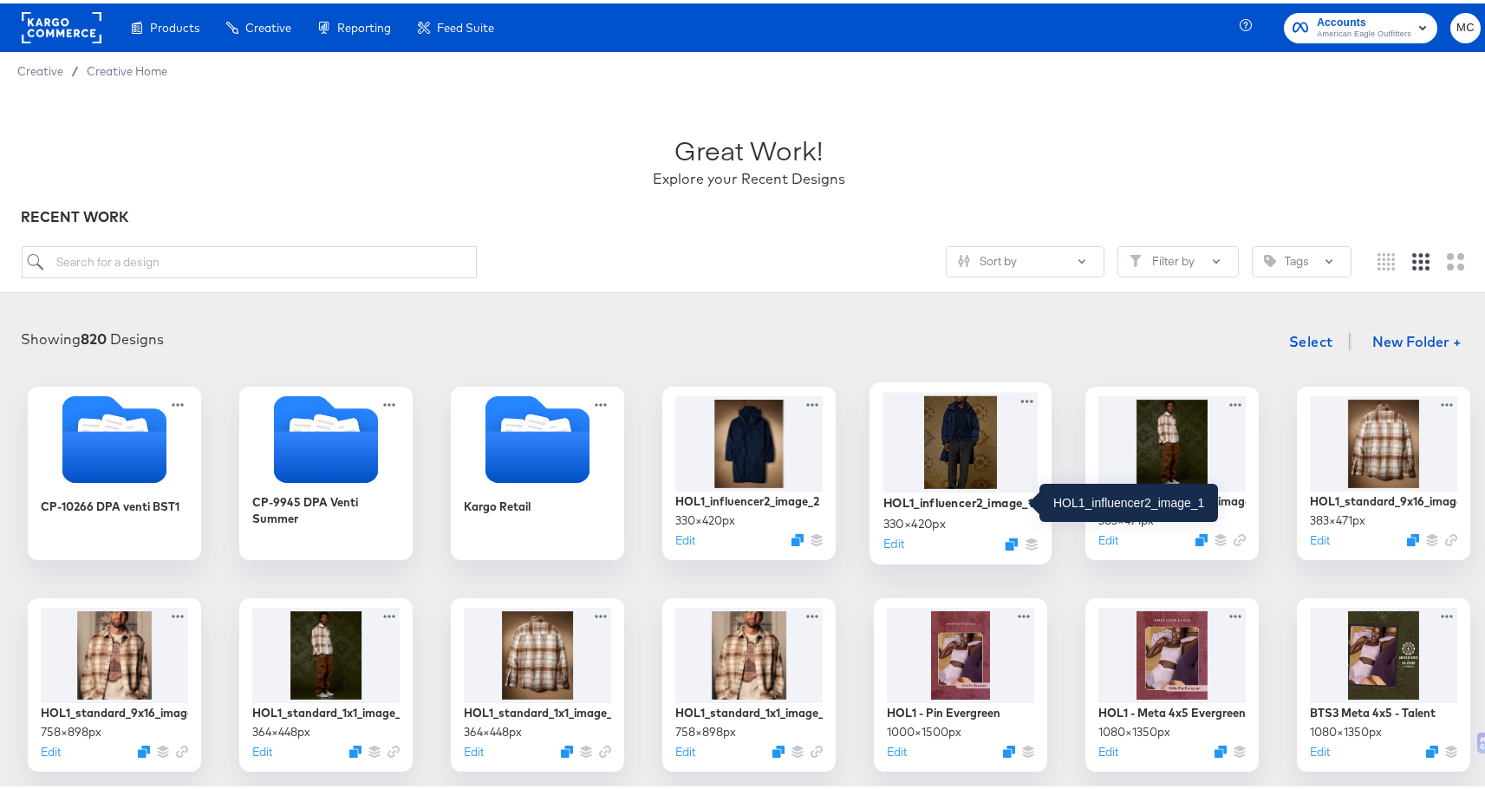
click at [933, 491] on div "HOL1_influencer2_image_1" at bounding box center [957, 499] width 149 height 16
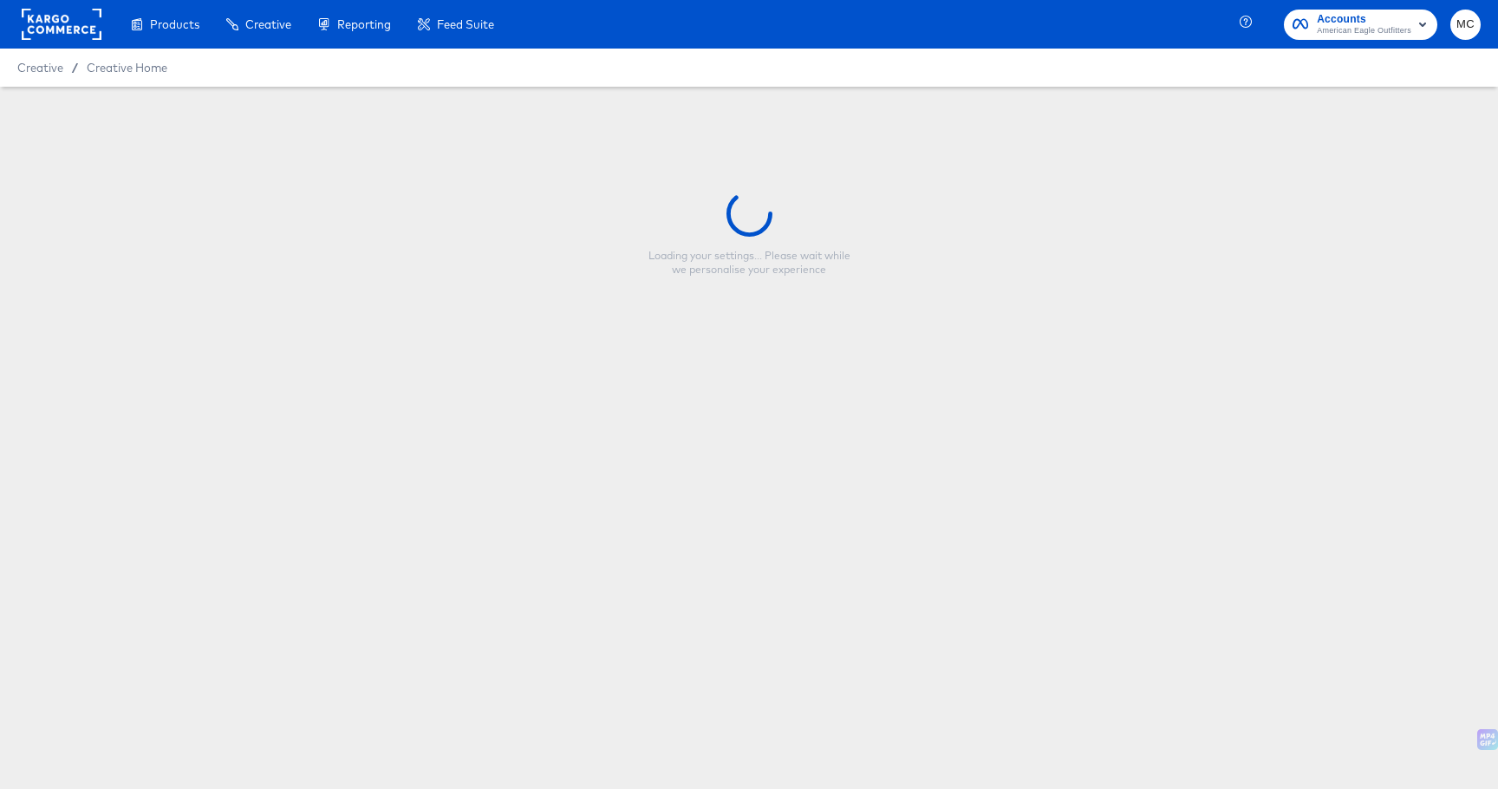
type input "HOL1_influencer2_image_1"
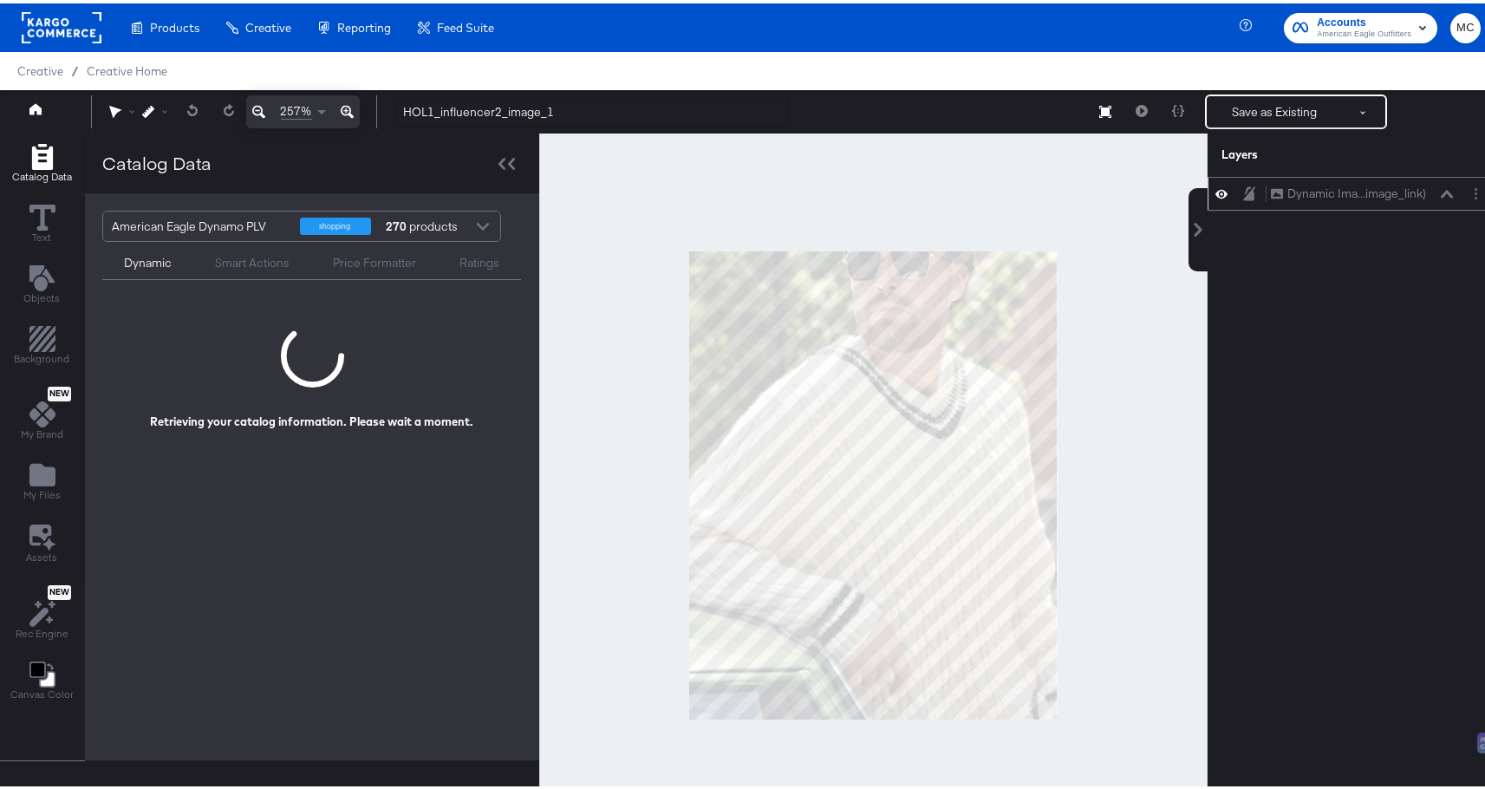
click at [1441, 186] on icon at bounding box center [1447, 190] width 12 height 9
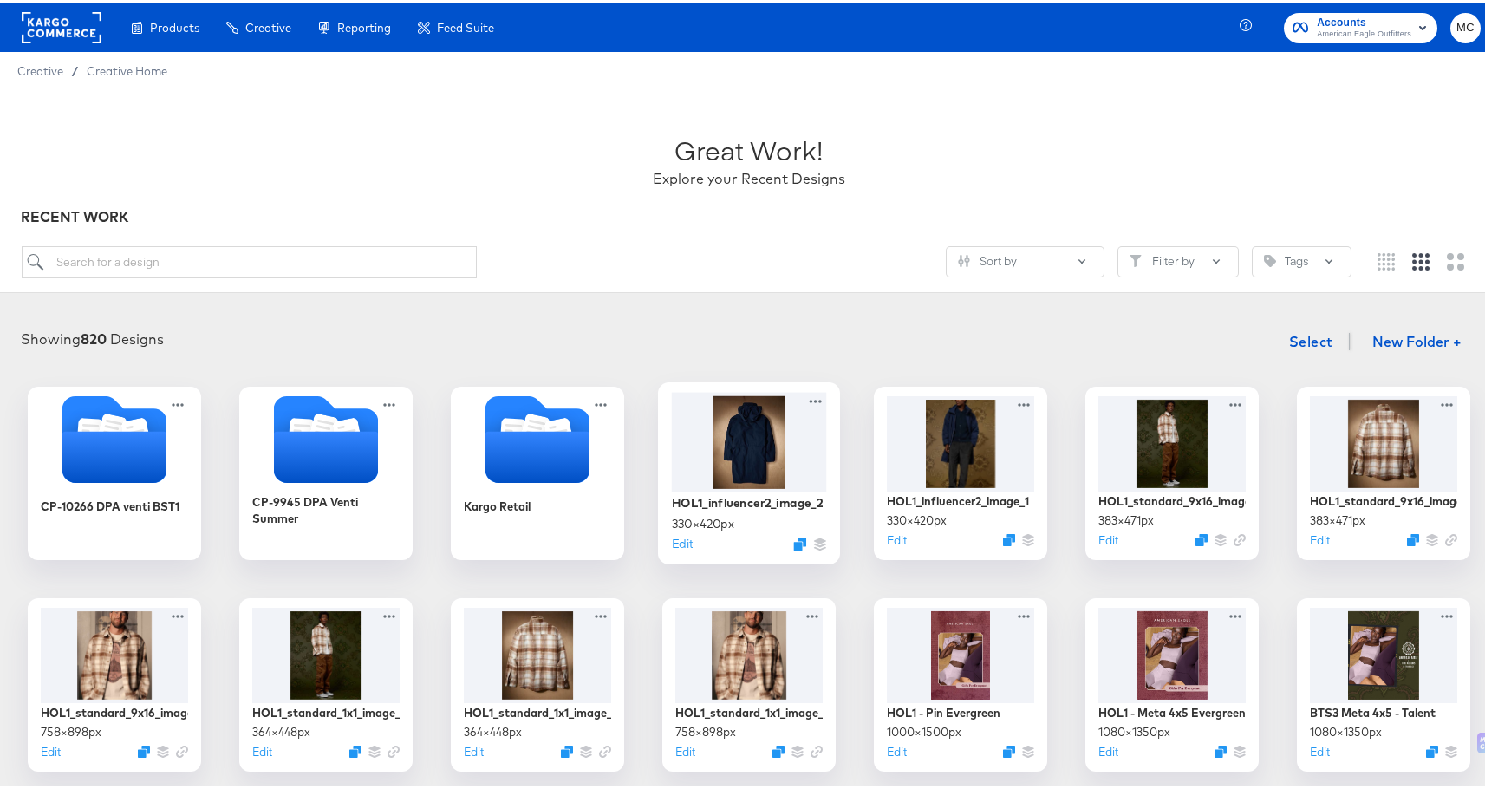
click at [726, 433] on div at bounding box center [749, 438] width 155 height 100
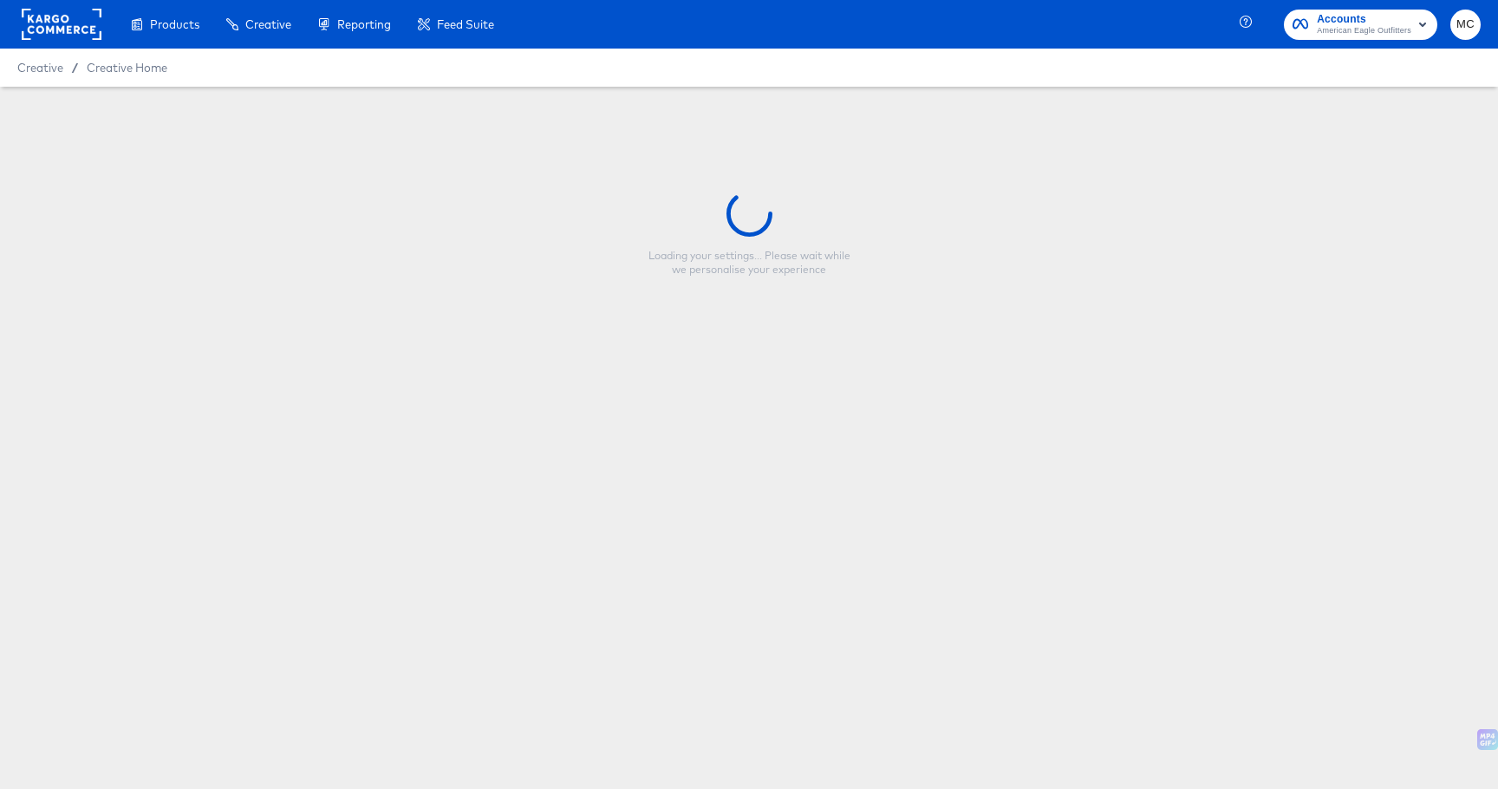
type input "HOL1_influencer2_image_2"
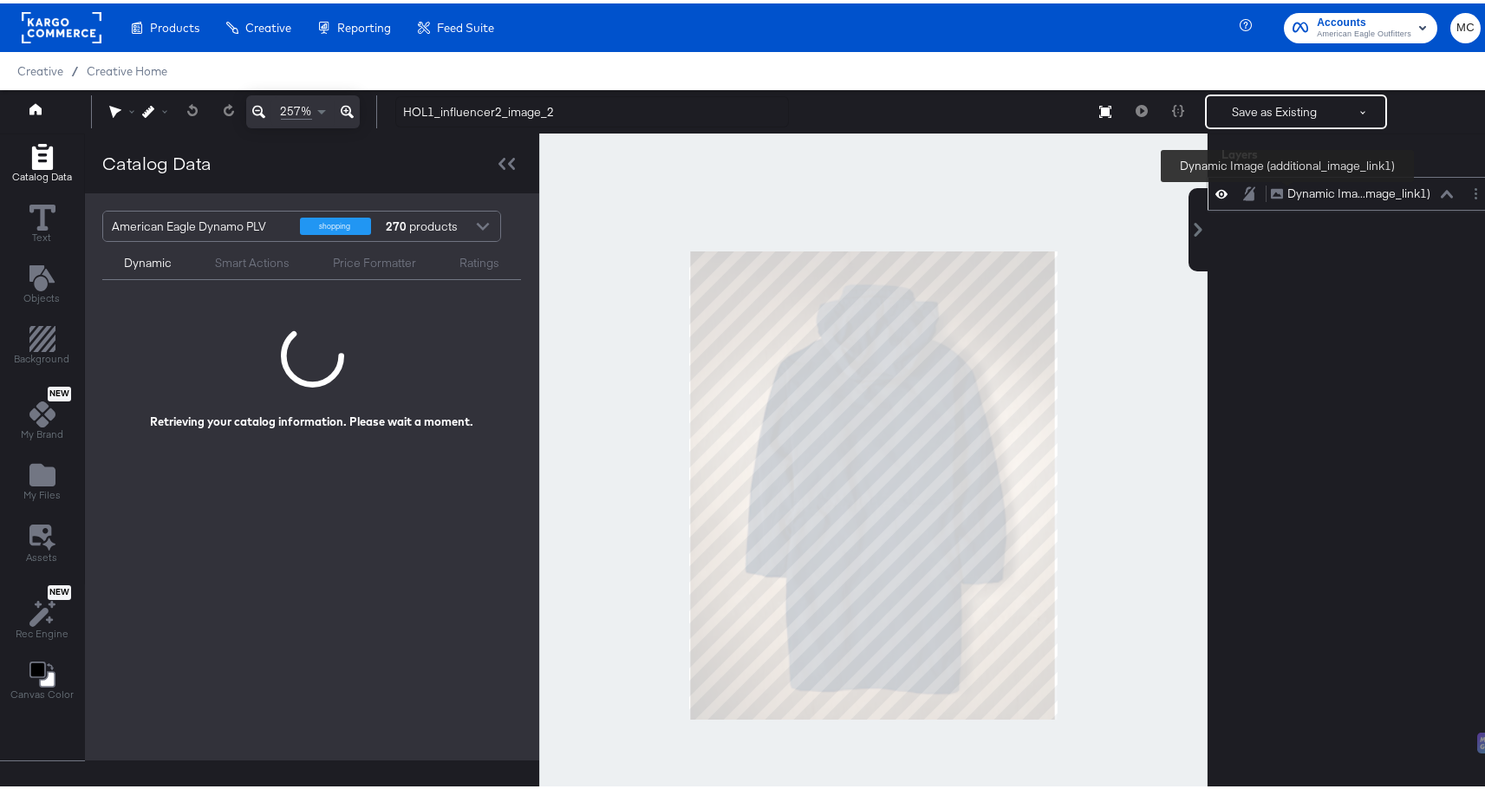
click at [1302, 184] on div "Dynamic Ima...mage_link1)" at bounding box center [1358, 190] width 143 height 16
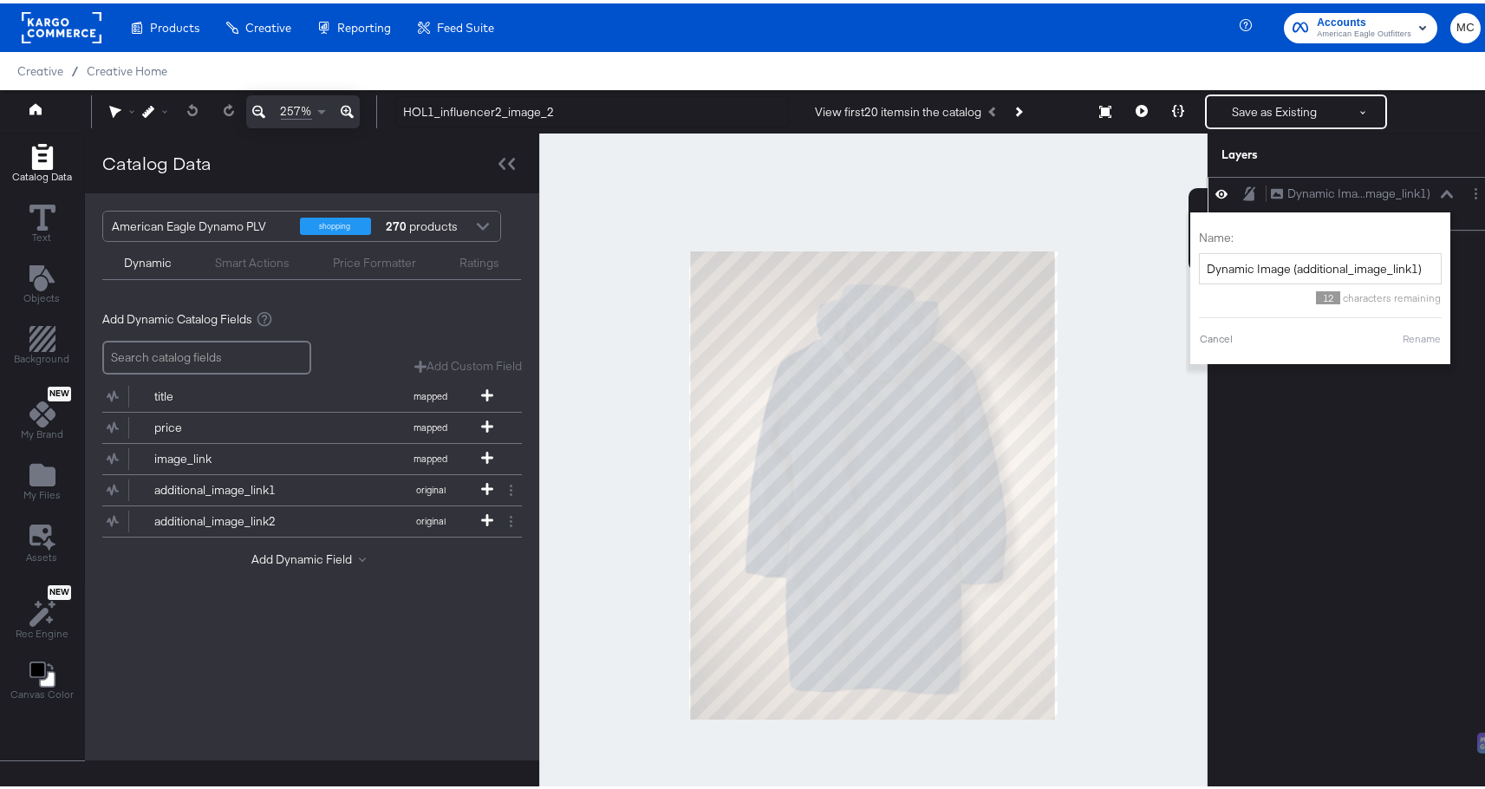
drag, startPoint x: 1439, startPoint y: 182, endPoint x: 1432, endPoint y: 196, distance: 15.5
click at [1439, 182] on div "Dynamic Ima...mage_link1) Dynamic Image (additional_image_link1)" at bounding box center [1362, 190] width 184 height 18
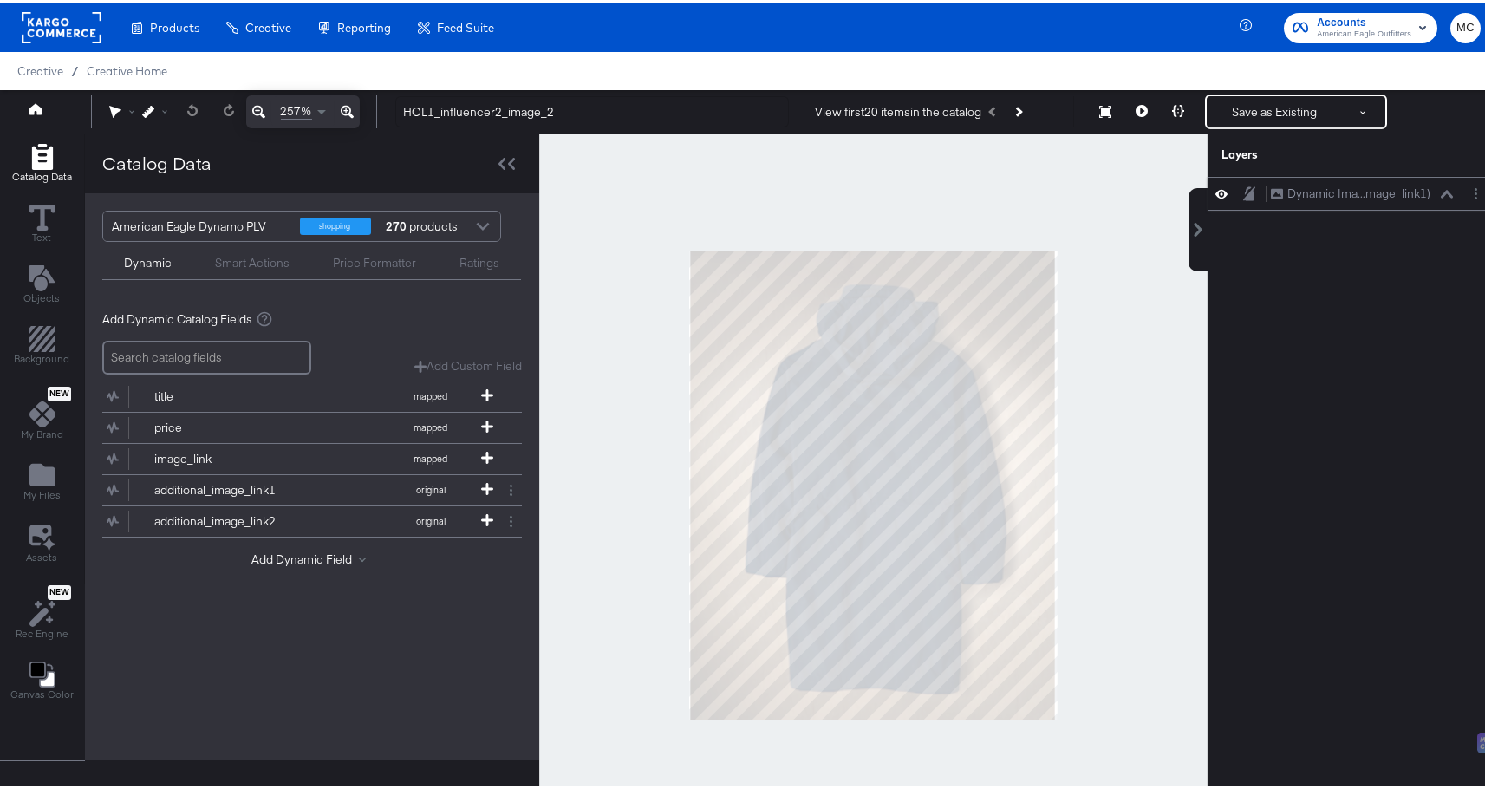
click at [1441, 191] on icon at bounding box center [1447, 190] width 12 height 8
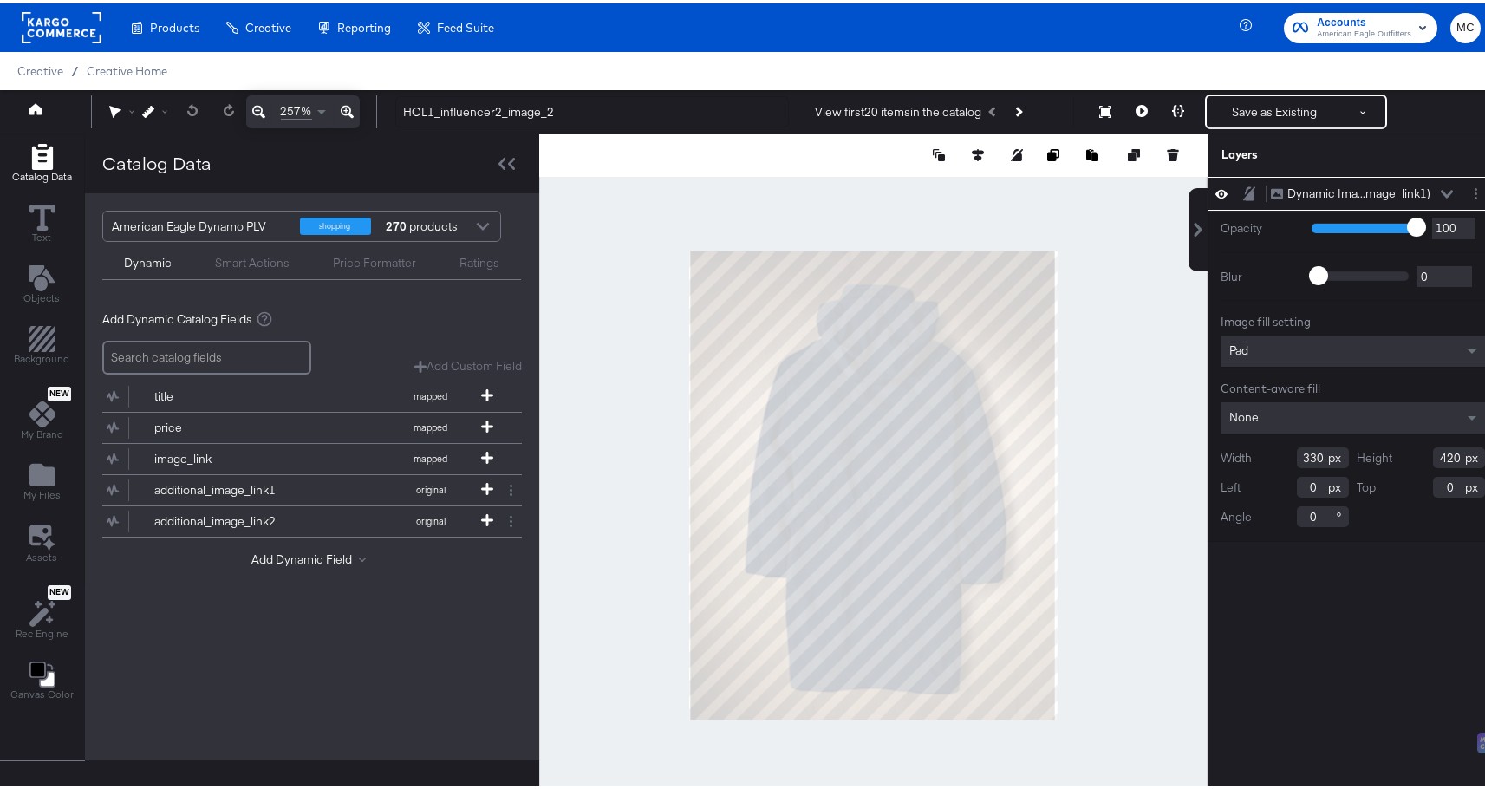
click at [1291, 351] on div "Pad" at bounding box center [1352, 347] width 264 height 31
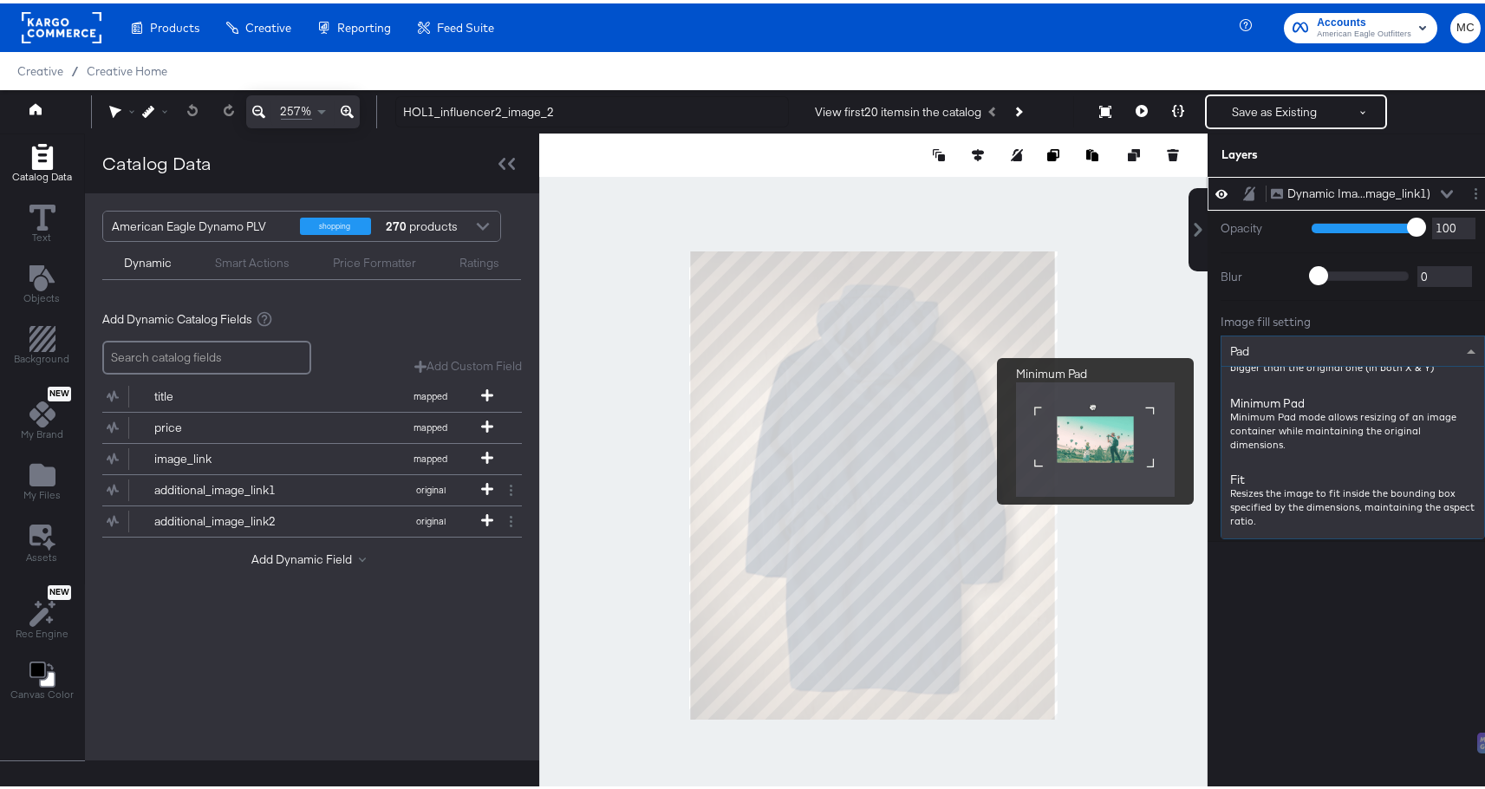
scroll to position [284, 0]
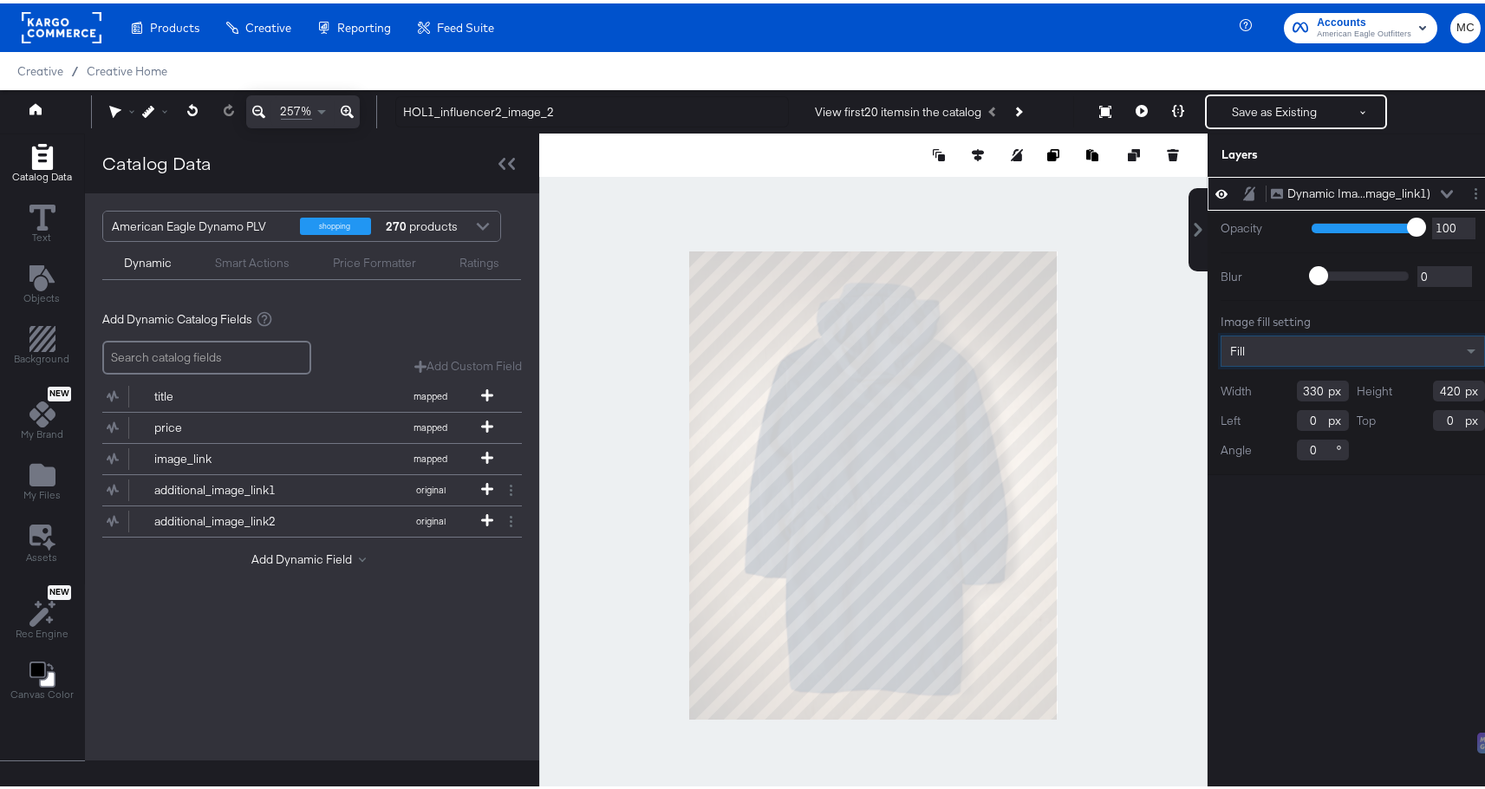
click at [1314, 673] on div "Dynamic Ima...mage_link1) Dynamic Image (additional_image_link1) Opacity 1 100 …" at bounding box center [1352, 489] width 290 height 633
click at [969, 158] on button at bounding box center [977, 151] width 17 height 17
click at [922, 182] on div at bounding box center [898, 183] width 178 height 17
click at [940, 185] on icon at bounding box center [946, 184] width 12 height 12
click at [841, 188] on button at bounding box center [849, 183] width 17 height 17
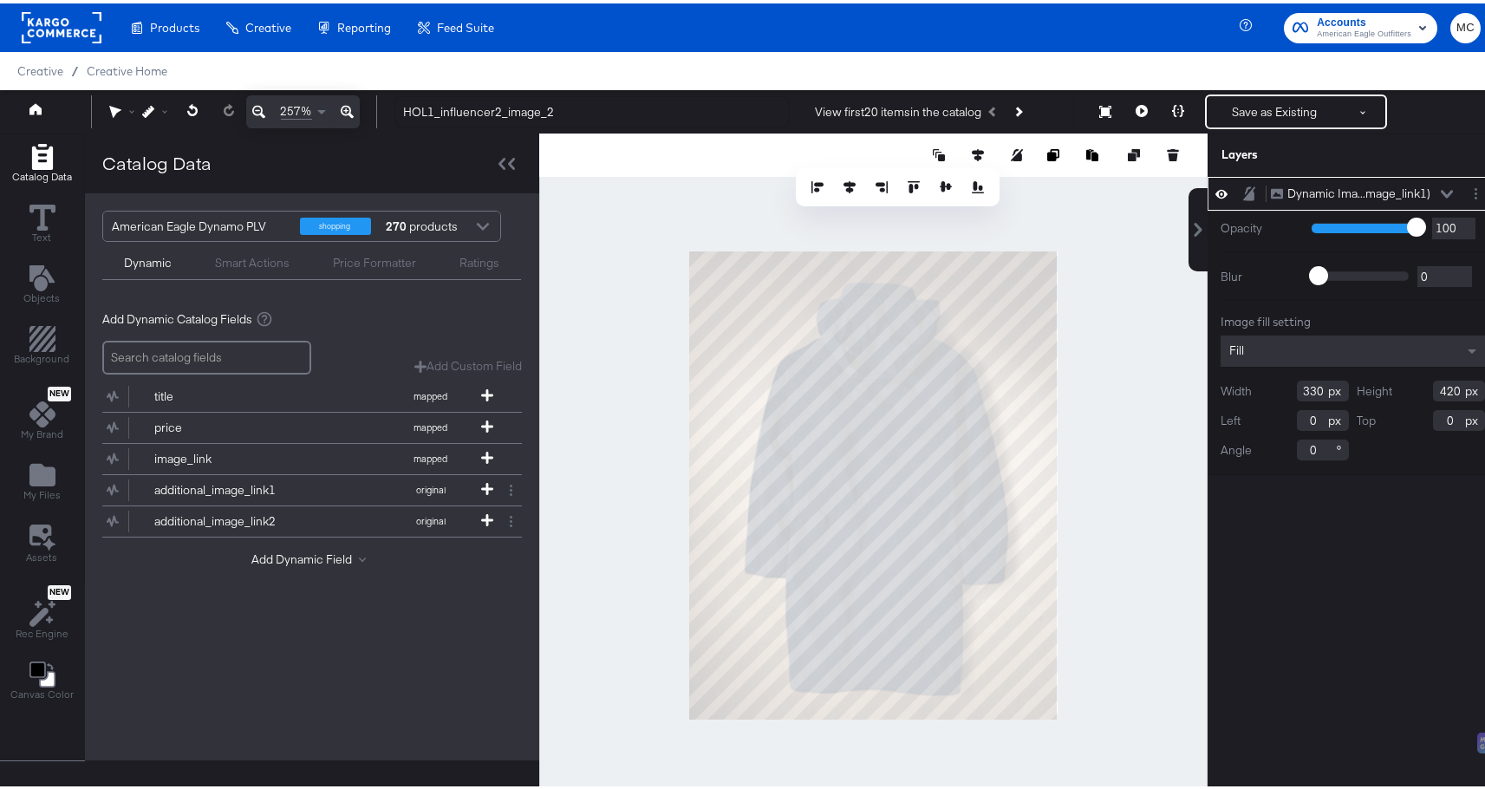
click at [1207, 212] on div "Opacity 1 100 100 Blur 0 2000 0 Image fill setting Fill Width 330 Height 420 Le…" at bounding box center [1352, 339] width 290 height 264
click at [1272, 102] on button "Save as Existing" at bounding box center [1274, 108] width 135 height 31
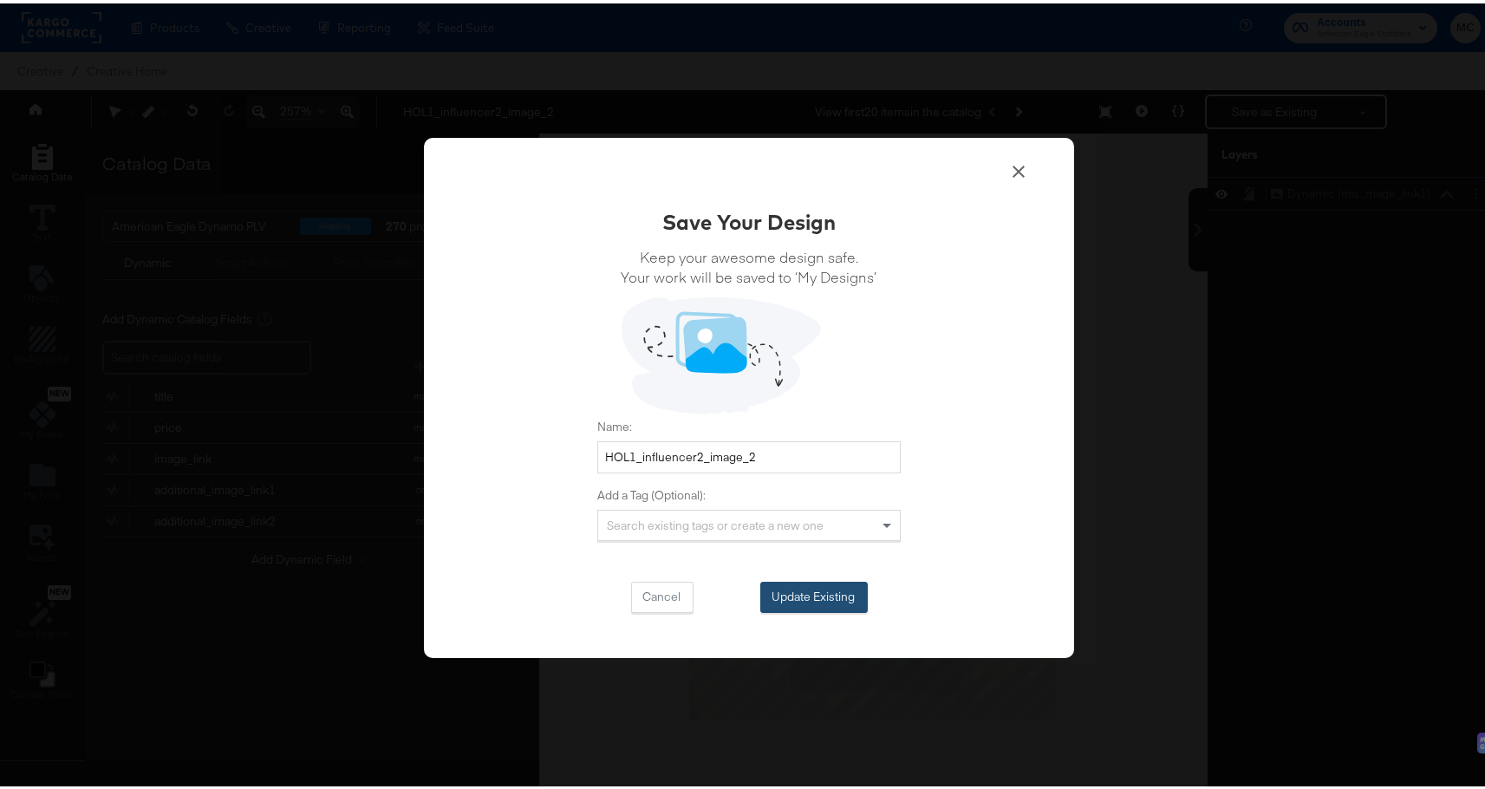
click at [819, 596] on button "Update Existing" at bounding box center [813, 593] width 107 height 31
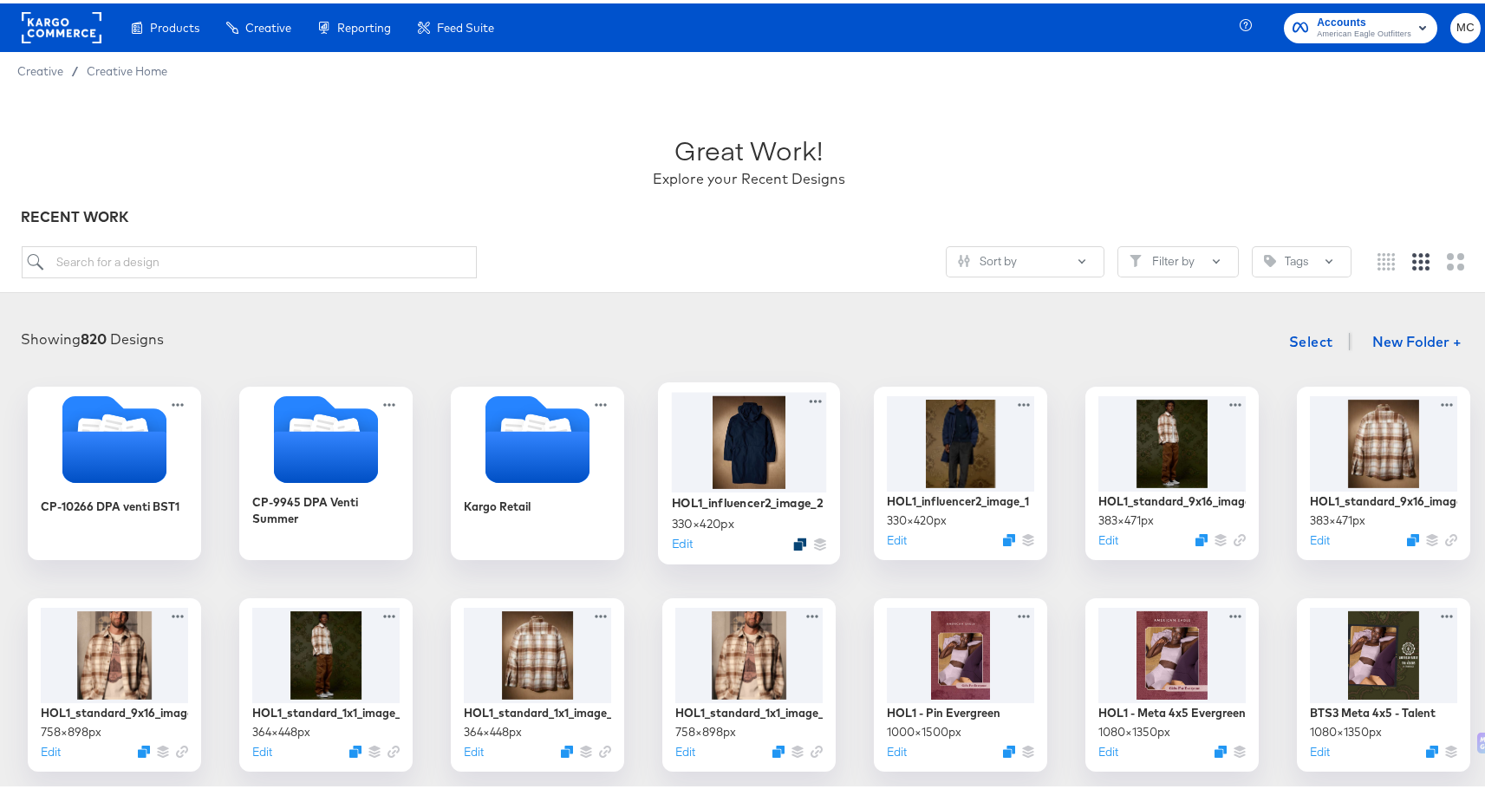
click at [793, 542] on icon "Duplicate" at bounding box center [799, 540] width 13 height 13
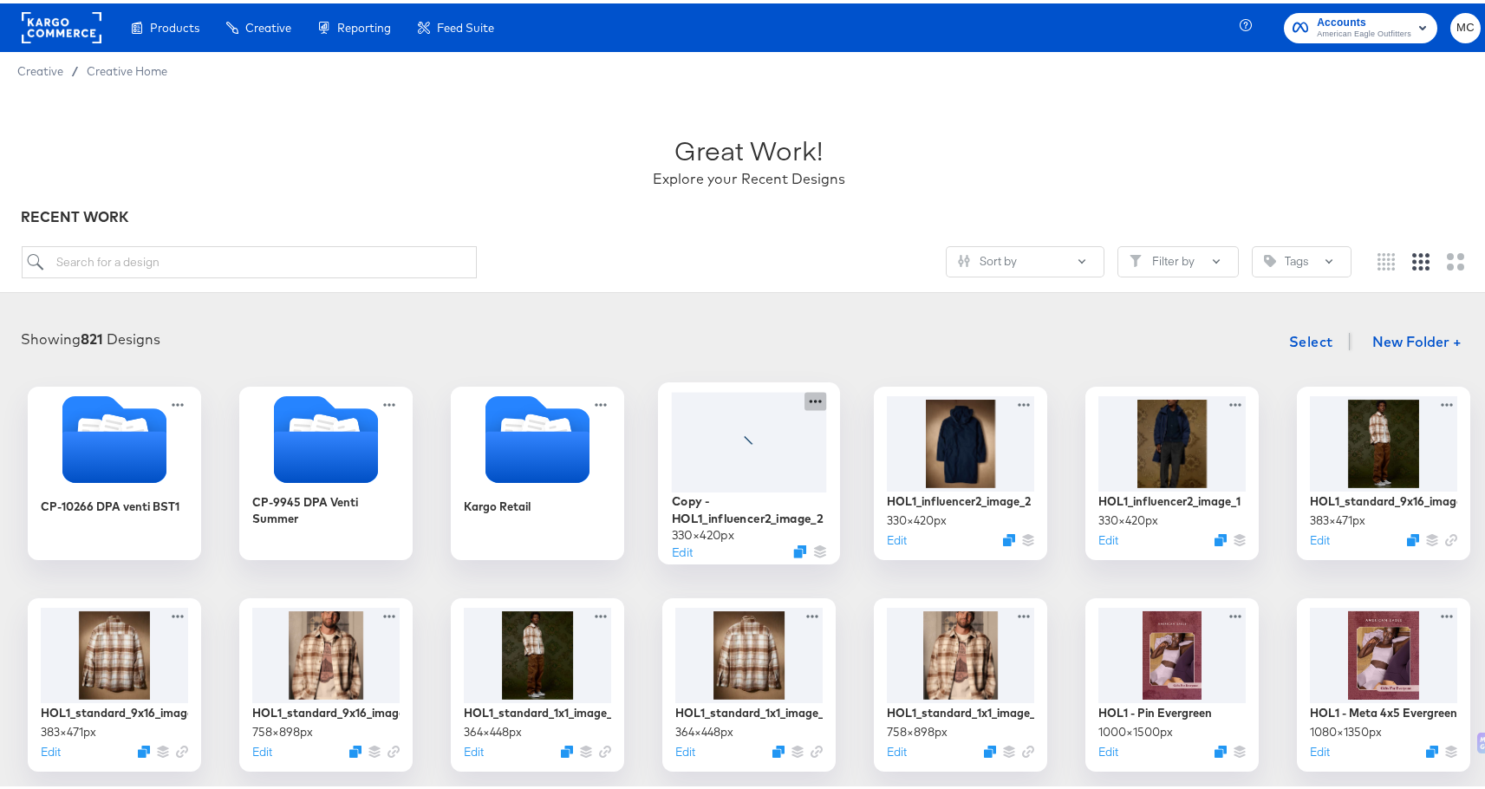
click at [814, 400] on icon at bounding box center [815, 397] width 22 height 18
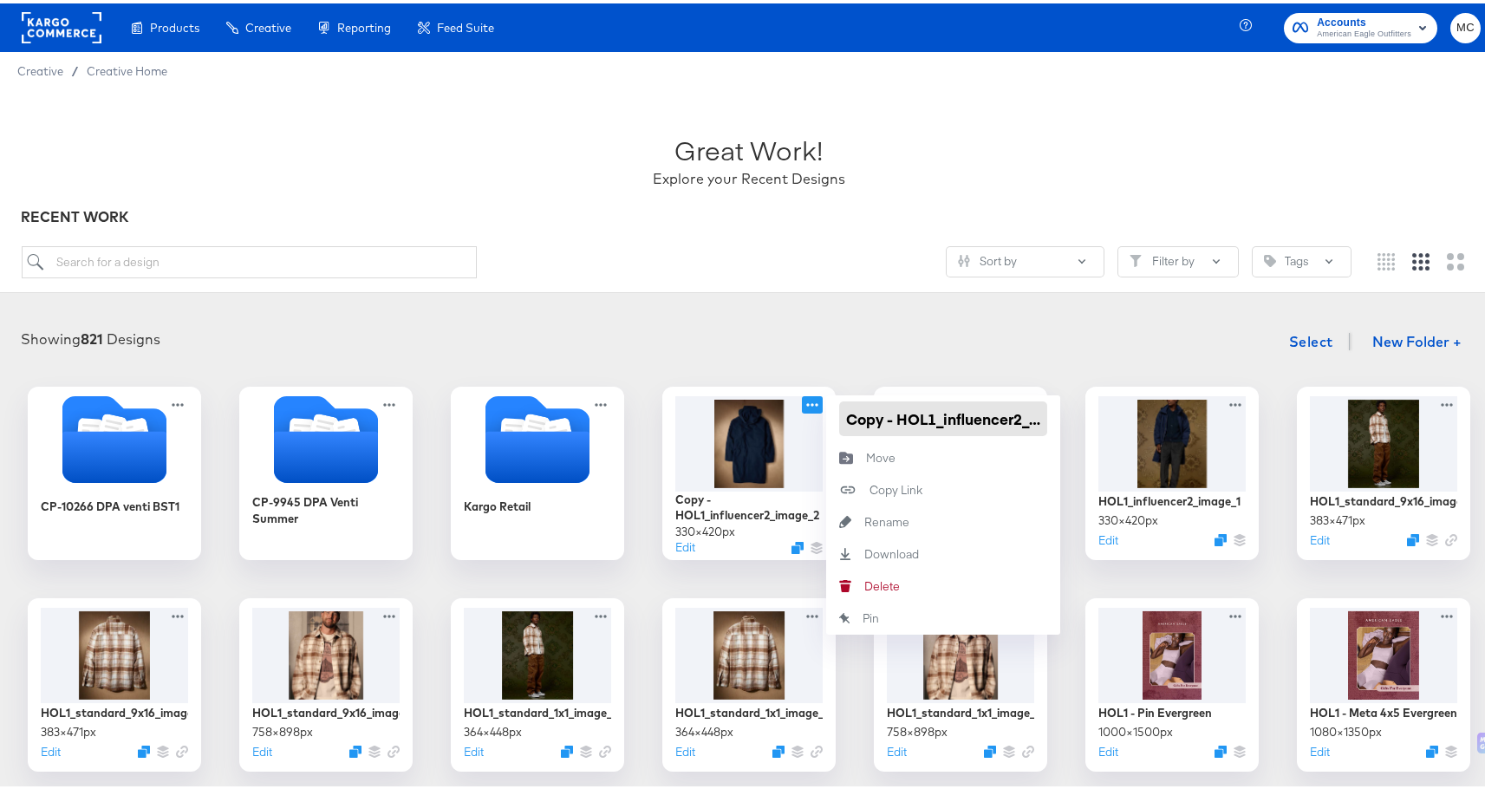
drag, startPoint x: 893, startPoint y: 414, endPoint x: 834, endPoint y: 413, distance: 59.0
click at [839, 413] on input "Copy - HOL1_influencer2_image_2" at bounding box center [943, 415] width 208 height 35
type input "HOL1_influencer2_image_3"
drag, startPoint x: 842, startPoint y: 414, endPoint x: 810, endPoint y: 391, distance: 39.7
click at [826, 410] on div "HOL1_influencer2_image_3" at bounding box center [943, 415] width 234 height 47
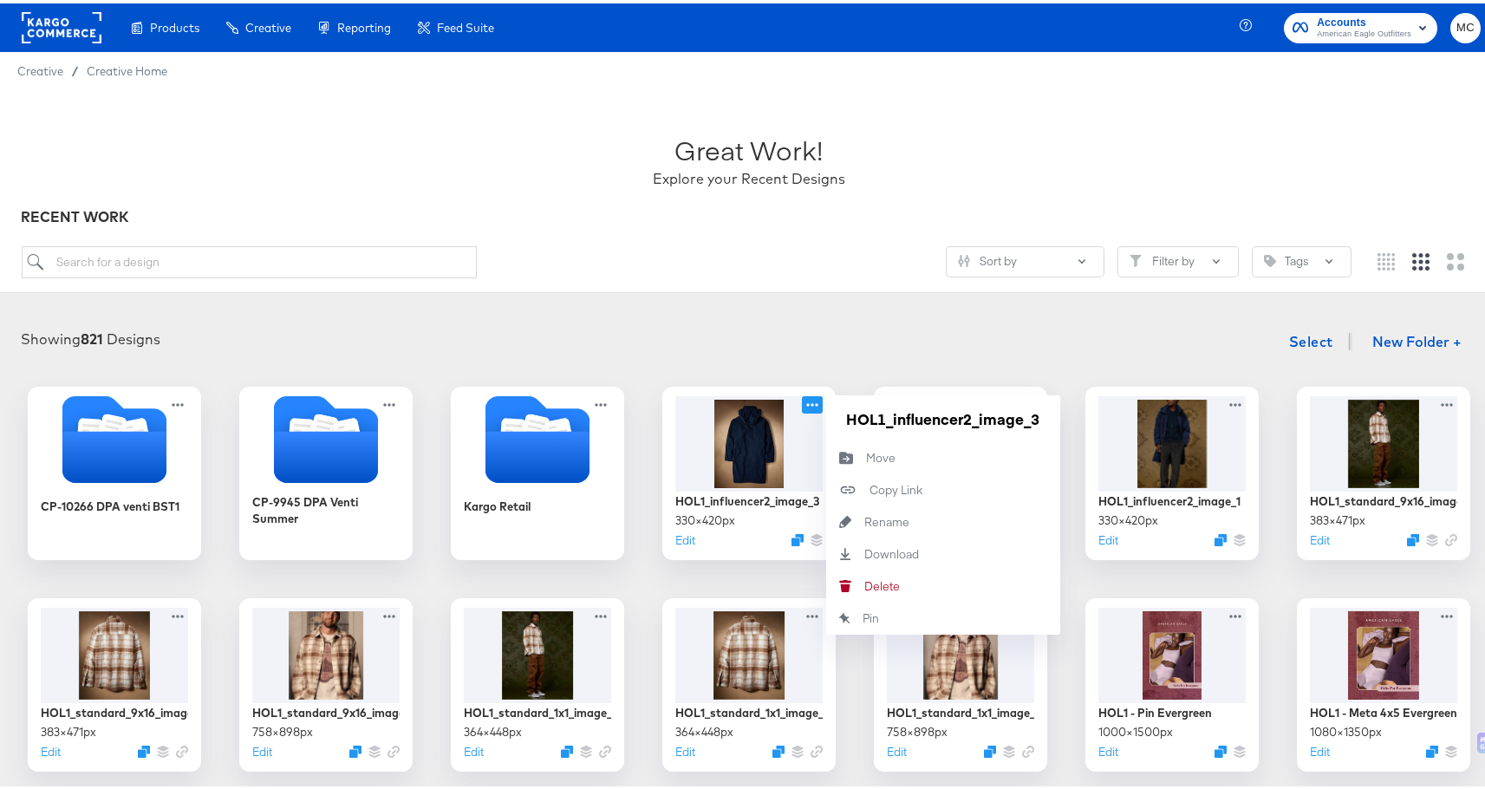
click at [821, 317] on div "Showing 821 Designs Select New Folder + CP-10266 DPA venti BST1 CP-9945 DPA Ven…" at bounding box center [749, 755] width 1498 height 905
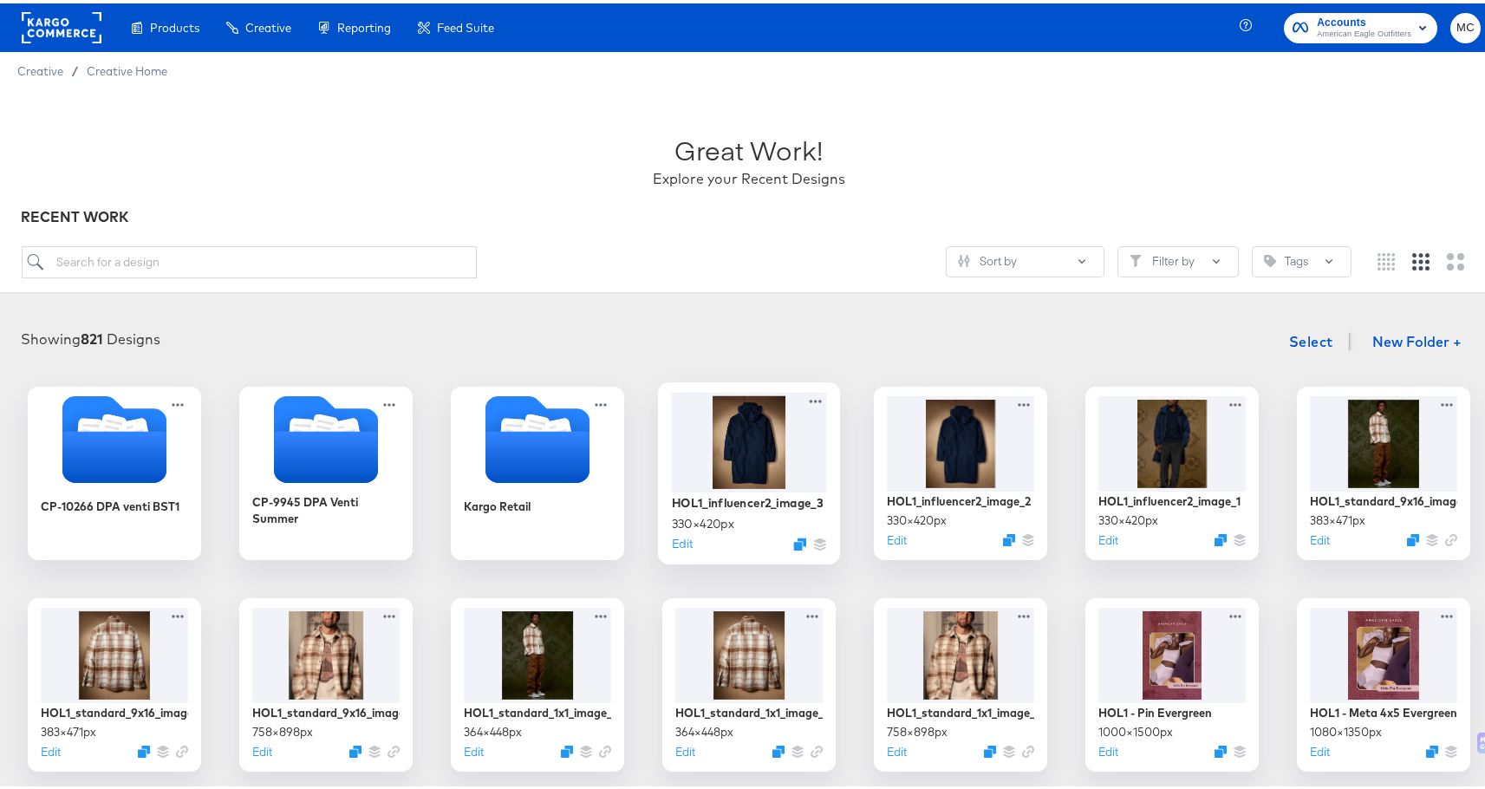
click at [740, 439] on div at bounding box center [749, 438] width 155 height 100
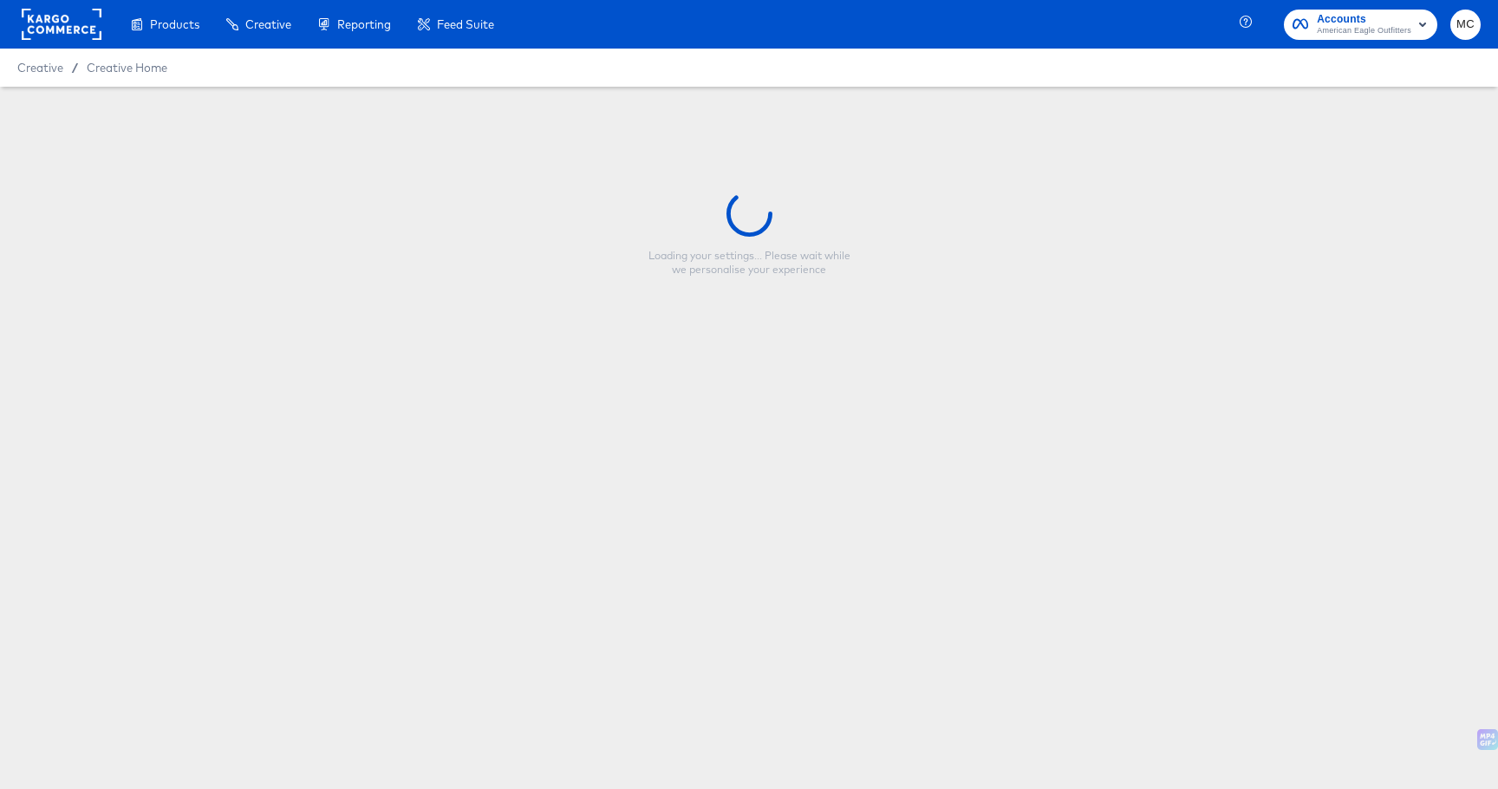
type input "HOL1_influencer2_image_3"
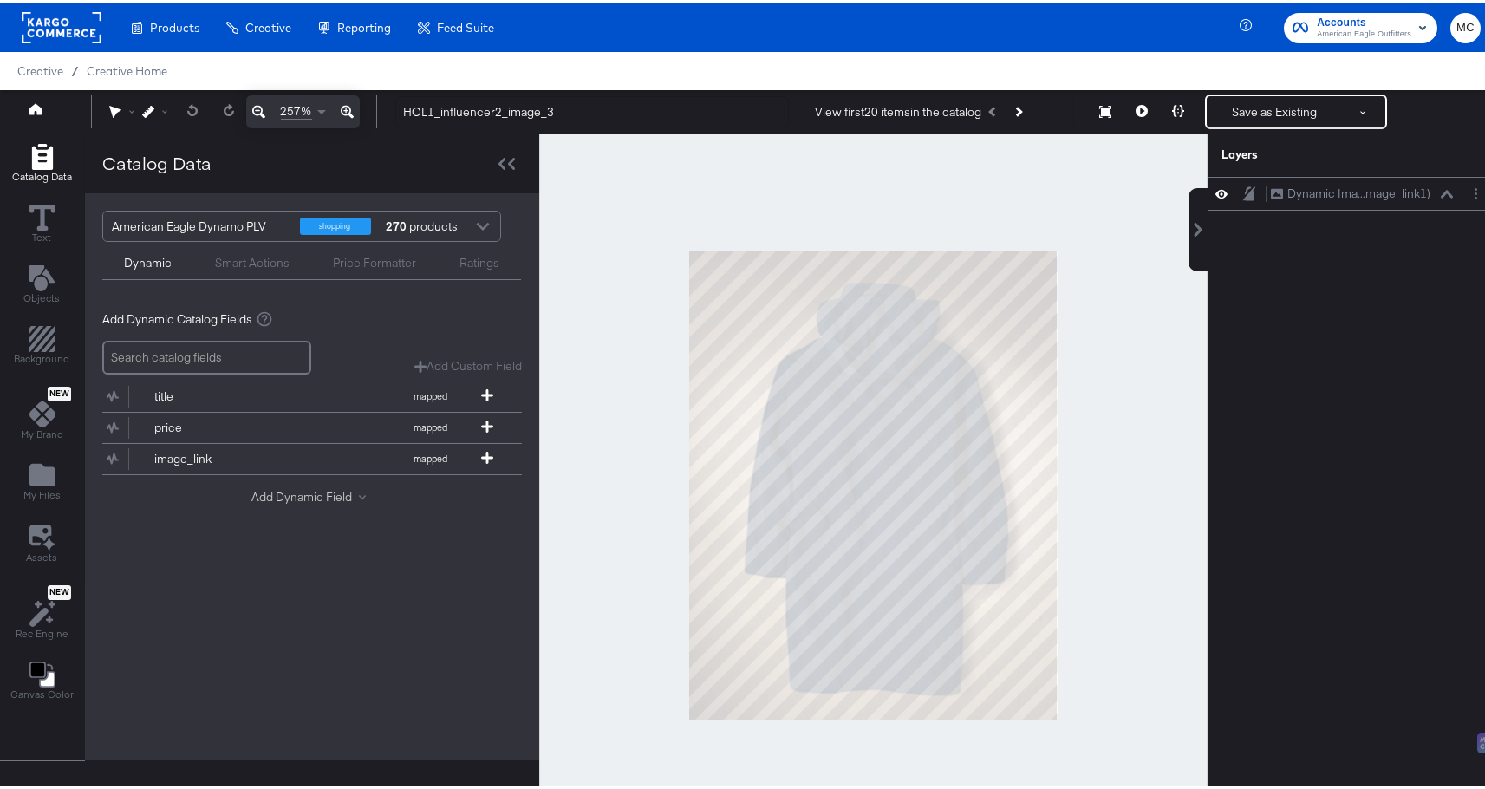
click at [266, 490] on button "Add Dynamic Field" at bounding box center [311, 493] width 121 height 16
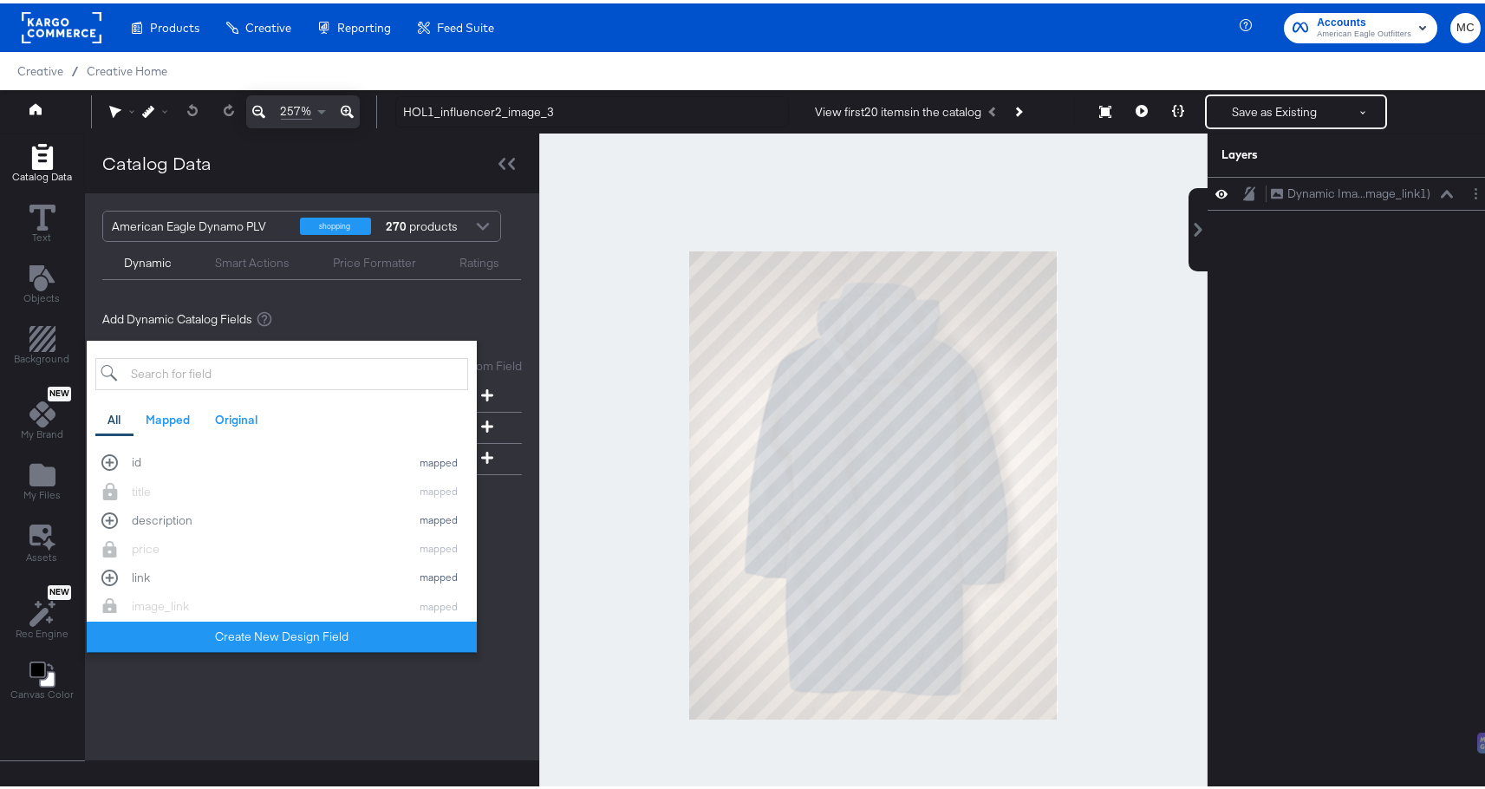
click at [258, 377] on input "search" at bounding box center [281, 371] width 373 height 32
click at [267, 385] on input "search" at bounding box center [281, 371] width 373 height 32
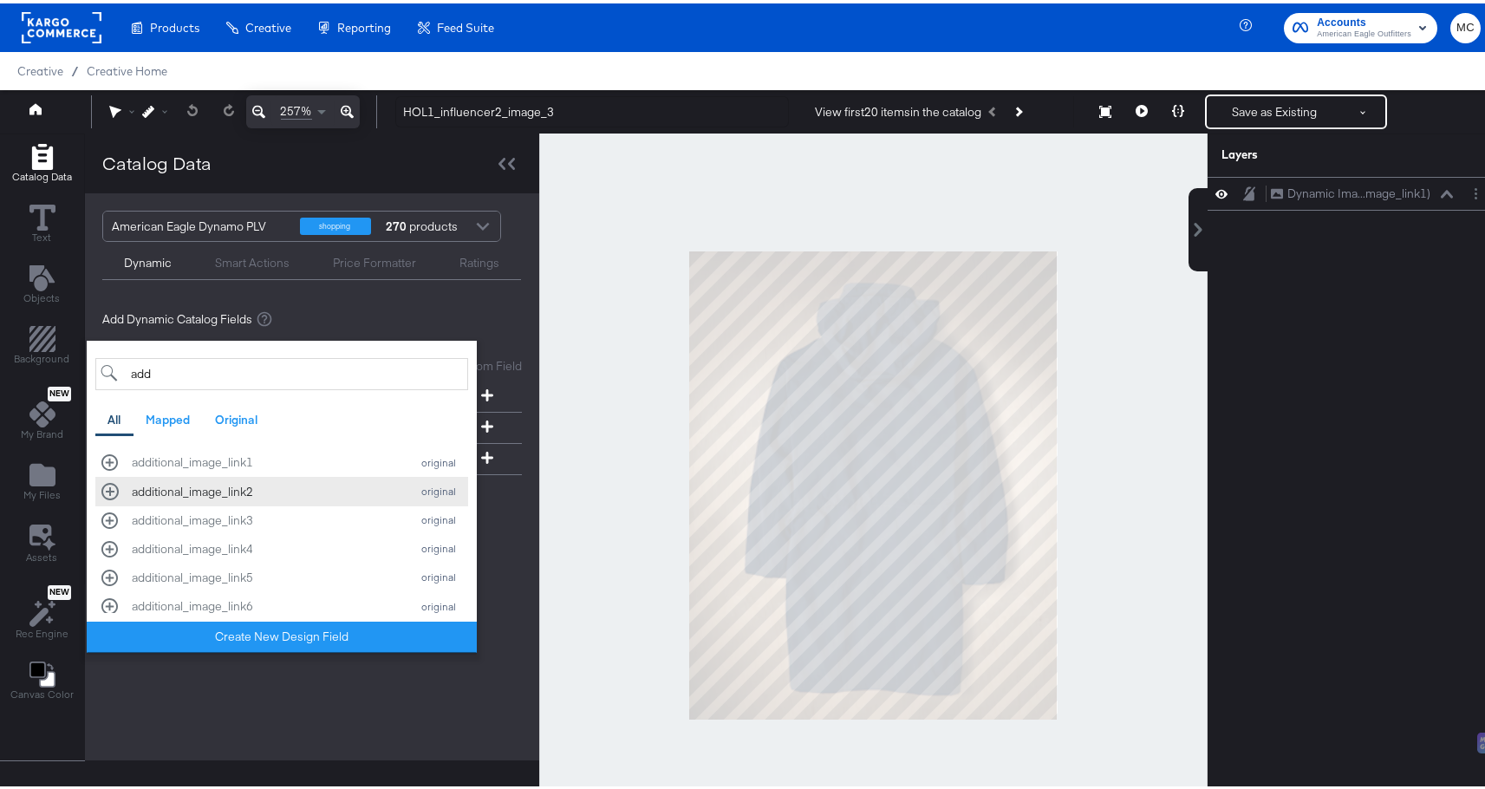
type input "add"
click at [229, 483] on div "additional_image_link2" at bounding box center [267, 488] width 270 height 16
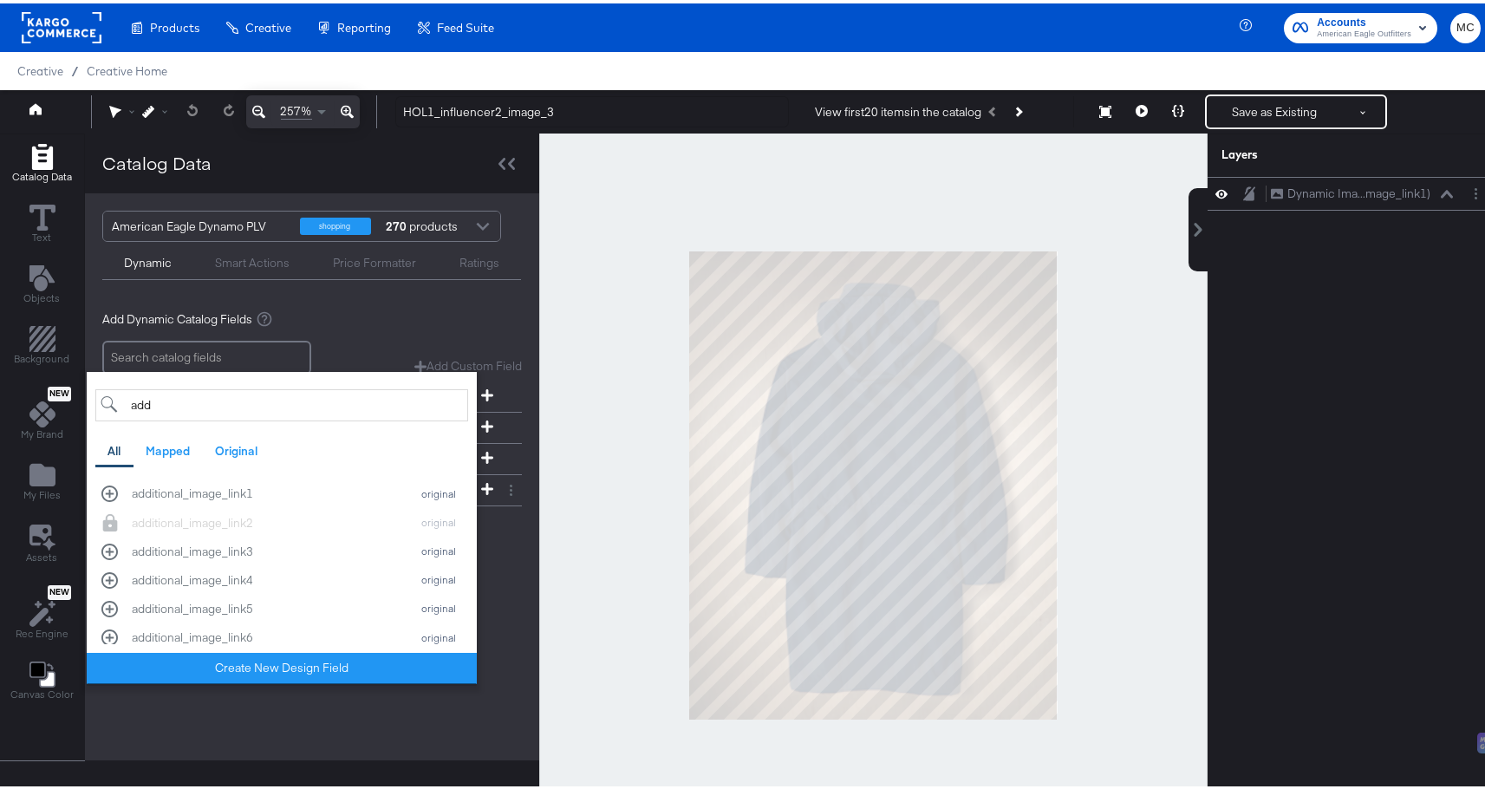
click at [277, 752] on div "American Eagle Dynamo PLV shopping 270 products Dynamic Smart Actions Price For…" at bounding box center [312, 473] width 454 height 567
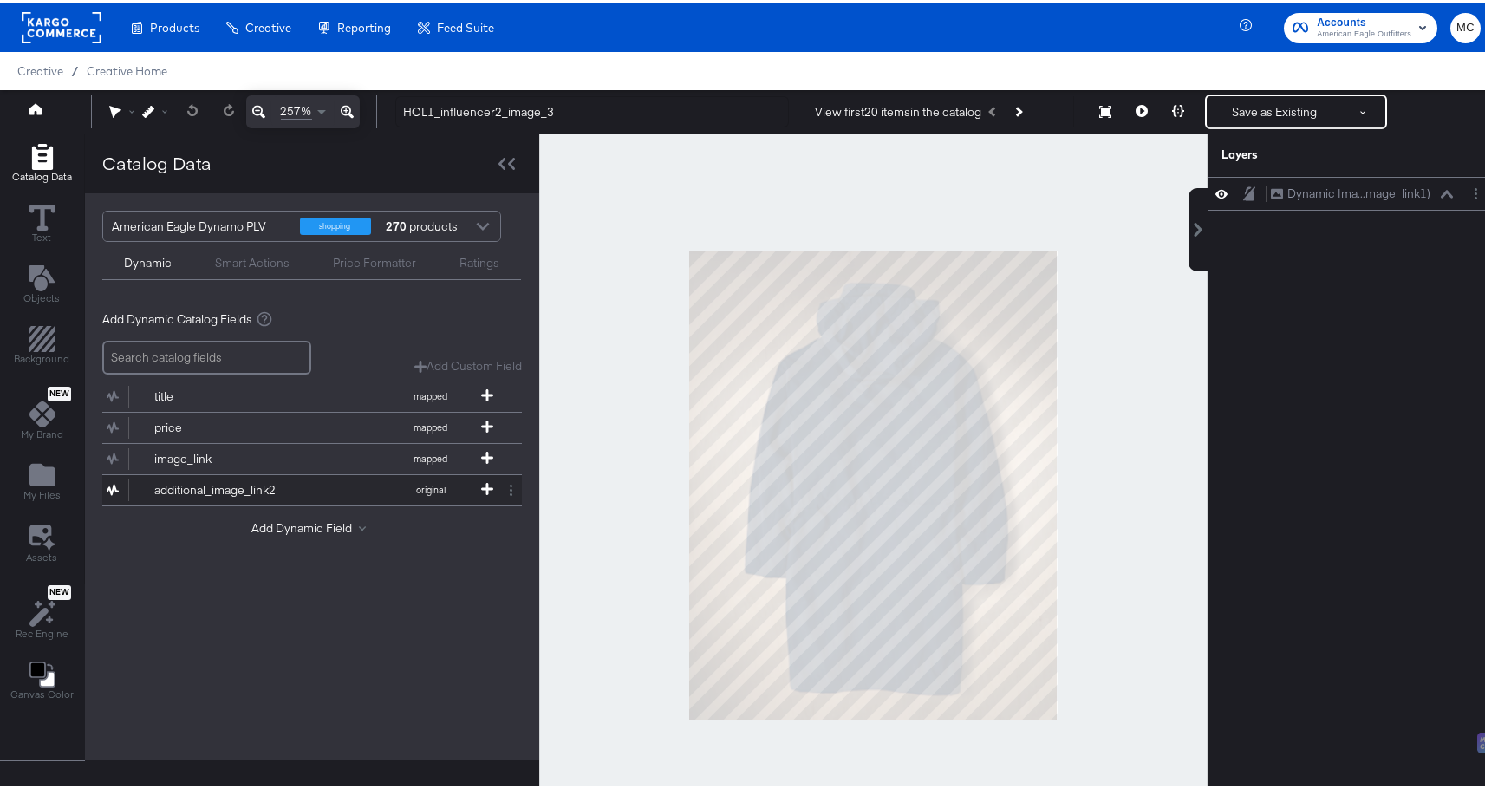
click at [218, 491] on div "additional_image_link2" at bounding box center [217, 486] width 126 height 16
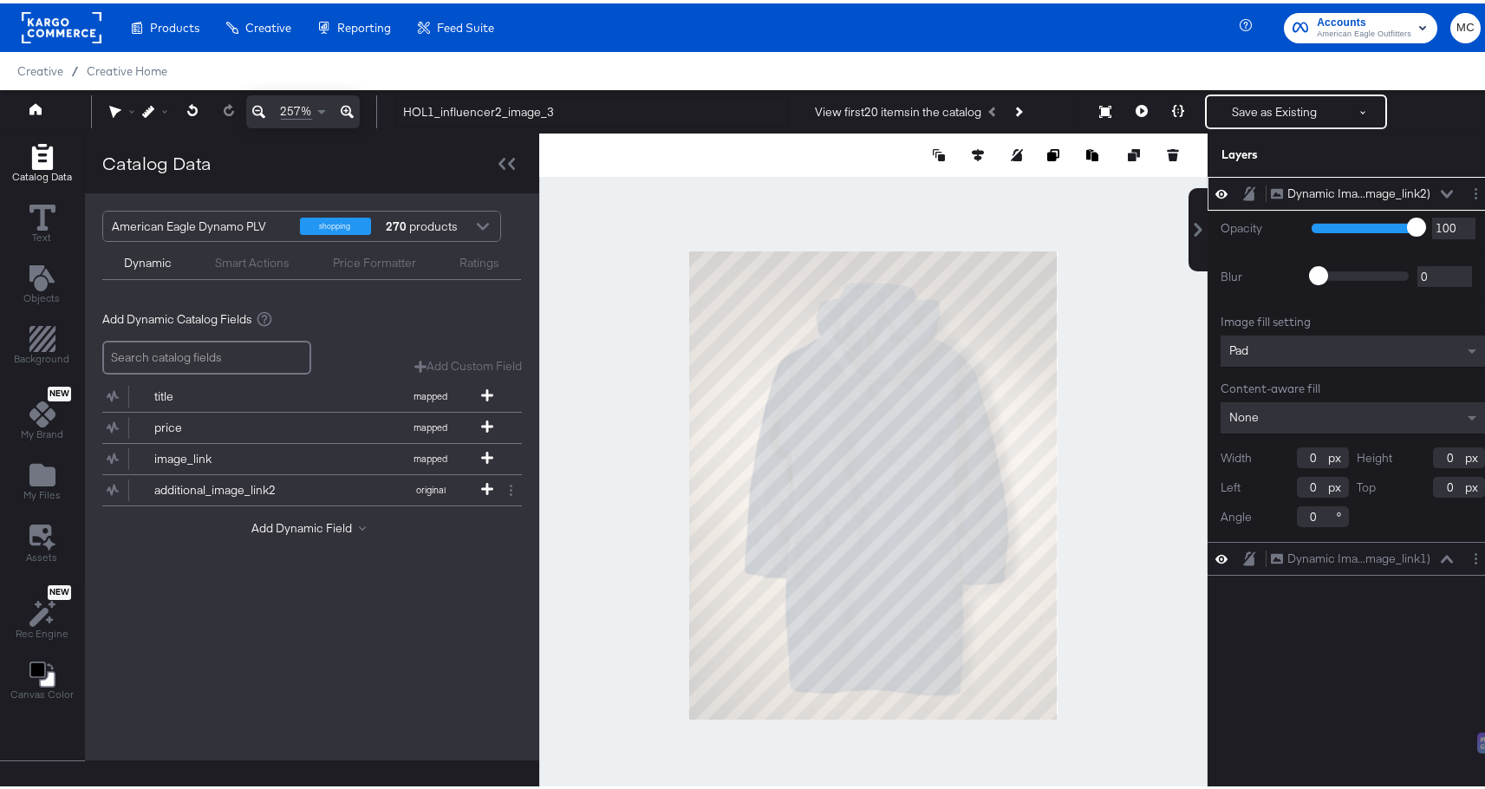
type input "1"
click at [1306, 452] on input "1" at bounding box center [1323, 454] width 52 height 21
click at [1293, 339] on div "Pad" at bounding box center [1352, 347] width 264 height 31
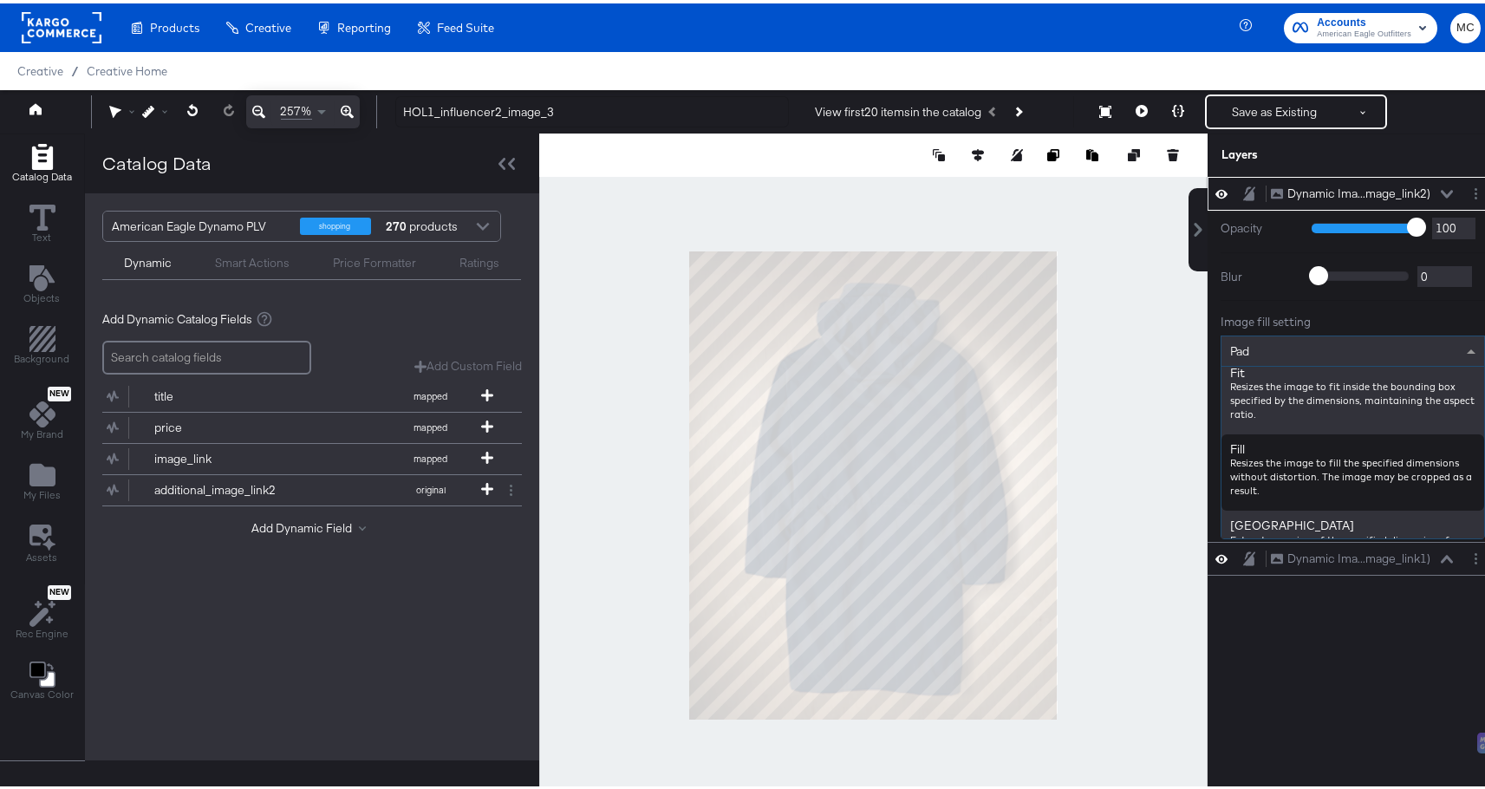
scroll to position [238, 0]
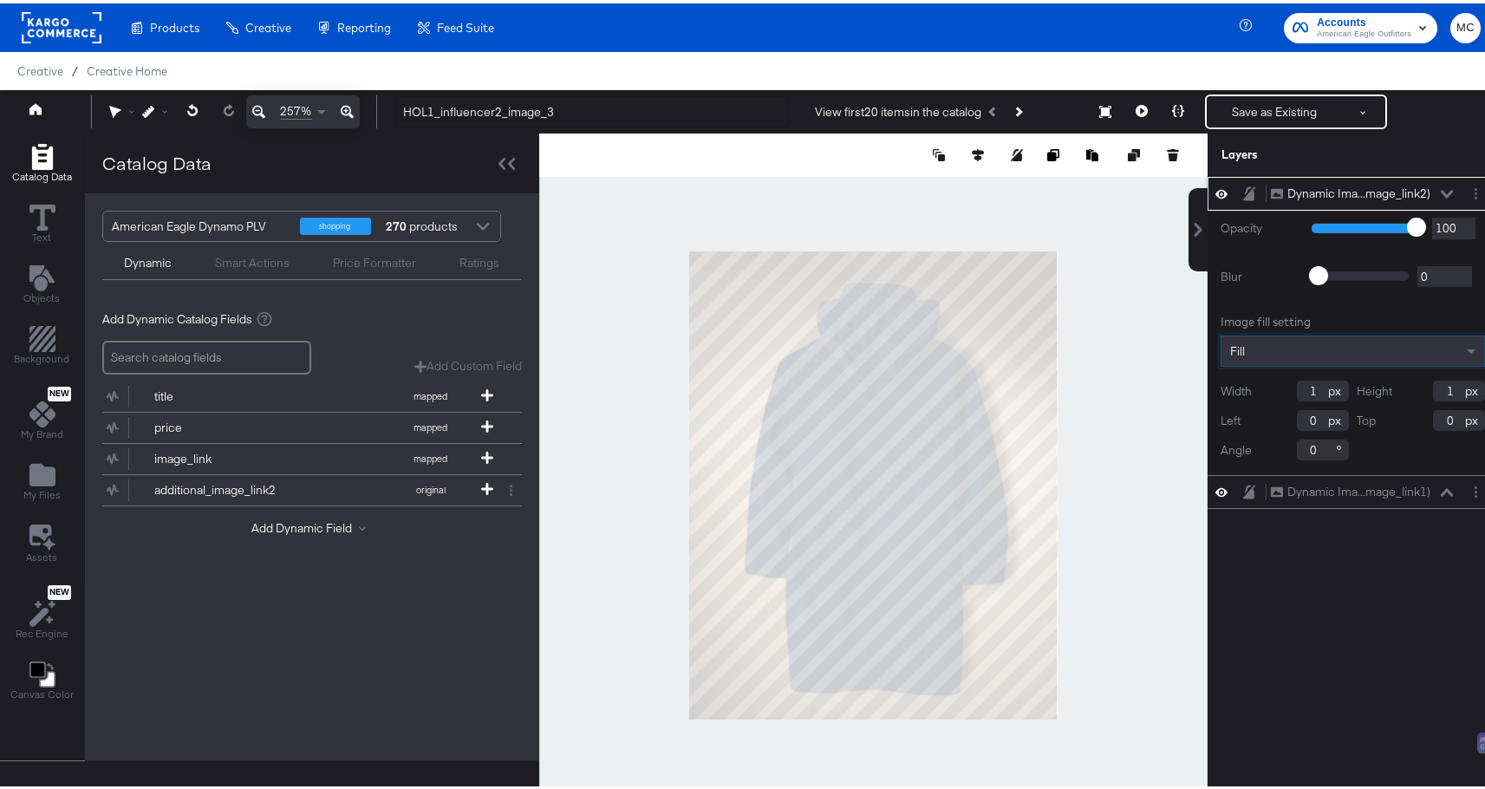
click at [1304, 387] on input "1" at bounding box center [1323, 387] width 52 height 21
type input "330"
click at [1442, 388] on input "1" at bounding box center [1459, 387] width 52 height 21
type input "420"
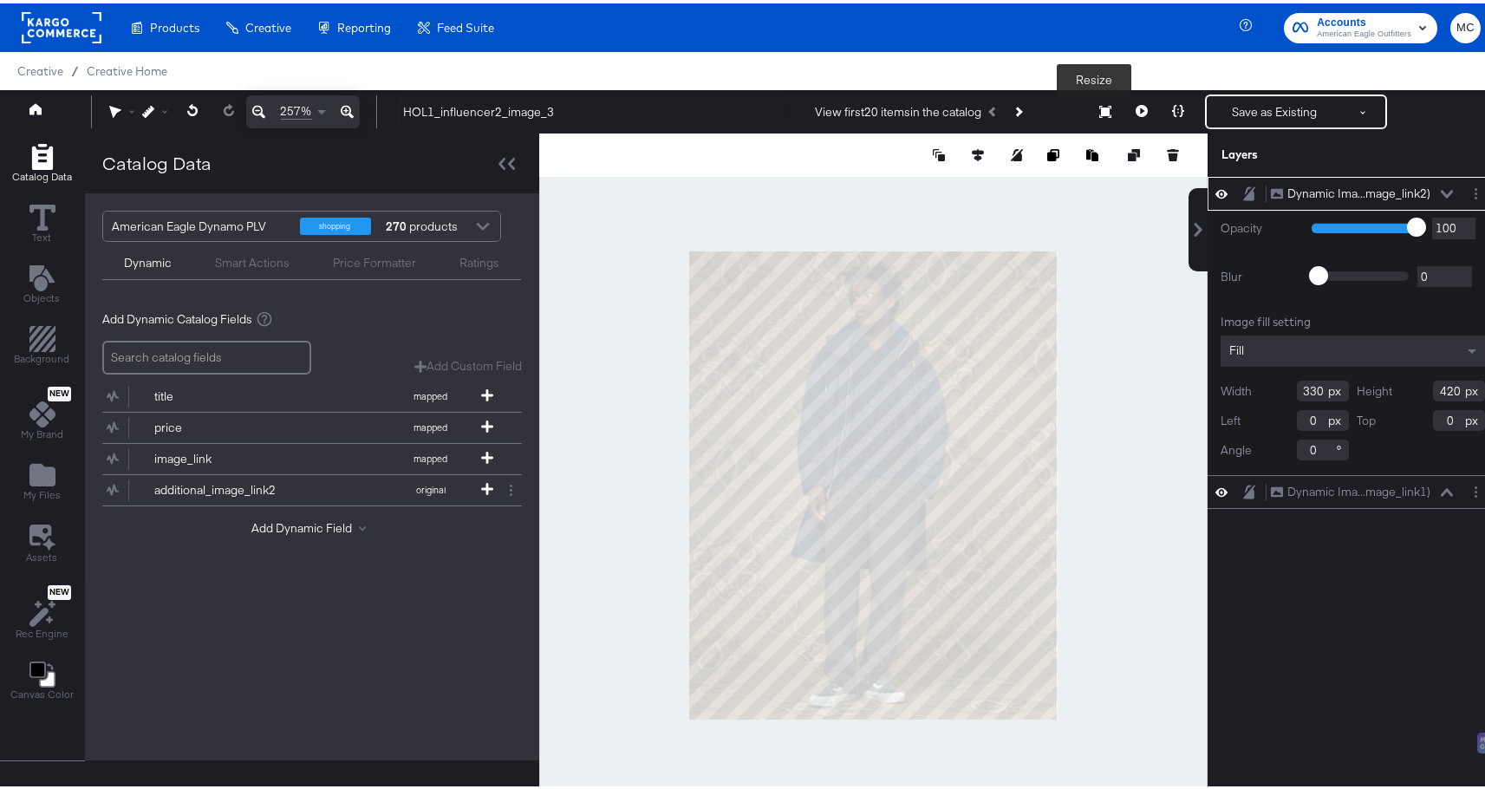
type input "420"
click at [1099, 104] on icon at bounding box center [1105, 108] width 12 height 12
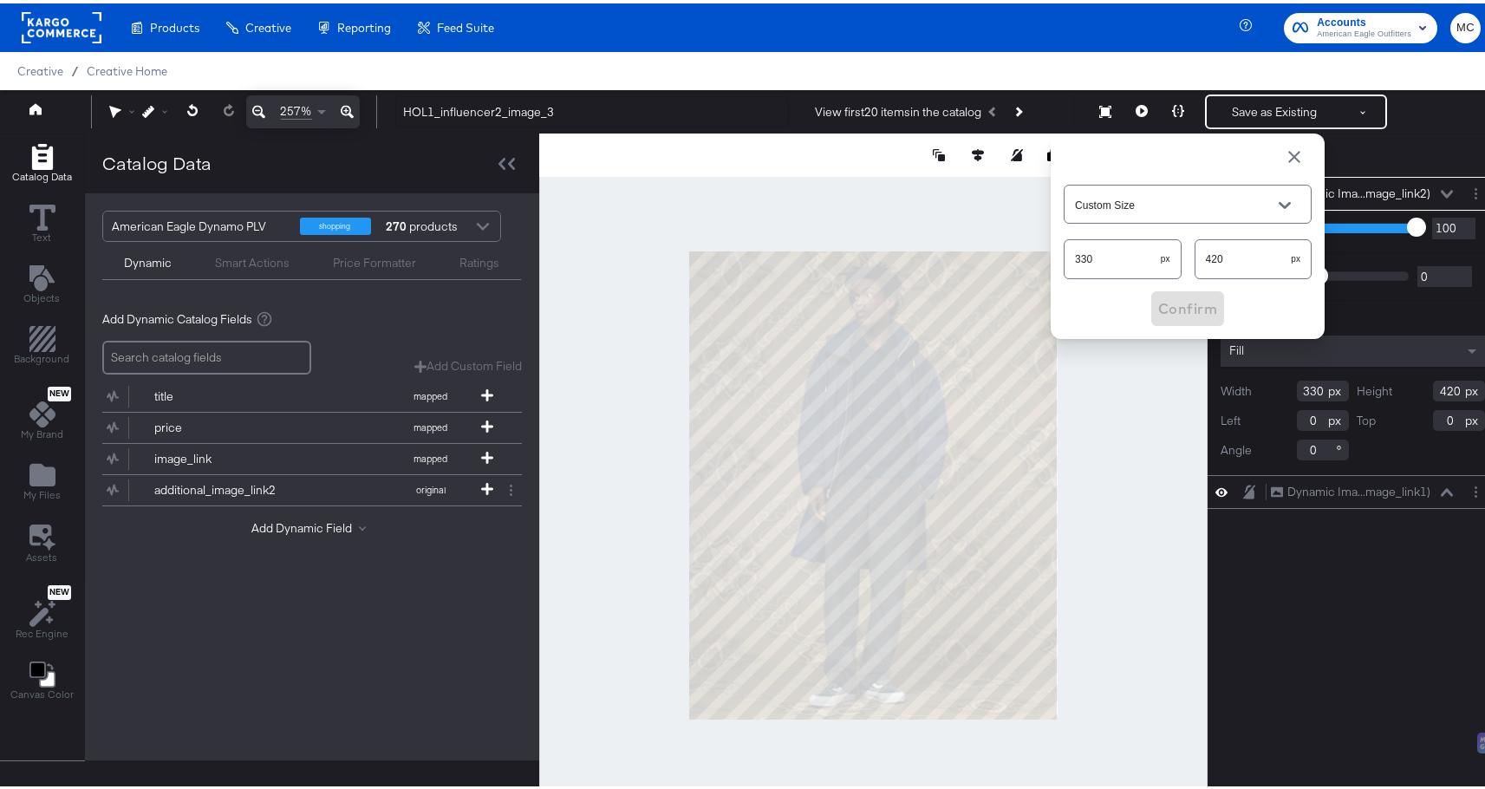
click at [989, 193] on div at bounding box center [873, 481] width 668 height 703
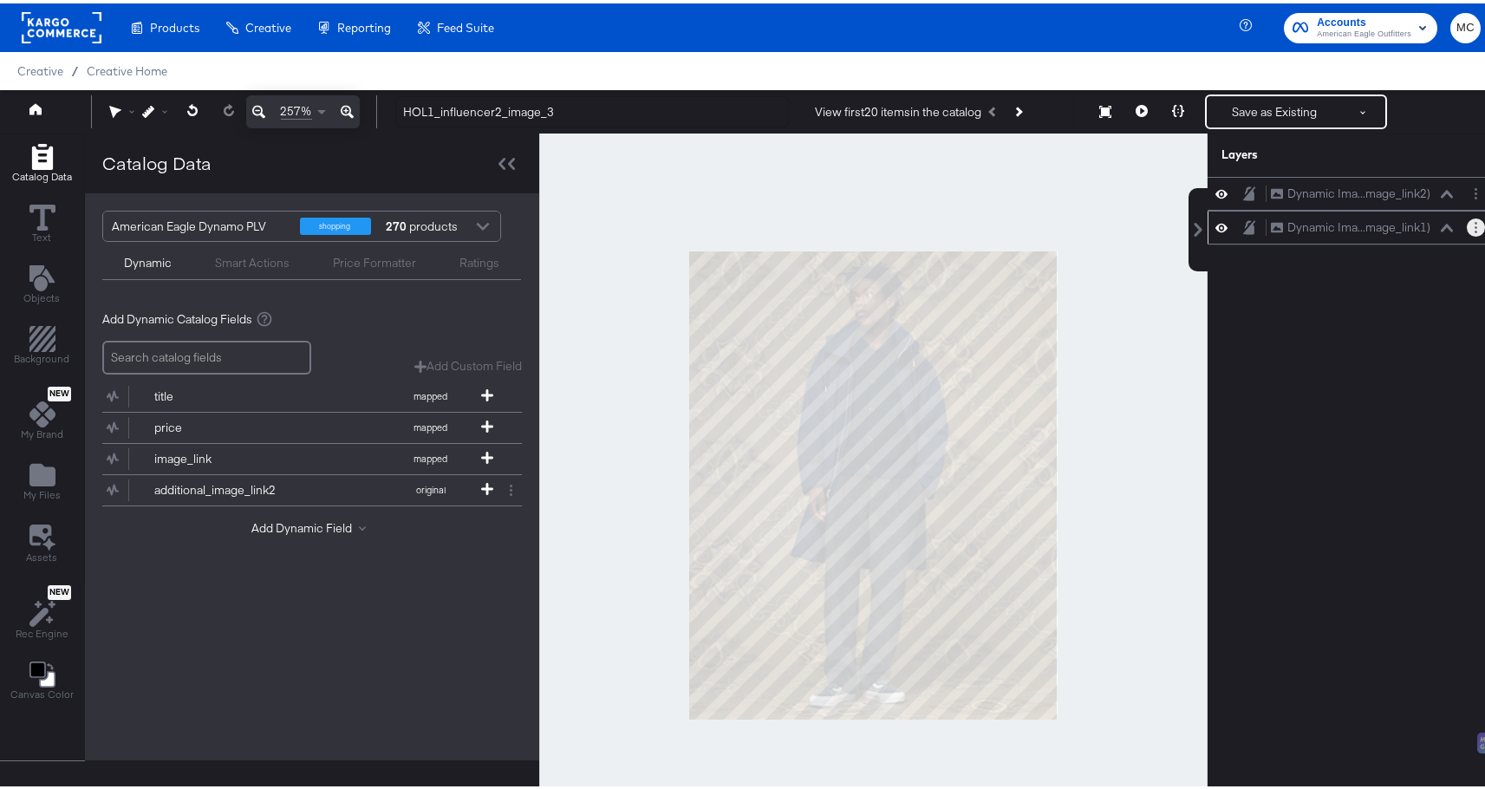
click at [1467, 223] on button "Layer Options" at bounding box center [1476, 224] width 18 height 18
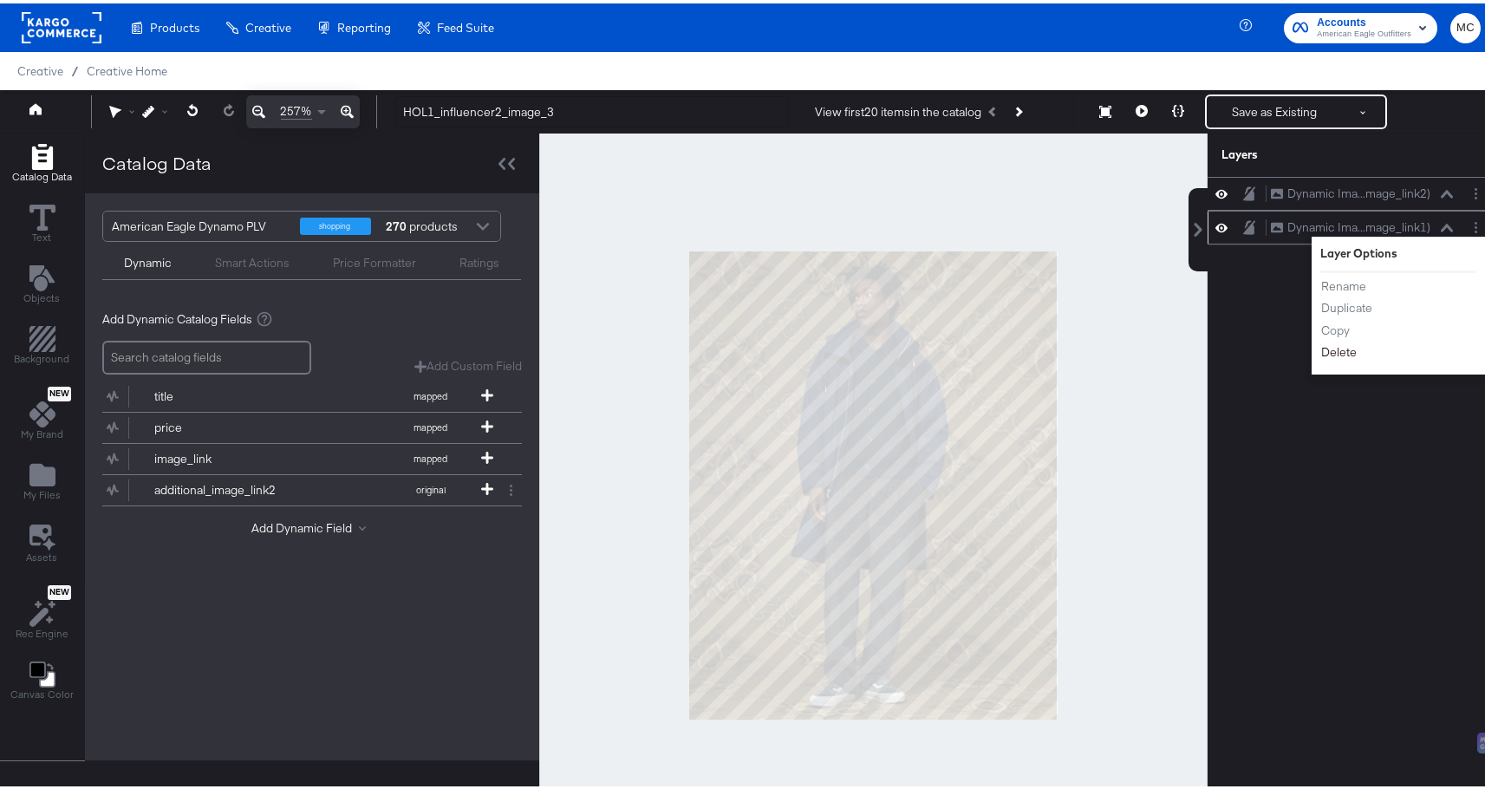
click at [1334, 344] on button "Delete" at bounding box center [1338, 349] width 37 height 18
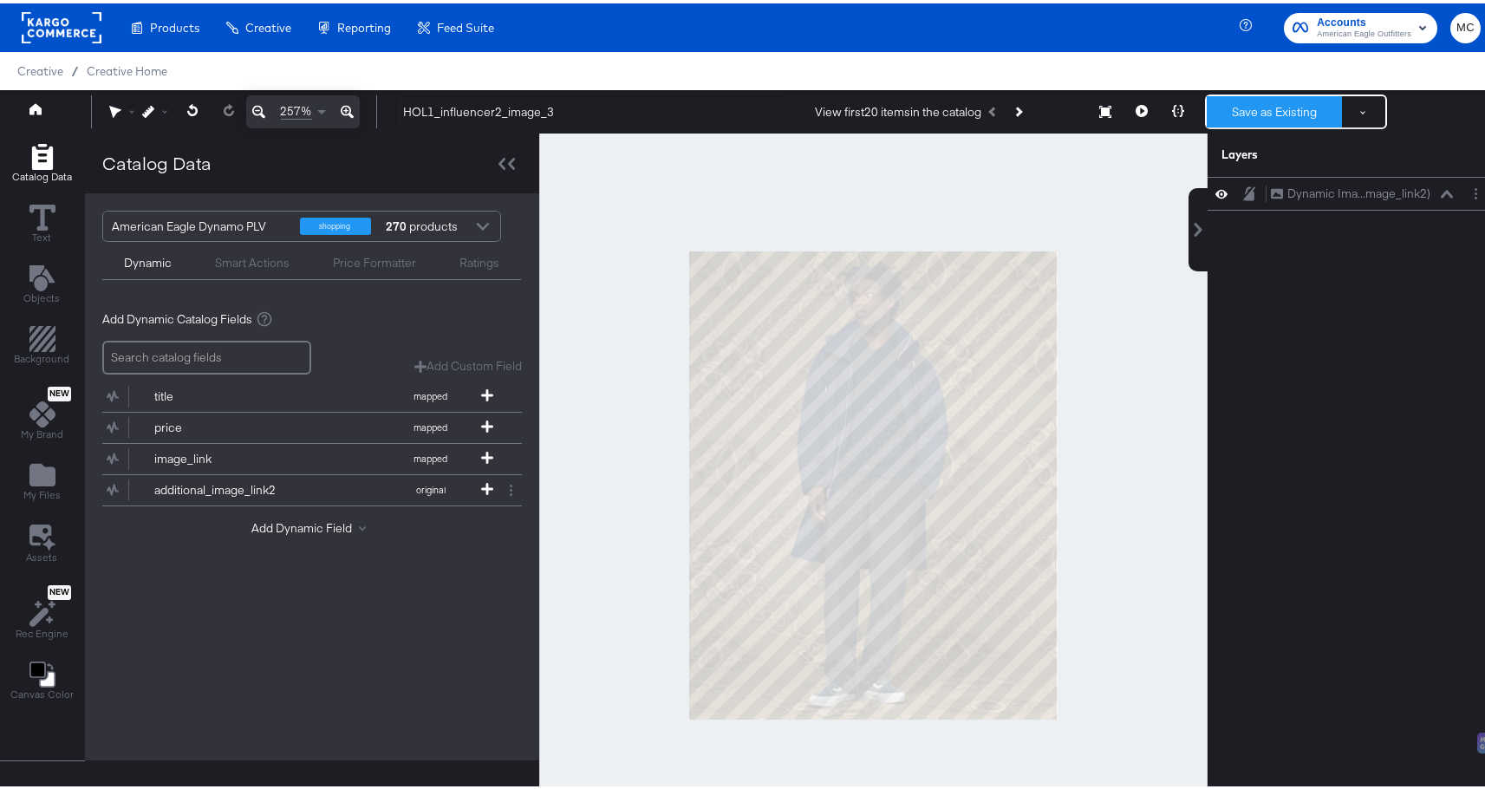
click at [1279, 113] on button "Save as Existing" at bounding box center [1274, 108] width 135 height 31
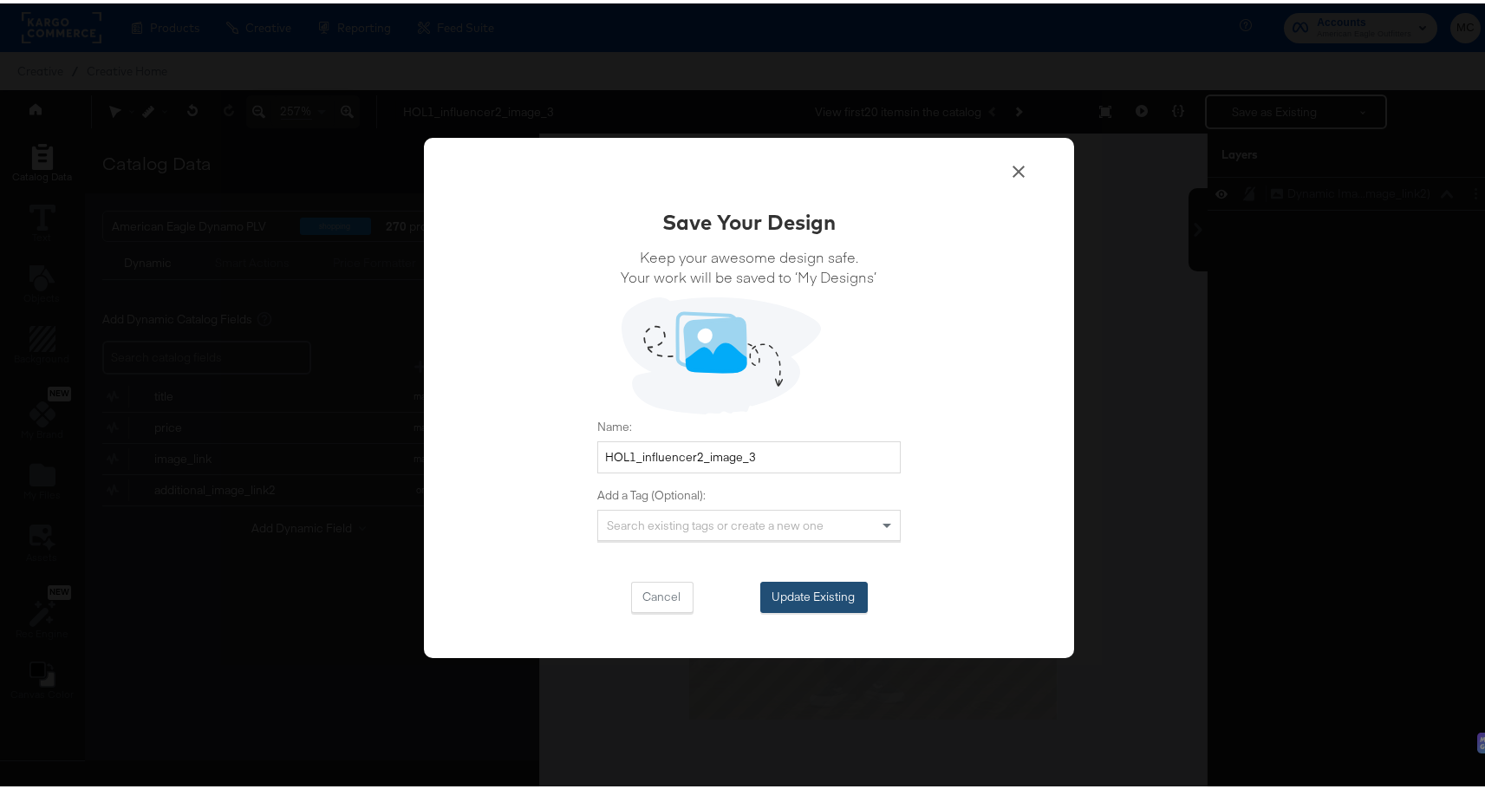
click at [834, 601] on button "Update Existing" at bounding box center [813, 593] width 107 height 31
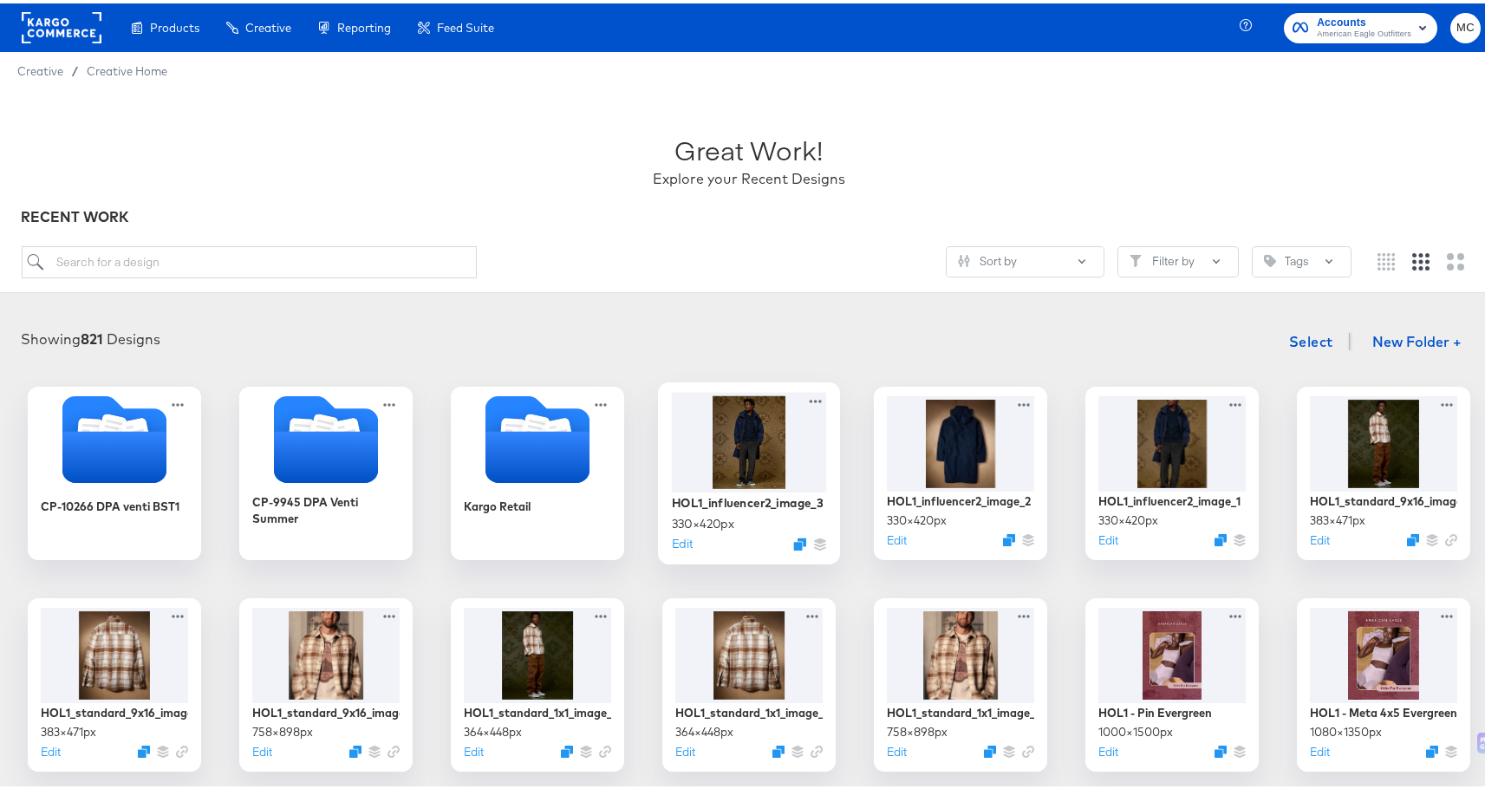
click at [763, 410] on div at bounding box center [749, 438] width 155 height 100
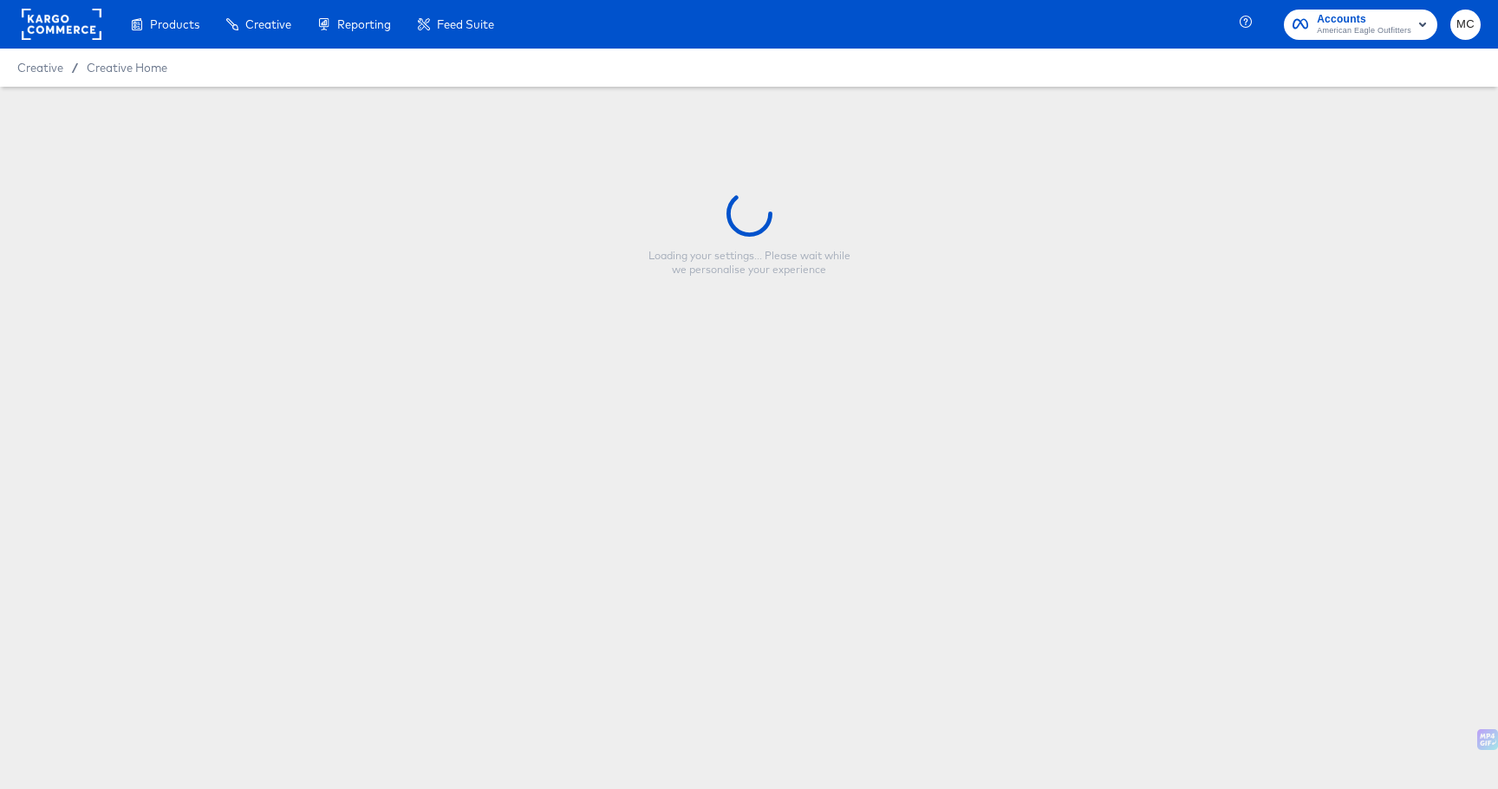
type input "HOL1_influencer2_image_3"
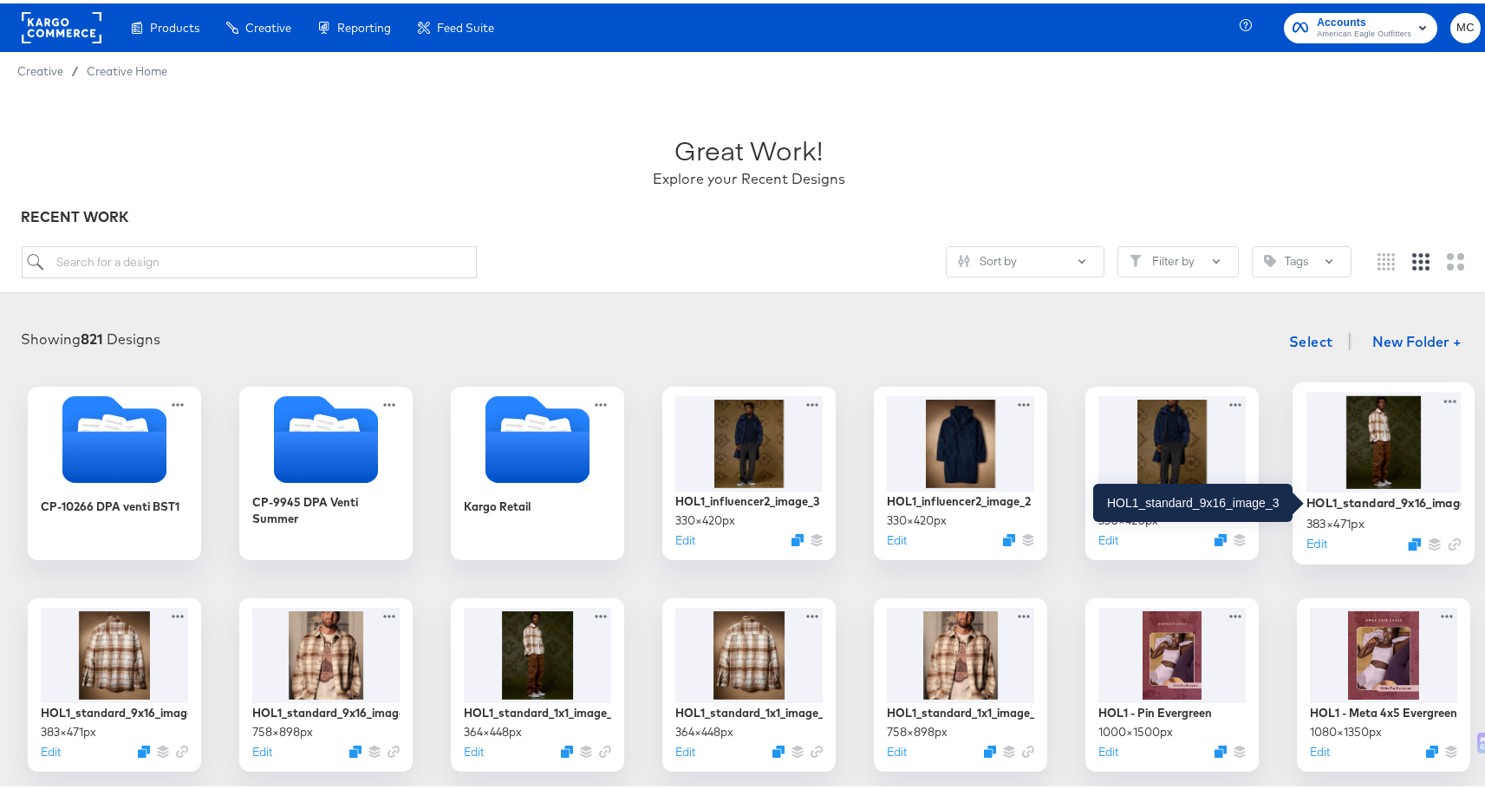
click at [1384, 497] on div "HOL1_standard_9x16_image_3" at bounding box center [1383, 499] width 155 height 16
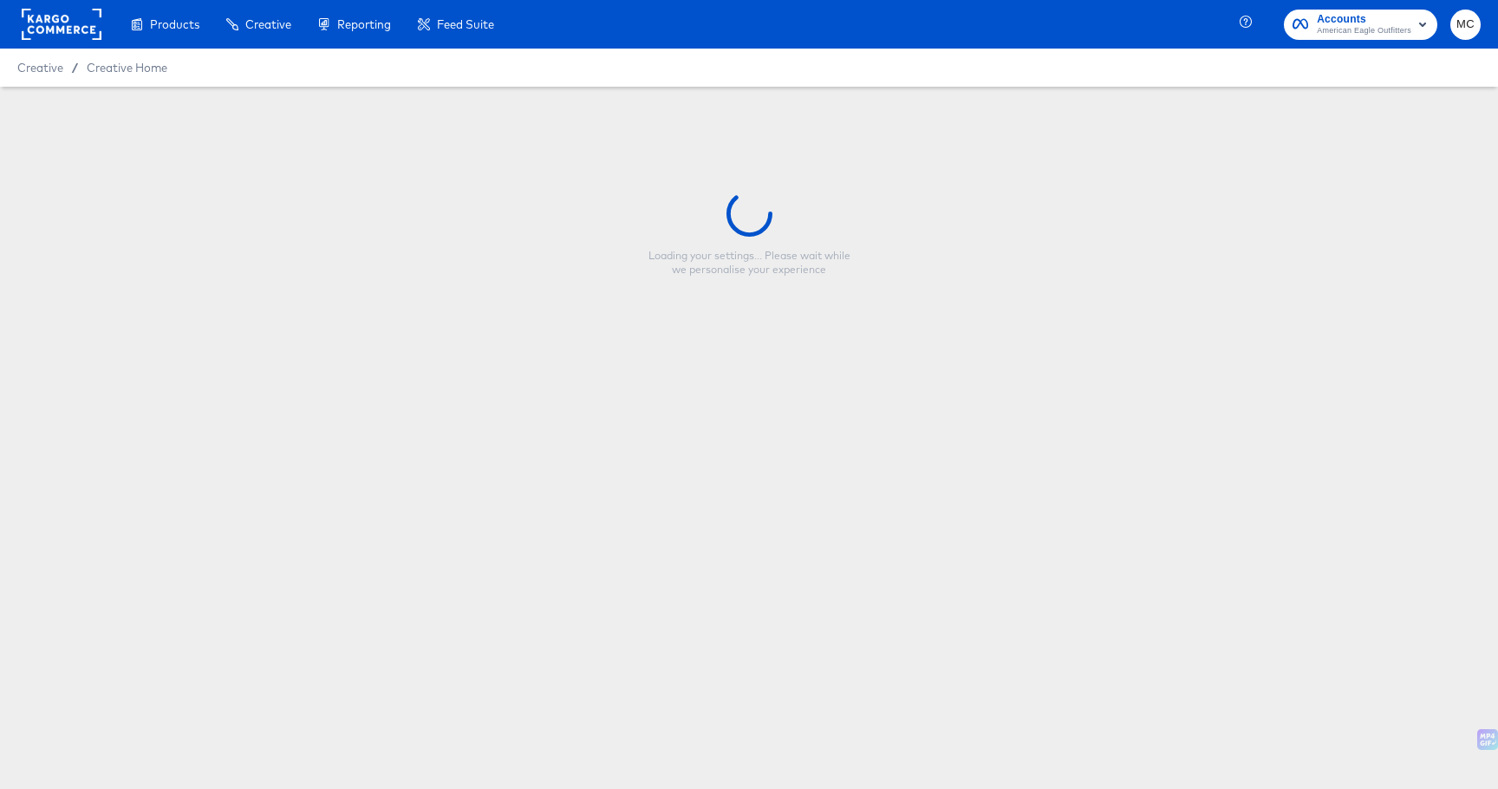
type input "HOL1_standard_9x16_image_3"
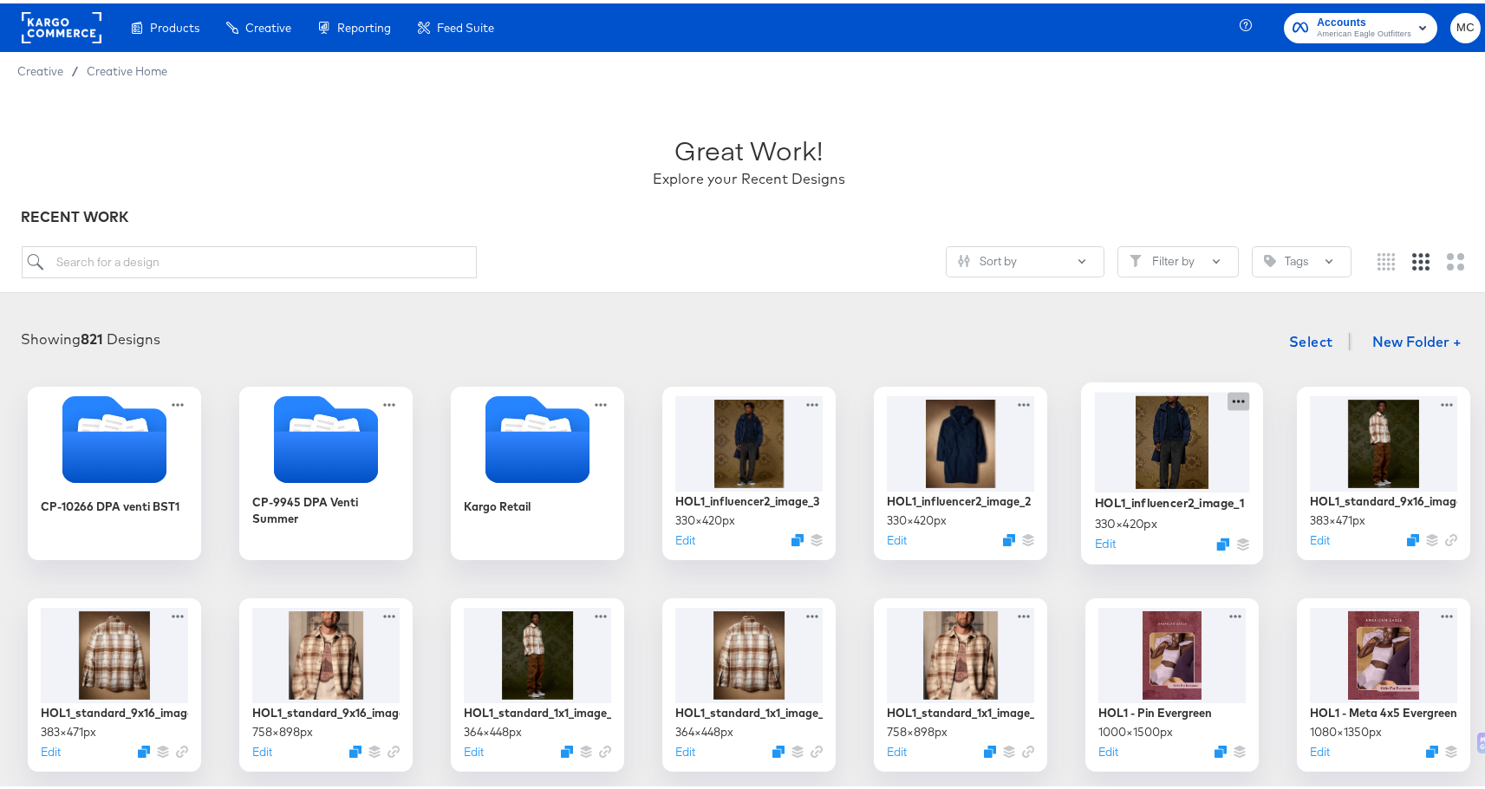
click at [1239, 392] on icon at bounding box center [1238, 397] width 22 height 18
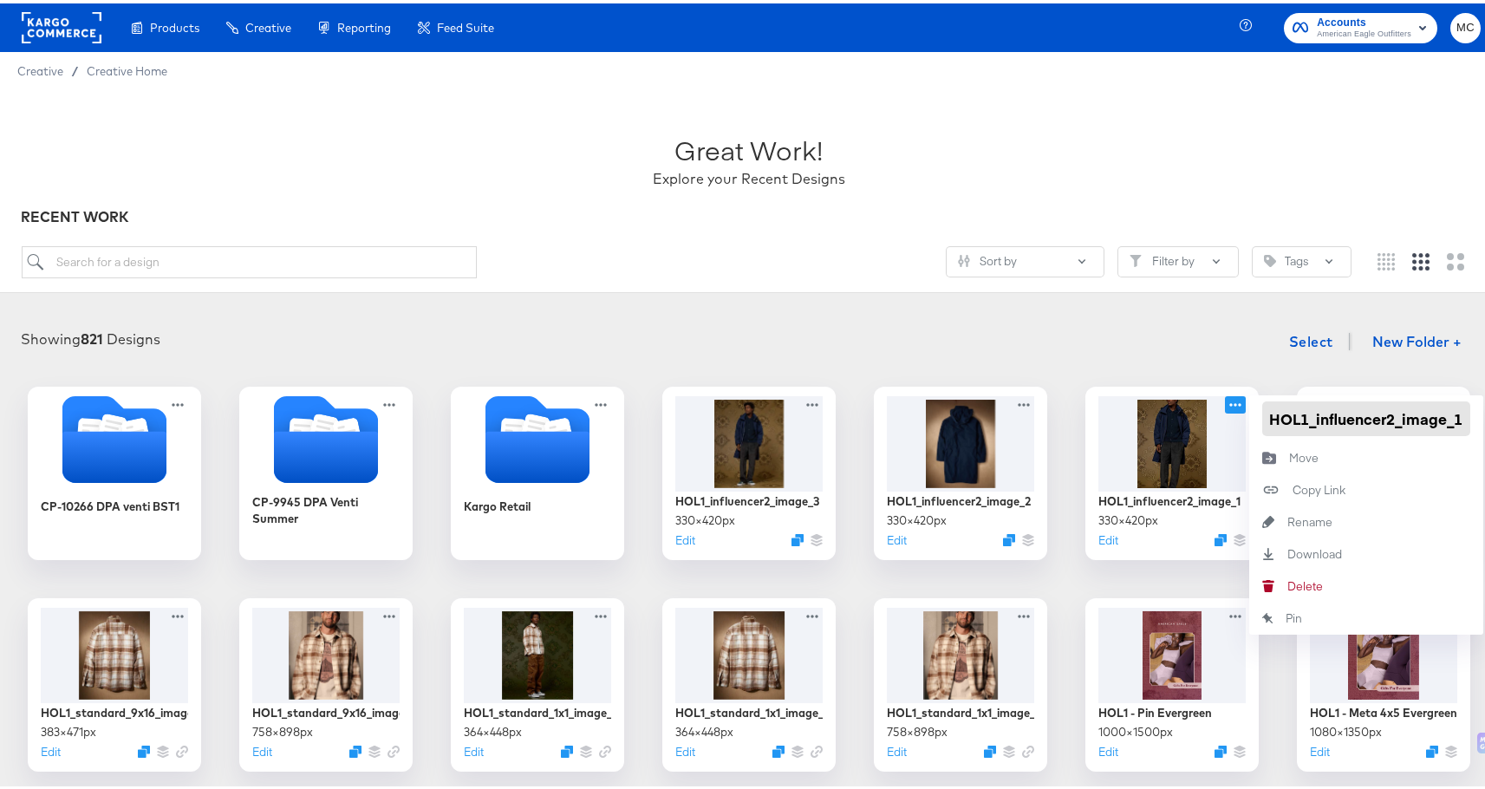
drag, startPoint x: 1261, startPoint y: 417, endPoint x: 1497, endPoint y: 413, distance: 235.8
click at [1497, 413] on html "Products Products Product Catalogs Enhance Your Product Catalog, Map Them to Pu…" at bounding box center [749, 394] width 1498 height 789
drag, startPoint x: 1159, startPoint y: 337, endPoint x: 1186, endPoint y: 332, distance: 27.4
click at [1159, 337] on div "Showing 821 Designs Select New Folder +" at bounding box center [748, 339] width 1463 height 36
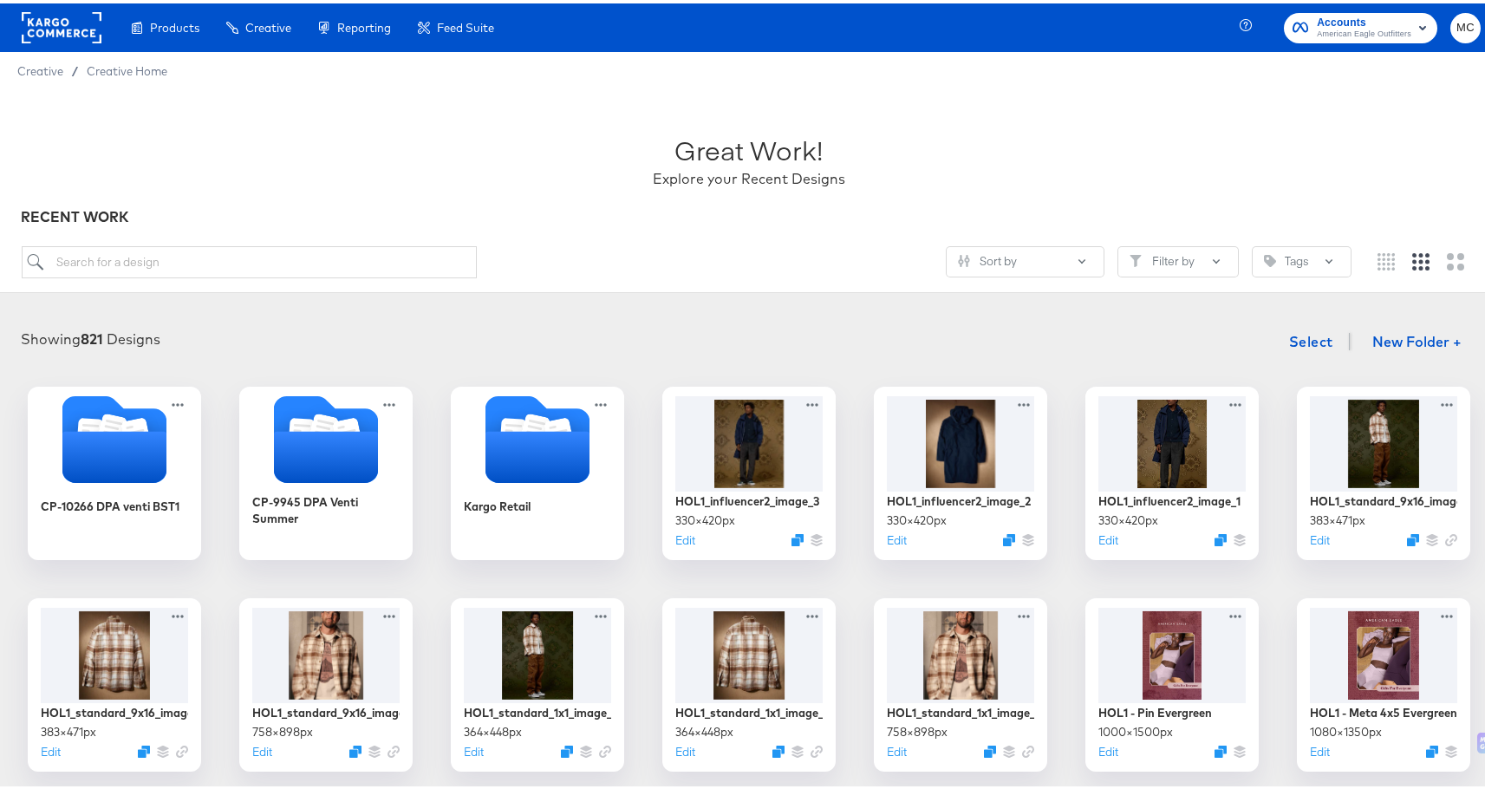
click at [1233, 321] on div "Showing 821 Designs Select New Folder +" at bounding box center [748, 339] width 1463 height 36
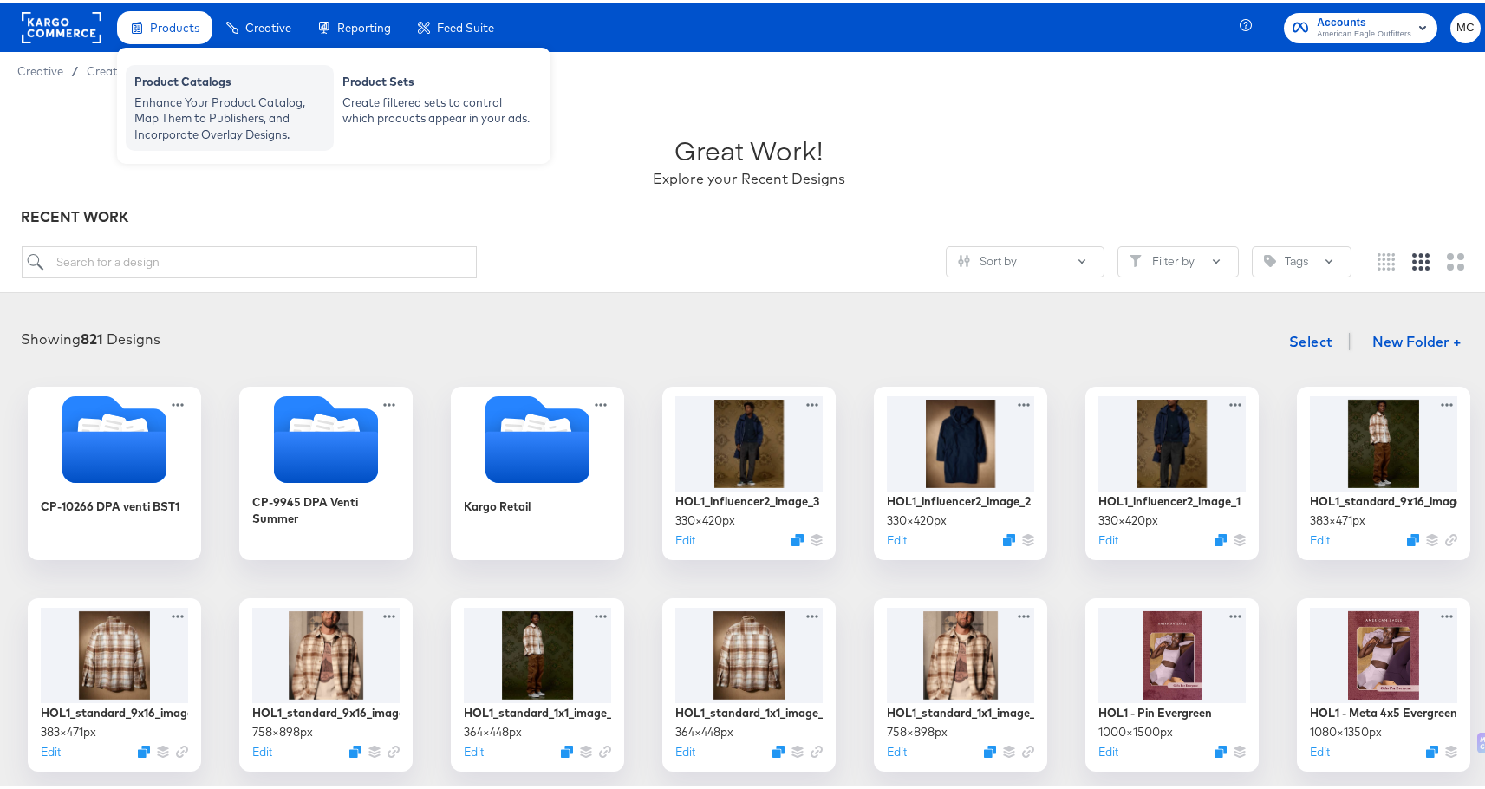
click at [174, 103] on div "Enhance Your Product Catalog, Map Them to Publishers, and Incorporate Overlay D…" at bounding box center [229, 115] width 191 height 49
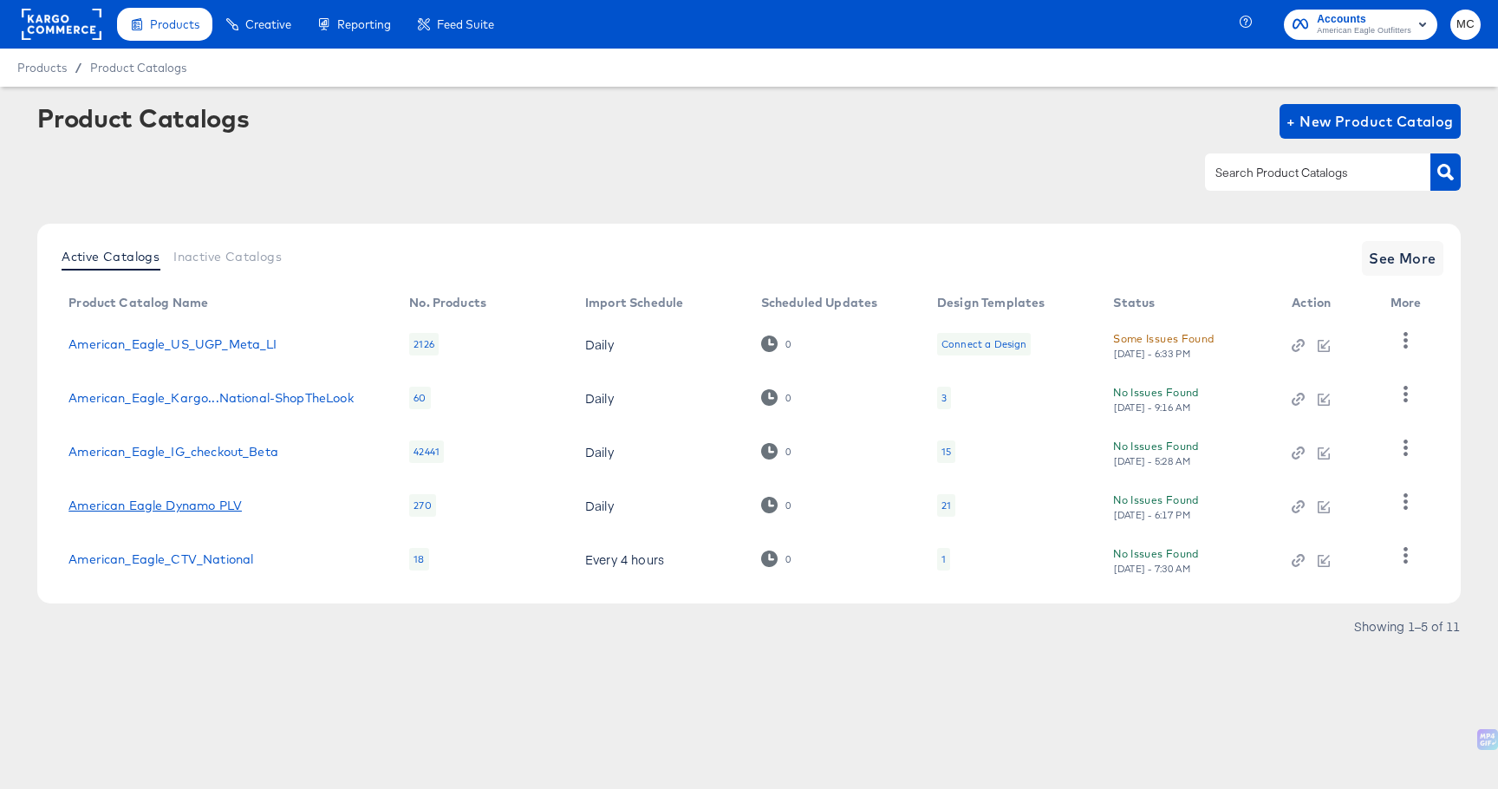
click at [192, 507] on link "American Eagle Dynamo PLV" at bounding box center [154, 505] width 173 height 14
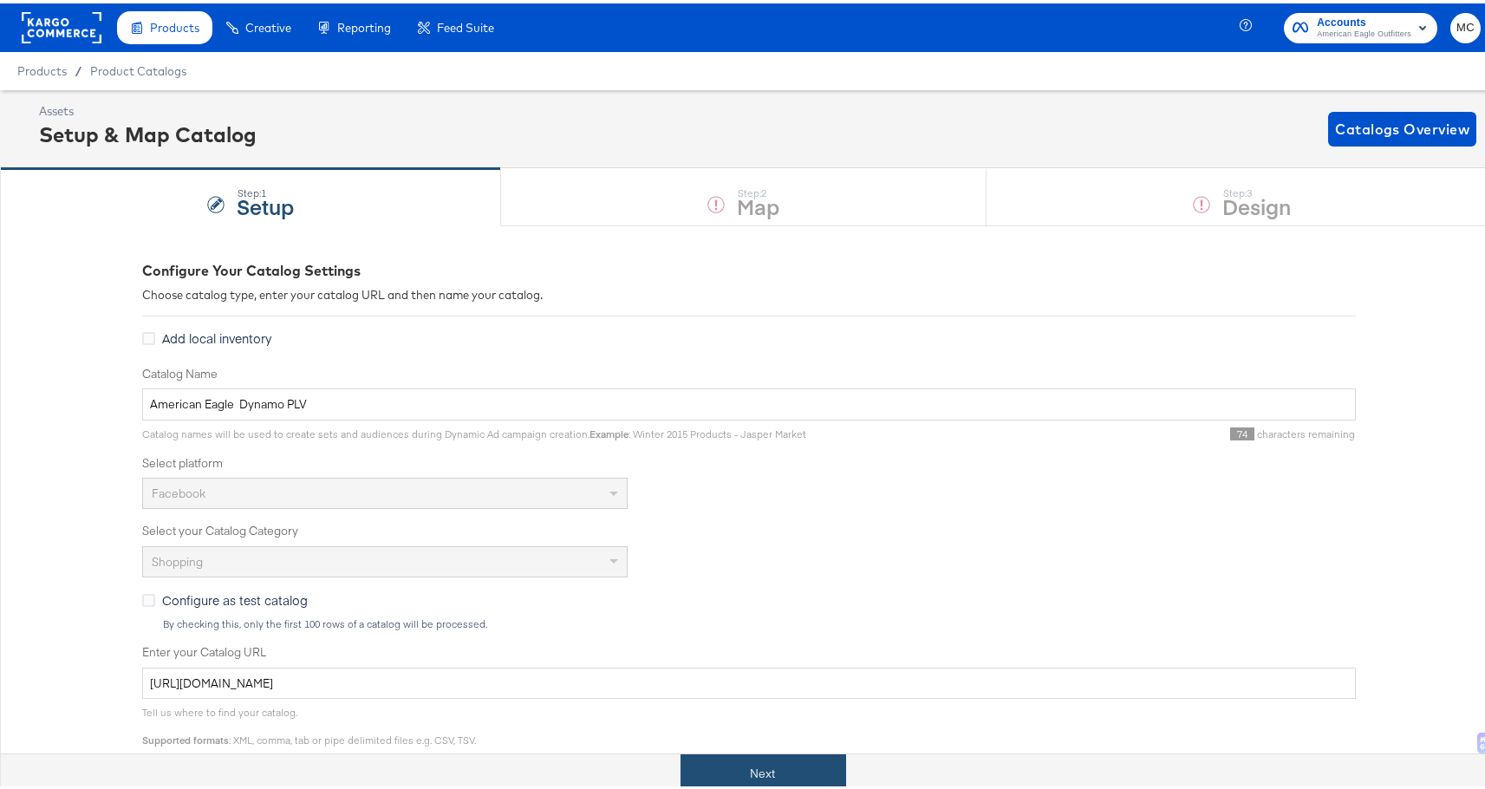
click at [750, 769] on button "Next" at bounding box center [763, 770] width 166 height 39
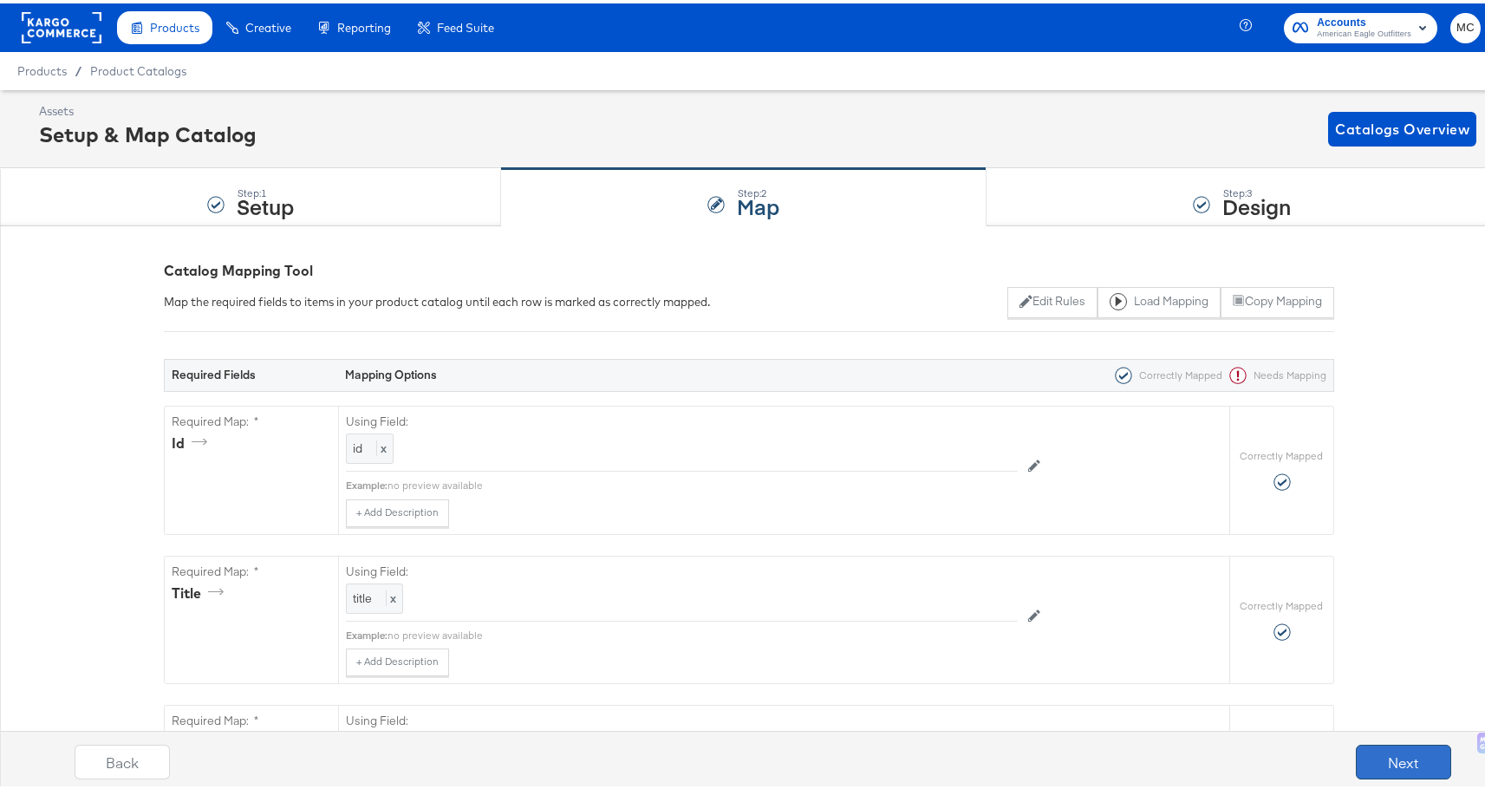
click at [1409, 764] on button "Next" at bounding box center [1403, 758] width 95 height 35
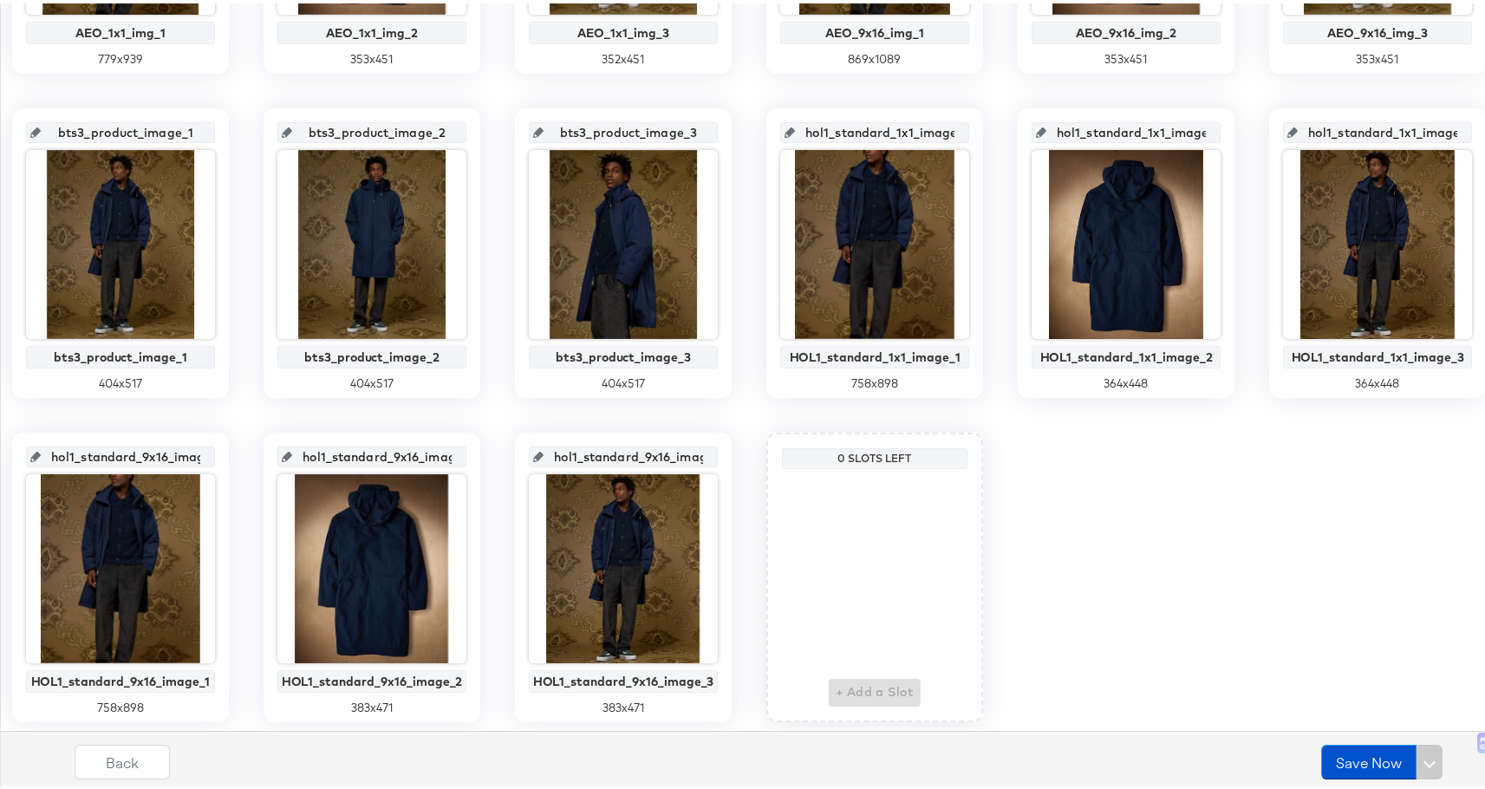
scroll to position [945, 0]
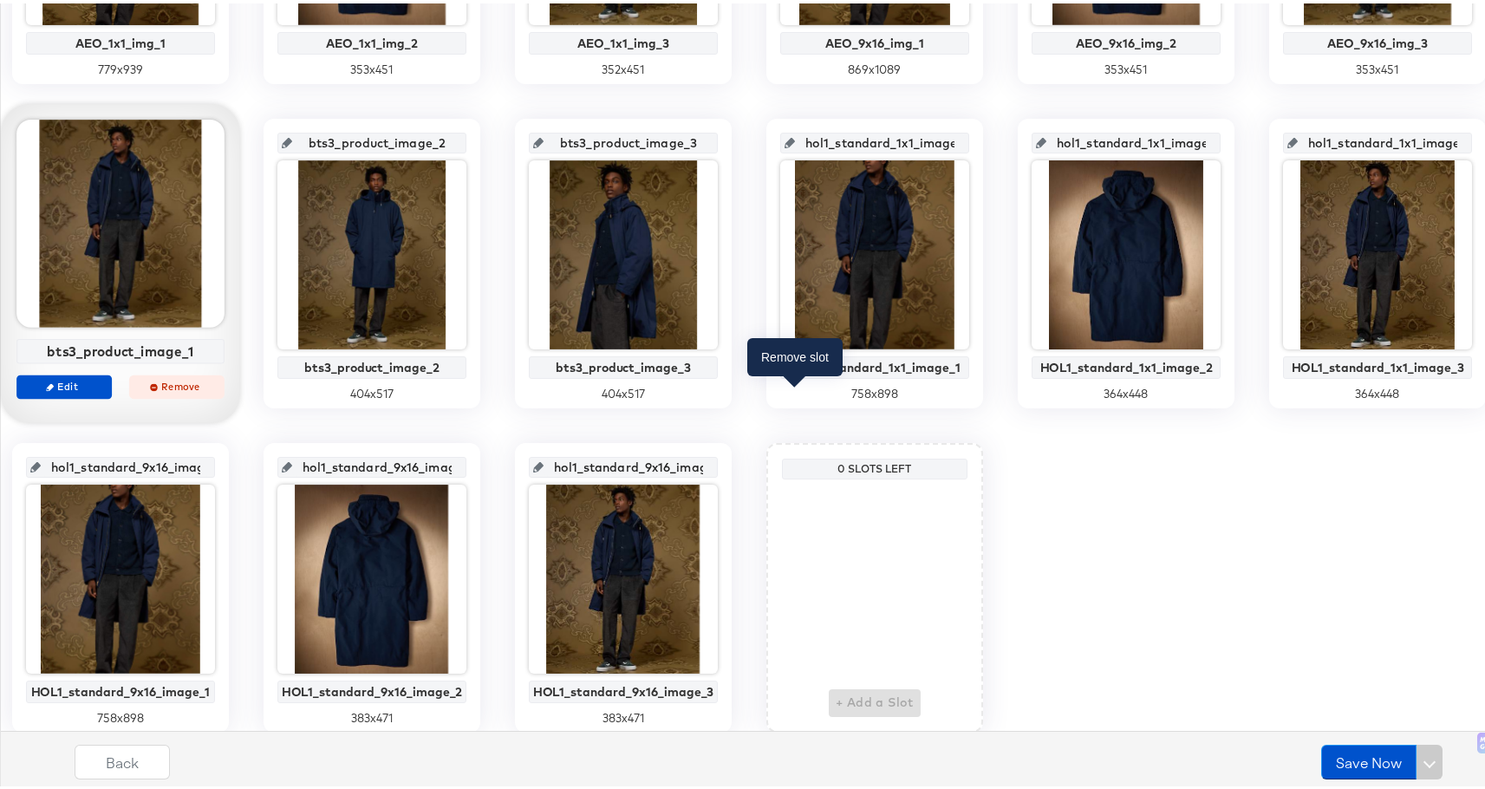
click at [217, 387] on span "Remove" at bounding box center [177, 382] width 80 height 13
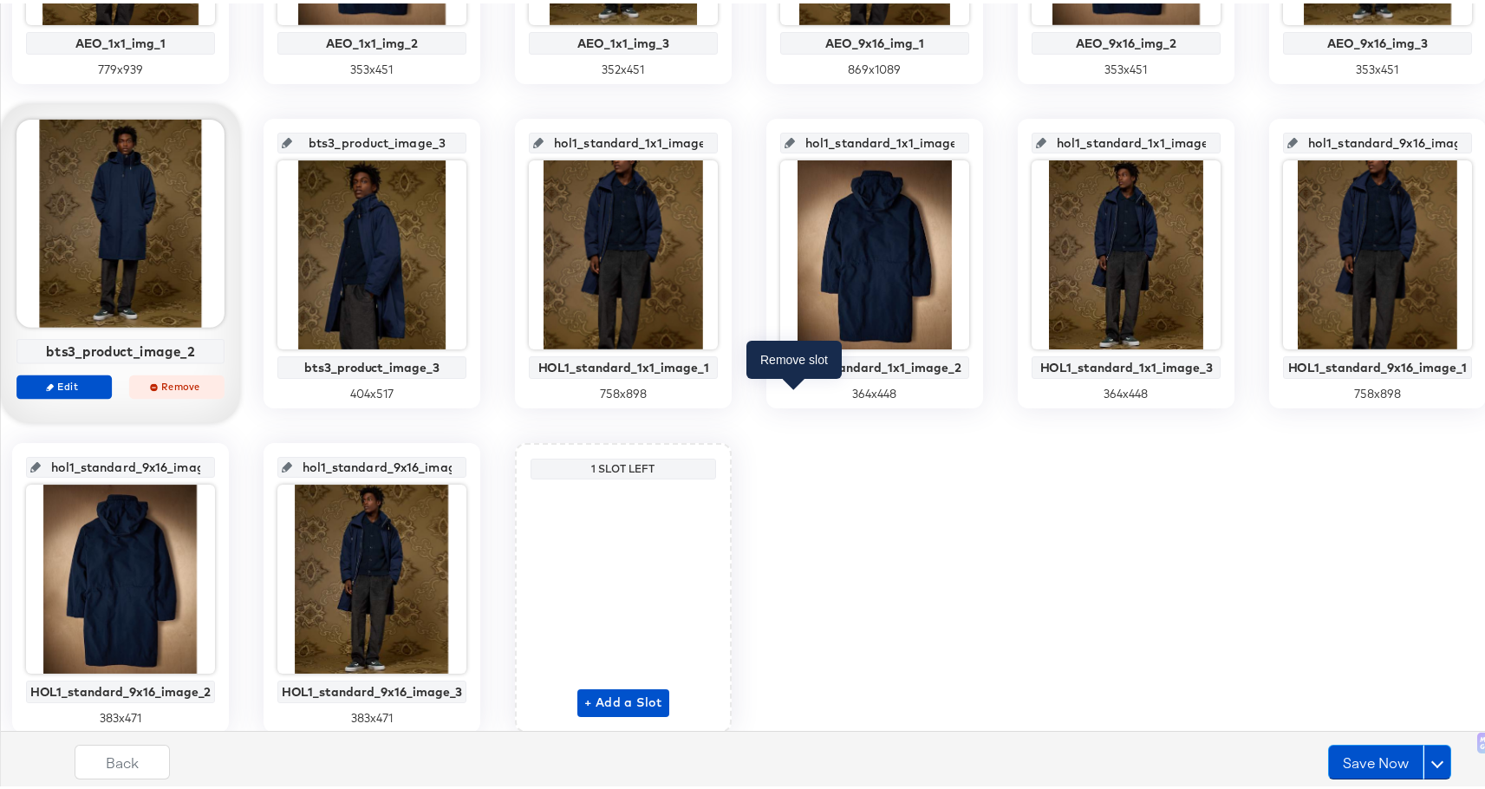
click at [217, 387] on span "Remove" at bounding box center [177, 382] width 80 height 13
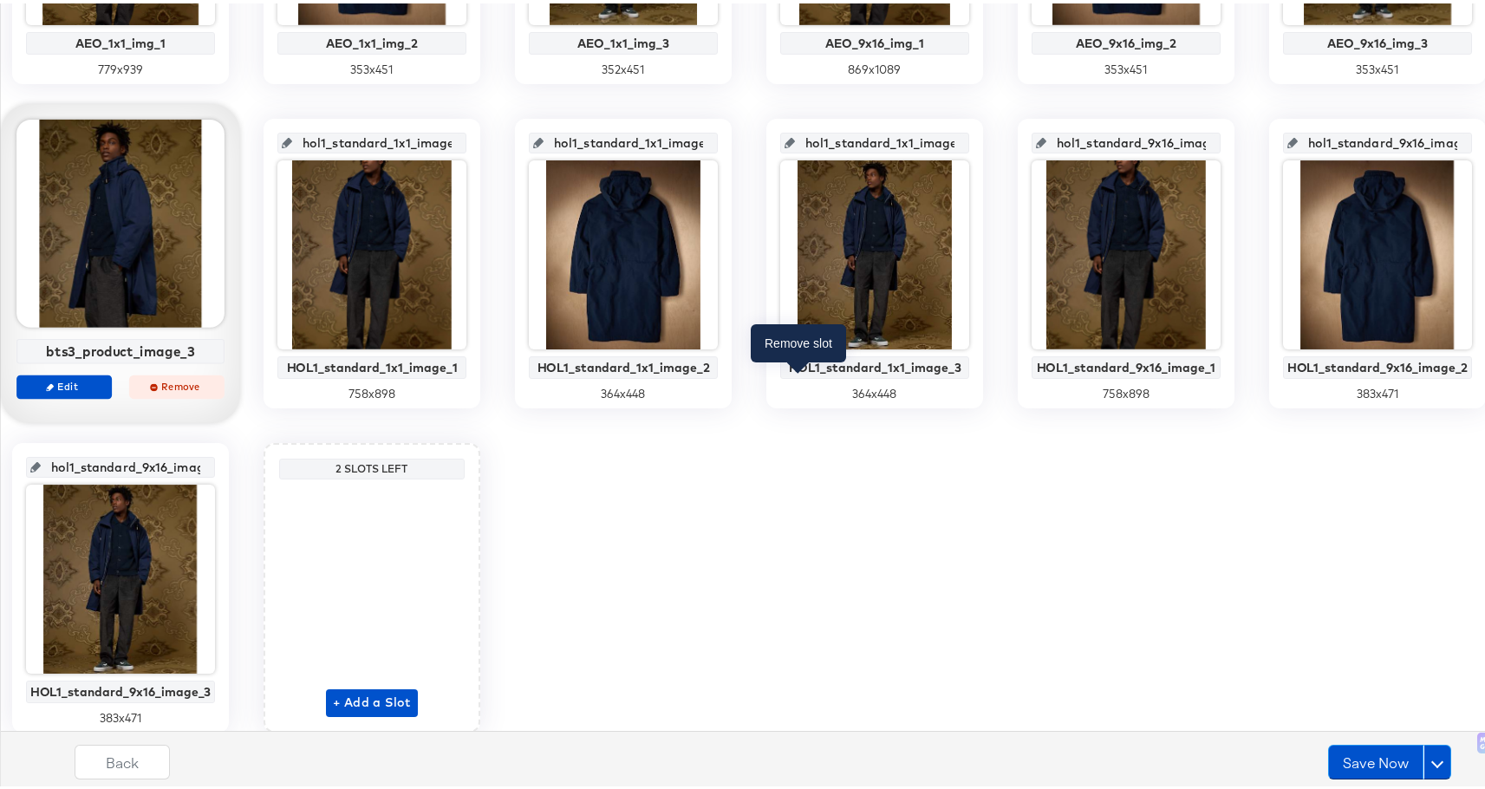
click at [217, 379] on span "Remove" at bounding box center [177, 382] width 80 height 13
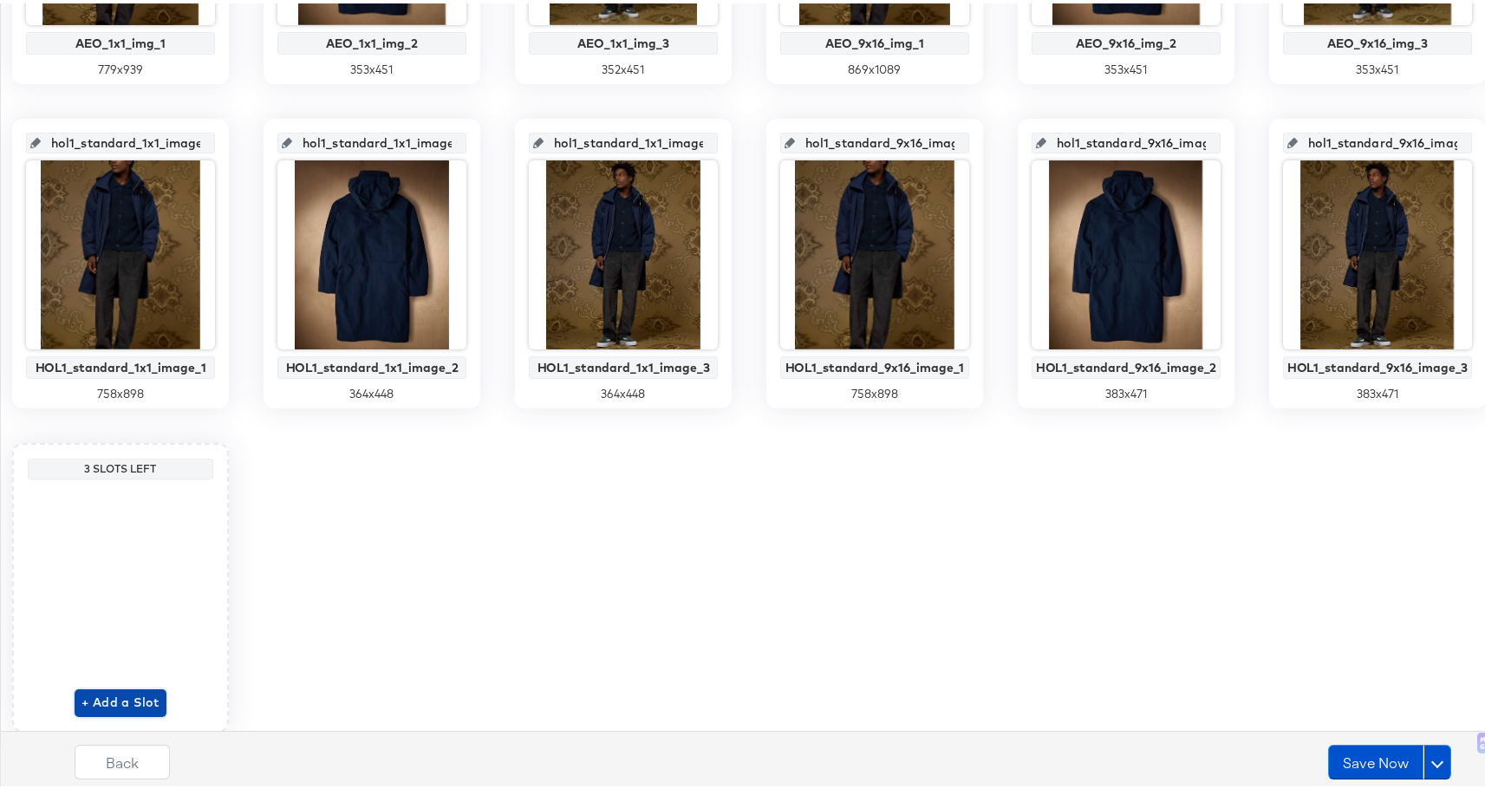
click at [159, 706] on span "+ Add a Slot" at bounding box center [120, 699] width 78 height 22
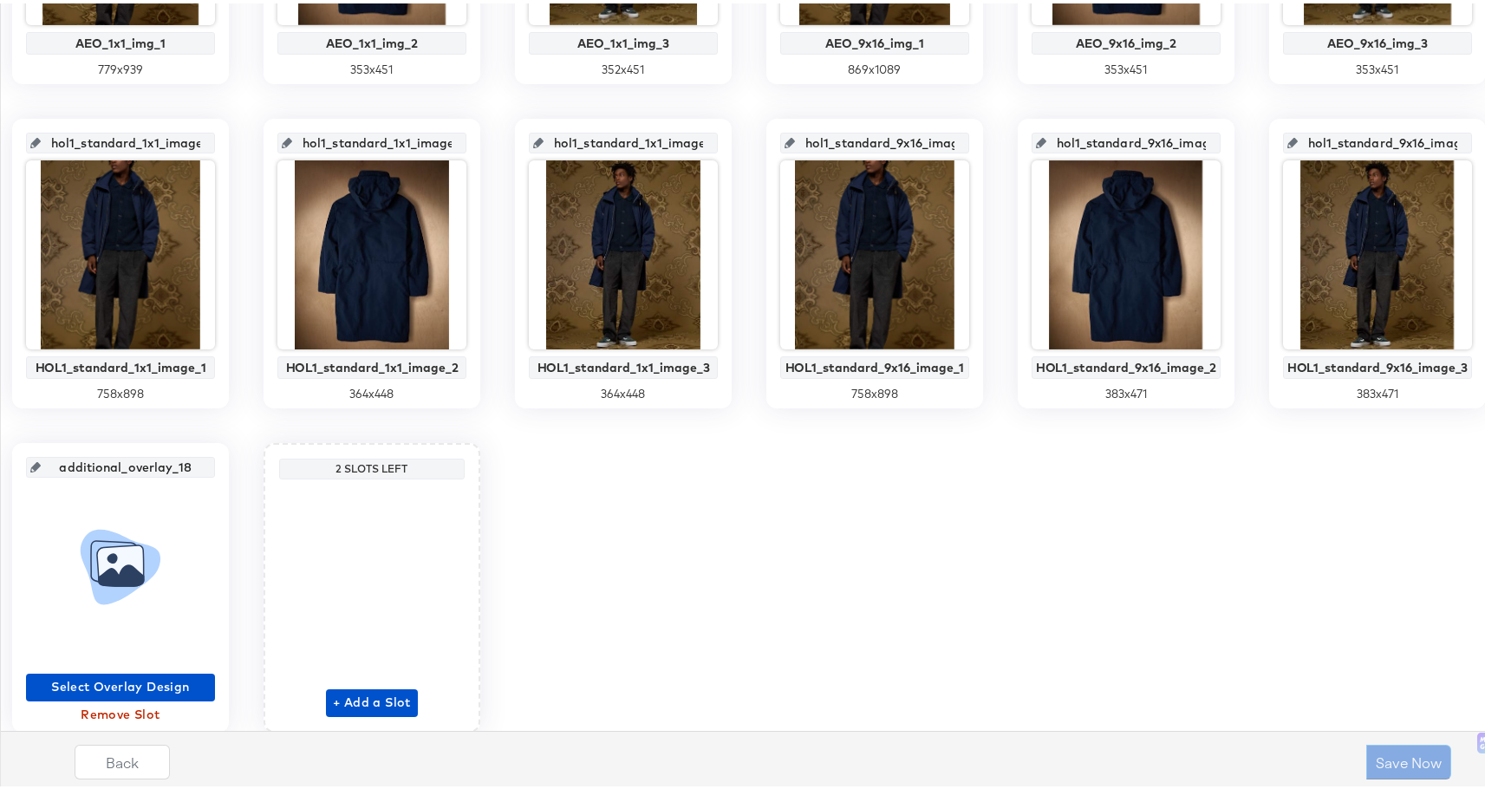
drag, startPoint x: 1077, startPoint y: 465, endPoint x: 1062, endPoint y: 463, distance: 14.8
click at [211, 463] on input "additional_overlay_18" at bounding box center [126, 456] width 170 height 47
click at [208, 678] on span "Select Overlay Design" at bounding box center [120, 684] width 175 height 22
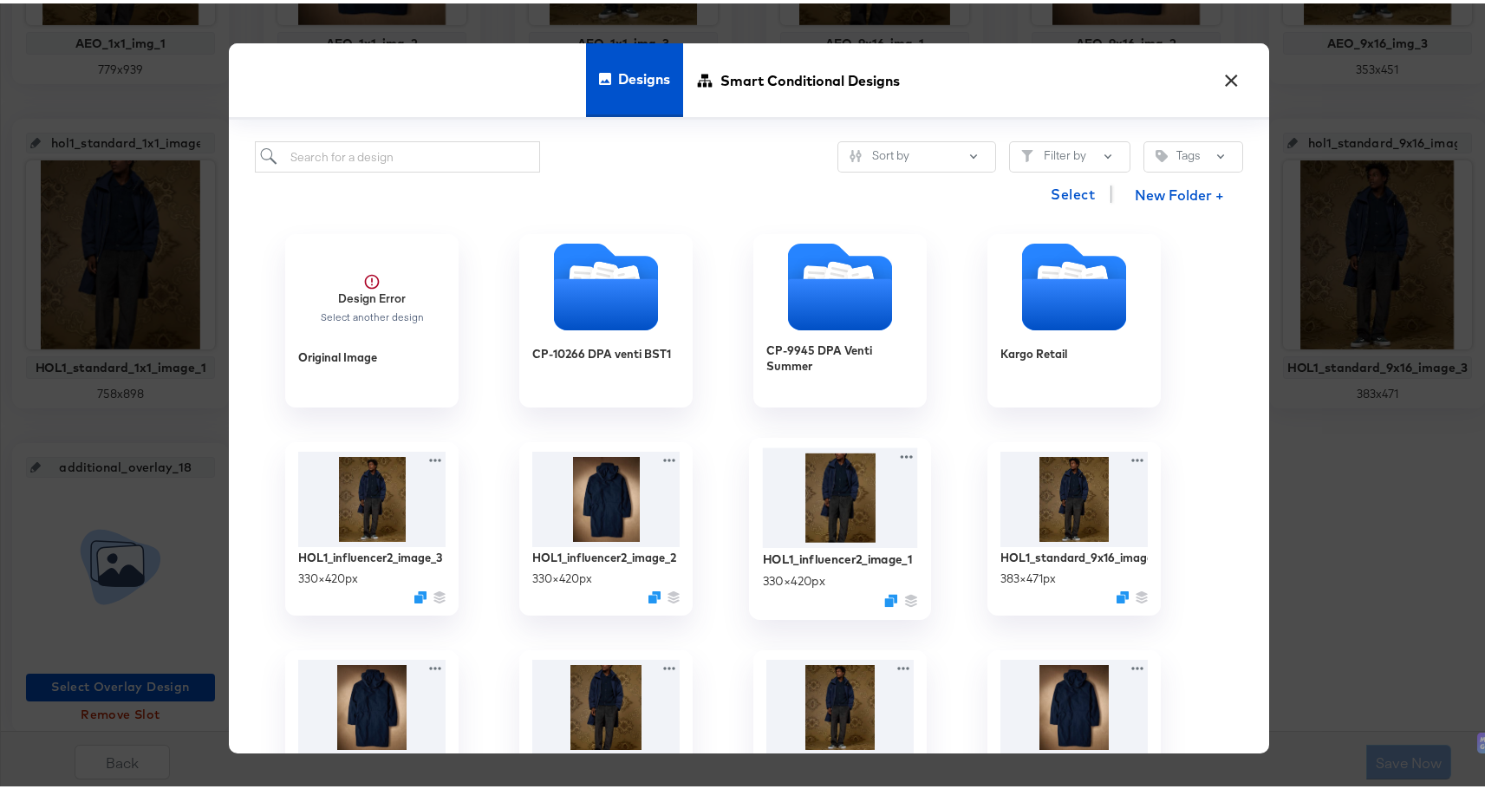
click at [853, 498] on img at bounding box center [840, 494] width 155 height 101
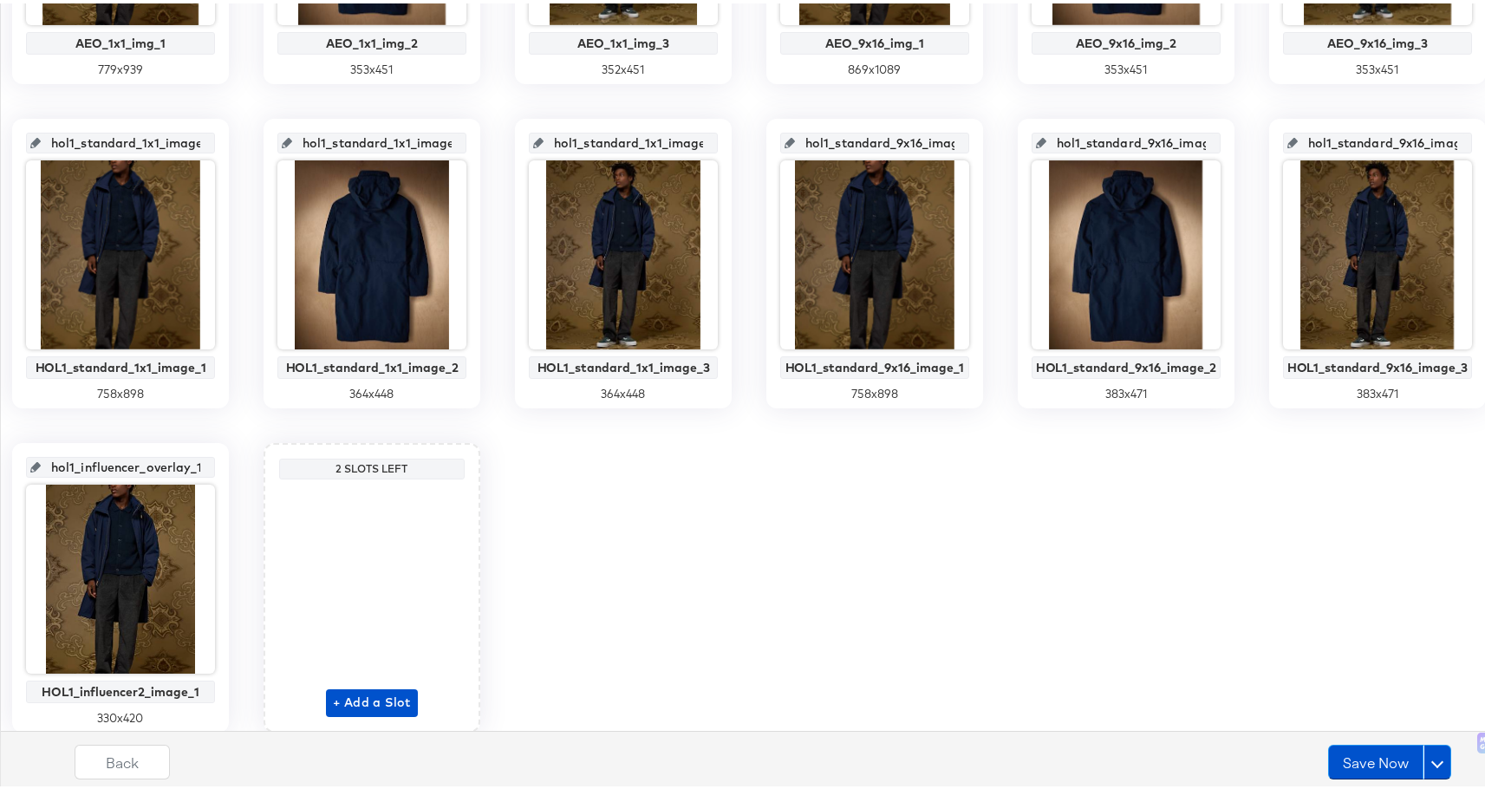
click at [211, 465] on input "hol1_influencer_overlay_18" at bounding box center [126, 456] width 170 height 47
drag, startPoint x: 930, startPoint y: 463, endPoint x: 1095, endPoint y: 467, distance: 164.8
click at [229, 467] on div "hol1_influencer_overlay_18 HOL1_influencer2_image_1 330 x 420" at bounding box center [120, 584] width 217 height 290
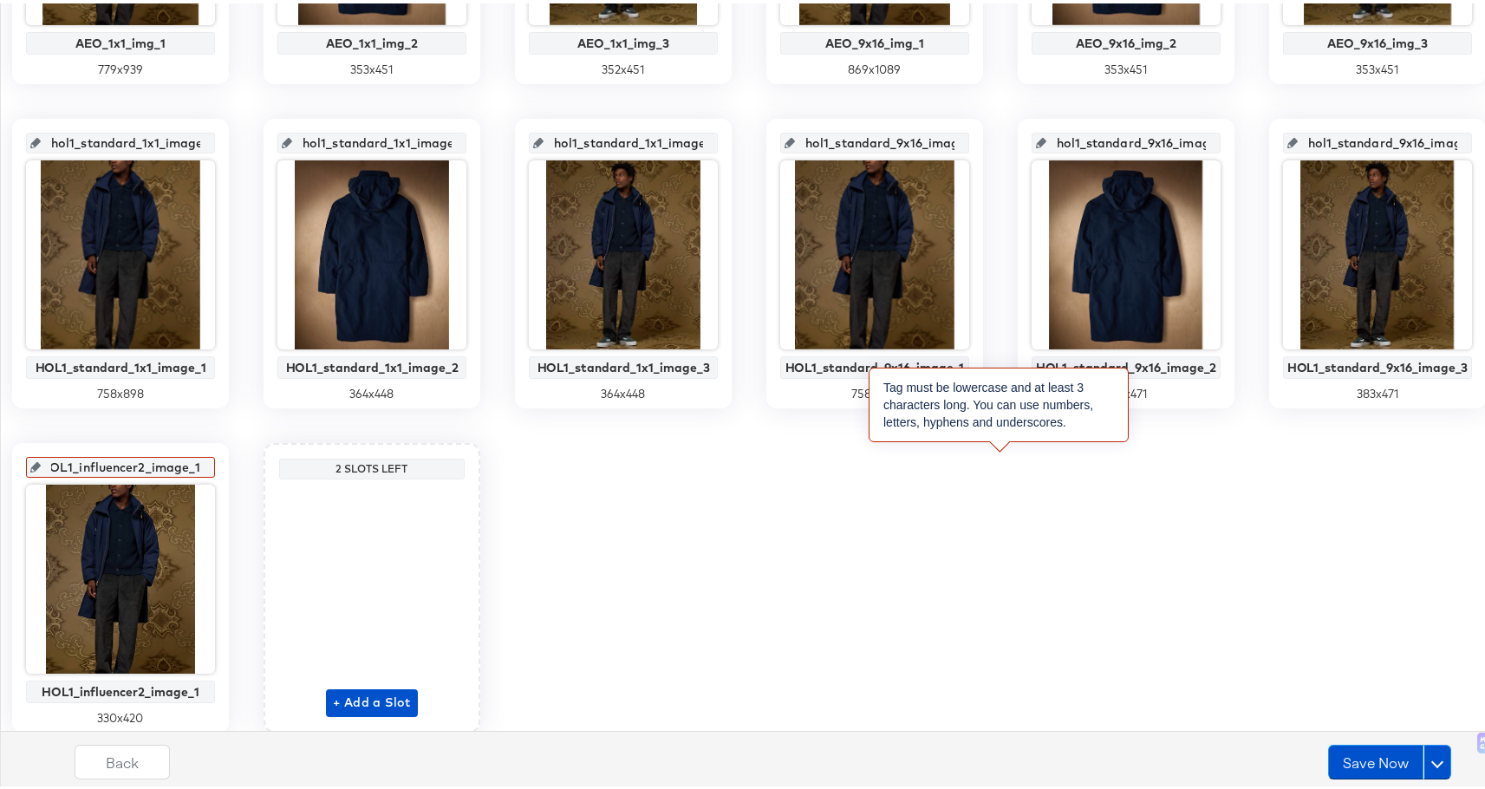
scroll to position [0, 0]
type input "H1_influencer2_image_1"
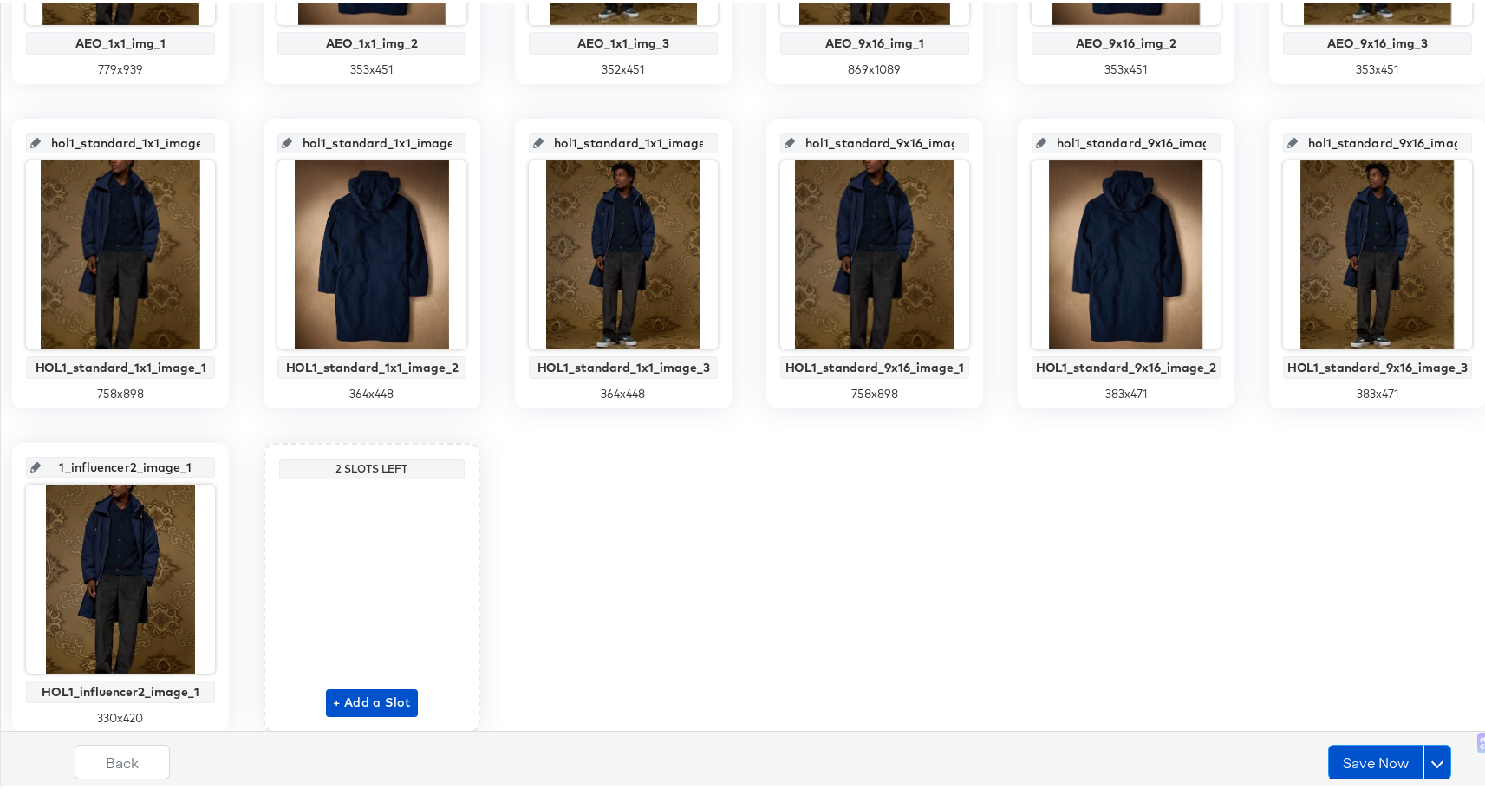
click at [211, 462] on input "1_influencer2_image_1" at bounding box center [126, 456] width 170 height 47
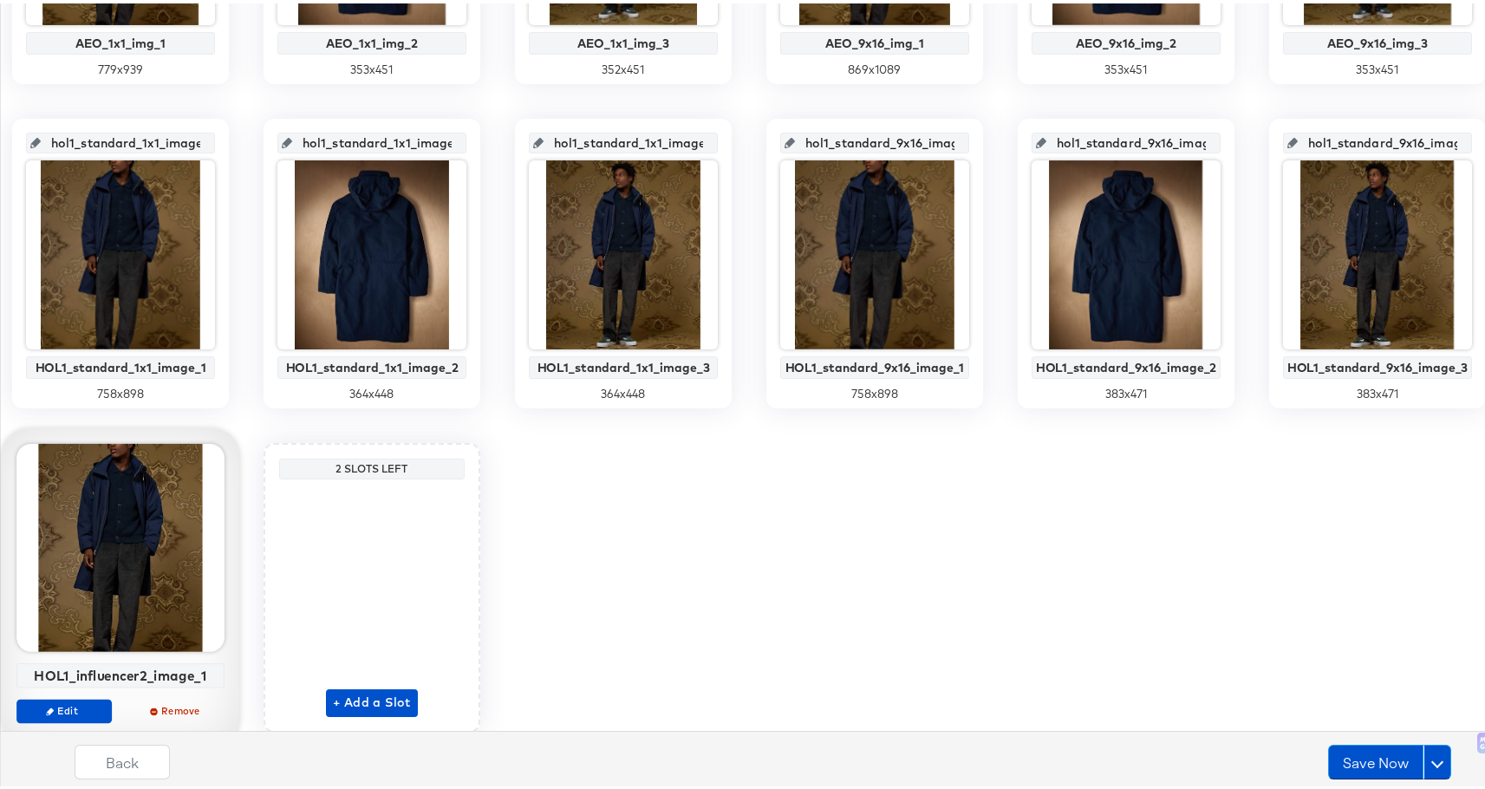
type input "hol1_influencer2_image_1"
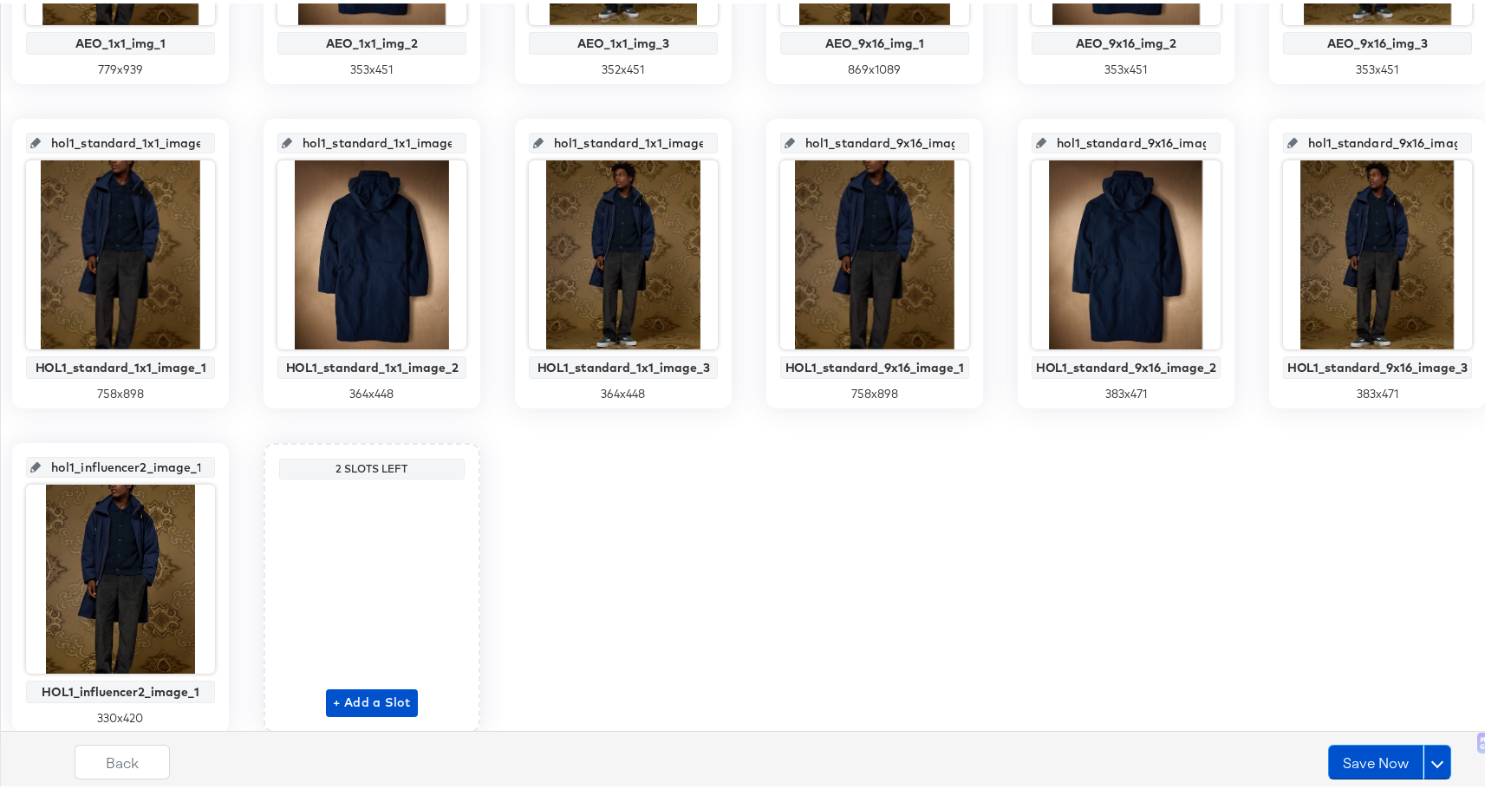
click at [211, 462] on input "hol1_influencer2_image_1" at bounding box center [126, 456] width 170 height 47
drag, startPoint x: 952, startPoint y: 465, endPoint x: 1131, endPoint y: 465, distance: 179.4
click at [1131, 465] on div "1x1image1 Summer 1 Dynamo Image 1 727 x 937 1x1image2 Summer 1 Dynamo Image 2 3…" at bounding box center [749, 98] width 1479 height 1262
click at [411, 700] on span "+ Add a Slot" at bounding box center [372, 699] width 78 height 22
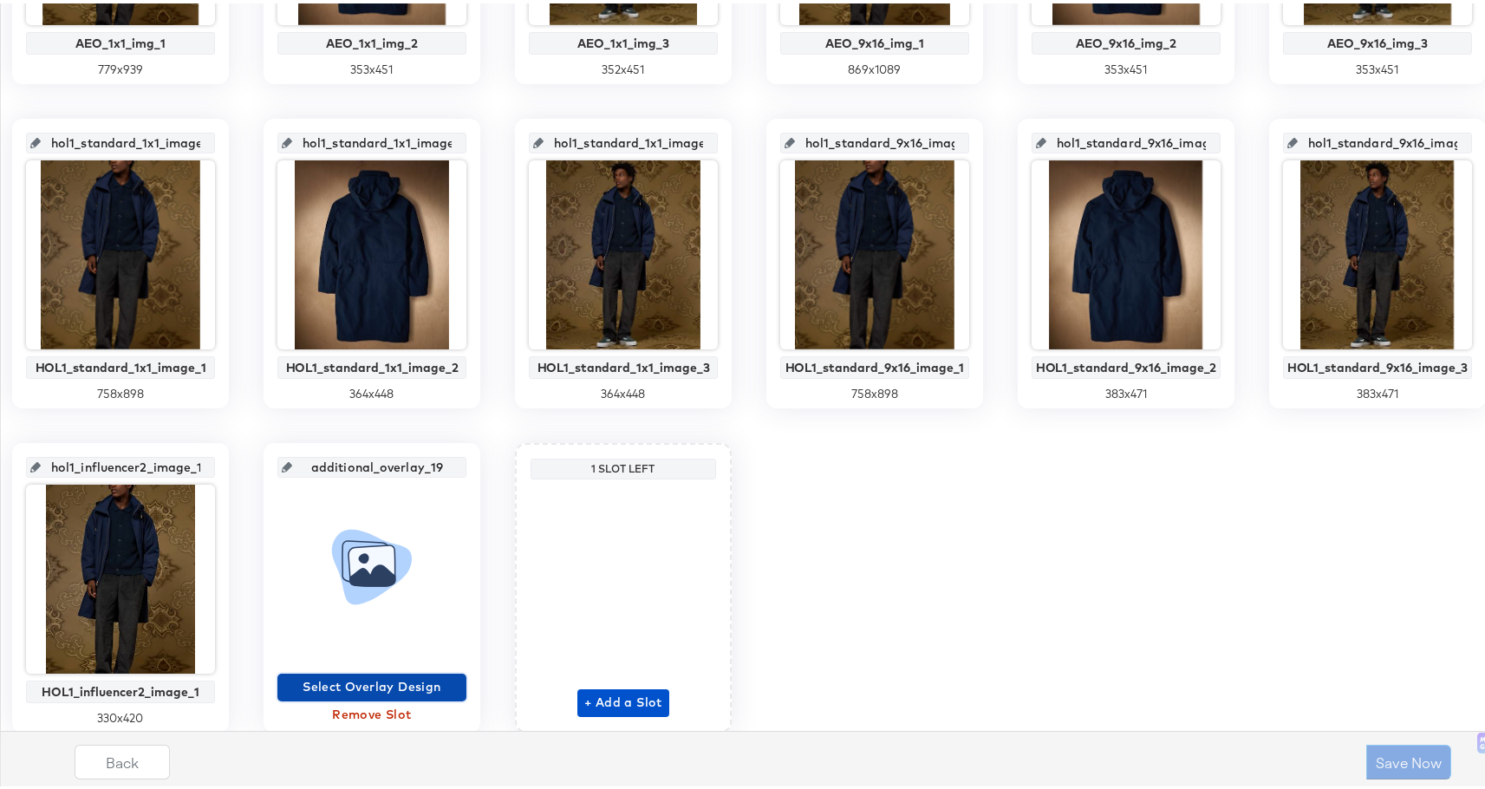
click at [459, 674] on span "Select Overlay Design" at bounding box center [371, 684] width 175 height 22
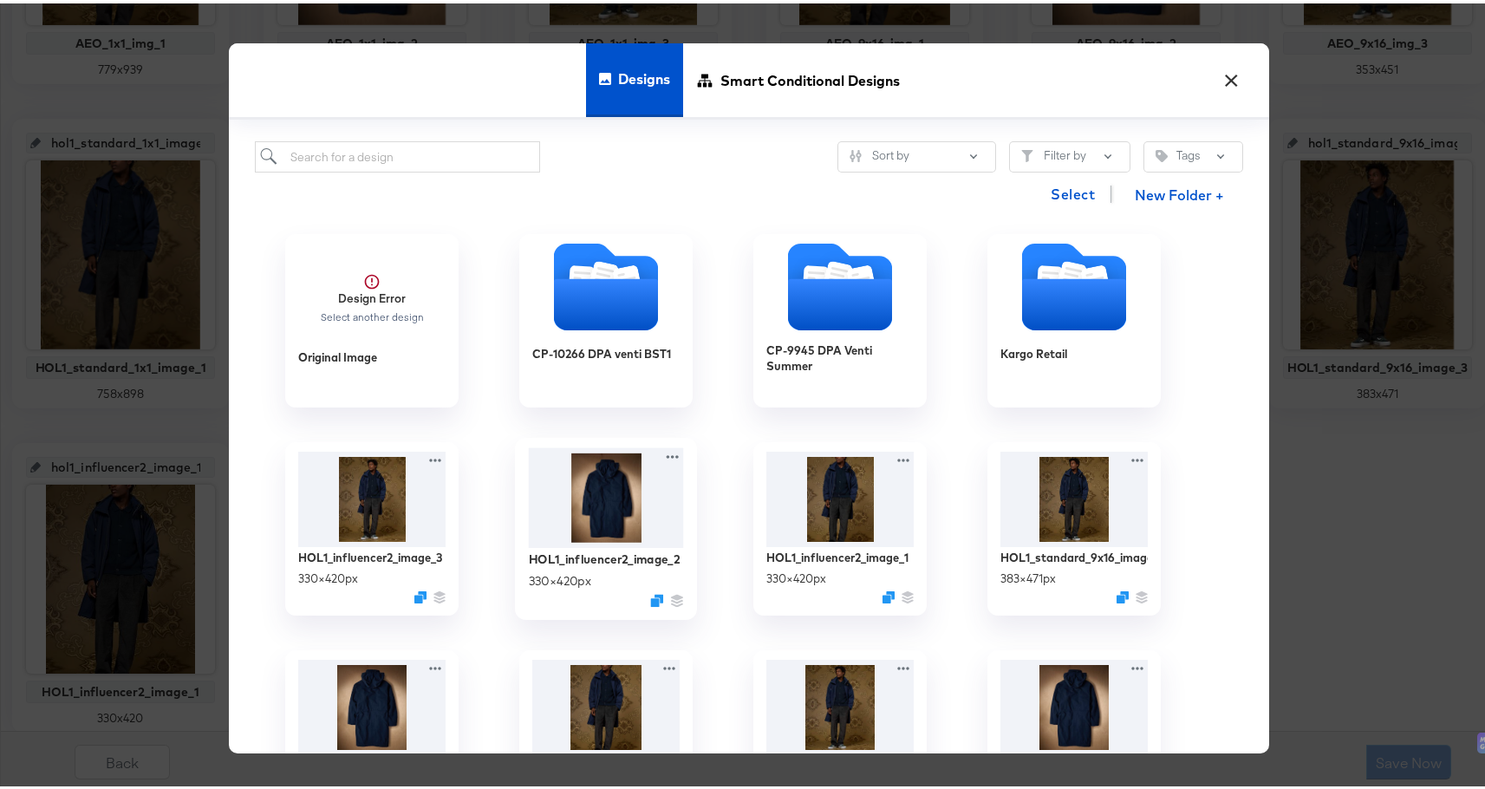
click at [625, 473] on img at bounding box center [606, 494] width 155 height 101
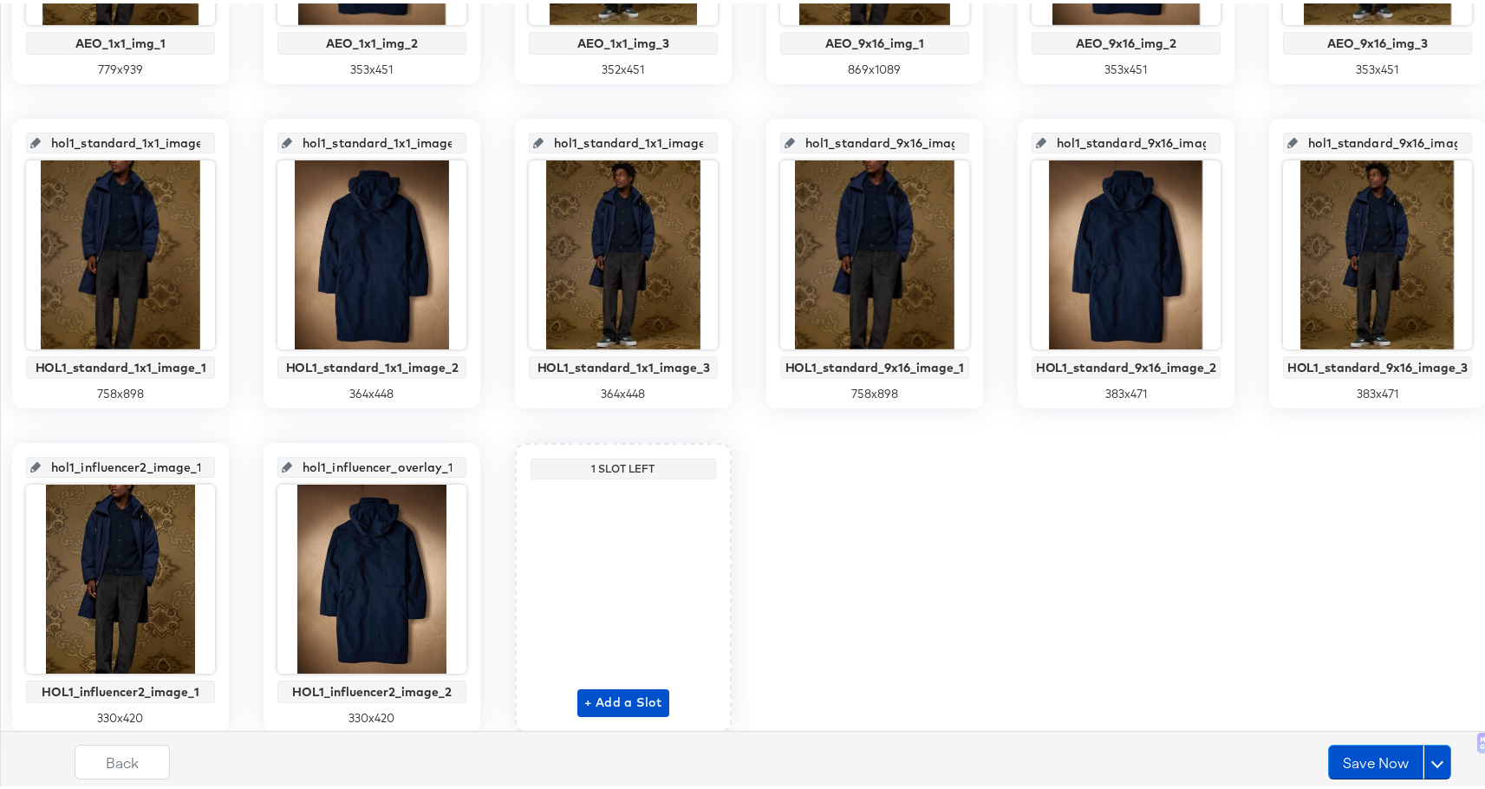
click at [462, 460] on input "hol1_influencer_overlay_19" at bounding box center [377, 456] width 170 height 47
drag, startPoint x: 1184, startPoint y: 465, endPoint x: 1352, endPoint y: 463, distance: 168.2
click at [480, 463] on div "hol1_influencer_overlay_19 HOL1_influencer2_image_2 330 x 420" at bounding box center [372, 584] width 217 height 290
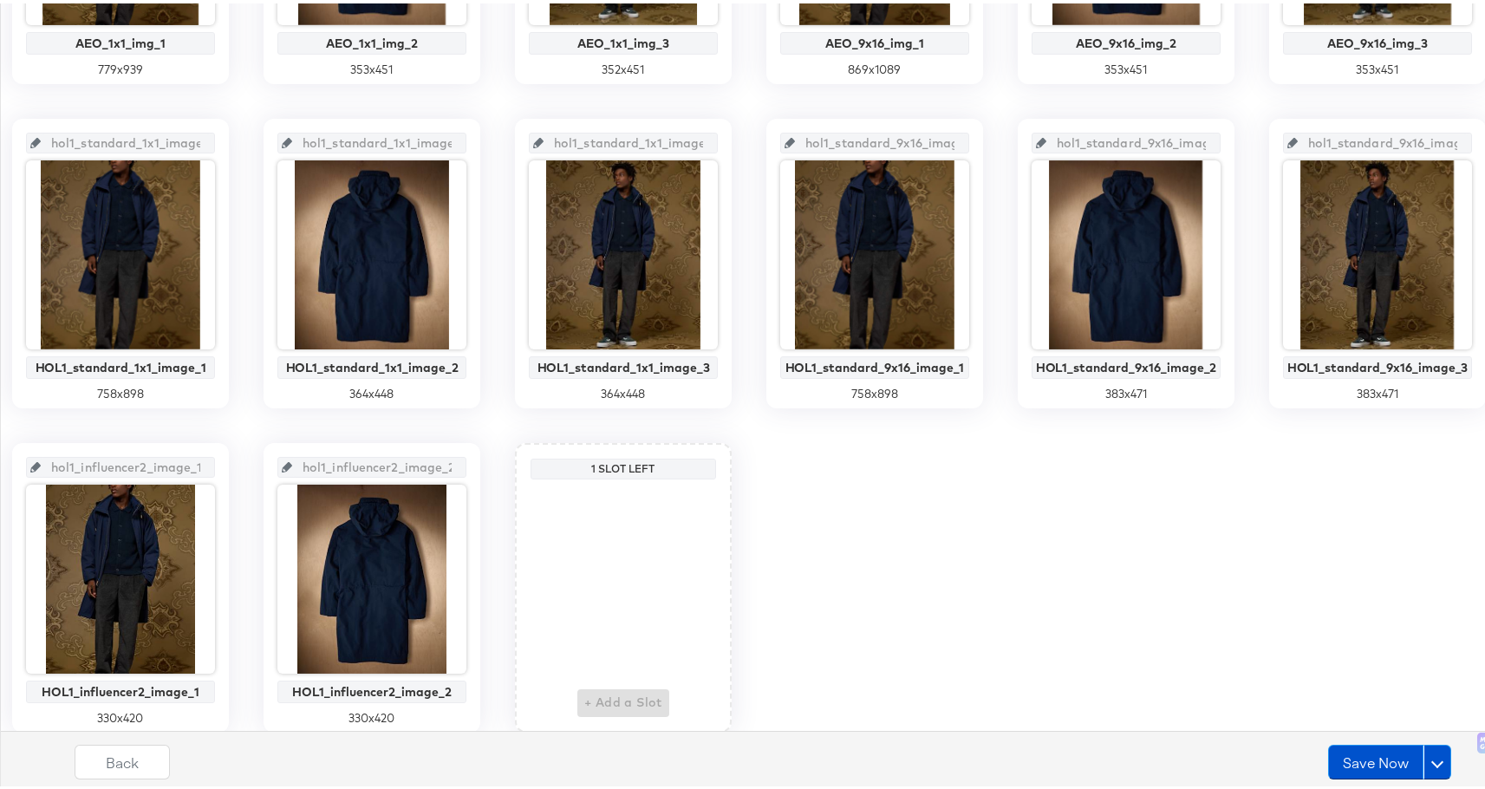
click at [1411, 502] on div "1x1image1 Summer 1 Dynamo Image 1 727 x 937 1x1image2 Summer 1 Dynamo Image 2 3…" at bounding box center [749, 98] width 1479 height 1262
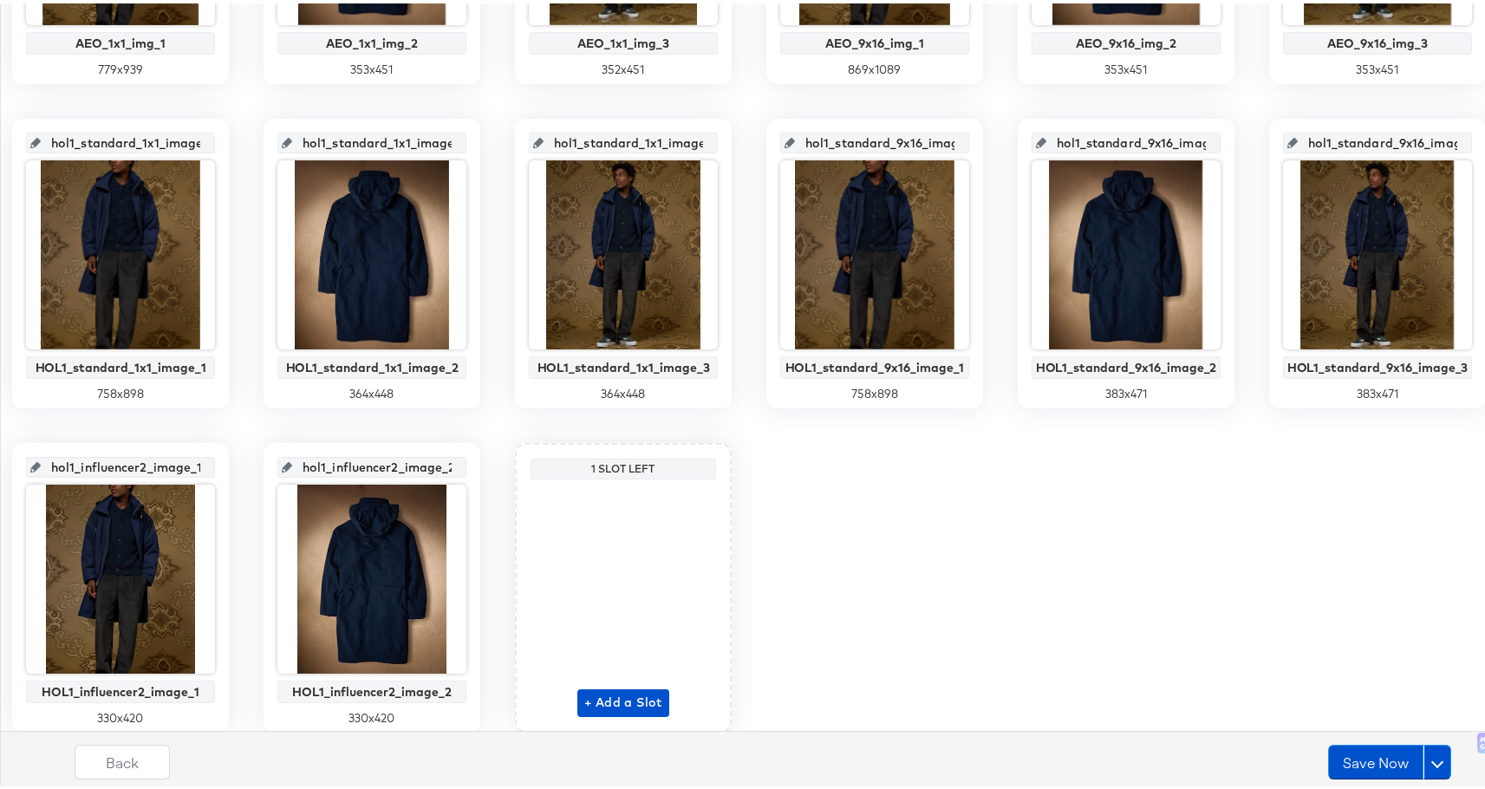
click at [462, 462] on input "hol1_influencer2_image_2" at bounding box center [377, 456] width 170 height 47
drag, startPoint x: 1183, startPoint y: 464, endPoint x: 1341, endPoint y: 467, distance: 157.8
click at [480, 467] on div "hol1_influencer2_image_2 HOL1_influencer2_image_2 330 x 420" at bounding box center [372, 584] width 217 height 290
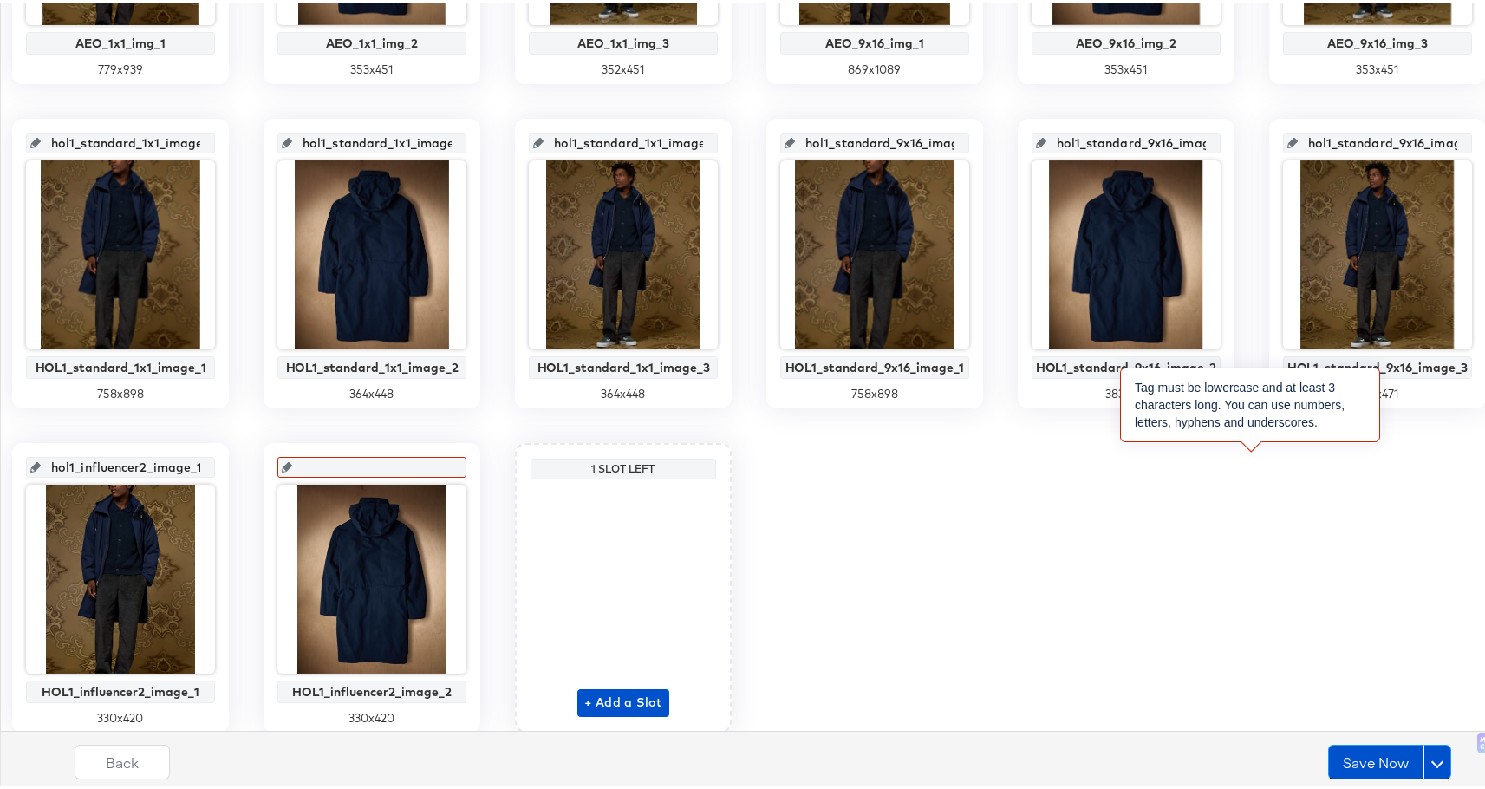
type input "hol1_influencer2_image_2"
click at [1446, 478] on div "1x1image1 Summer 1 Dynamo Image 1 727 x 937 1x1image2 Summer 1 Dynamo Image 2 3…" at bounding box center [749, 98] width 1479 height 1262
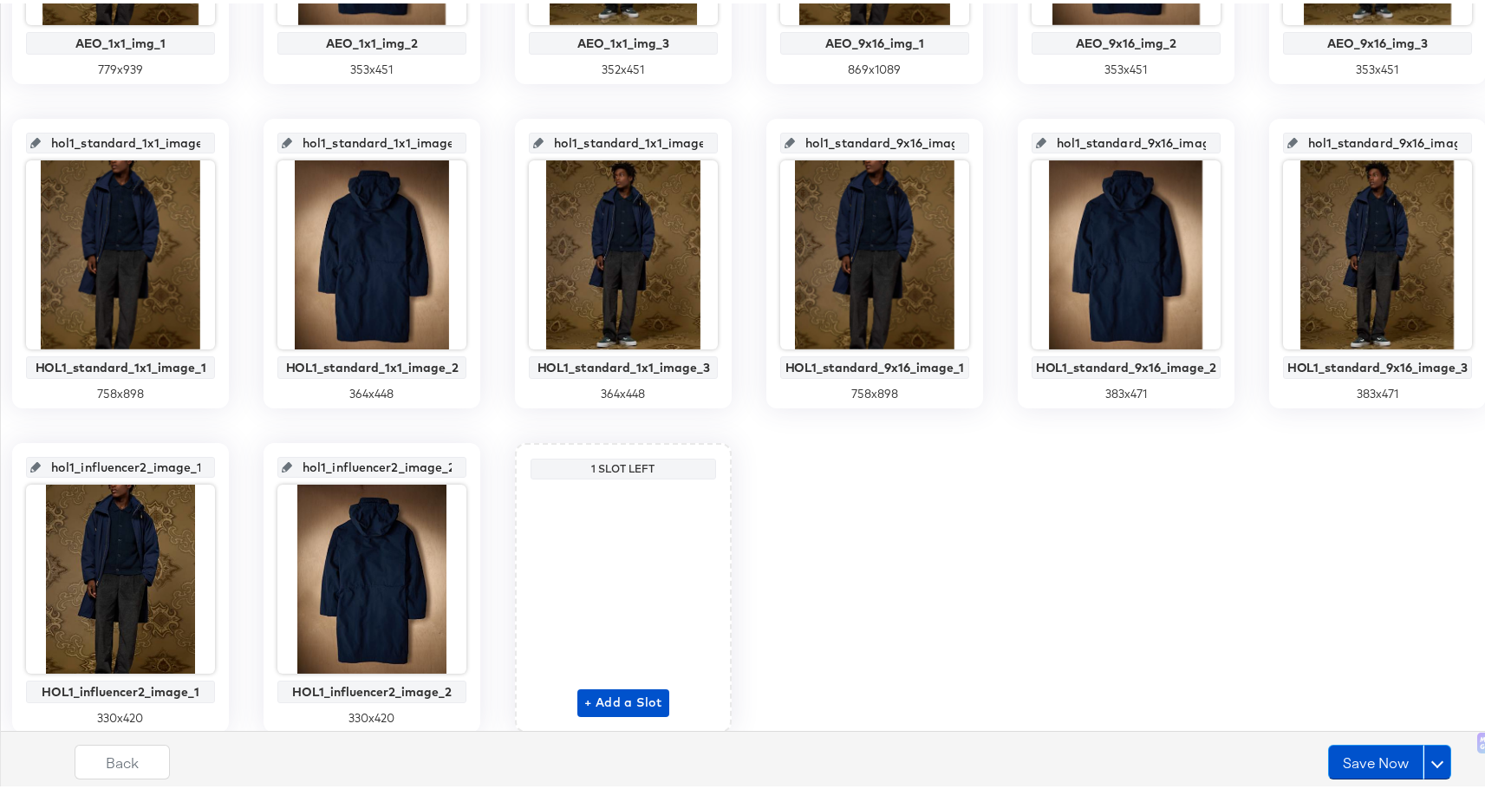
scroll to position [1307, 0]
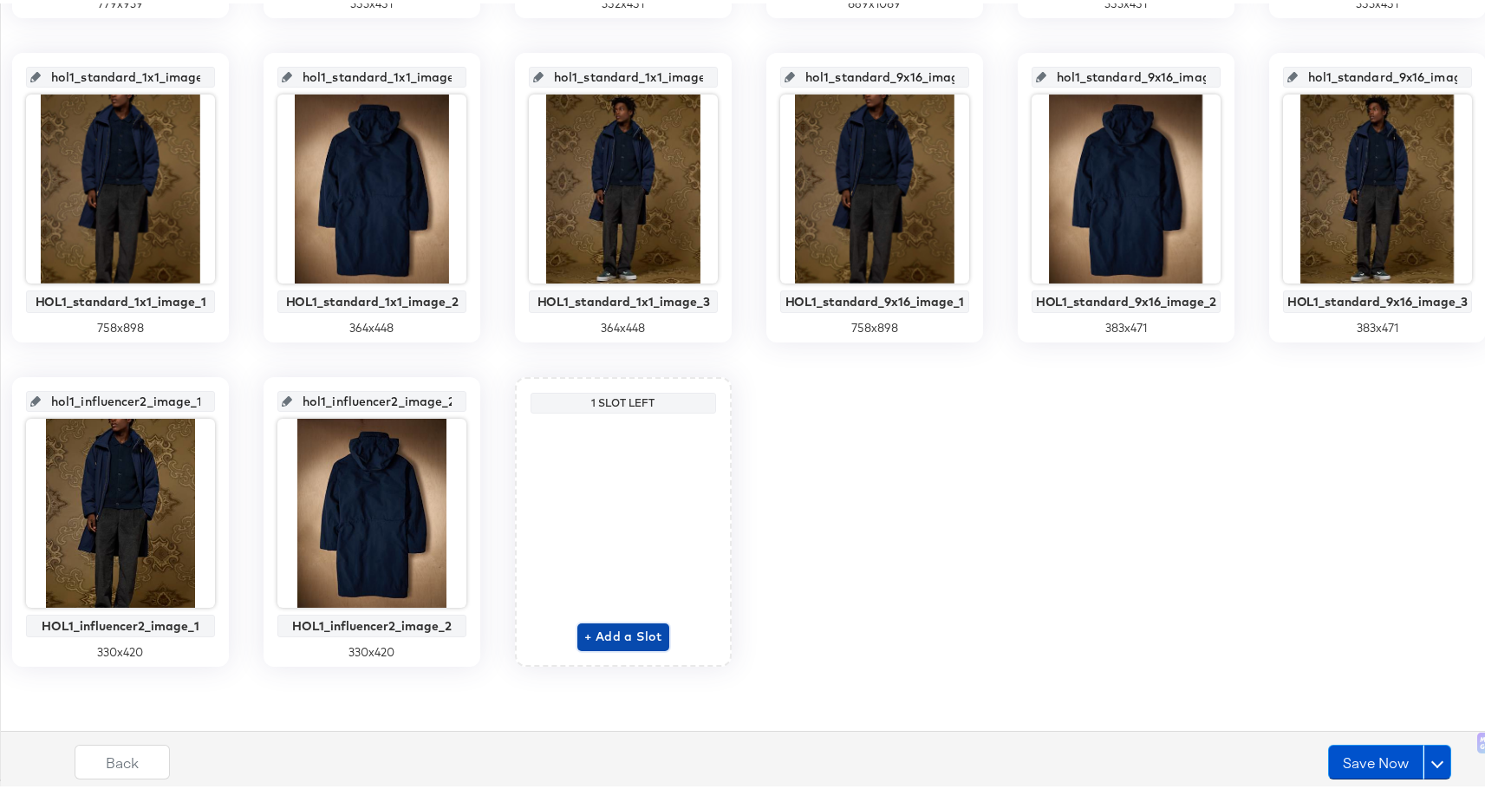
click at [584, 644] on span "+ Add a Slot" at bounding box center [623, 633] width 78 height 22
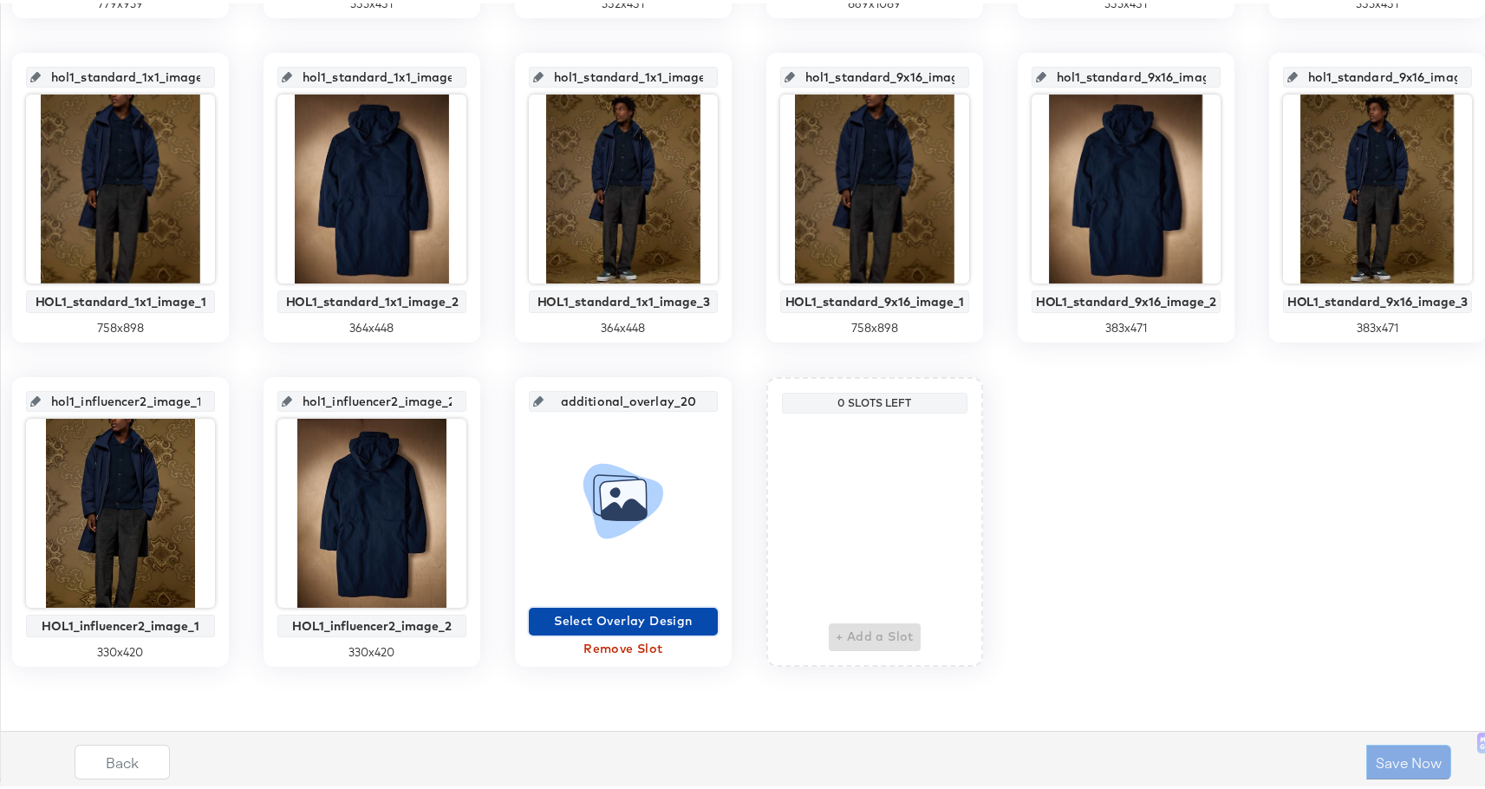
click at [536, 628] on span "Select Overlay Design" at bounding box center [623, 618] width 175 height 22
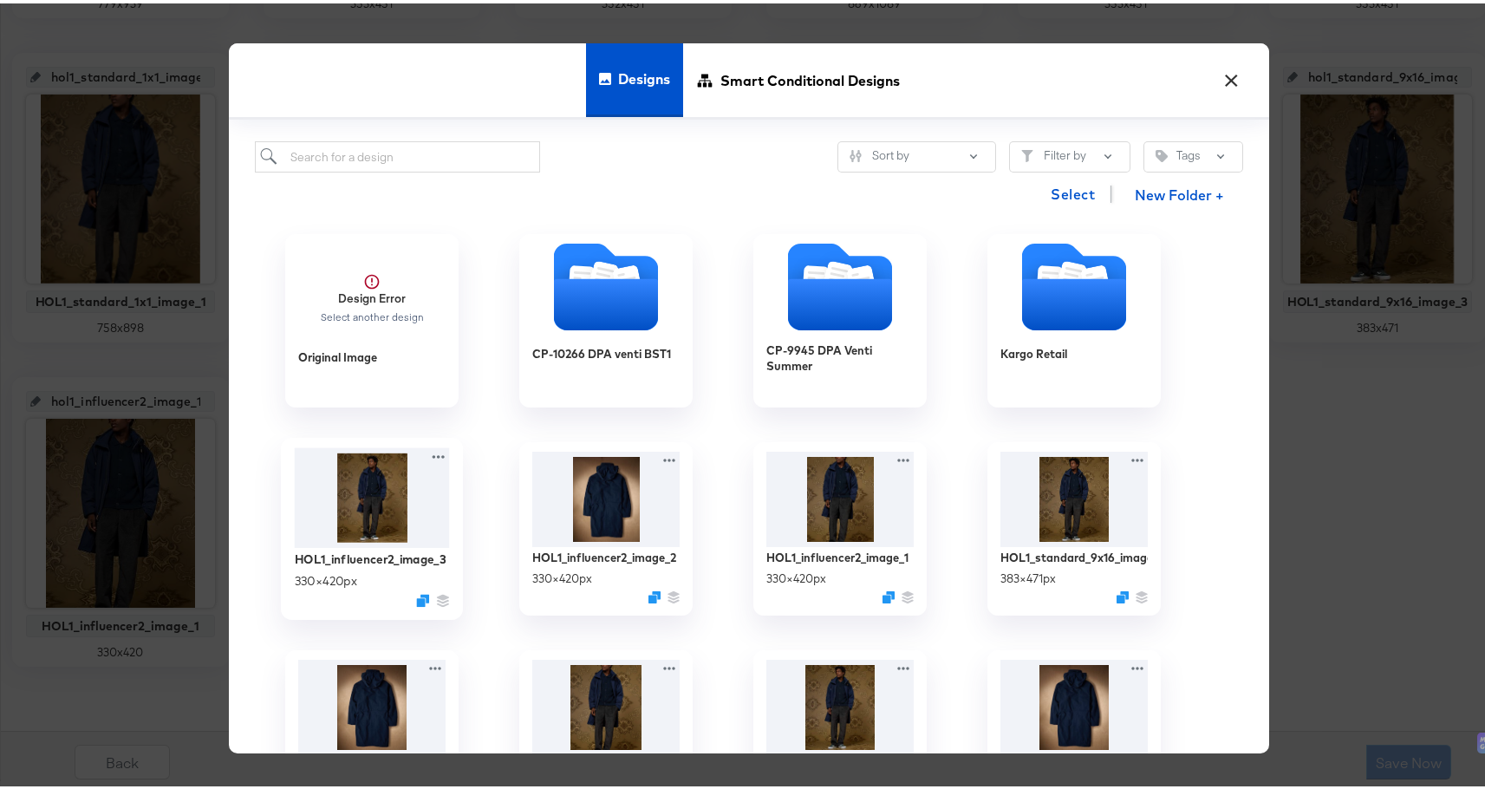
click at [381, 496] on img at bounding box center [372, 494] width 155 height 101
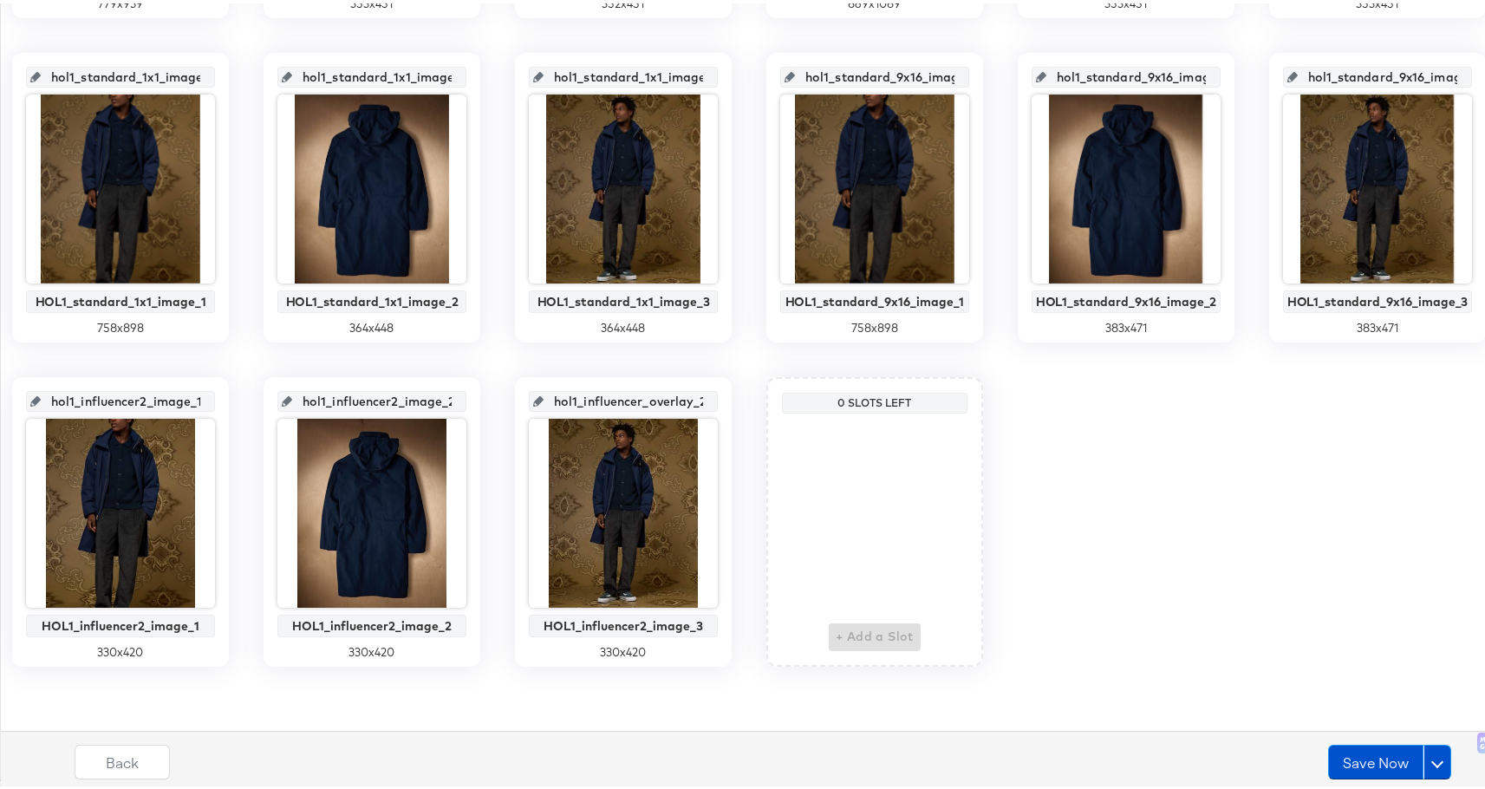
click at [543, 414] on input "hol1_influencer_overlay_20" at bounding box center [628, 391] width 170 height 47
drag, startPoint x: 178, startPoint y: 423, endPoint x: 335, endPoint y: 434, distance: 158.2
click at [515, 434] on div "hol1_influencer_overlay_20 HOL1_influencer2_image_3 330 x 420" at bounding box center [623, 519] width 217 height 290
paste input "2_image_3"
type input "hol1_influencer2_image_3"
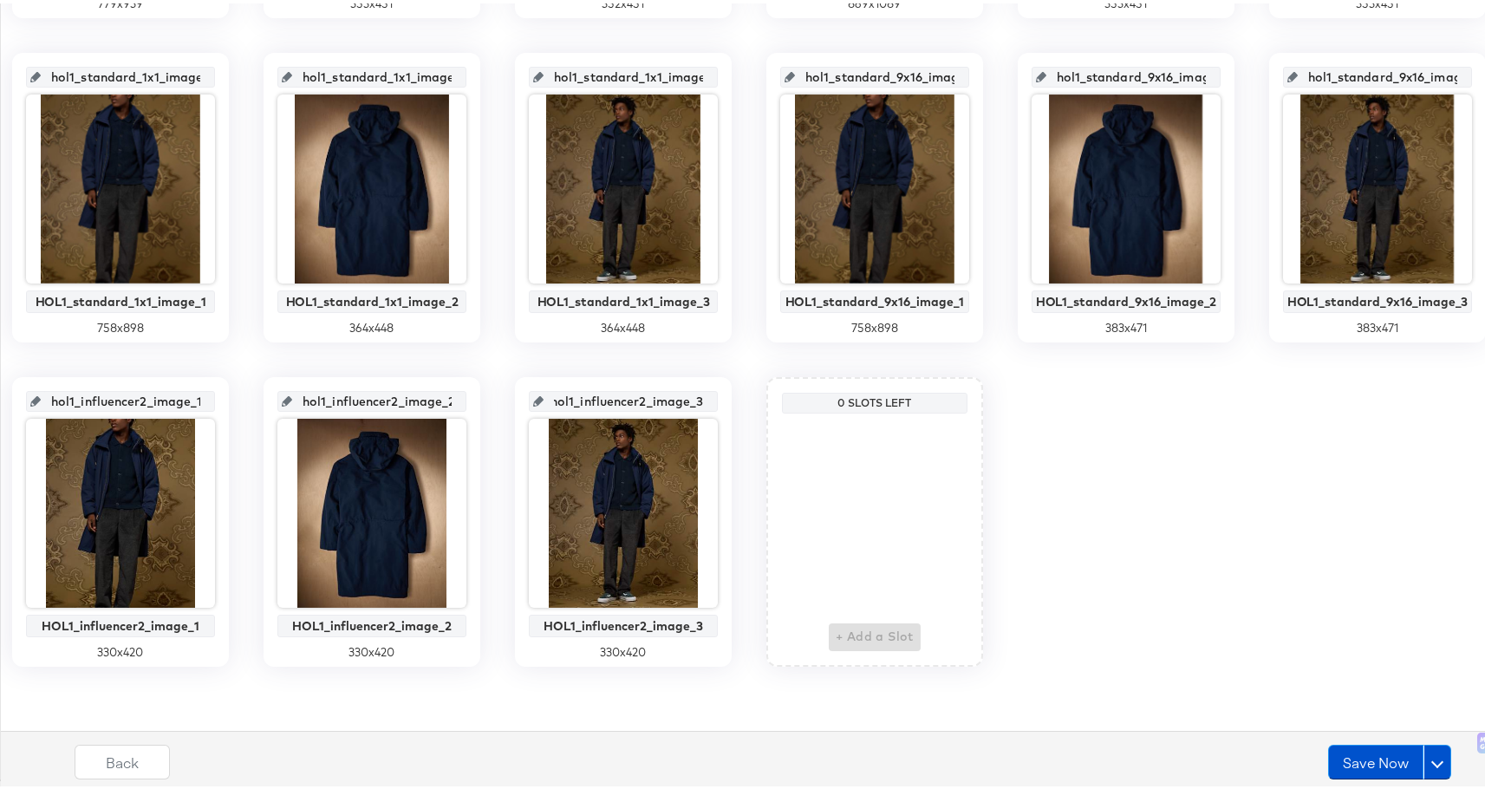
scroll to position [0, 15]
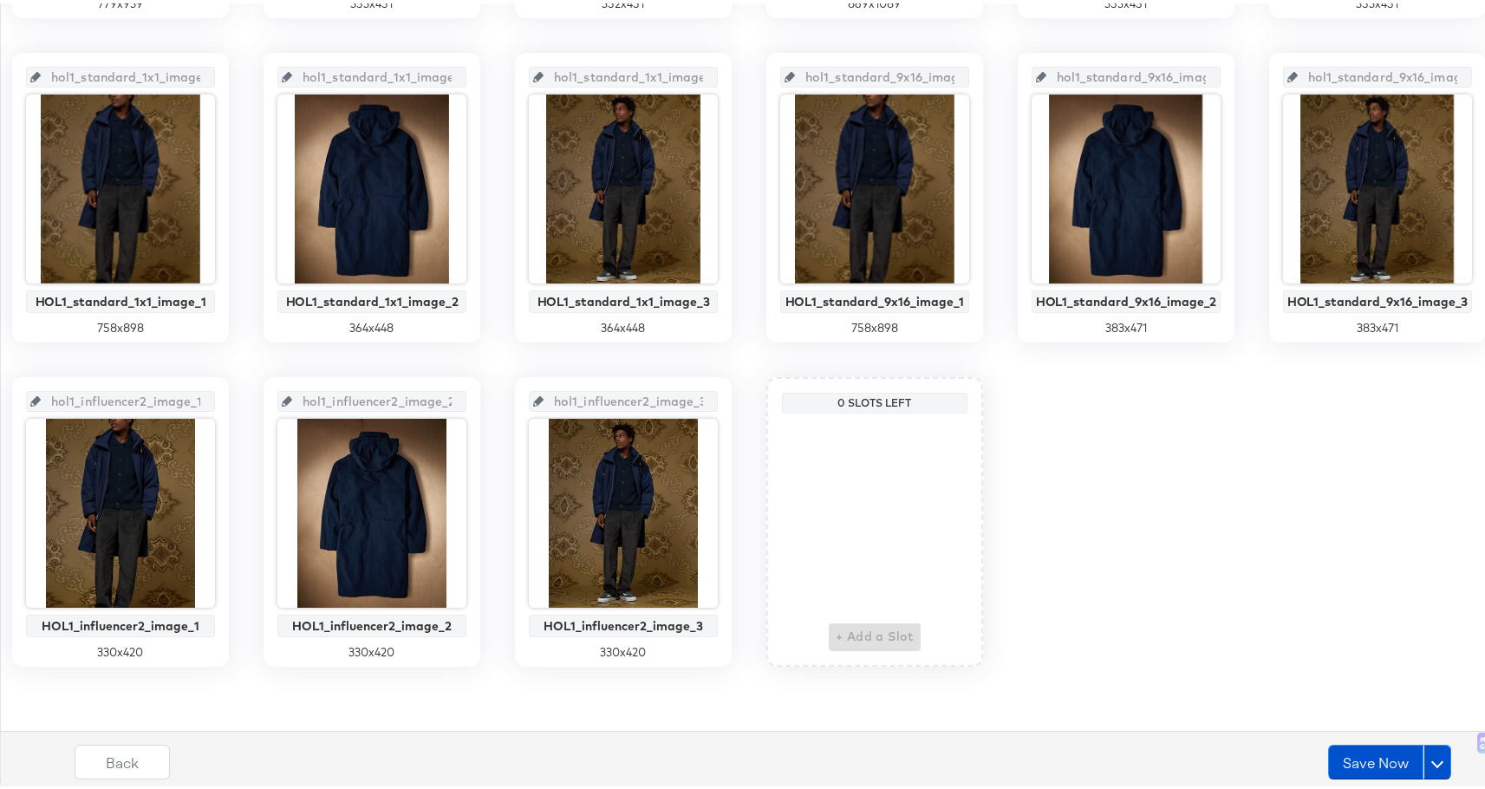
click at [766, 339] on div "hol1_standard_9x16_image_1 HOL1_standard_9x16_image_1 758 x 898" at bounding box center [874, 194] width 217 height 290
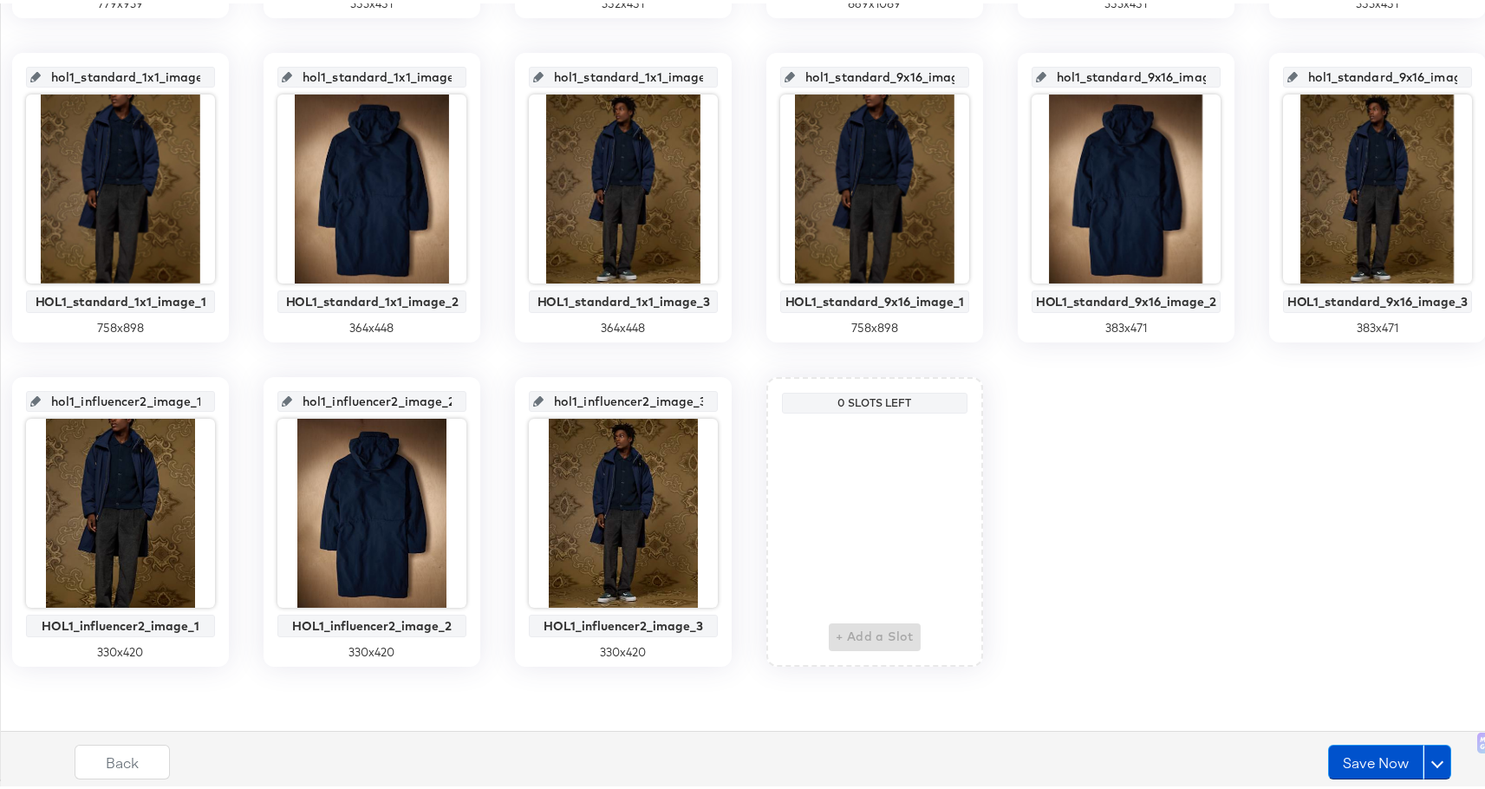
click at [1162, 503] on div "1x1image1 Summer 1 Dynamo Image 1 727 x 937 1x1image2 Summer 1 Dynamo Image 2 3…" at bounding box center [749, 32] width 1479 height 1262
click at [1370, 765] on button "Save Now" at bounding box center [1375, 758] width 95 height 35
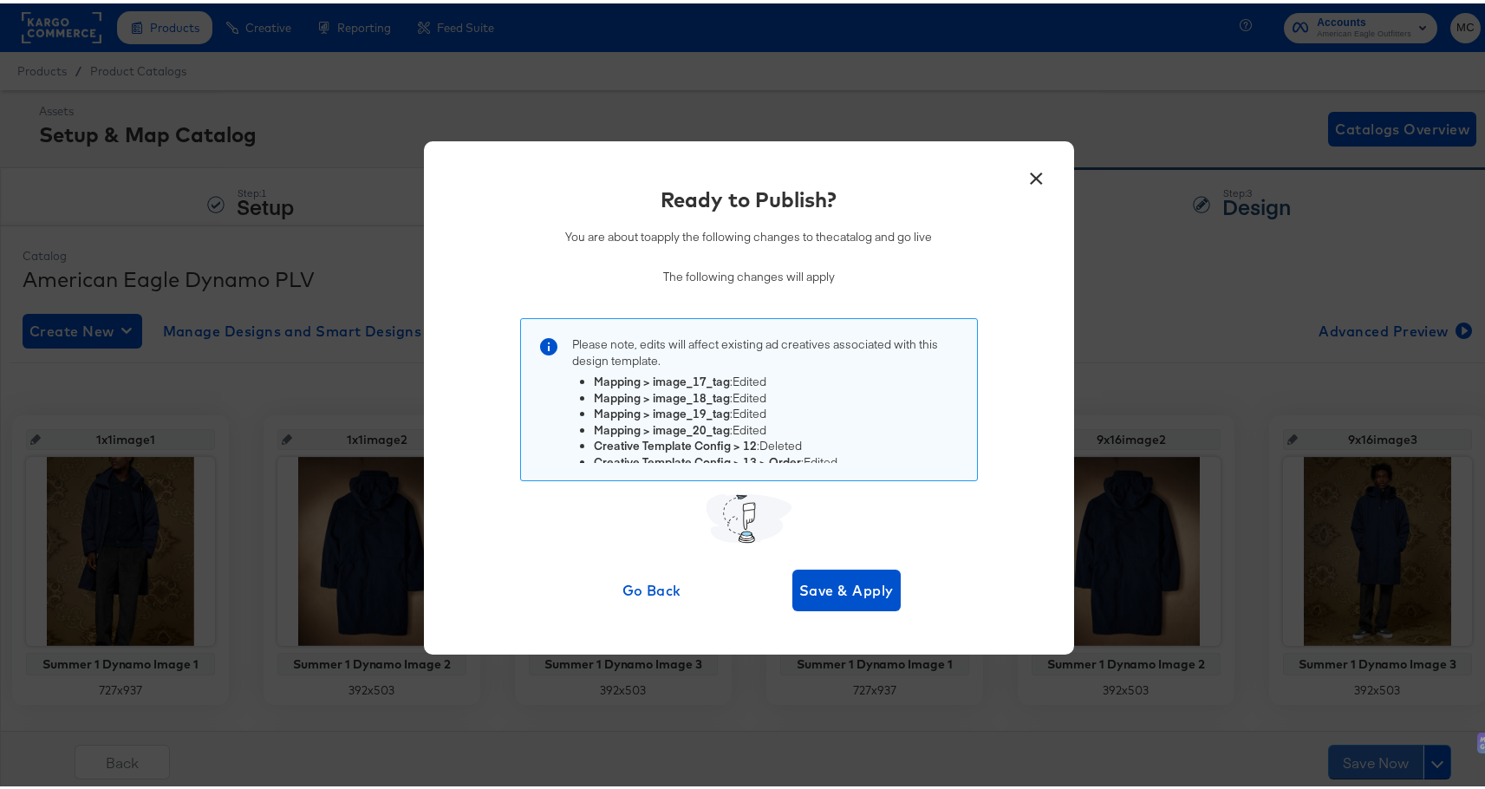
scroll to position [0, 0]
click at [852, 581] on span "Save & Apply" at bounding box center [846, 587] width 94 height 24
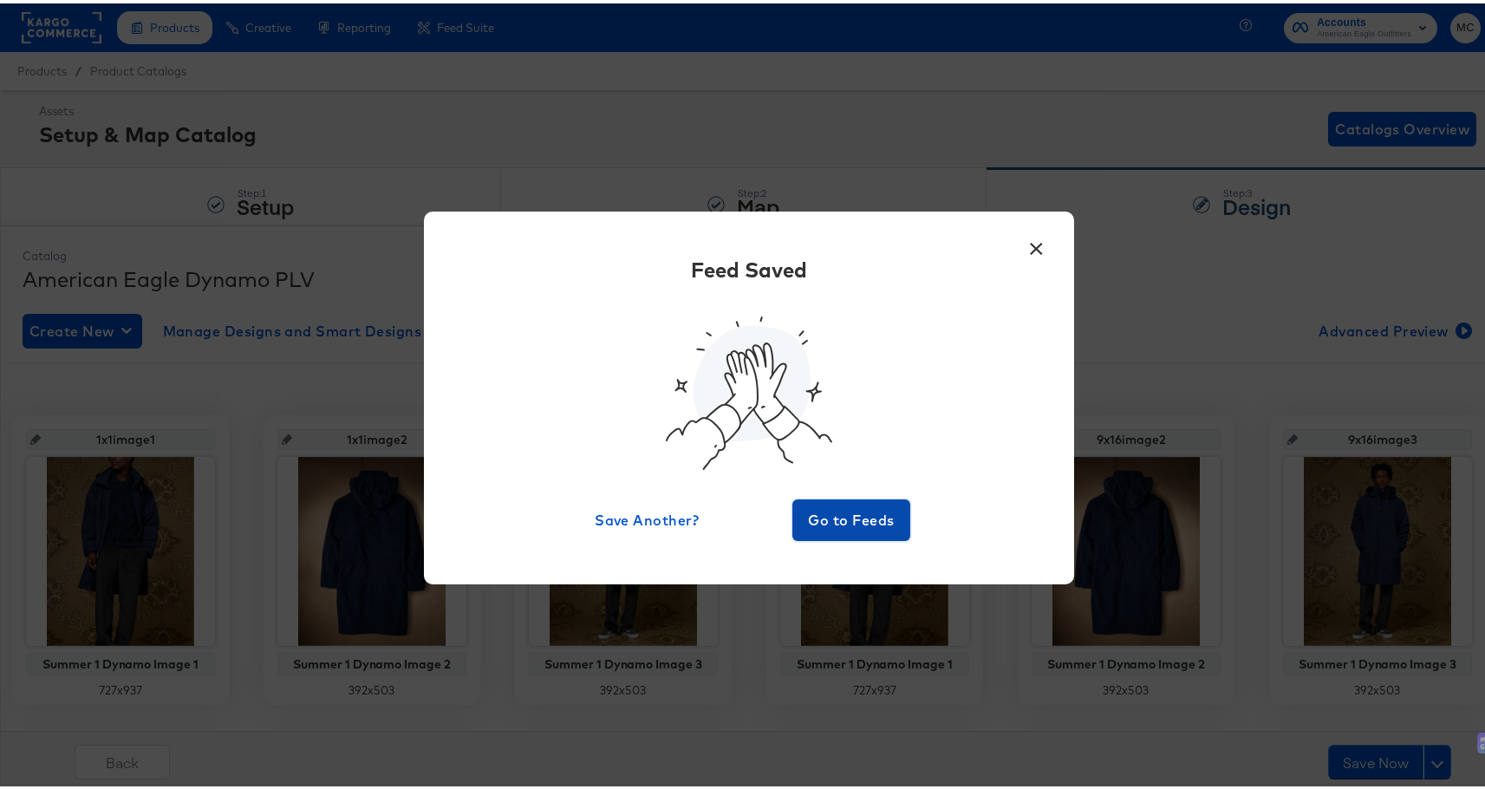
click at [836, 511] on span "Go to Feeds" at bounding box center [851, 516] width 104 height 24
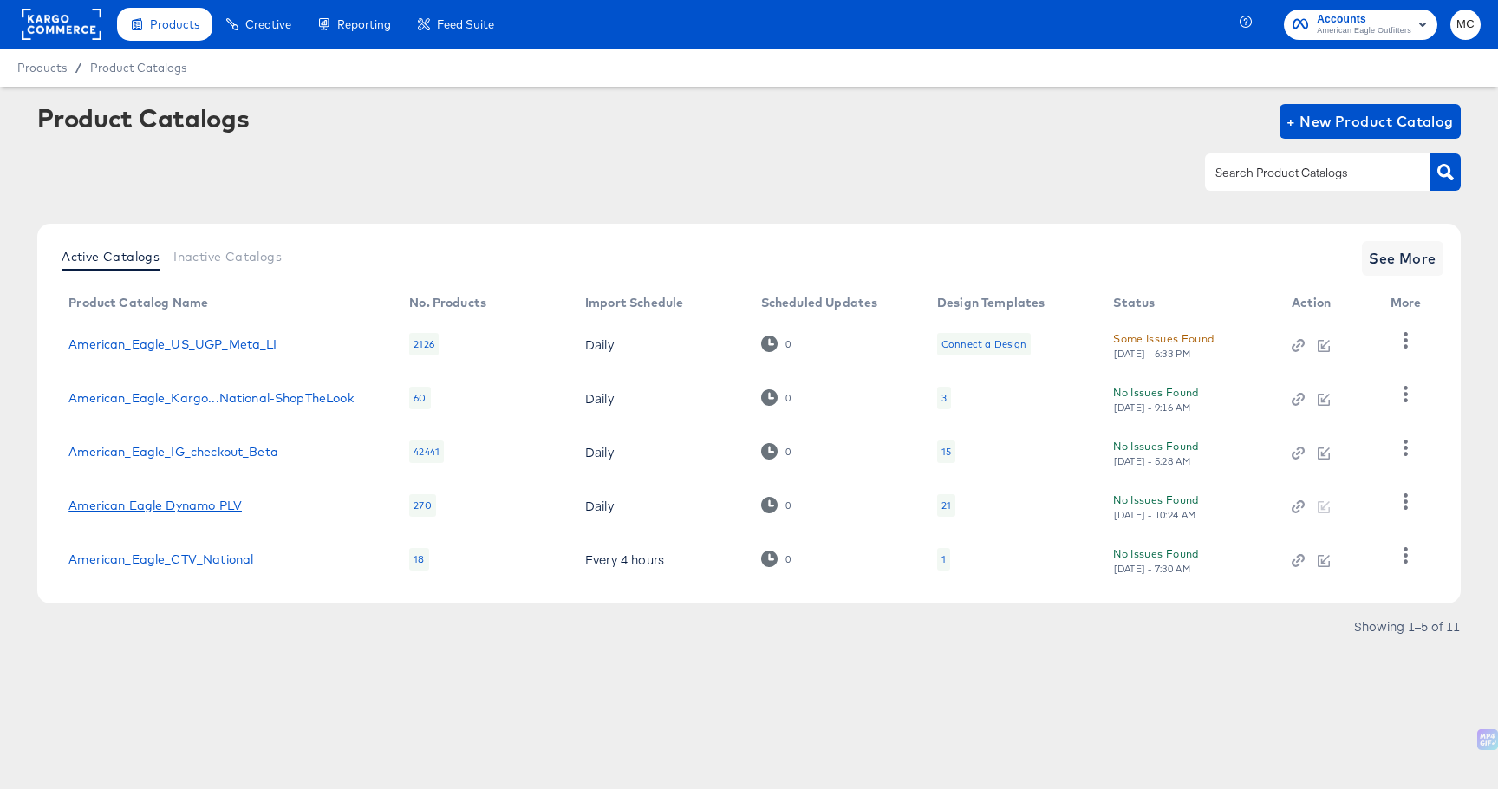
click at [221, 499] on link "American Eagle Dynamo PLV" at bounding box center [154, 505] width 173 height 14
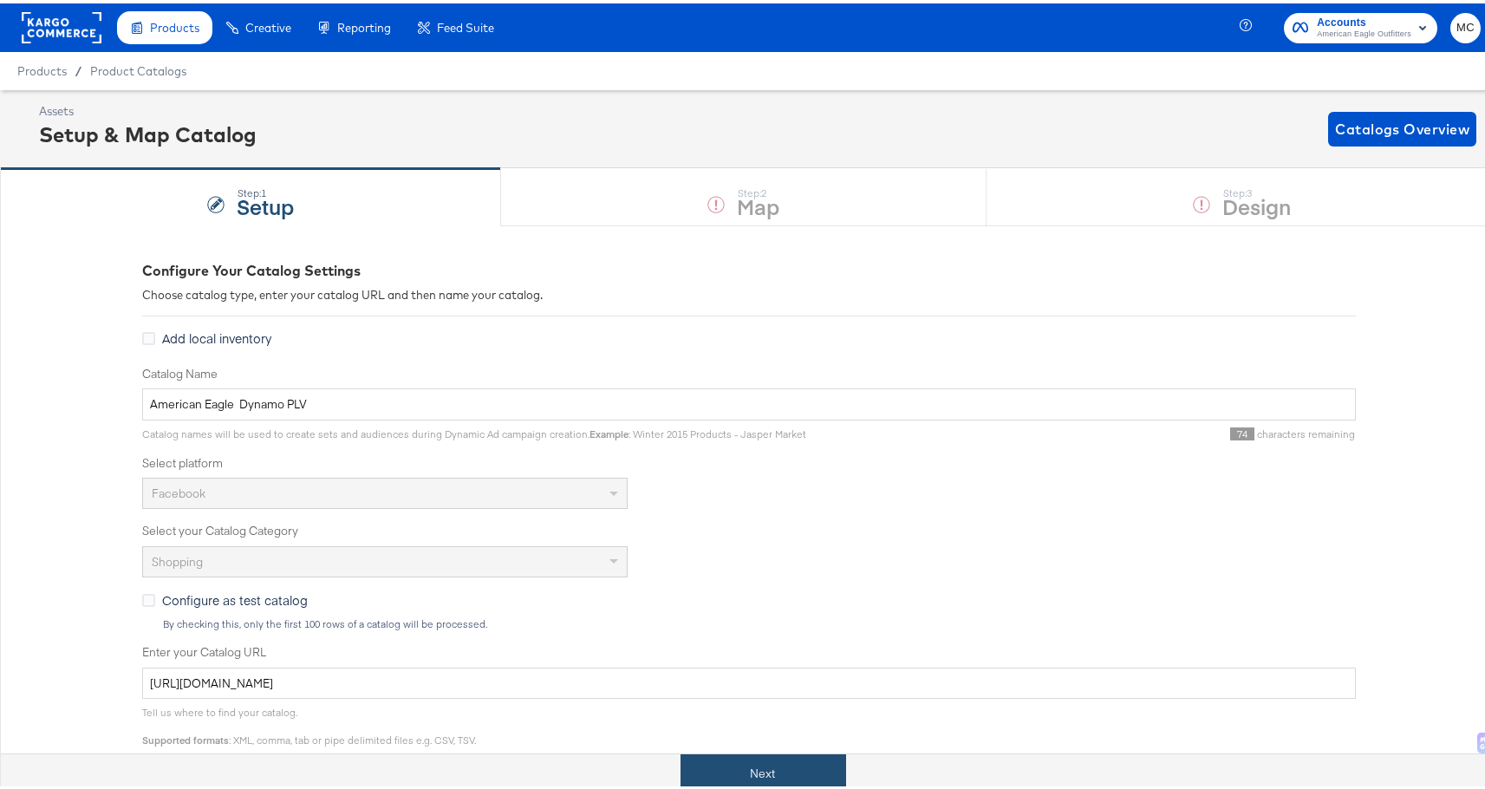
click at [736, 758] on button "Next" at bounding box center [763, 770] width 166 height 39
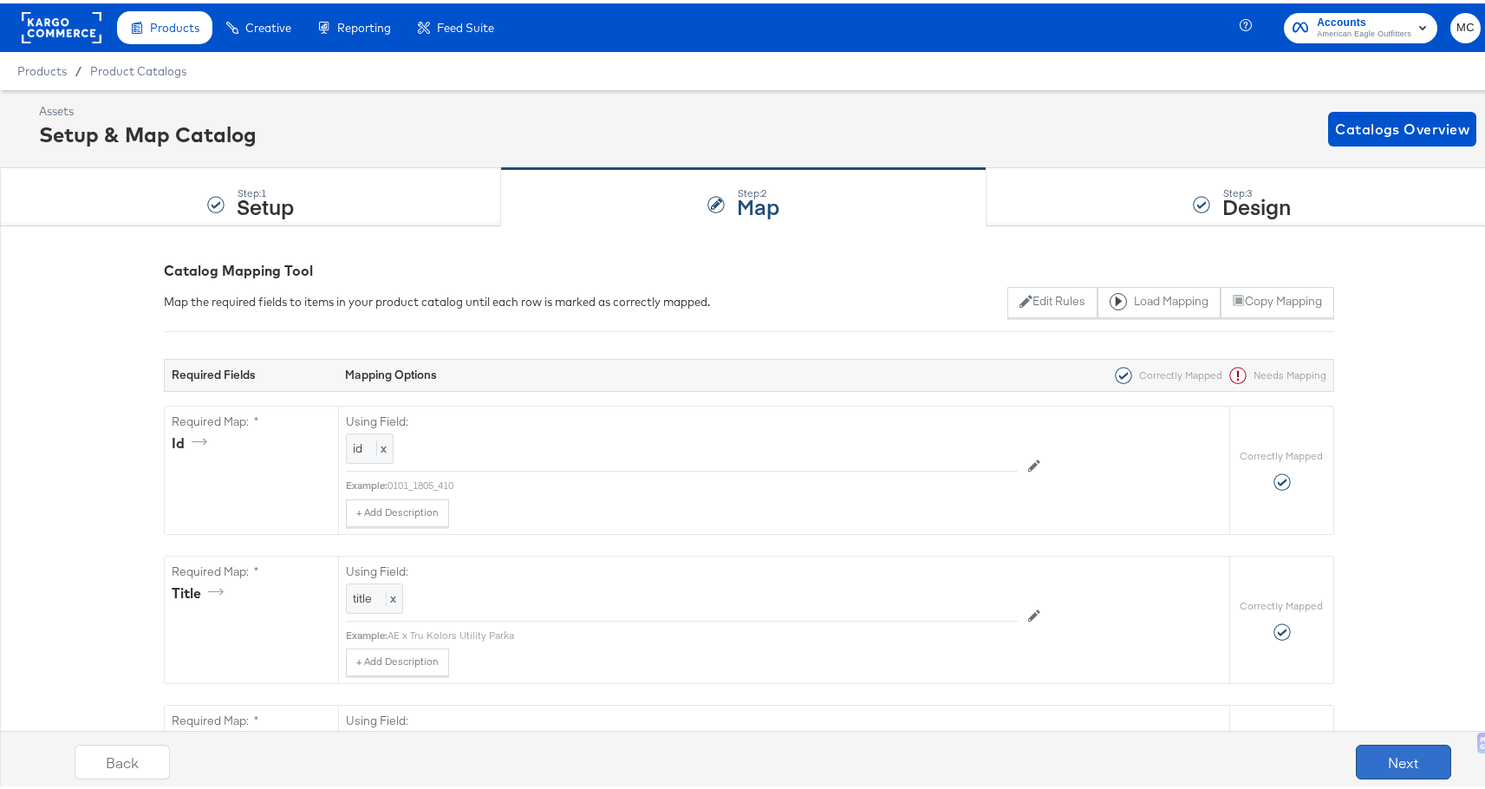
click at [1384, 753] on button "Next" at bounding box center [1403, 758] width 95 height 35
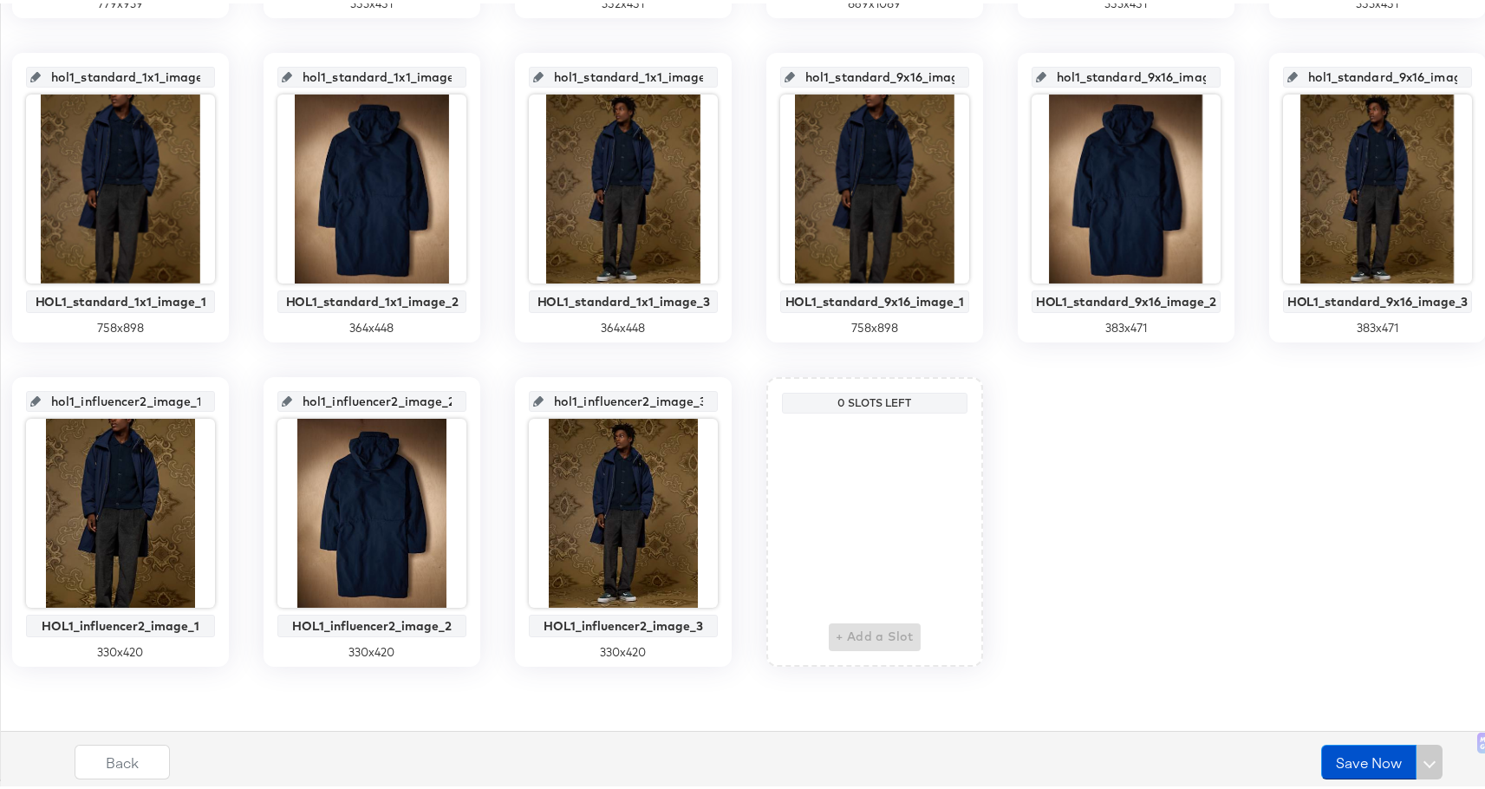
scroll to position [1334, 0]
